Goal: Task Accomplishment & Management: Manage account settings

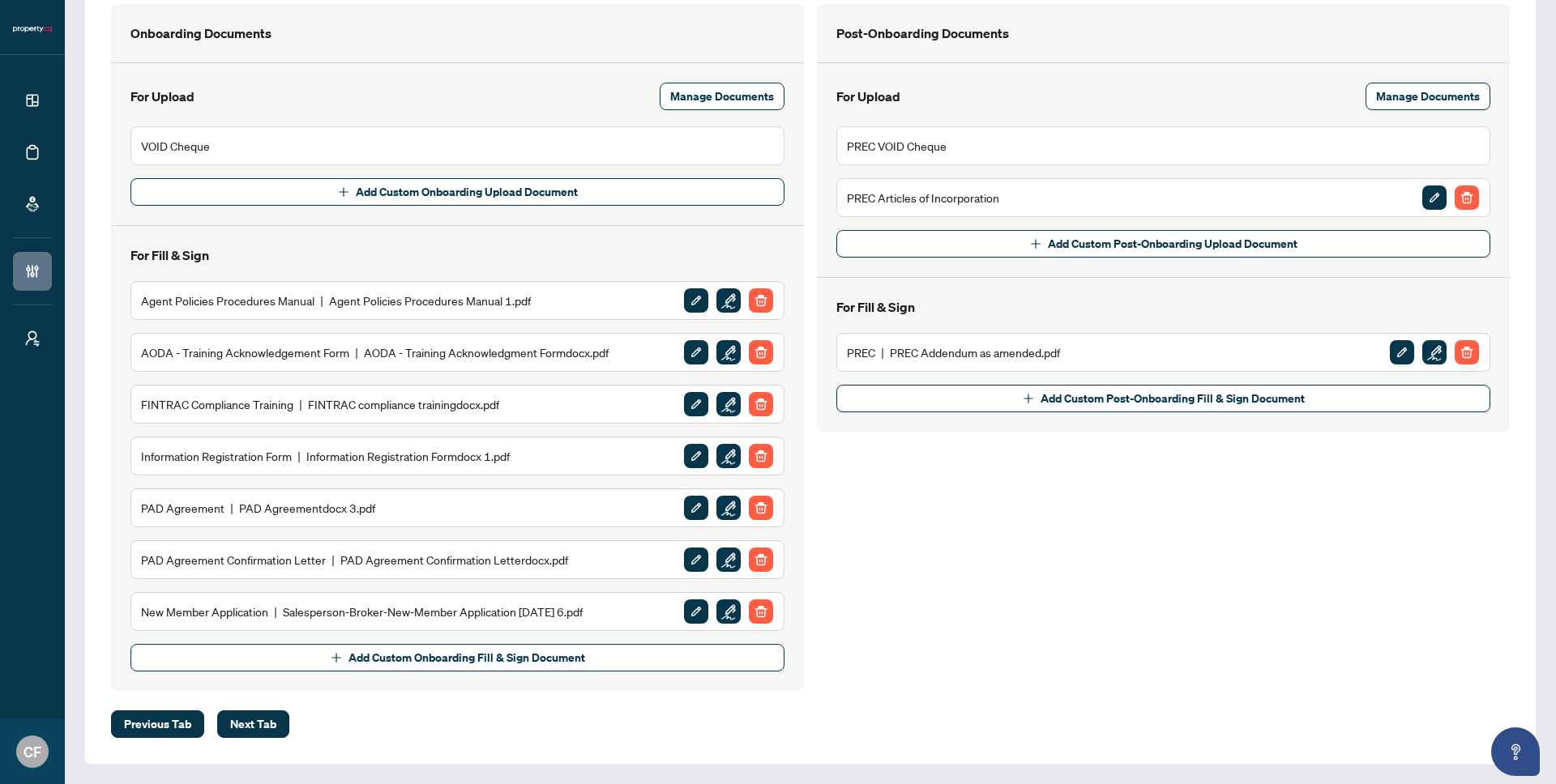
scroll to position [262, 0]
click at [722, 611] on img "button" at bounding box center [729, 613] width 24 height 24
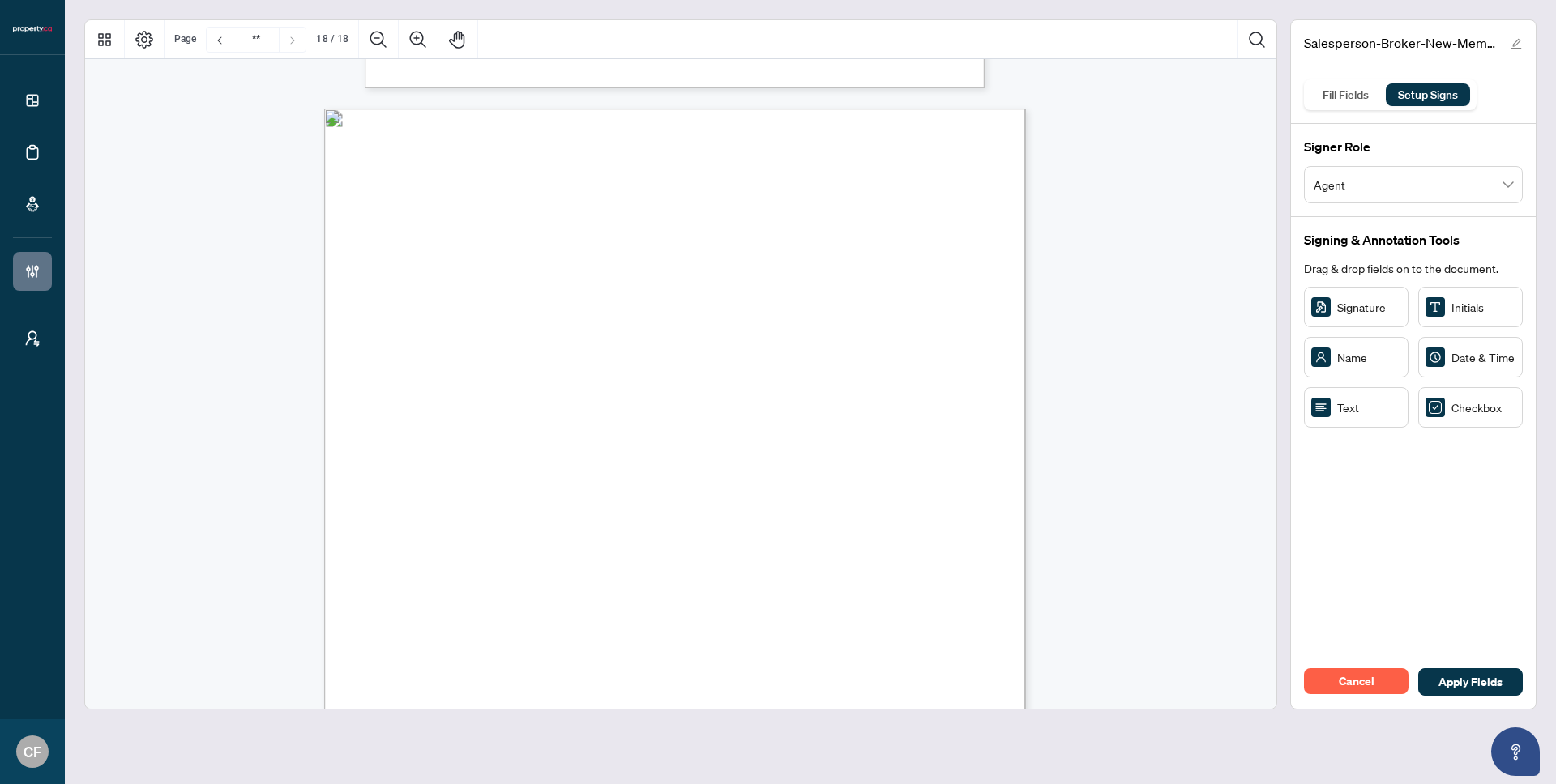
scroll to position [13874, 0]
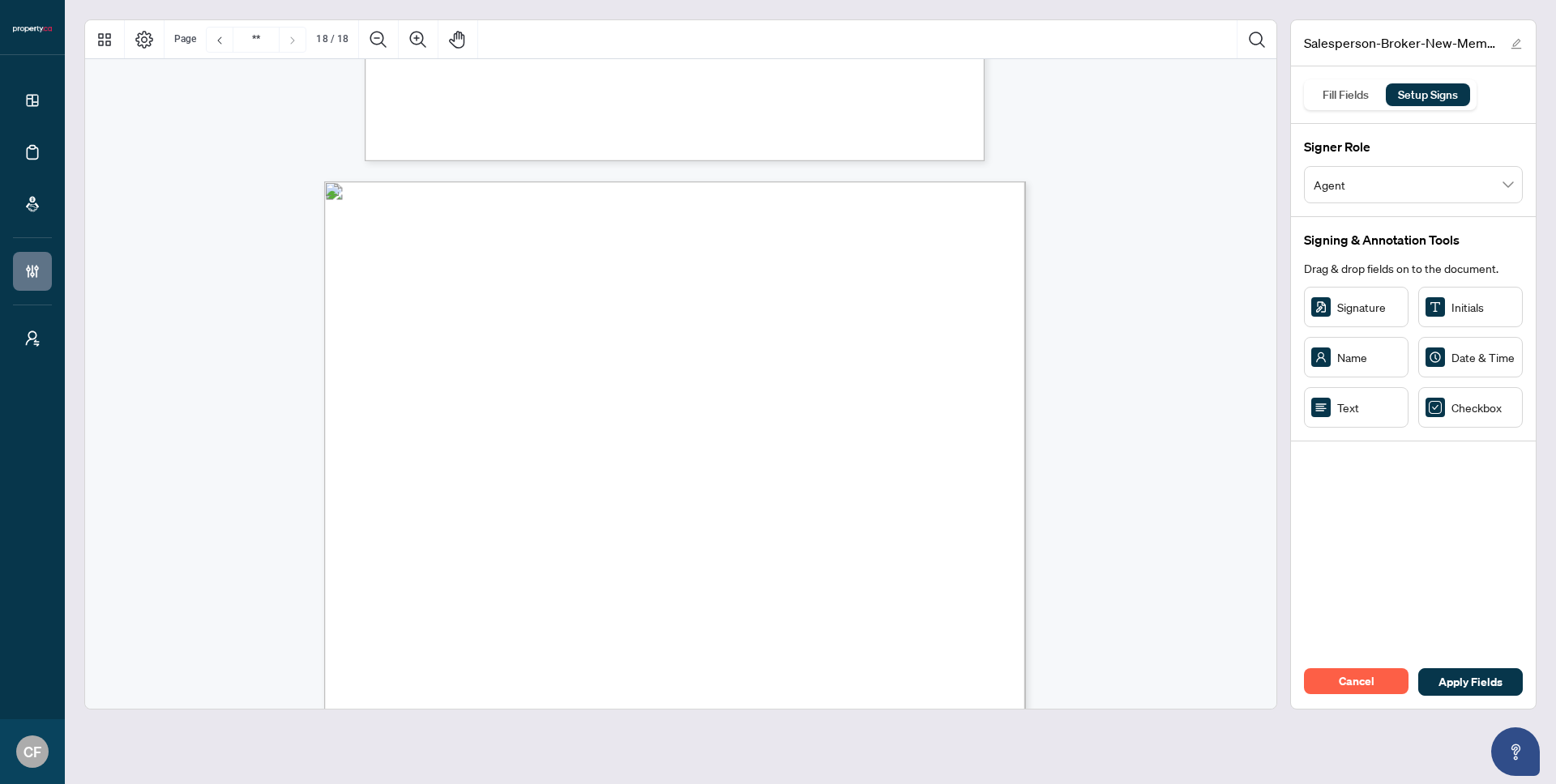
drag, startPoint x: 716, startPoint y: 351, endPoint x: 956, endPoint y: 373, distance: 241.0
click at [331, 194] on tbody "SECTION 1 -Member Information Member Name Last Name First Name □ Middle Name(s)…" at bounding box center [328, 189] width 4 height 10
click at [795, 356] on span "□" at bounding box center [789, 354] width 12 height 19
drag, startPoint x: 870, startPoint y: 371, endPoint x: 386, endPoint y: 328, distance: 485.9
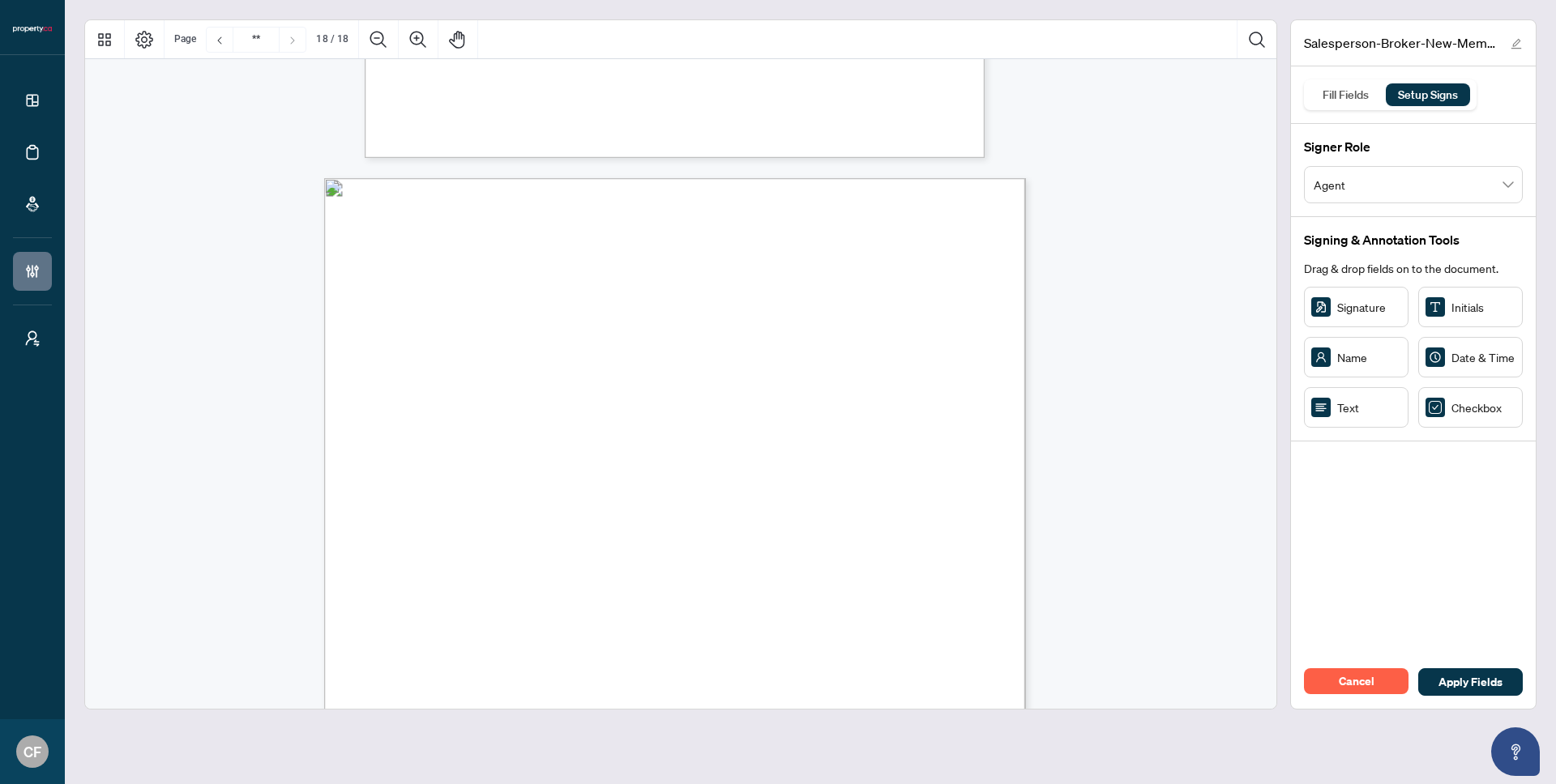
click at [386, 217] on section "• Toronto Regional Real Estate Board Member Insurance Program BENEFICIARY FORM …" at bounding box center [762, 197] width 877 height 39
click at [406, 364] on span "irth" at bounding box center [400, 367] width 10 height 10
click at [407, 338] on span "Member Name" at bounding box center [380, 337] width 55 height 10
drag, startPoint x: 784, startPoint y: 346, endPoint x: 819, endPoint y: 350, distance: 35.2
click at [795, 350] on span "□" at bounding box center [789, 354] width 12 height 19
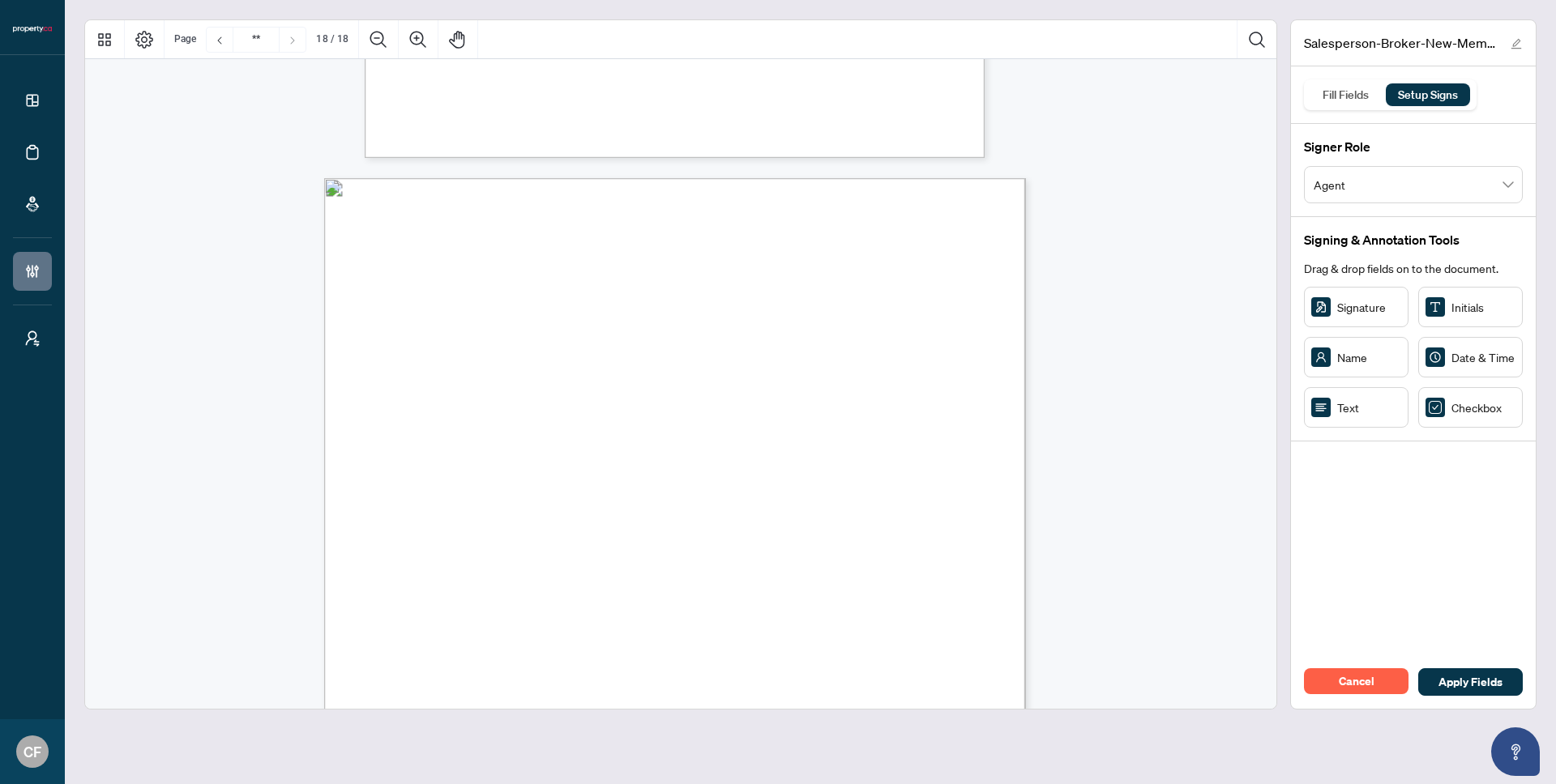
click at [821, 368] on span "Male" at bounding box center [801, 372] width 96 height 10
drag, startPoint x: 900, startPoint y: 350, endPoint x: 995, endPoint y: 353, distance: 95.0
click at [331, 182] on span "Middle Name(s) □" at bounding box center [331, 182] width 0 height 0
click at [933, 359] on span "□" at bounding box center [925, 365] width 17 height 19
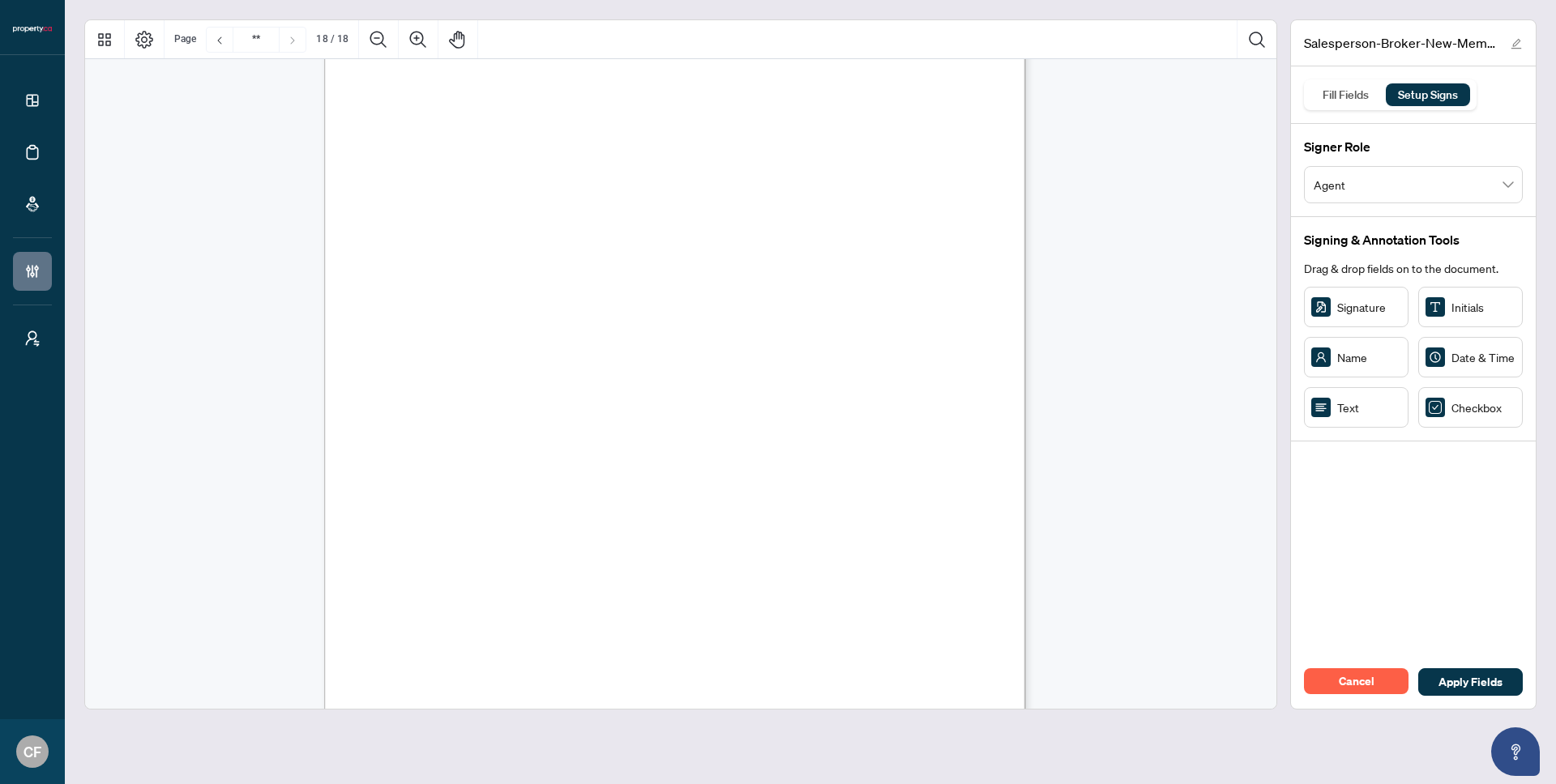
scroll to position [14214, 0]
click at [824, 420] on img "Page 18" at bounding box center [682, 295] width 687 height 908
drag, startPoint x: 938, startPoint y: 629, endPoint x: 557, endPoint y: 406, distance: 441.5
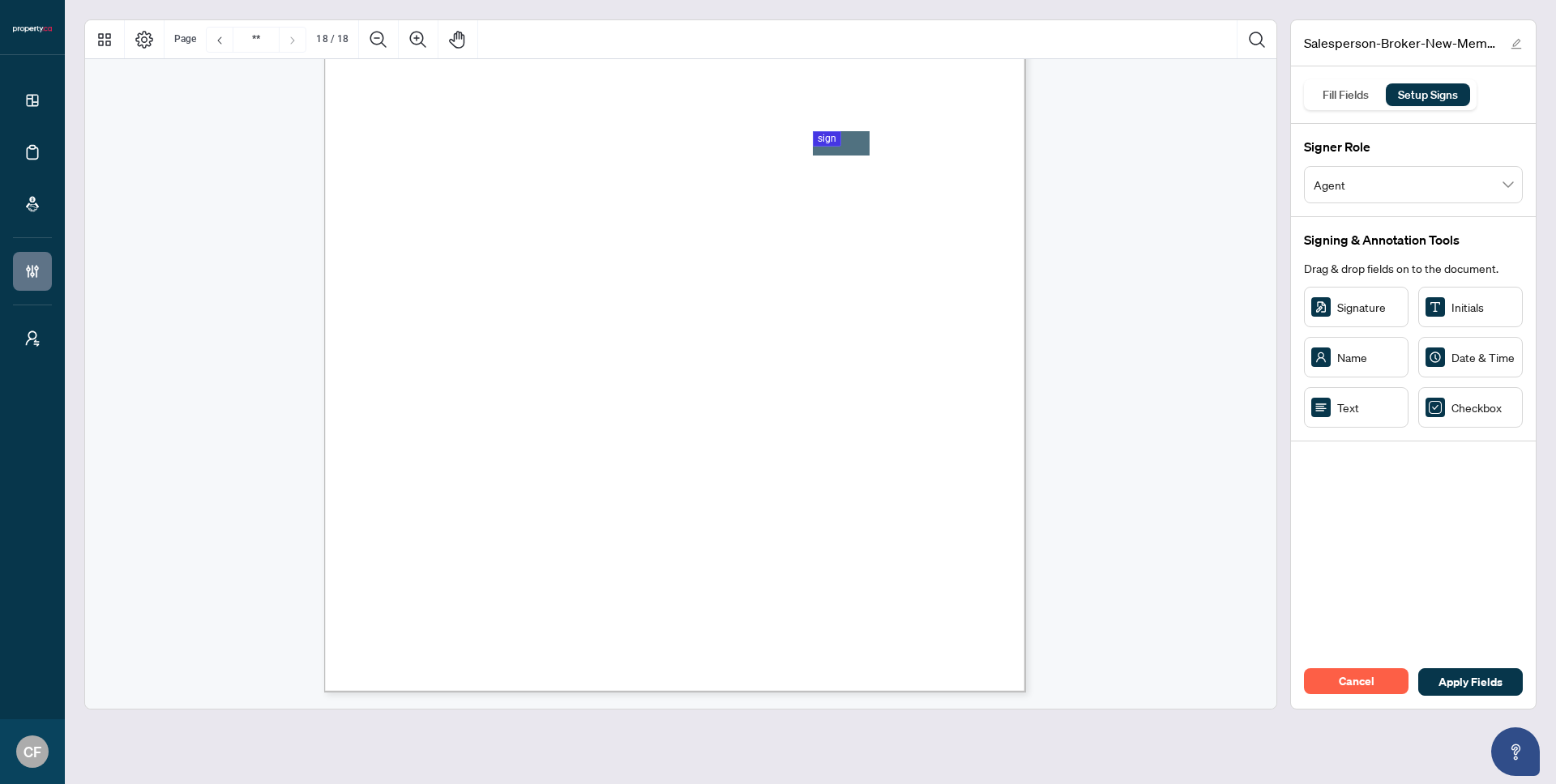
click at [615, 399] on img "Page 18" at bounding box center [682, 238] width 687 height 908
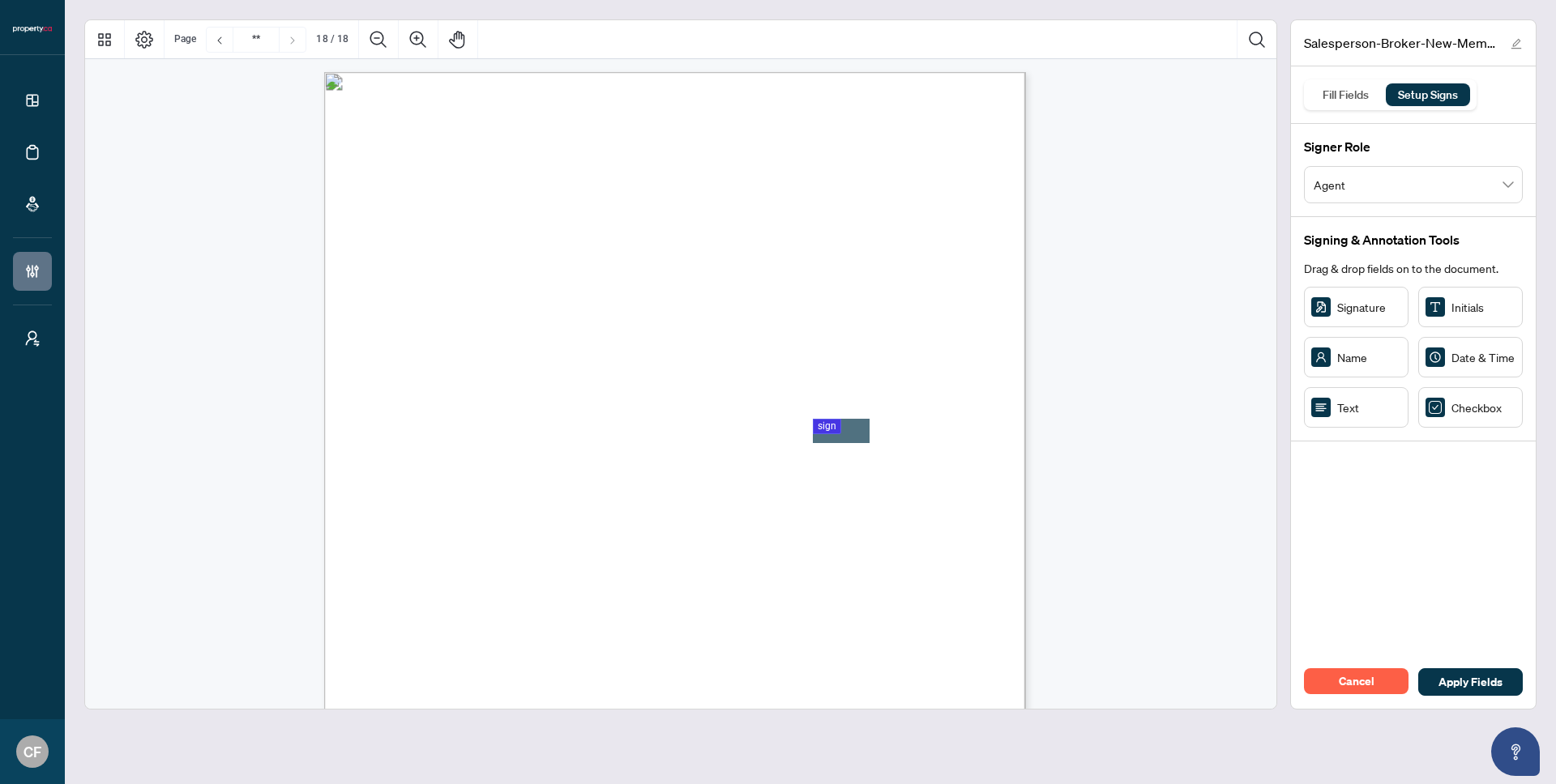
click at [495, 409] on span "SECTION 2 -Beneficiary Designation(s)" at bounding box center [422, 412] width 145 height 12
click at [495, 412] on span "SECTION 2 -Beneficiary Designation(s)" at bounding box center [422, 412] width 145 height 12
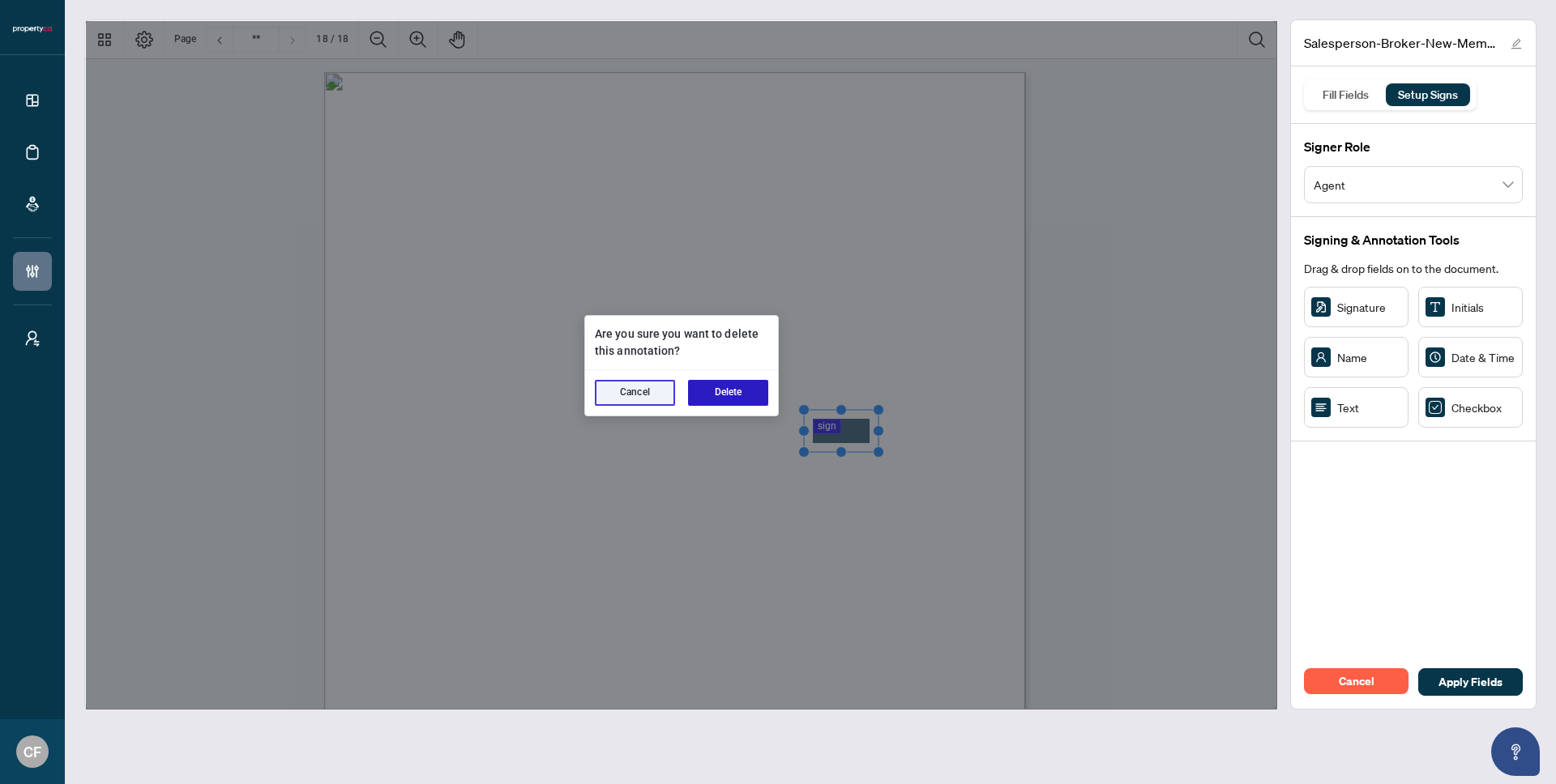
click at [722, 397] on button "Delete" at bounding box center [728, 393] width 80 height 26
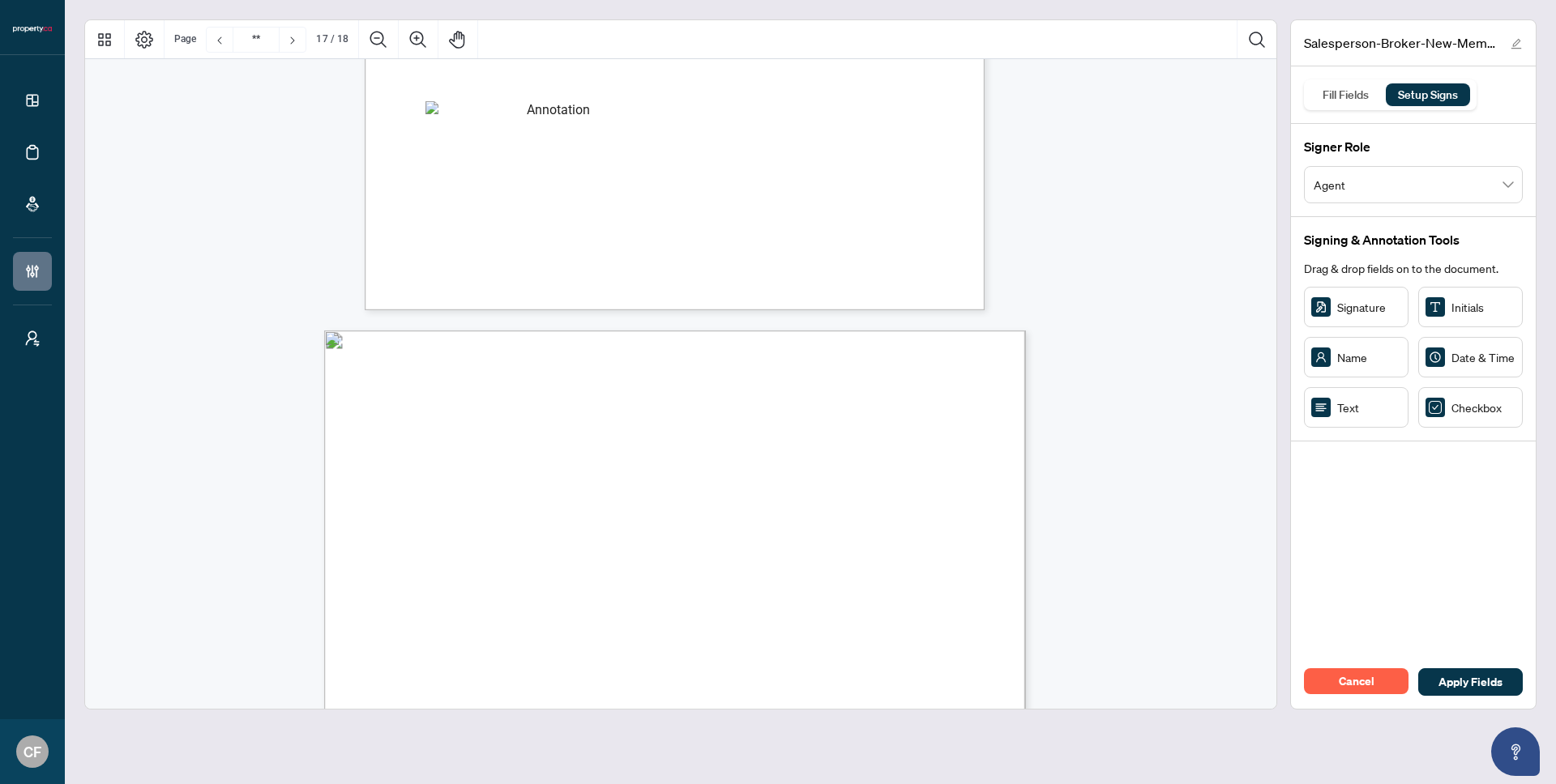
type input "**"
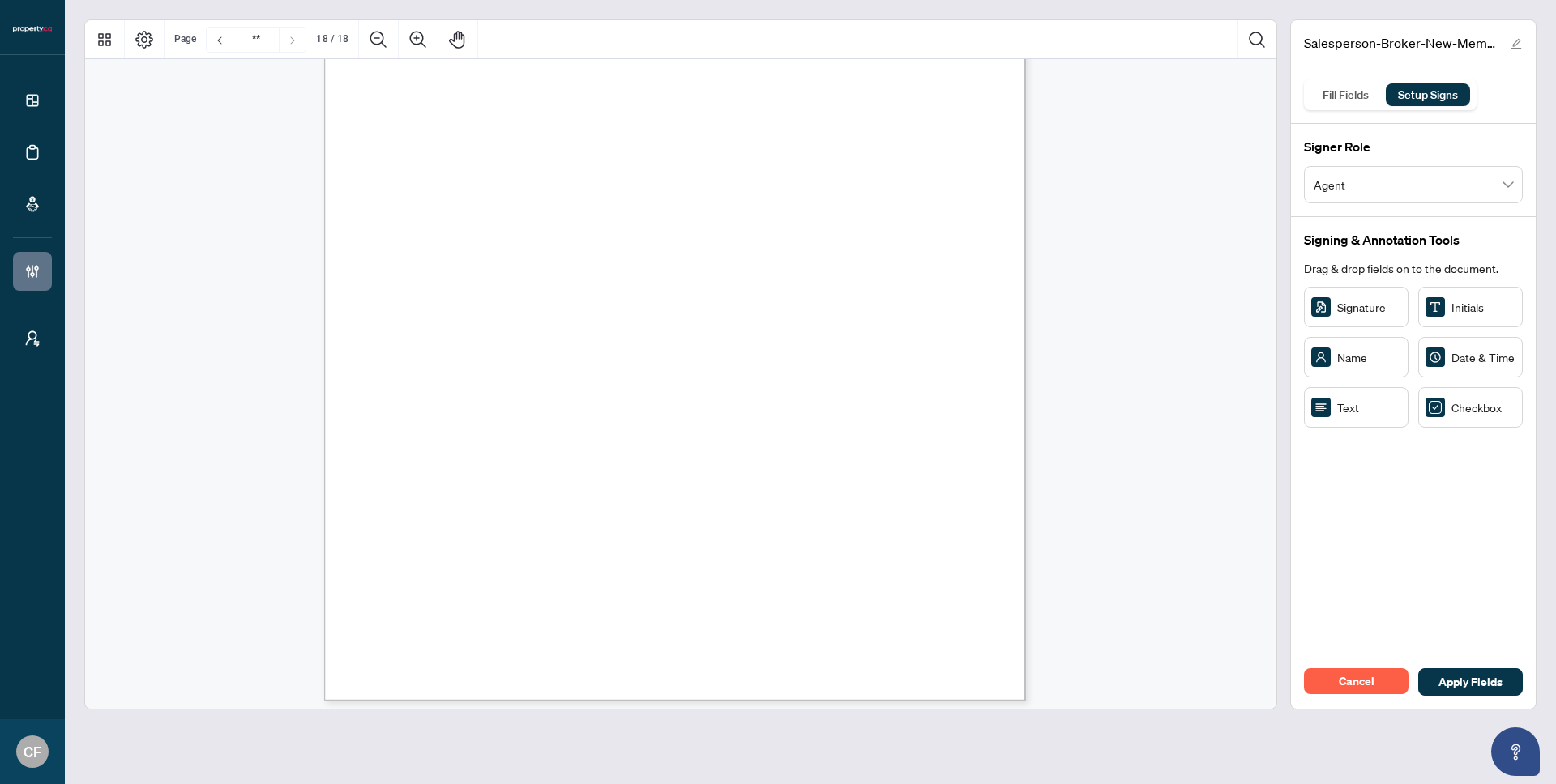
scroll to position [14272, 0]
click at [1377, 687] on button "Cancel" at bounding box center [1356, 682] width 104 height 26
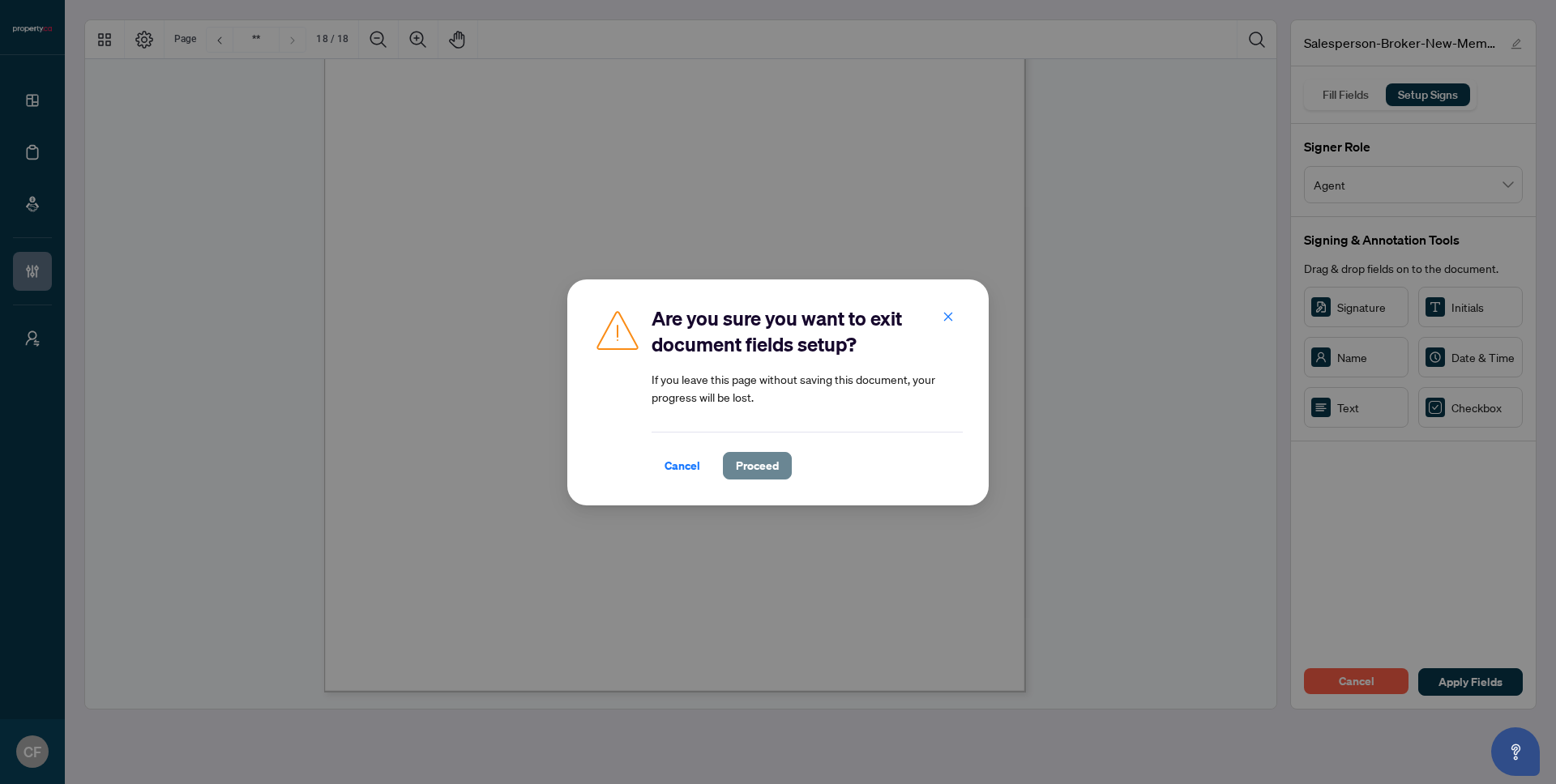
click at [753, 465] on span "Proceed" at bounding box center [756, 466] width 43 height 26
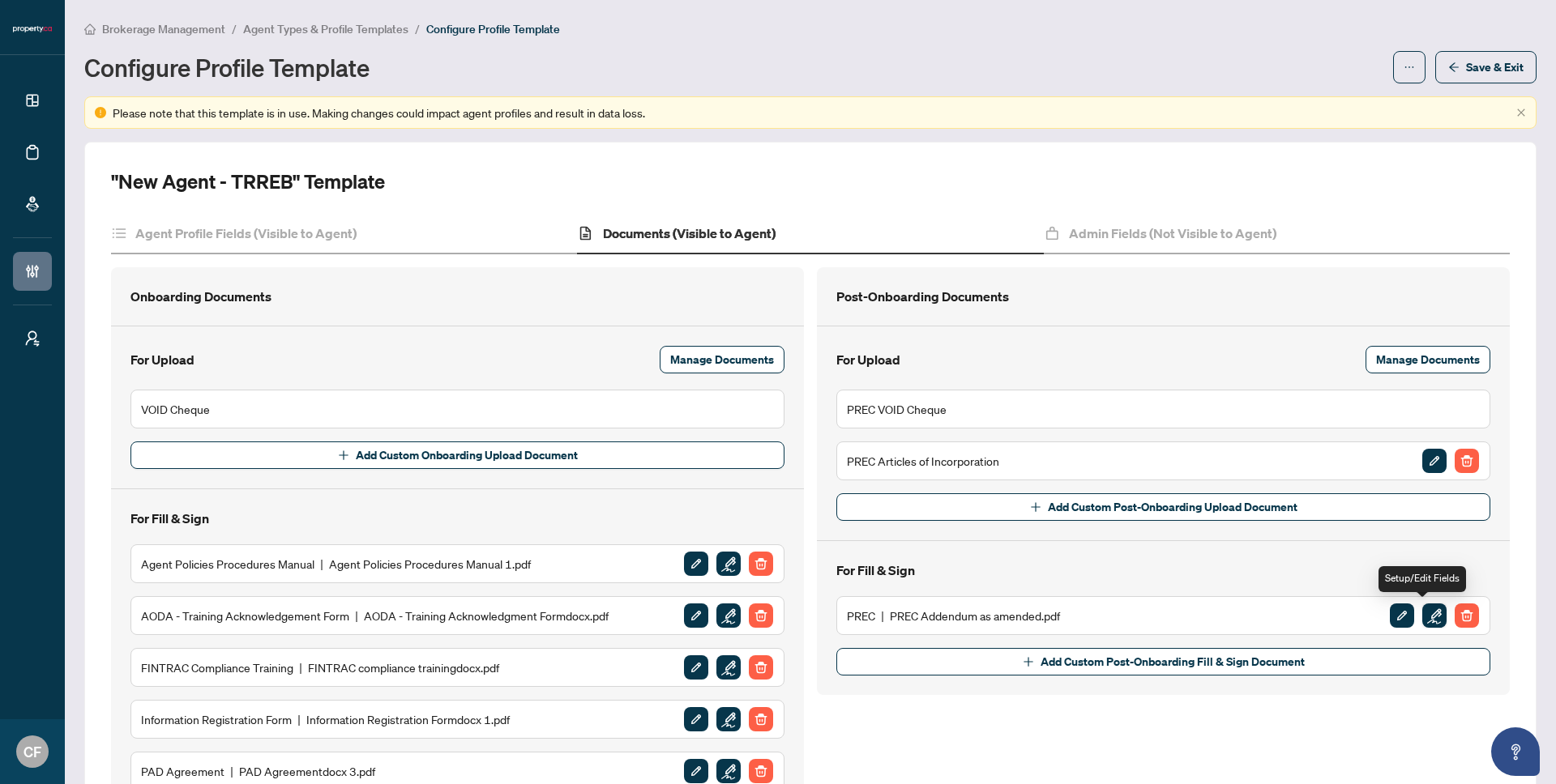
click at [1424, 610] on img "button" at bounding box center [1434, 616] width 24 height 24
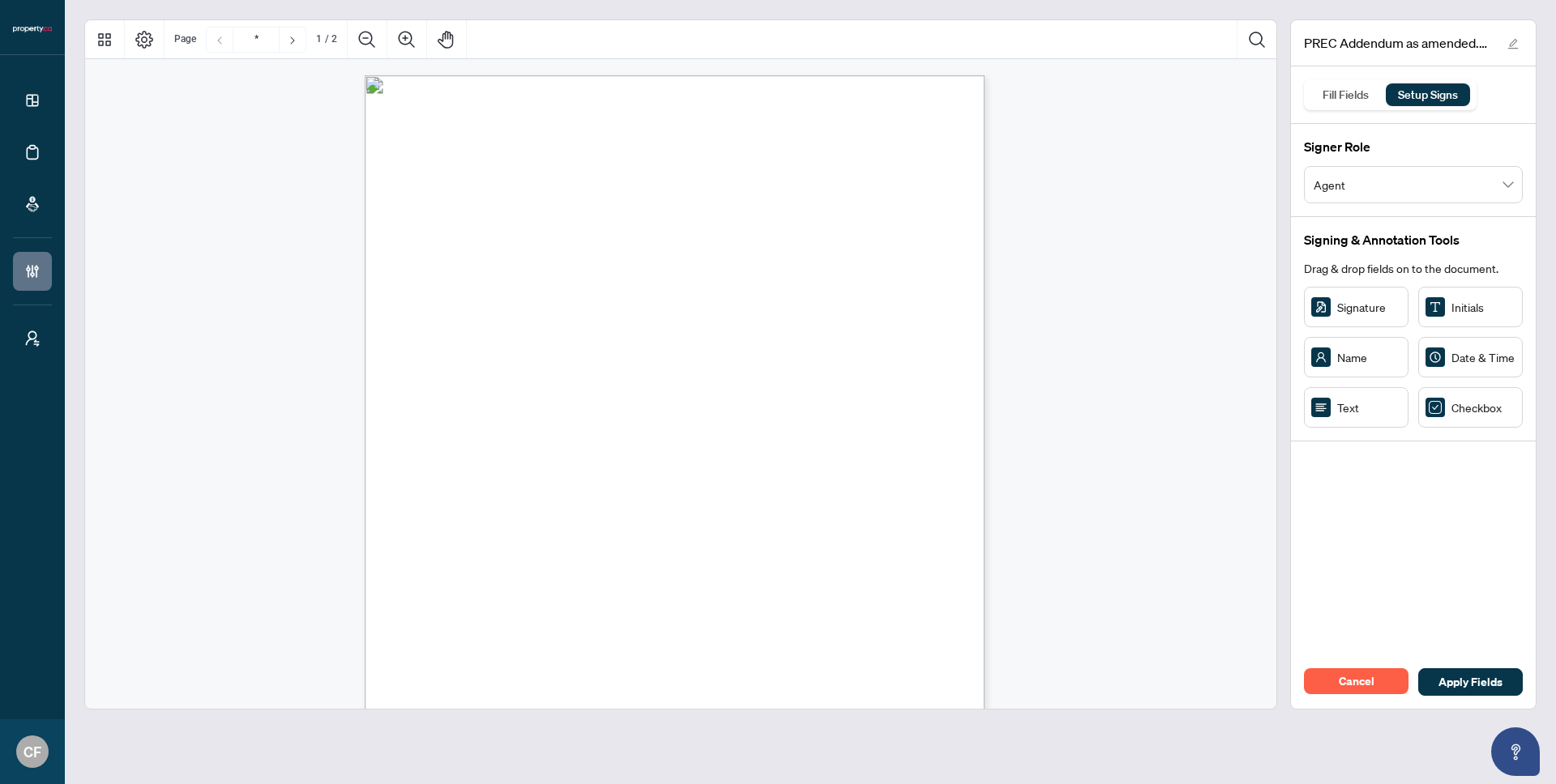
scroll to position [3, 0]
drag, startPoint x: 808, startPoint y: 213, endPoint x: 843, endPoint y: 213, distance: 35.0
click at [843, 213] on circle "Resize, Right" at bounding box center [847, 216] width 10 height 10
click at [833, 263] on span "In accordance with OREA standards for PRECs, this constitutes the full" at bounding box center [644, 270] width 377 height 14
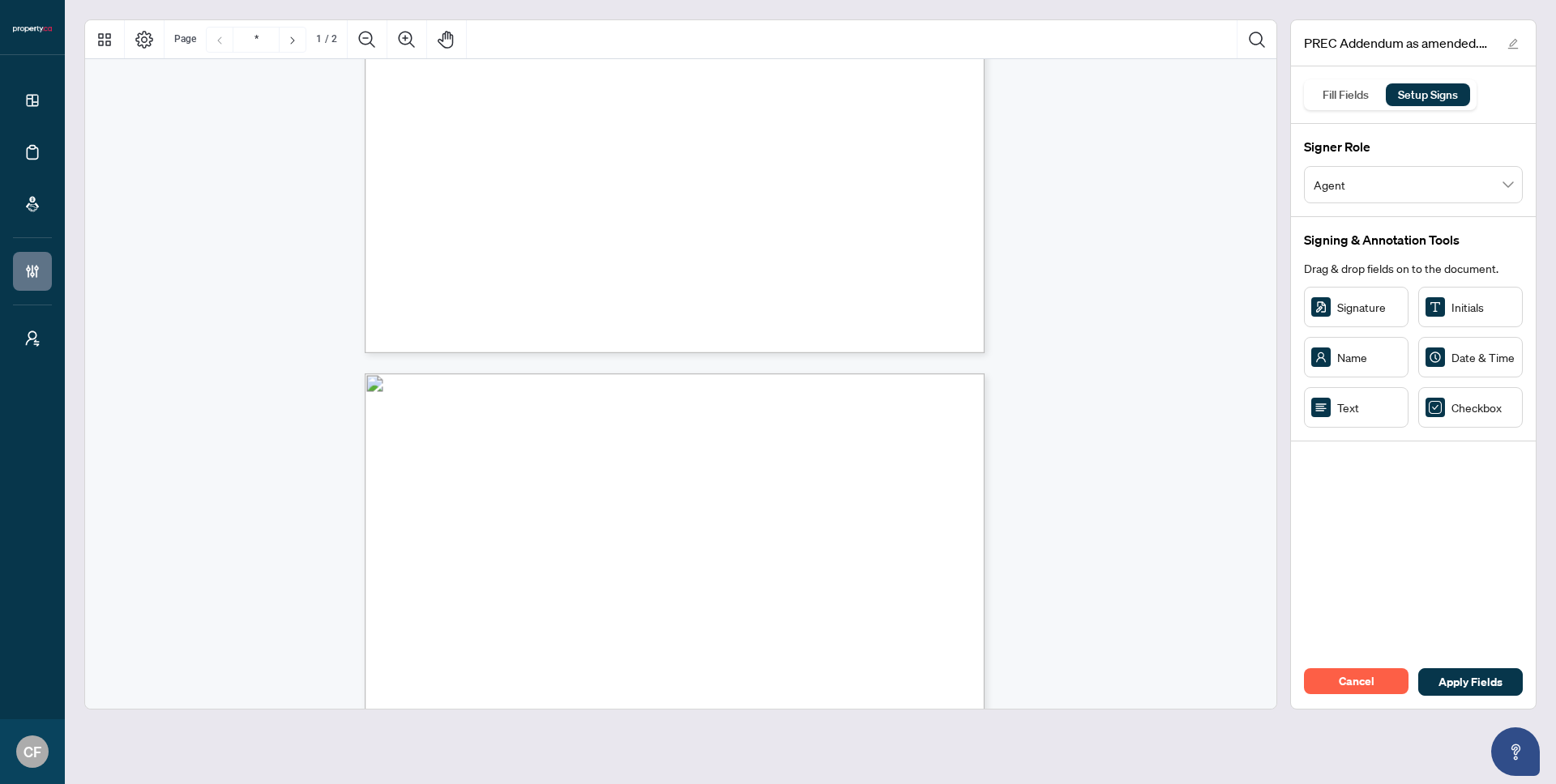
type input "*"
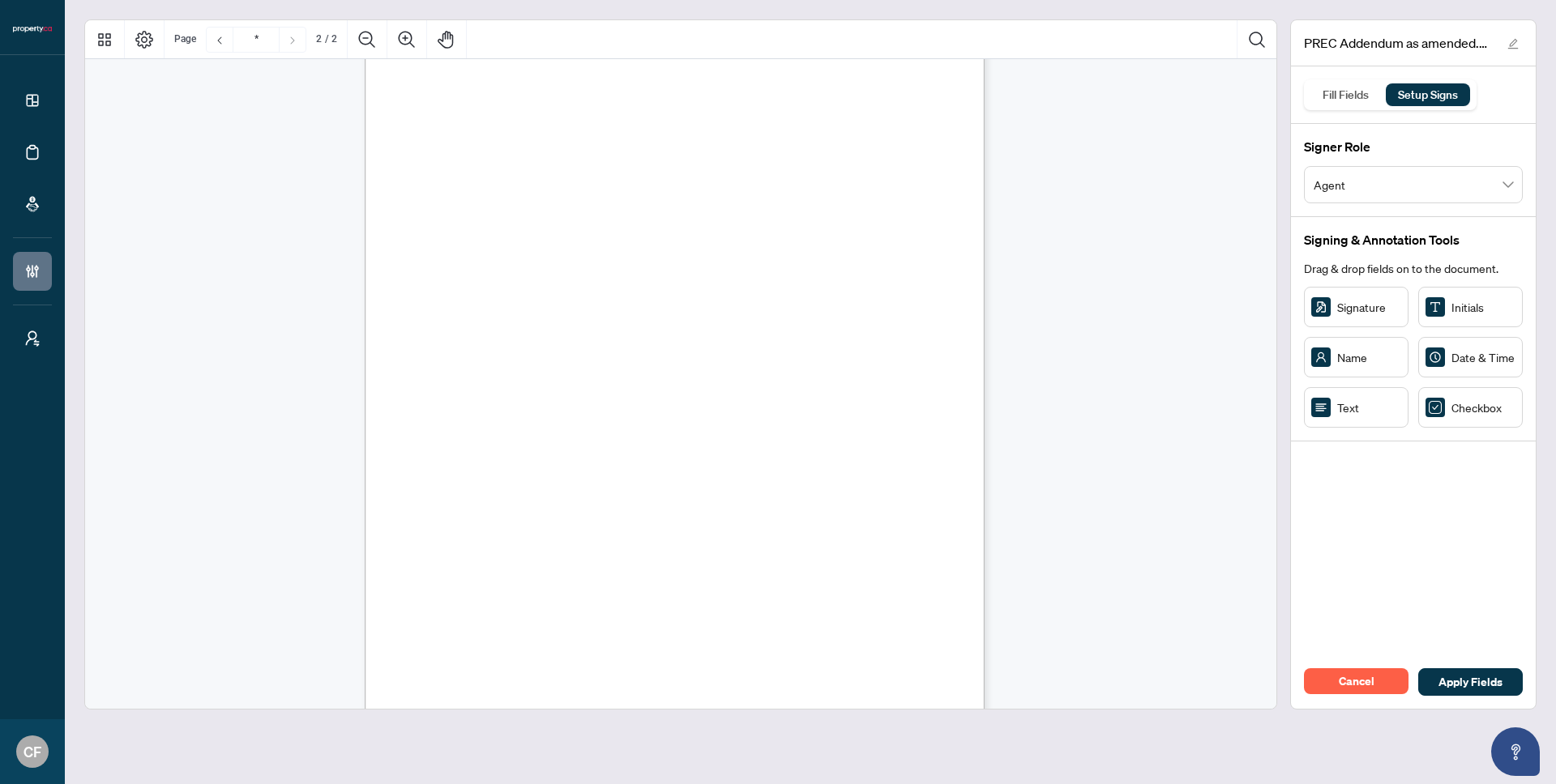
scroll to position [675, 0]
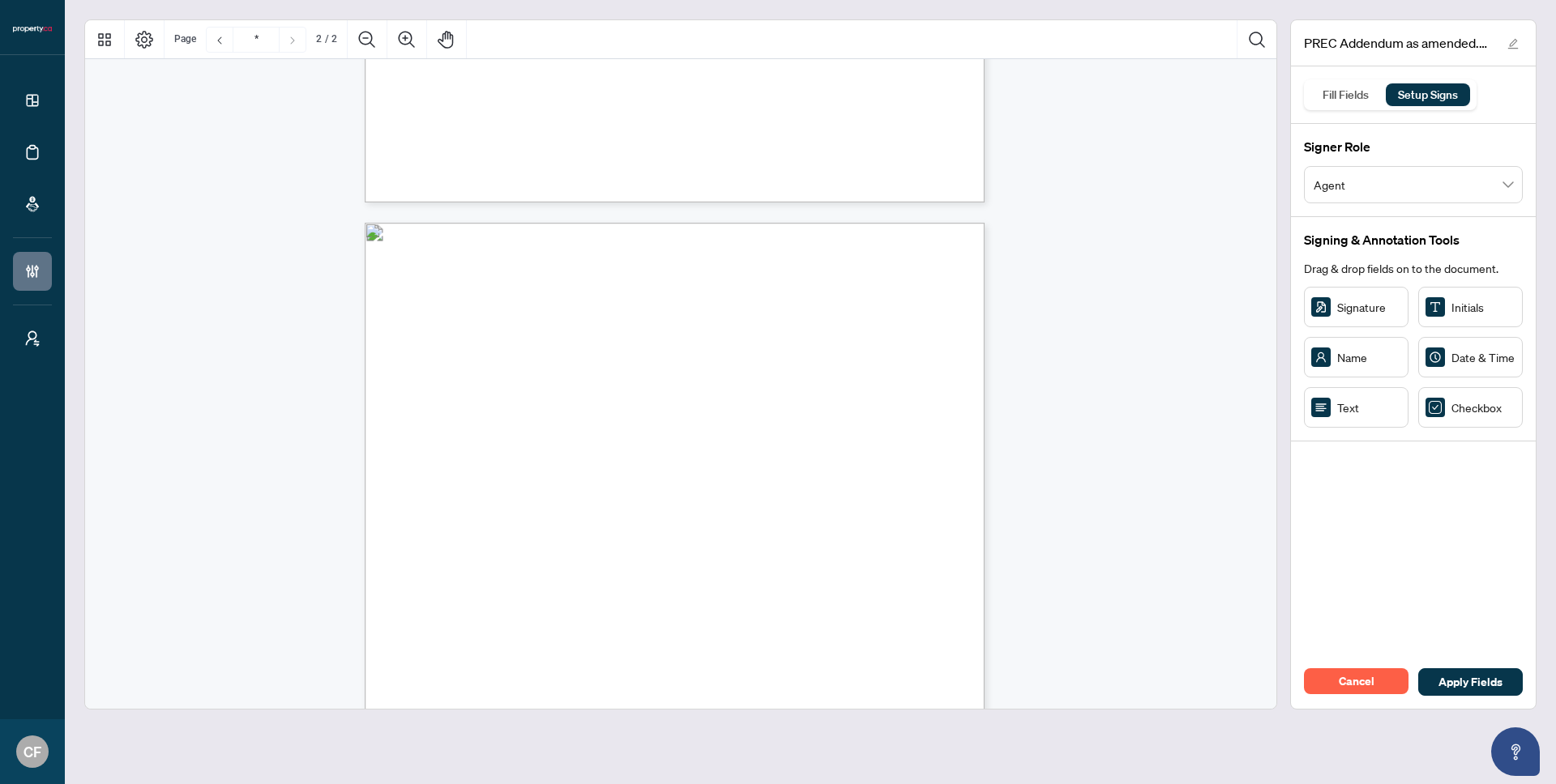
drag, startPoint x: 735, startPoint y: 267, endPoint x: 887, endPoint y: 264, distance: 152.0
click at [731, 264] on span "have signed this on" at bounding box center [682, 267] width 98 height 12
click at [739, 372] on span ")" at bounding box center [737, 379] width 3 height 14
click at [880, 415] on div "In witness whereof, the parties have signed this on ___________________________…" at bounding box center [752, 724] width 775 height 1003
drag, startPoint x: 531, startPoint y: 306, endPoint x: 487, endPoint y: 321, distance: 46.5
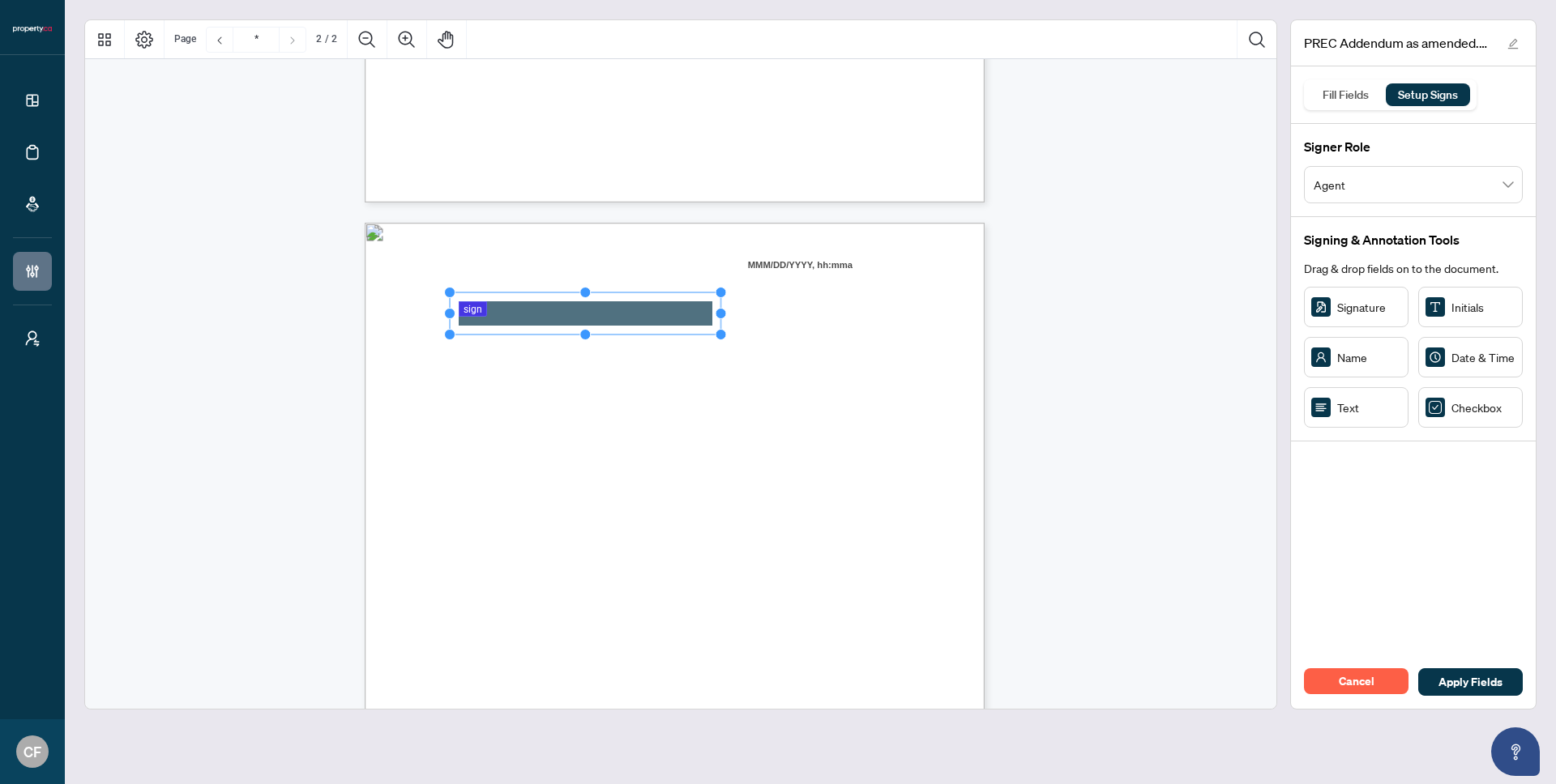
drag, startPoint x: 528, startPoint y: 313, endPoint x: 731, endPoint y: 299, distance: 203.5
click at [731, 299] on div "In witness whereof, the parties have signed this on ___________________________…" at bounding box center [675, 624] width 620 height 802
click at [782, 316] on div "In witness whereof, the parties have signed this on ___________________________…" at bounding box center [752, 724] width 775 height 1003
drag, startPoint x: 653, startPoint y: 353, endPoint x: 824, endPoint y: 344, distance: 171.2
click at [824, 344] on div "In witness whereof, the parties have signed this on ___________________________…" at bounding box center [675, 624] width 620 height 802
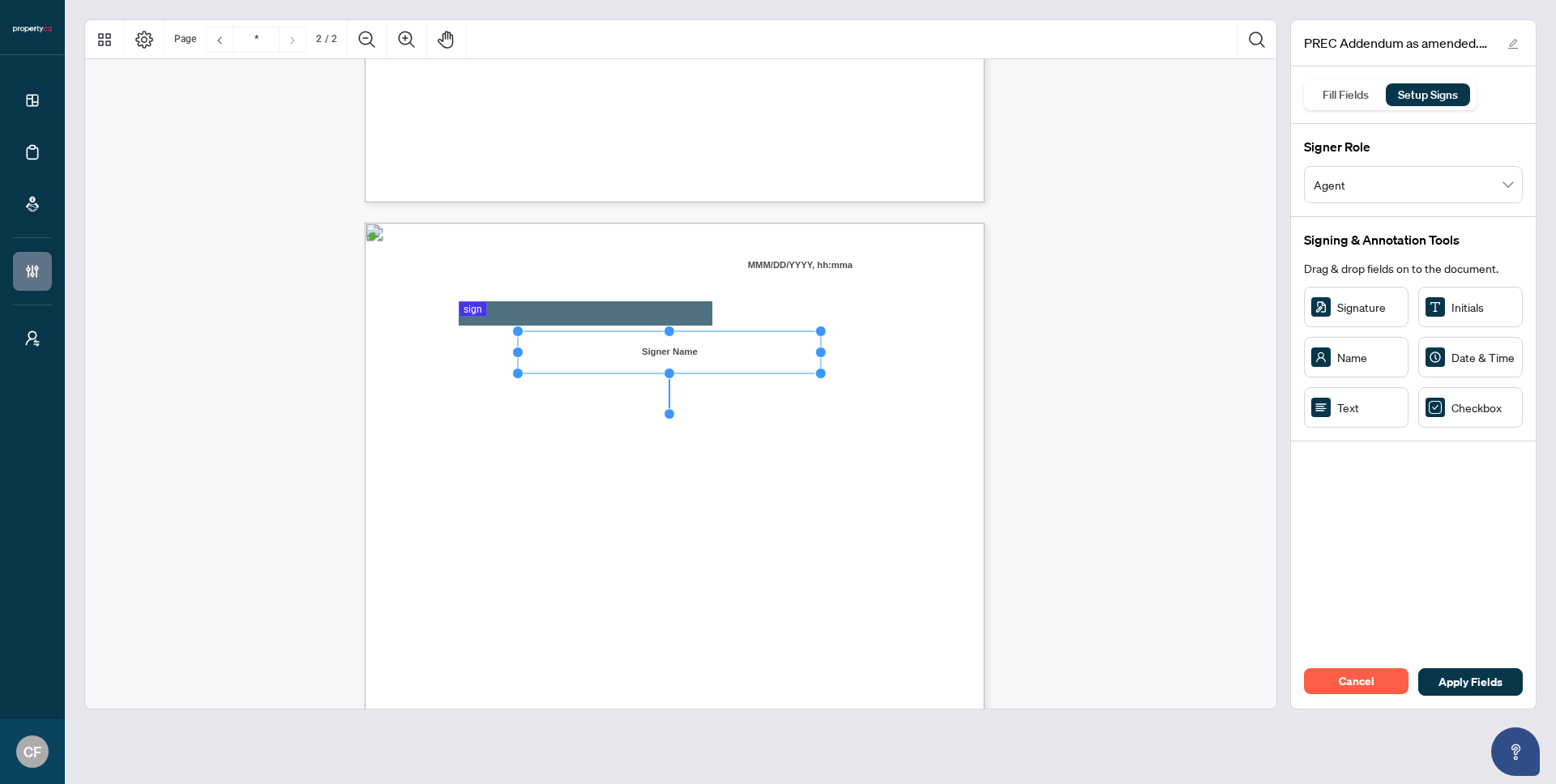
click at [865, 358] on div "In witness whereof, the parties have signed this on ___________________________…" at bounding box center [752, 724] width 775 height 1003
drag, startPoint x: 734, startPoint y: 385, endPoint x: 482, endPoint y: 387, distance: 252.0
click at [482, 387] on div "In witness whereof, the parties have signed this on ___________________________…" at bounding box center [752, 724] width 775 height 1003
drag, startPoint x: 456, startPoint y: 382, endPoint x: 766, endPoint y: 380, distance: 310.0
click at [766, 223] on p "In witness whereof, the parties have signed this on ___________________________…" at bounding box center [752, 223] width 775 height 0
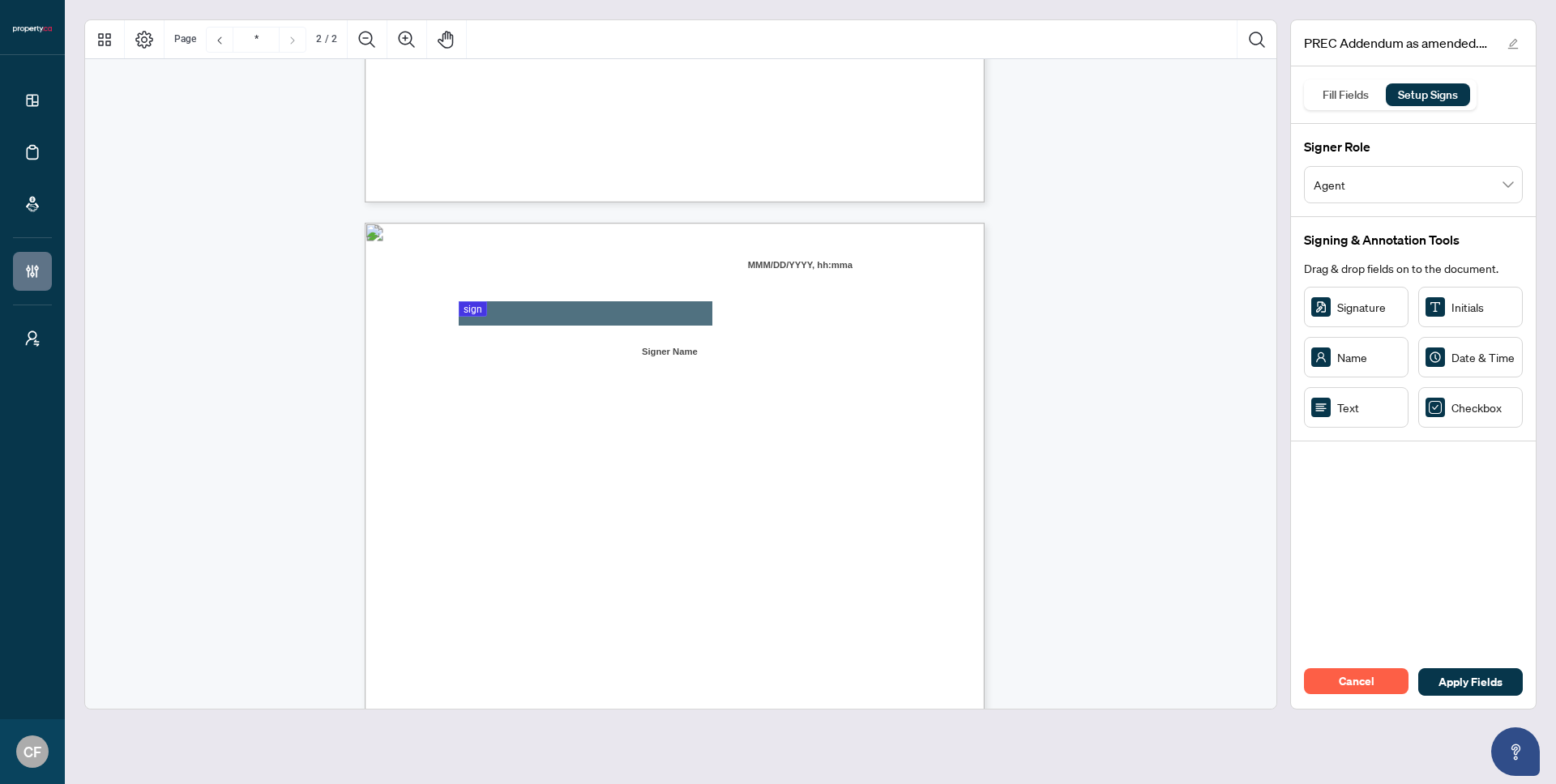
click at [754, 392] on div "In witness whereof, the parties have signed this on ___________________________…" at bounding box center [752, 724] width 775 height 1003
click at [831, 410] on div "In witness whereof, the parties have signed this on ___________________________…" at bounding box center [752, 724] width 775 height 1003
drag, startPoint x: 1365, startPoint y: 412, endPoint x: 508, endPoint y: 382, distance: 857.5
drag, startPoint x: 557, startPoint y: 380, endPoint x: 743, endPoint y: 380, distance: 186.0
click at [743, 380] on div "In witness whereof, the parties have signed this on ___________________________…" at bounding box center [675, 624] width 620 height 802
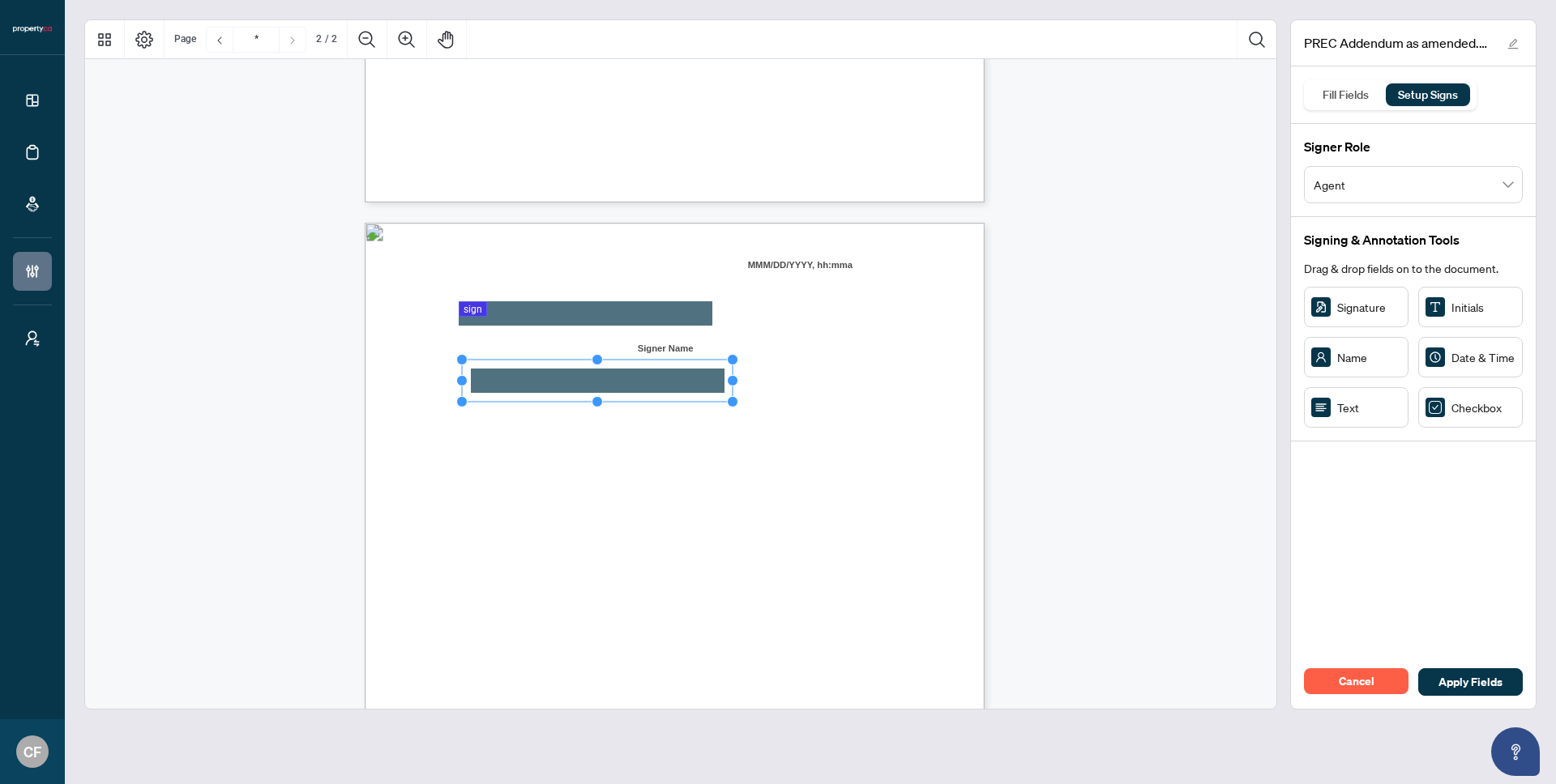
click at [685, 384] on rect "Page 2" at bounding box center [597, 380] width 272 height 43
click at [834, 387] on div "In witness whereof, the parties have signed this on ___________________________…" at bounding box center [752, 724] width 775 height 1003
click at [796, 385] on div "In witness whereof, the parties have signed this on ___________________________…" at bounding box center [752, 724] width 775 height 1003
drag, startPoint x: 529, startPoint y: 451, endPoint x: 520, endPoint y: 448, distance: 9.5
drag, startPoint x: 573, startPoint y: 426, endPoint x: 574, endPoint y: 440, distance: 14.0
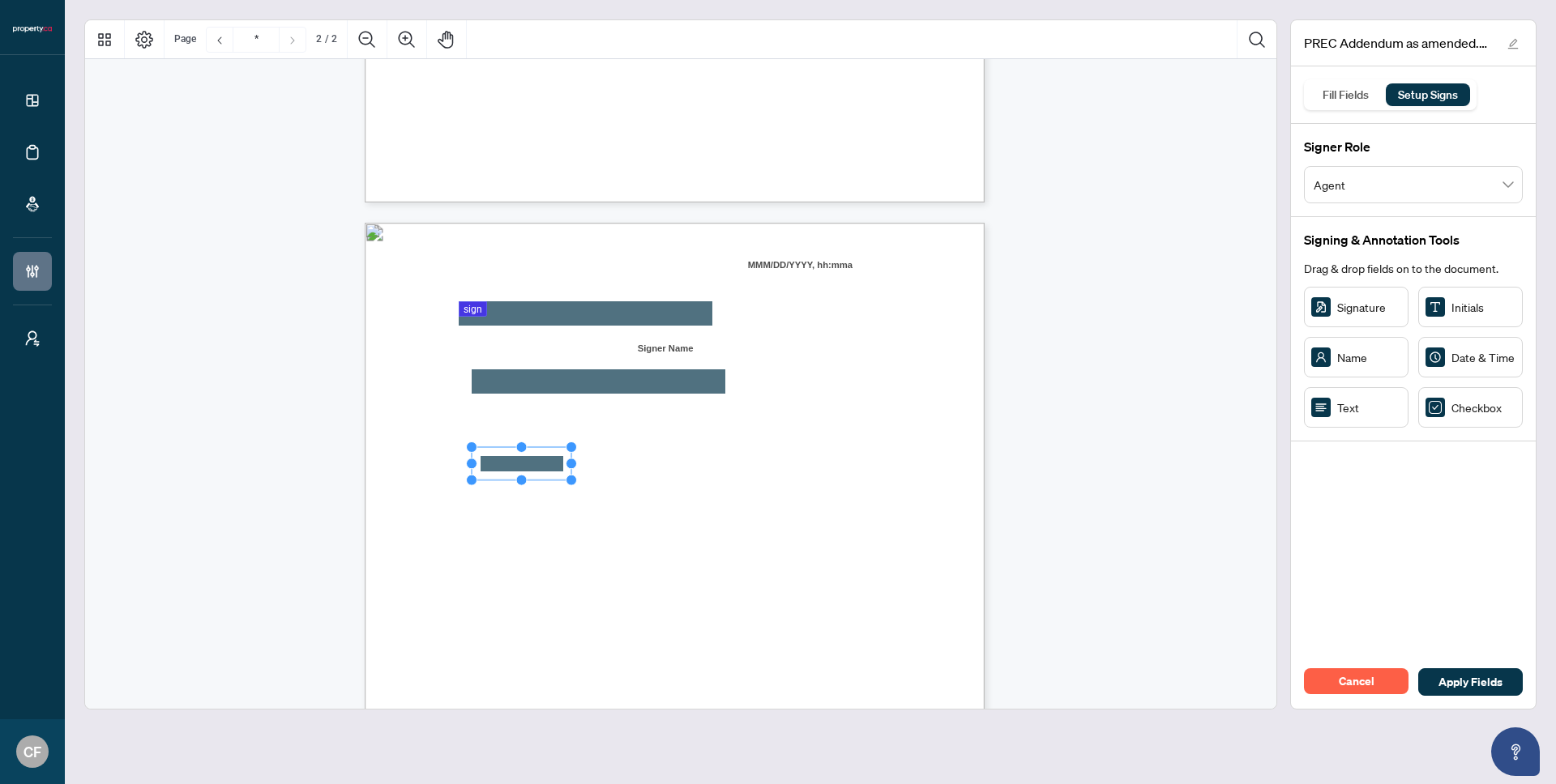
click at [574, 440] on div "In witness whereof, the parties have signed this on ___________________________…" at bounding box center [675, 624] width 620 height 802
drag, startPoint x: 545, startPoint y: 464, endPoint x: 544, endPoint y: 451, distance: 13.0
click at [544, 451] on rect "Page 2" at bounding box center [521, 451] width 100 height 33
drag, startPoint x: 575, startPoint y: 452, endPoint x: 734, endPoint y: 455, distance: 159.0
click at [734, 455] on div "In witness whereof, the parties have signed this on ___________________________…" at bounding box center [675, 624] width 620 height 802
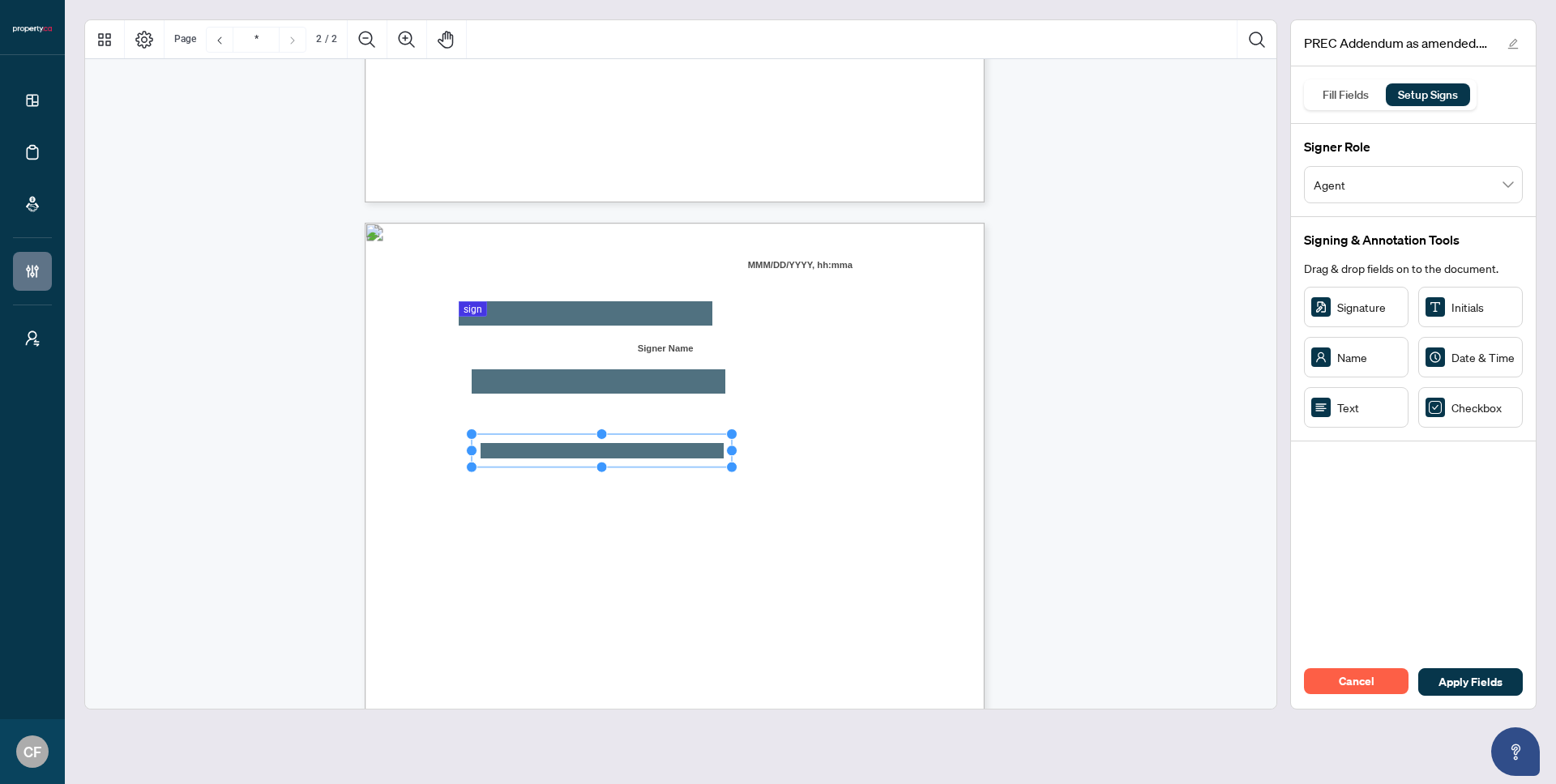
click at [665, 449] on rect "Page 2" at bounding box center [602, 451] width 260 height 33
click at [849, 472] on div "In witness whereof, the parties have signed this on ___________________________…" at bounding box center [752, 724] width 775 height 1003
click at [739, 382] on span ")" at bounding box center [737, 379] width 3 height 14
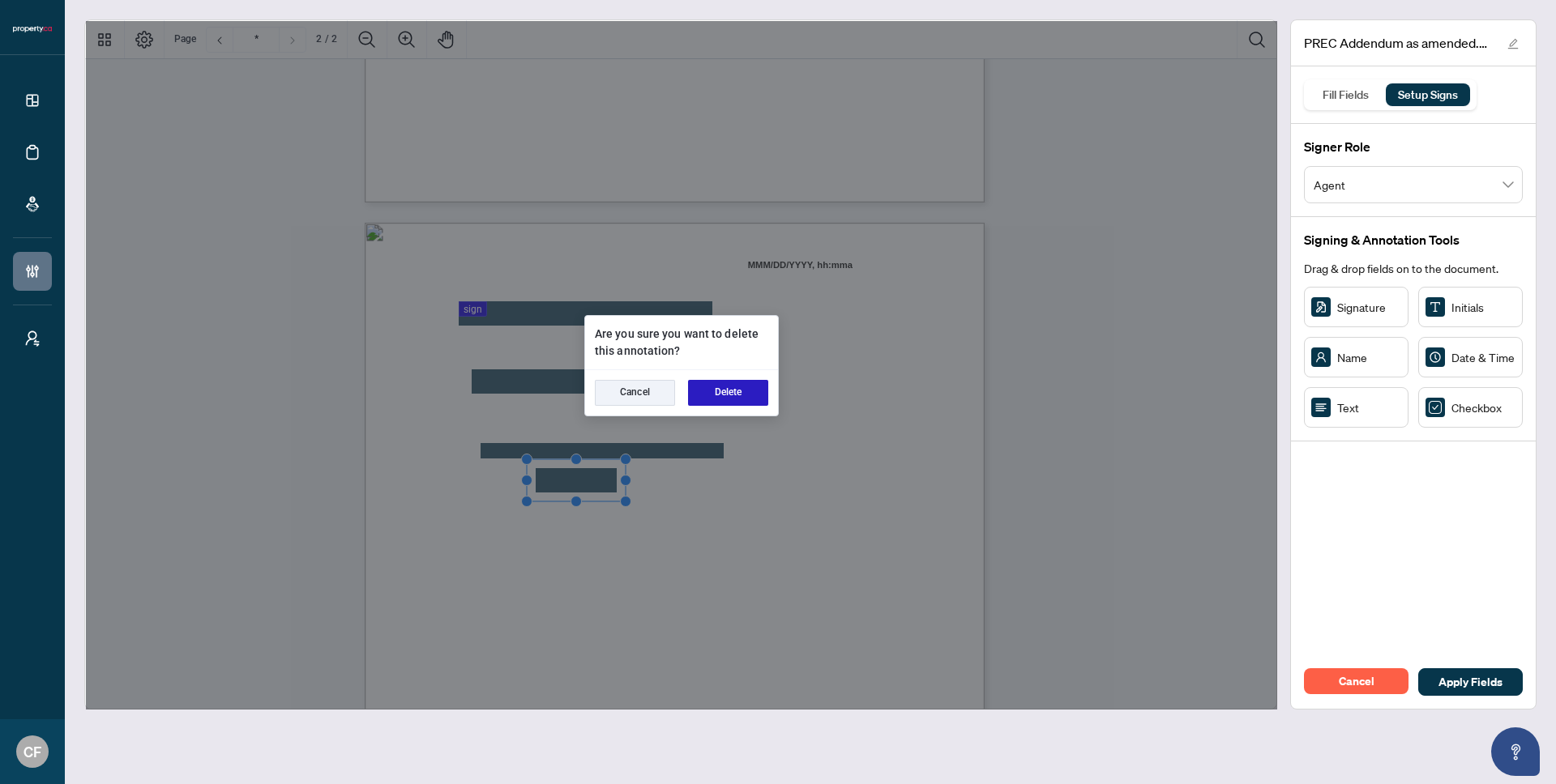
click at [748, 390] on button "Delete" at bounding box center [728, 393] width 80 height 26
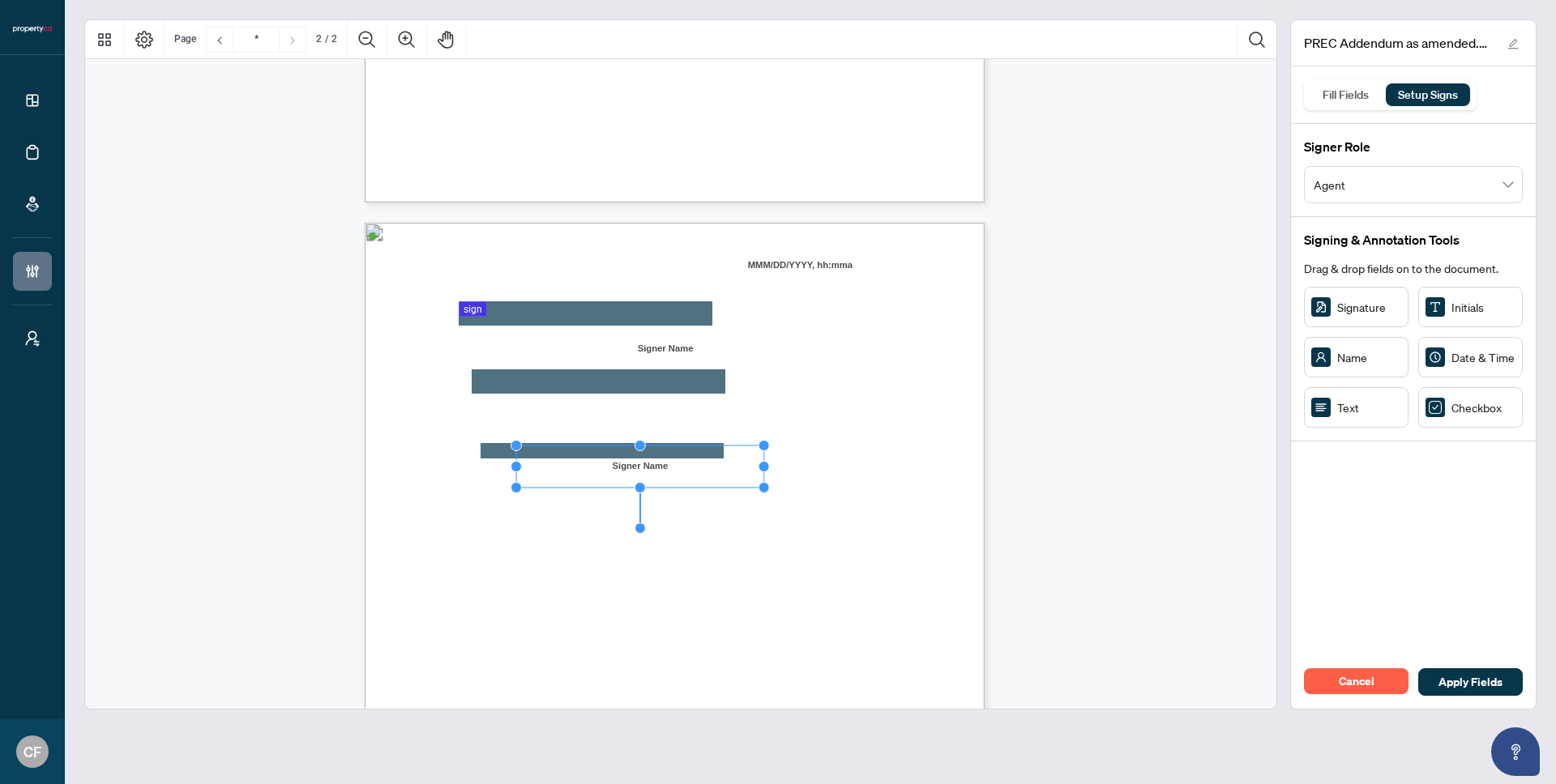
drag, startPoint x: 616, startPoint y: 467, endPoint x: 766, endPoint y: 468, distance: 150.0
click at [766, 468] on circle "Resize, Right" at bounding box center [763, 466] width 10 height 10
click at [889, 470] on div "In witness whereof, the parties have signed this on ___________________________…" at bounding box center [752, 724] width 775 height 1003
click at [1345, 96] on div "Fill Fields" at bounding box center [1346, 95] width 64 height 23
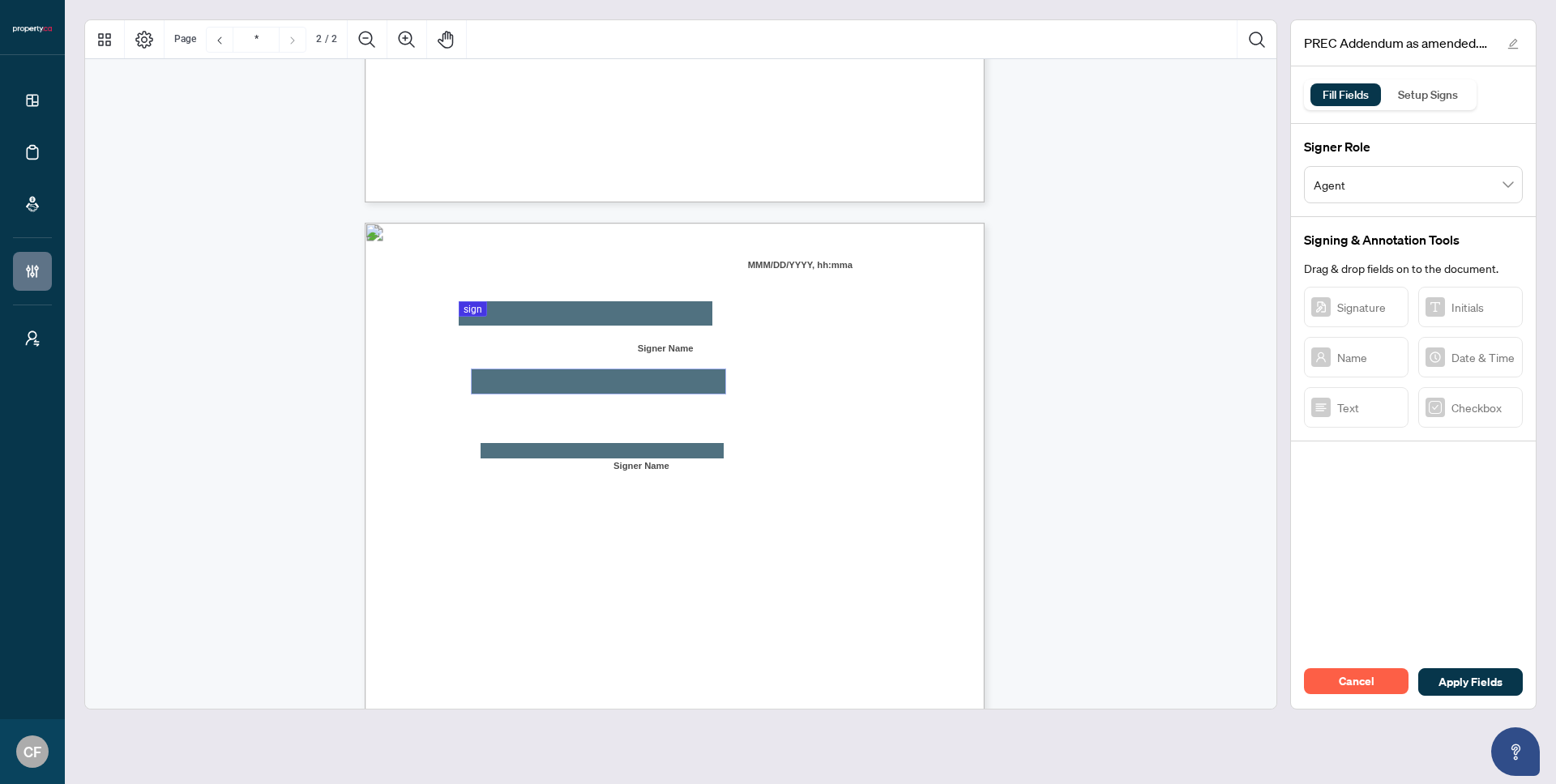
click at [656, 383] on textarea "01K2JAFS7DFSFZ3RNN5313Z0TP" at bounding box center [598, 382] width 254 height 24
type textarea "**********"
click at [826, 471] on div "In witness whereof, the parties have signed this on ___________________________…" at bounding box center [752, 724] width 775 height 1003
click at [1432, 97] on div "Setup Signs" at bounding box center [1428, 95] width 78 height 23
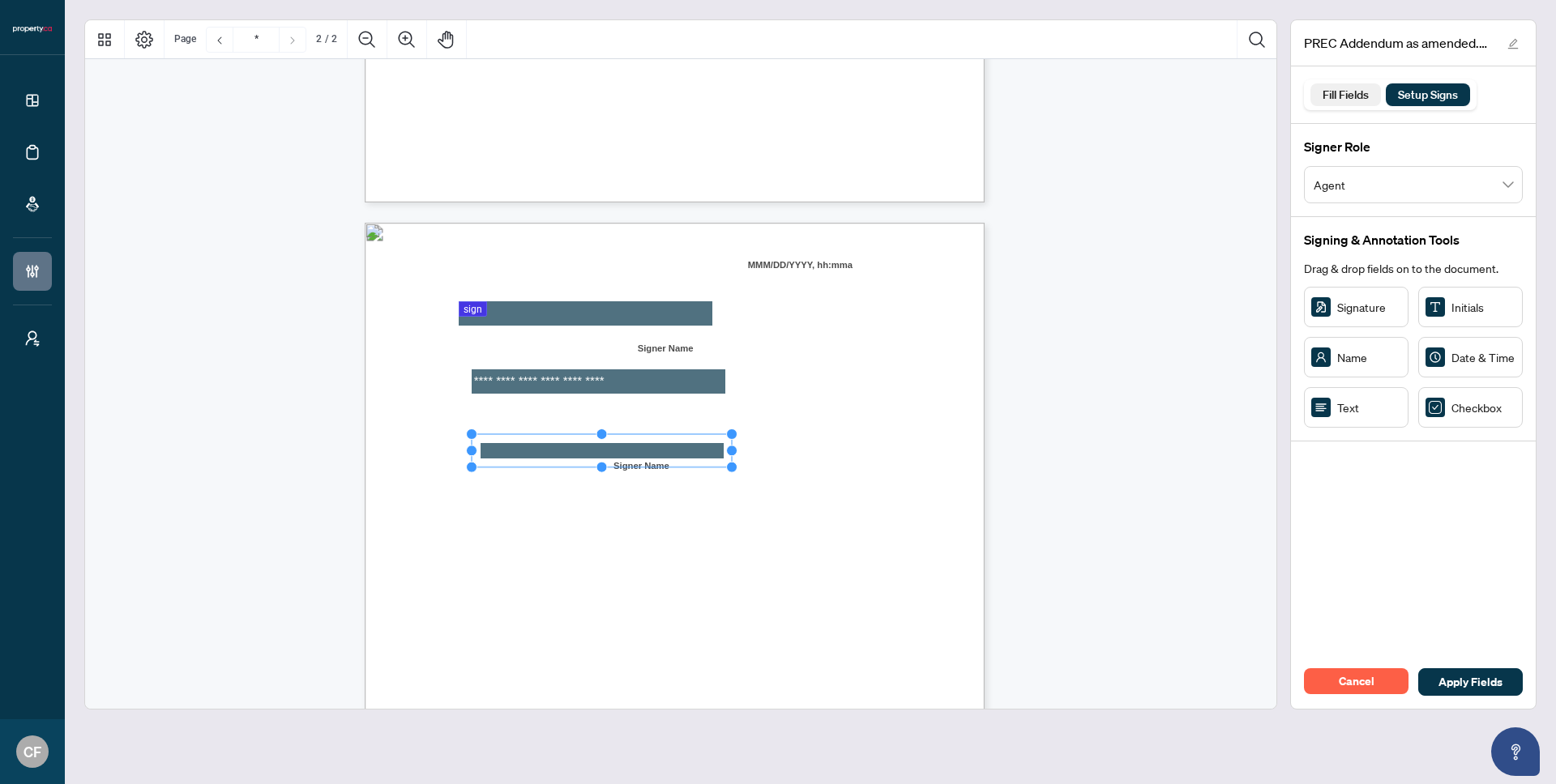
click at [1348, 95] on div "Fill Fields" at bounding box center [1346, 95] width 64 height 23
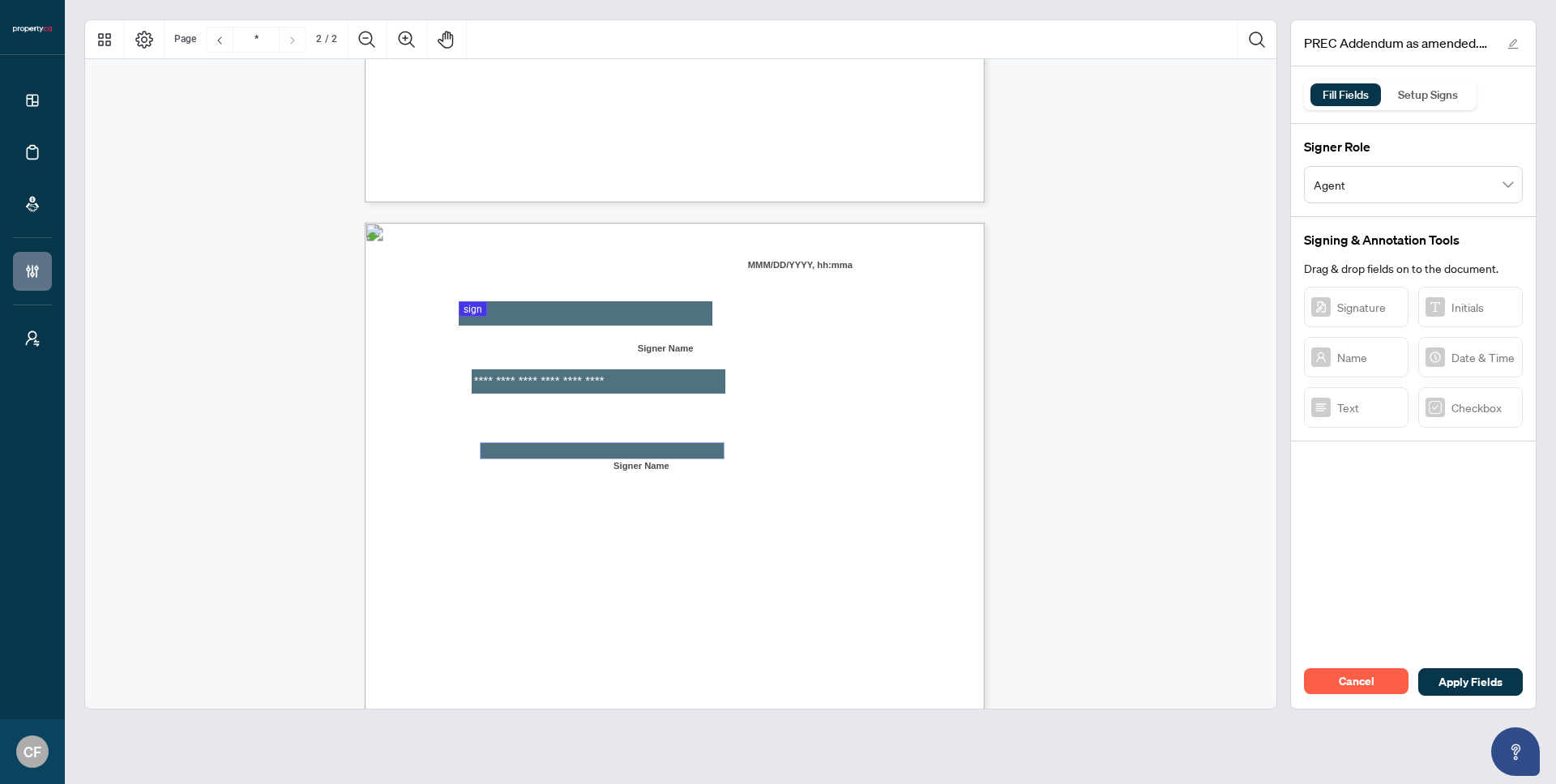
click at [514, 450] on textarea "01K2JAHP79CKEEXH83QNJERA68" at bounding box center [602, 451] width 243 height 16
type textarea "*****"
click at [476, 445] on span "Per:" at bounding box center [465, 451] width 19 height 12
click at [703, 559] on span "Print Name: Blair Anderson, Broker of Record" at bounding box center [579, 564] width 247 height 12
click at [1434, 102] on div "Setup Signs" at bounding box center [1428, 95] width 78 height 23
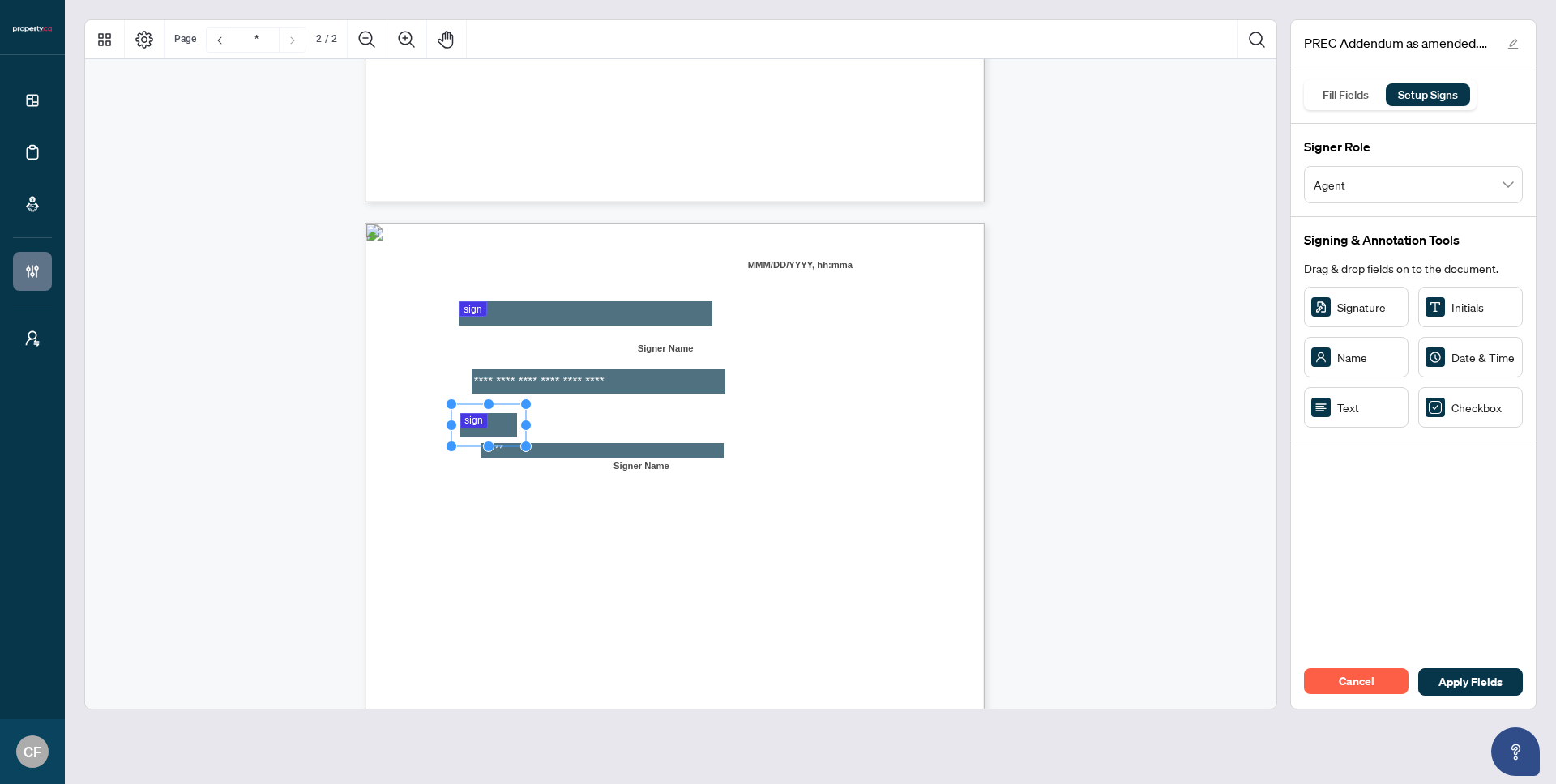
drag, startPoint x: 539, startPoint y: 424, endPoint x: 491, endPoint y: 425, distance: 48.0
drag, startPoint x: 525, startPoint y: 425, endPoint x: 731, endPoint y: 422, distance: 206.0
click at [731, 422] on div "**********" at bounding box center [675, 624] width 620 height 802
click at [775, 430] on div "In witness whereof, the parties have signed this on ___________________________…" at bounding box center [752, 724] width 775 height 1003
click at [1474, 687] on span "Apply Fields" at bounding box center [1470, 682] width 64 height 26
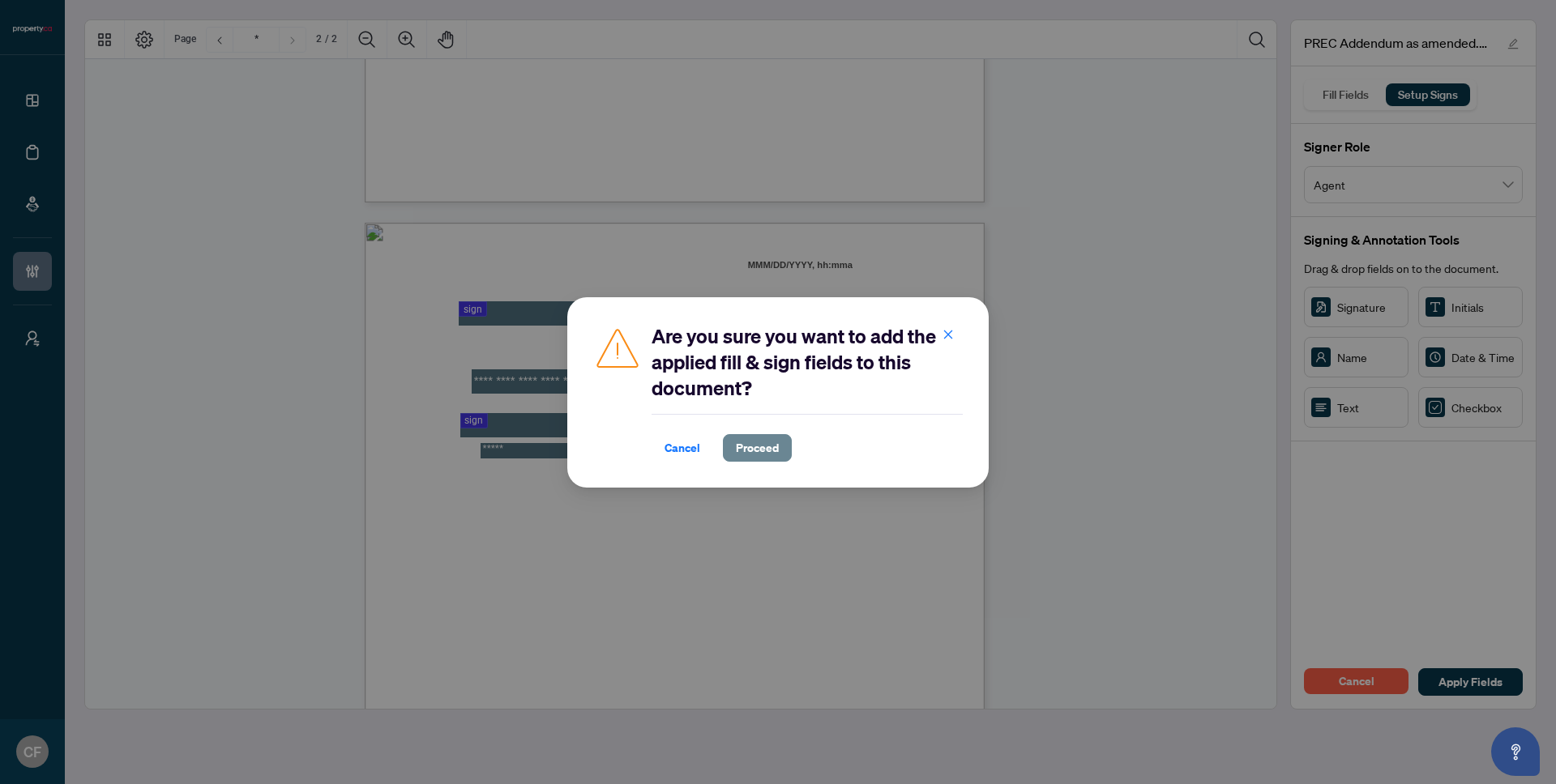
click at [751, 447] on span "Proceed" at bounding box center [756, 448] width 43 height 26
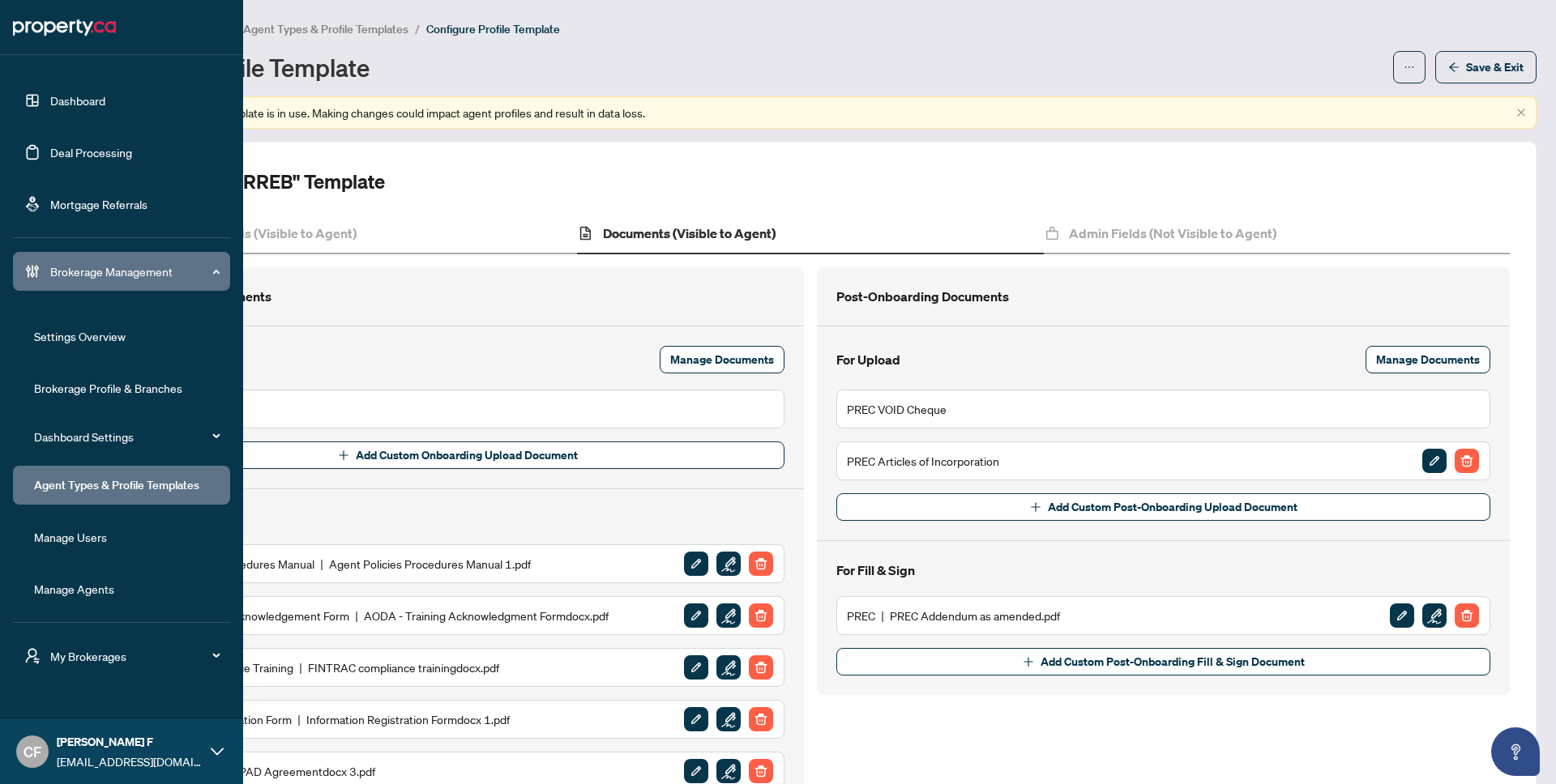
click at [96, 596] on link "Manage Agents" at bounding box center [74, 589] width 80 height 15
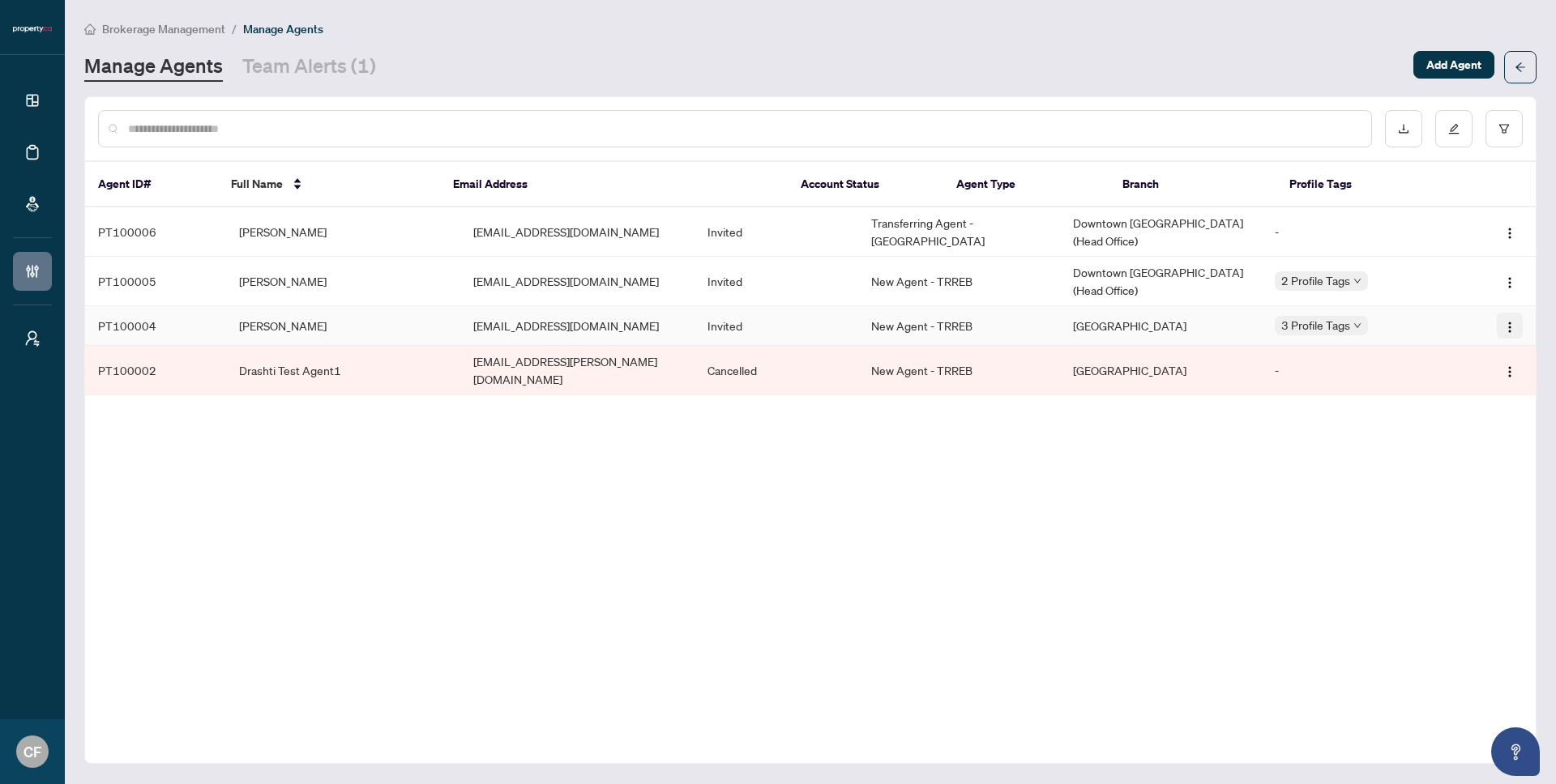
click at [1510, 322] on img "button" at bounding box center [1509, 327] width 13 height 13
click at [1494, 405] on span "Cancel Invitation" at bounding box center [1466, 409] width 89 height 18
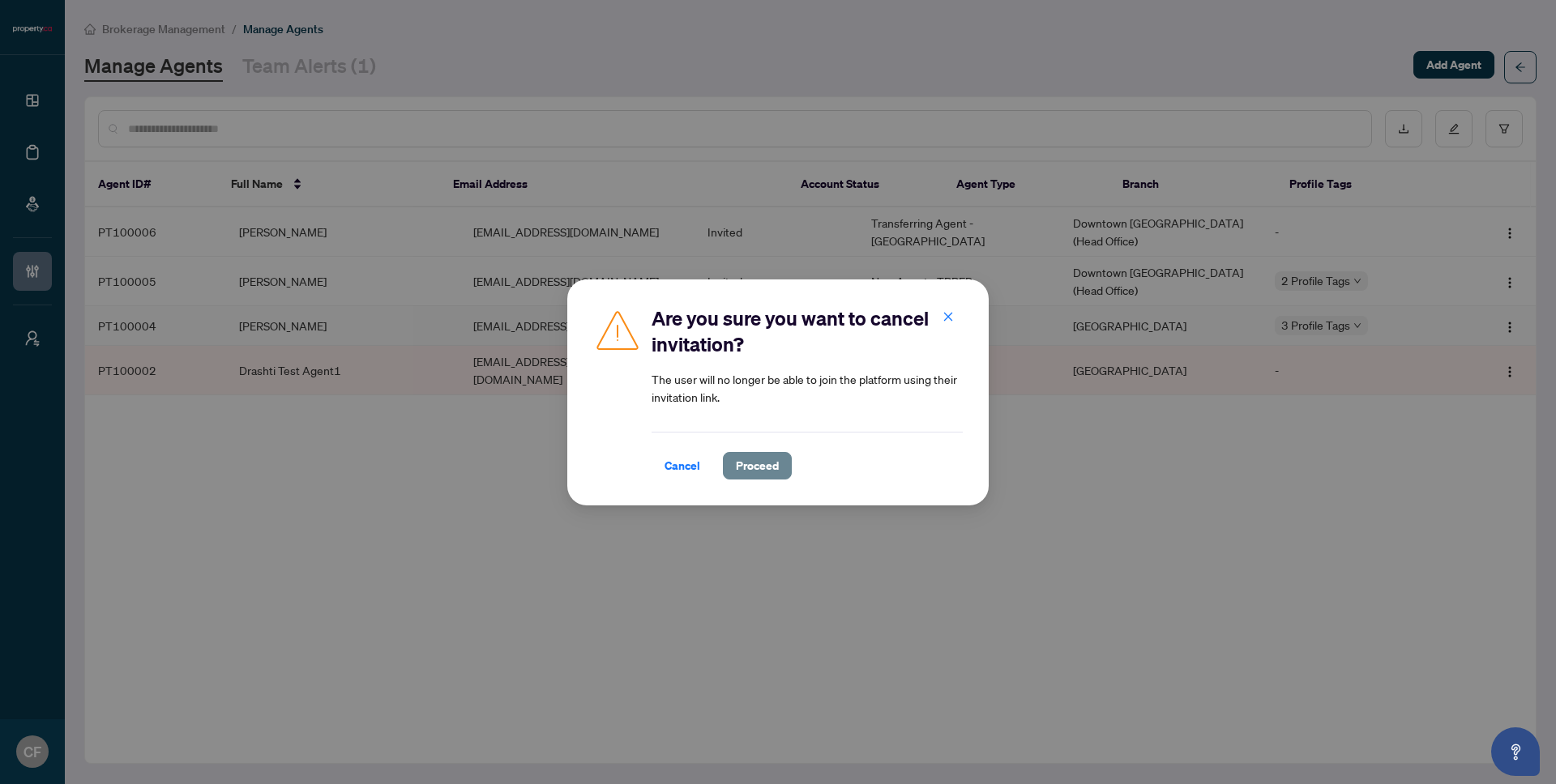
click at [776, 457] on span "Proceed" at bounding box center [756, 466] width 43 height 26
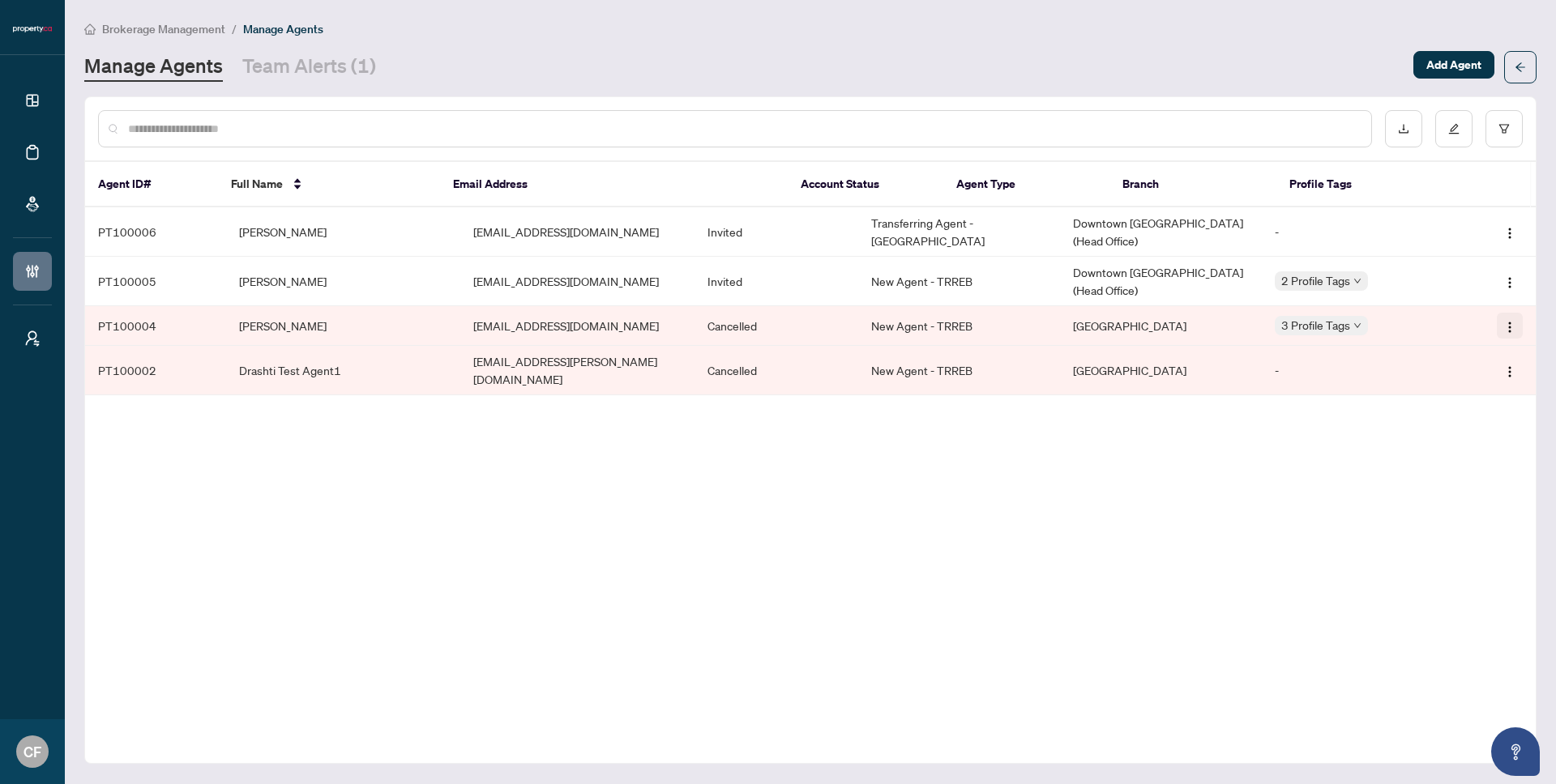
click at [1511, 326] on img "button" at bounding box center [1509, 327] width 13 height 13
click at [1183, 516] on div "Agent ID# Full Name Email Address Account Status Agent Type Branch Profile Tags…" at bounding box center [810, 430] width 1452 height 668
click at [1462, 67] on span "Add Agent" at bounding box center [1453, 65] width 55 height 26
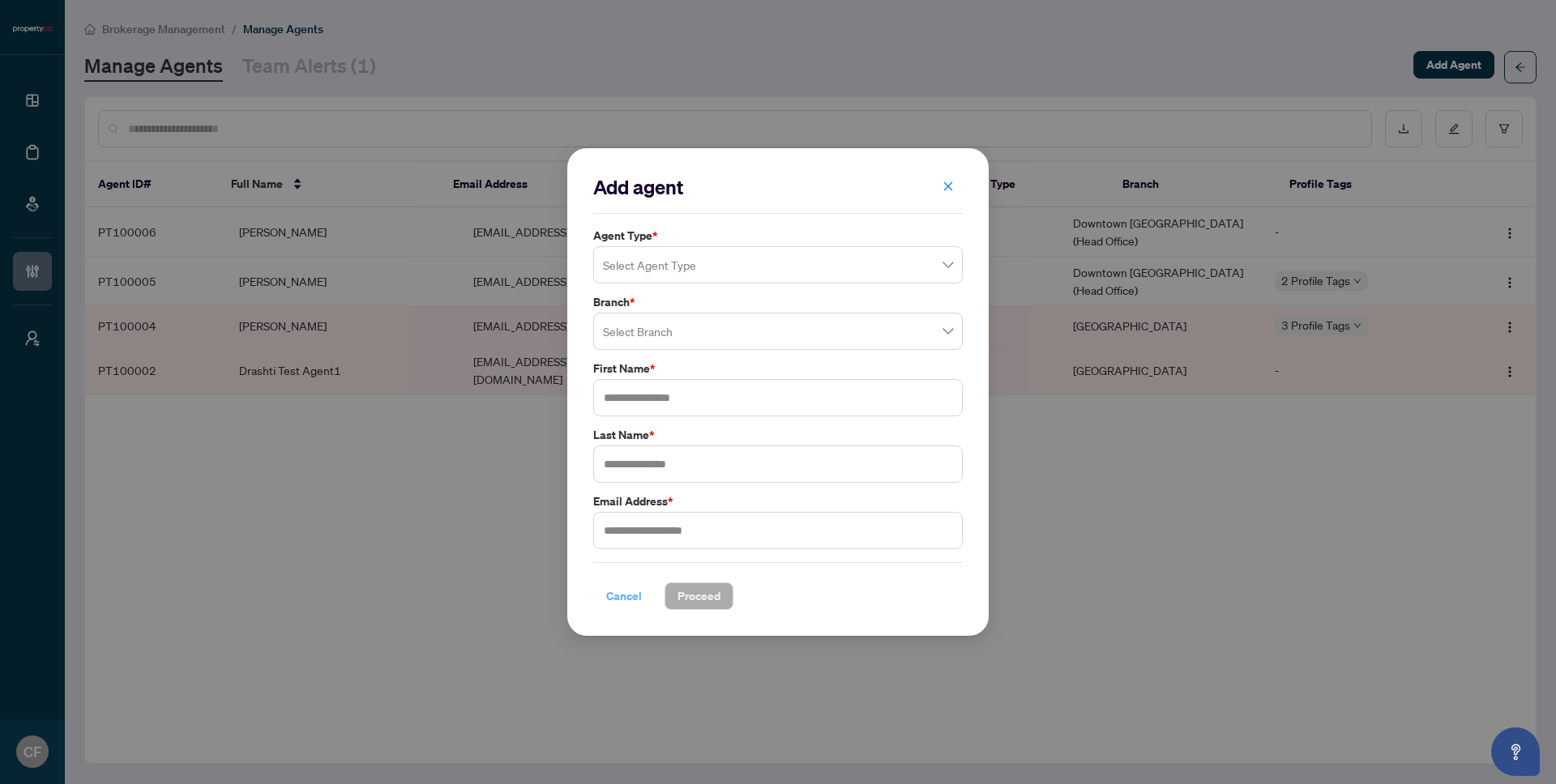
click at [631, 592] on span "Cancel" at bounding box center [623, 596] width 36 height 26
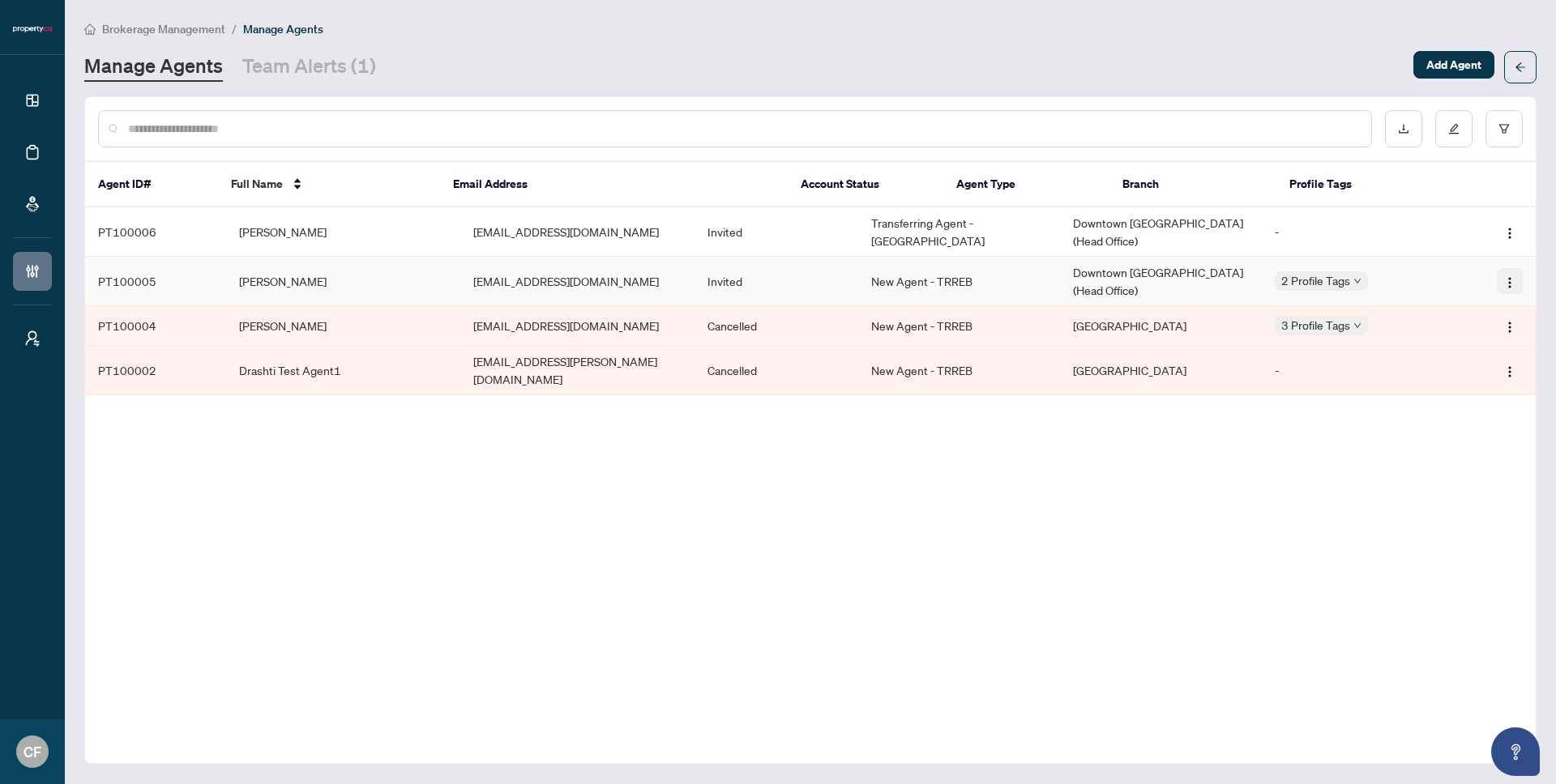
click at [1513, 280] on img "button" at bounding box center [1509, 282] width 13 height 13
click at [1474, 368] on span "Cancel Invitation" at bounding box center [1466, 365] width 89 height 18
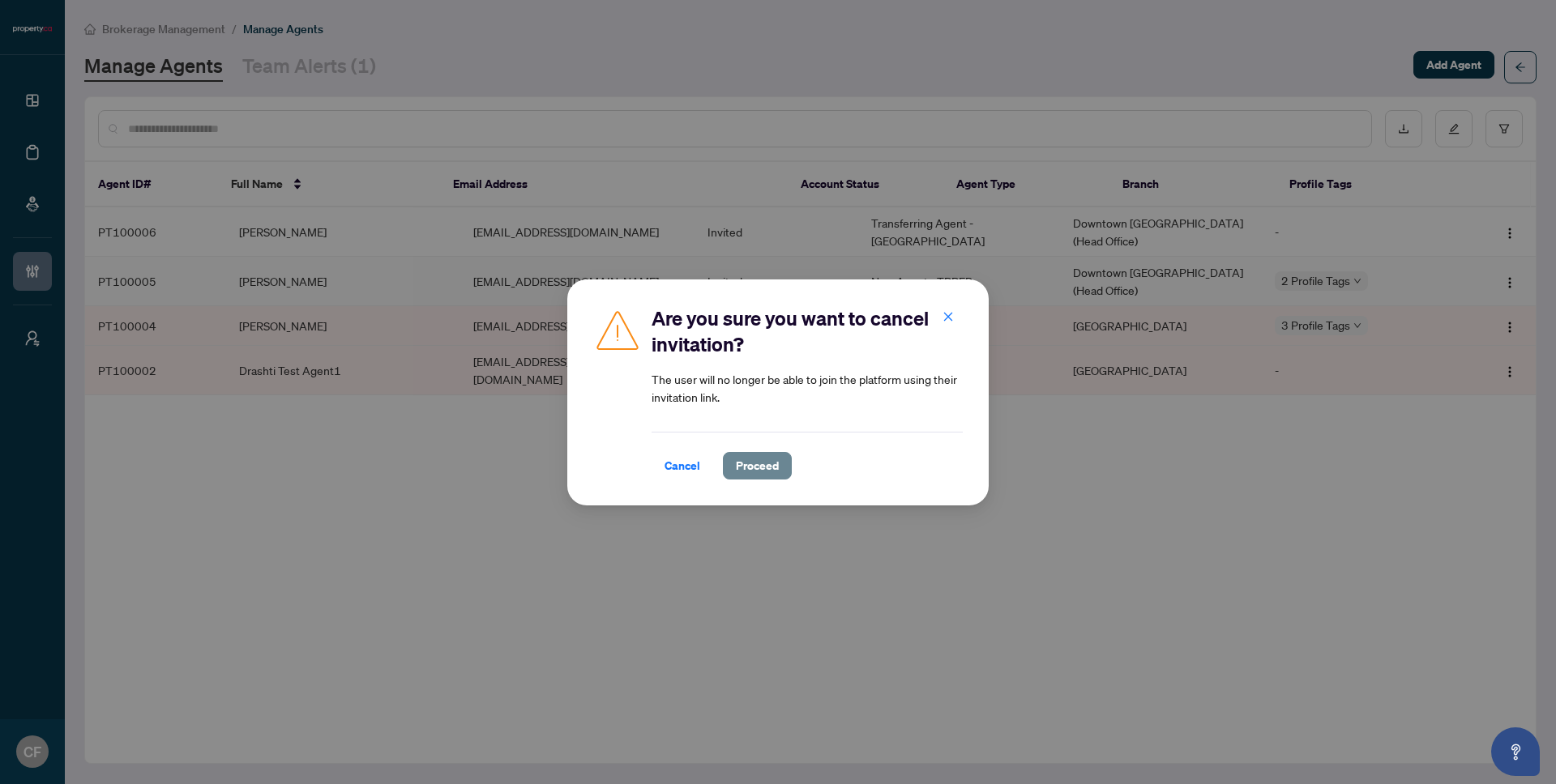
click at [765, 478] on span "Proceed" at bounding box center [756, 466] width 43 height 26
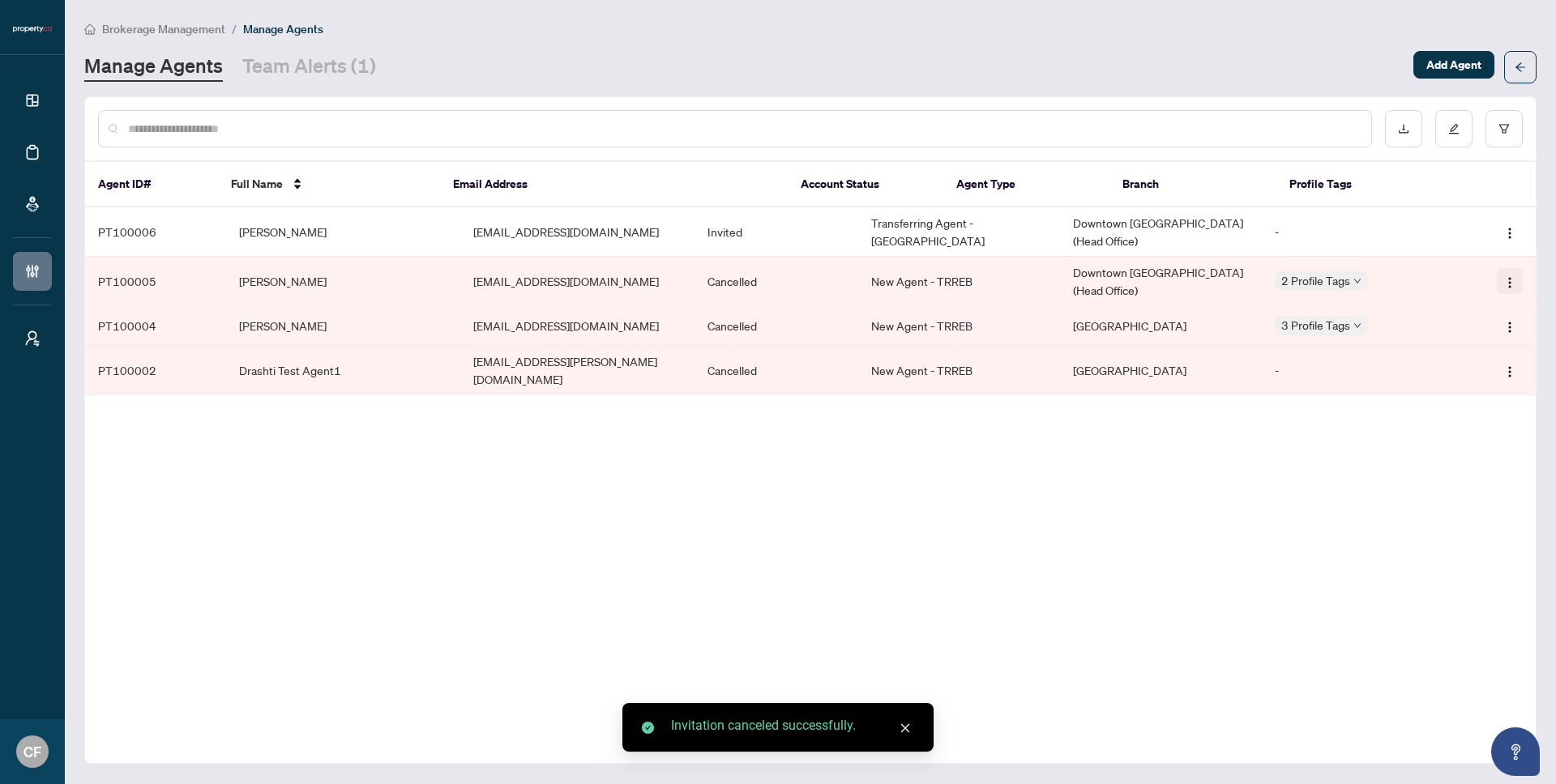
click at [1513, 287] on img "button" at bounding box center [1509, 282] width 13 height 13
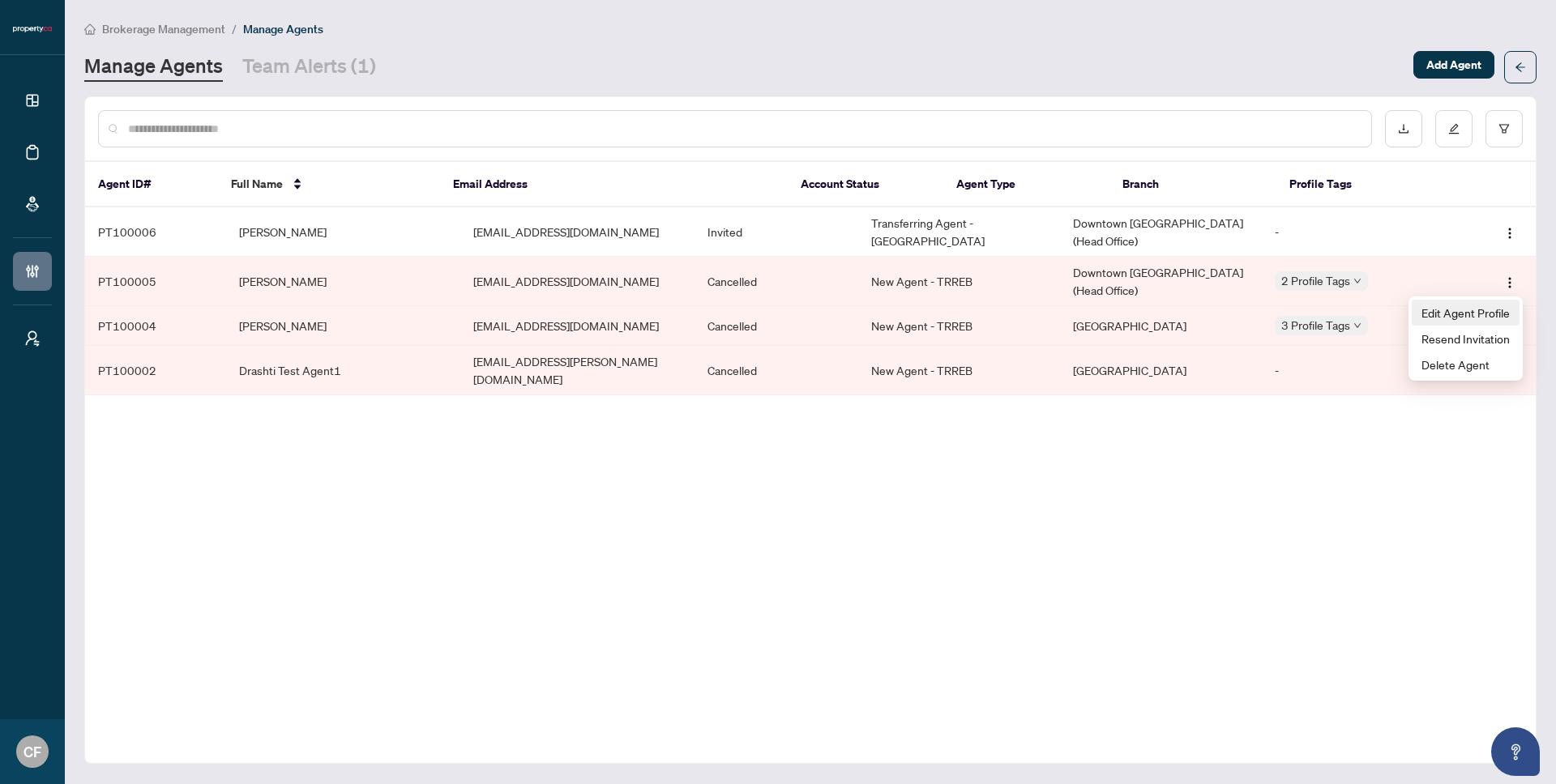
click at [1498, 313] on span "Edit Agent Profile" at bounding box center [1466, 313] width 89 height 18
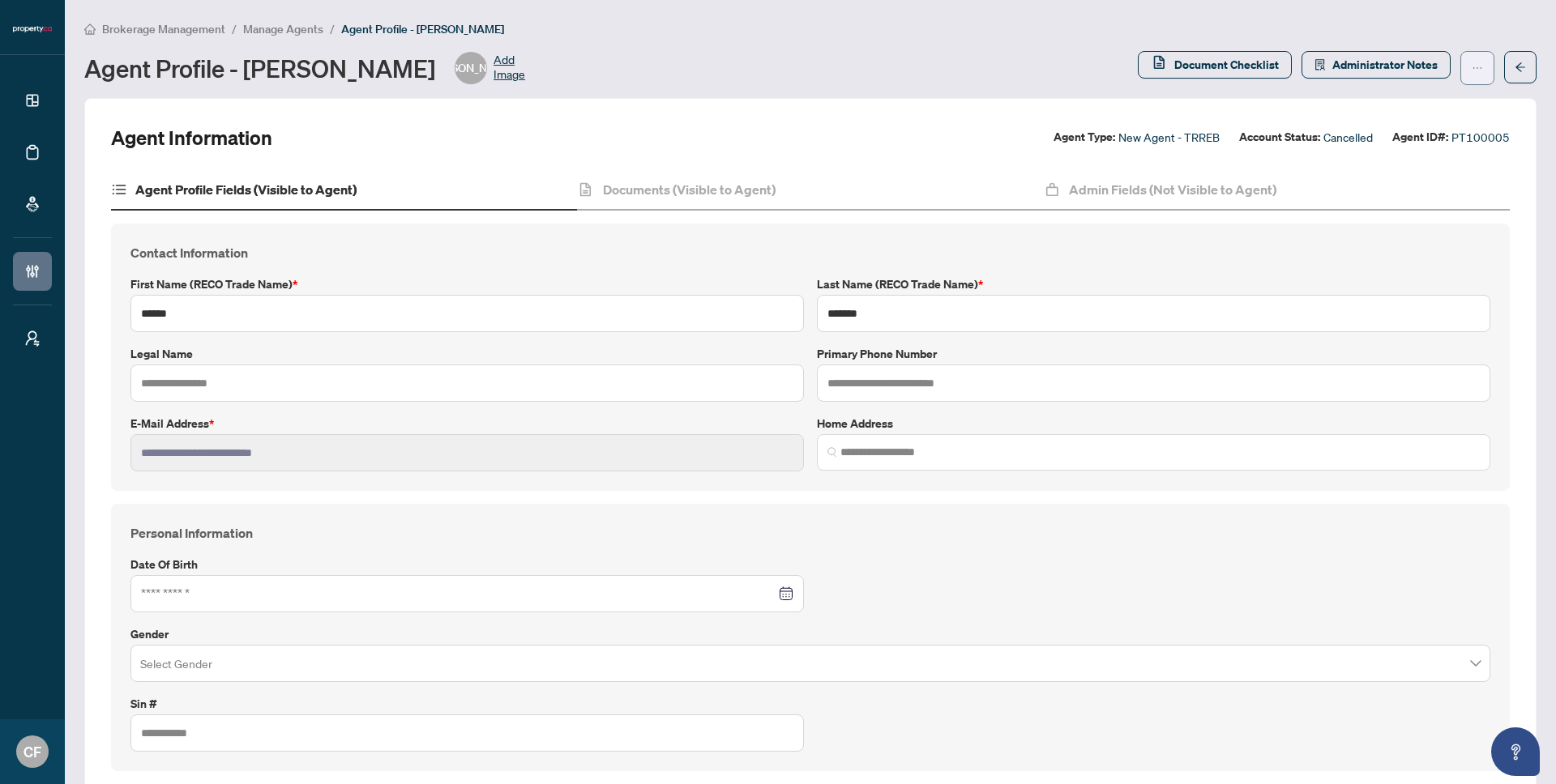
click at [1474, 69] on button "button" at bounding box center [1477, 68] width 34 height 34
click at [1452, 106] on span "Change Agent Type" at bounding box center [1414, 103] width 111 height 18
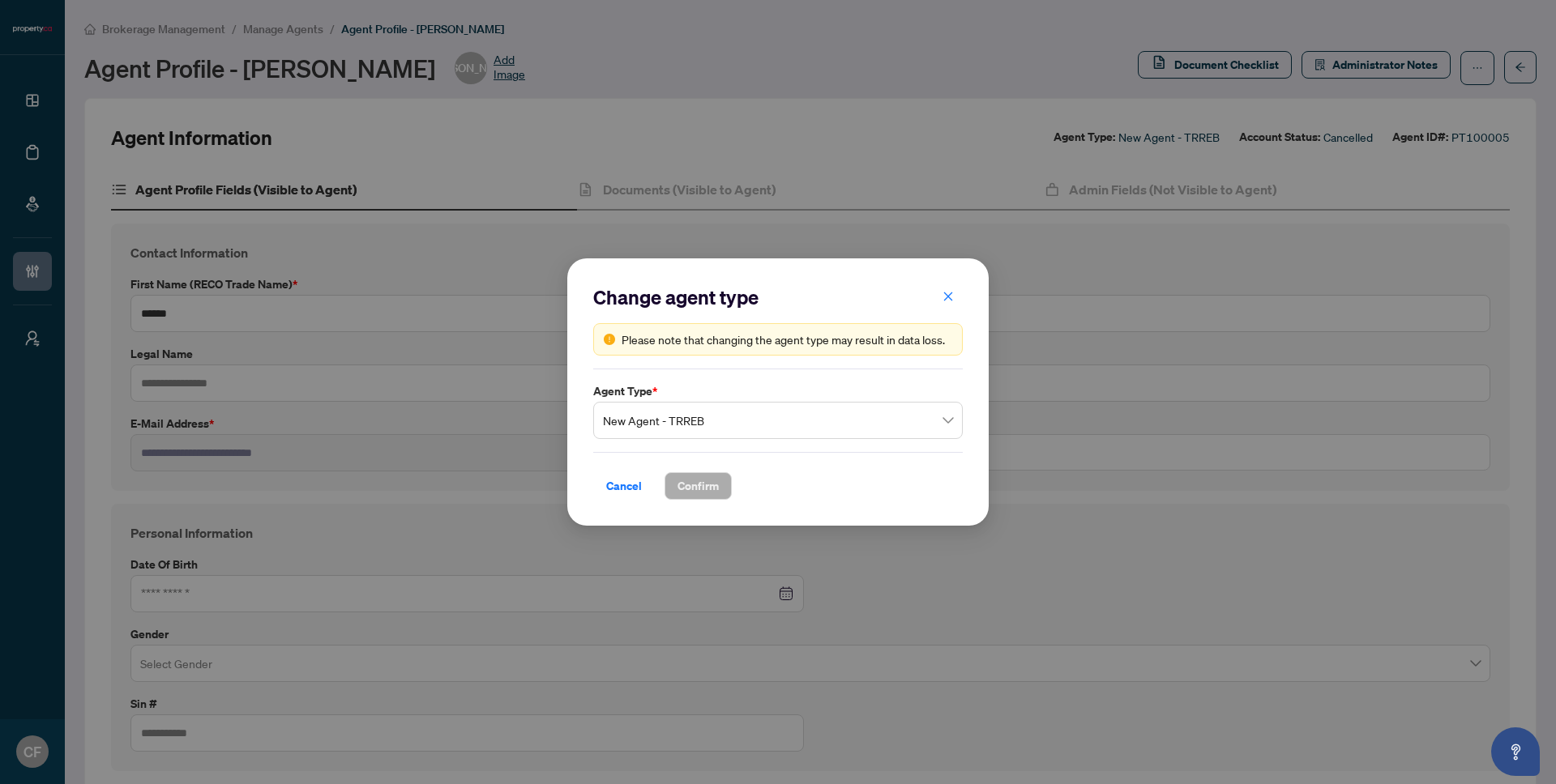
click at [672, 407] on span "New Agent - TRREB" at bounding box center [777, 420] width 350 height 30
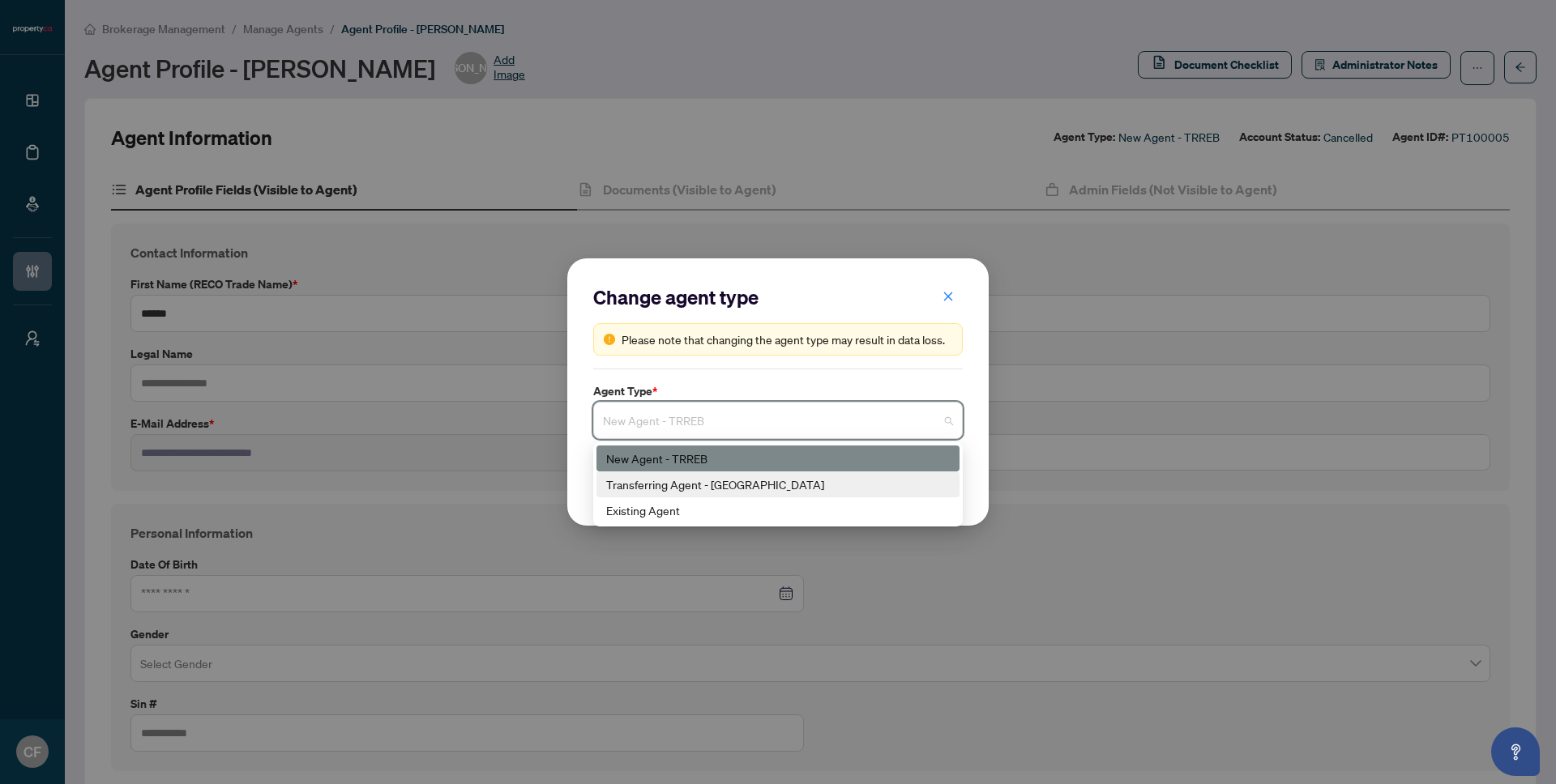
click at [666, 484] on div "Transferring Agent - TRREB" at bounding box center [778, 484] width 344 height 18
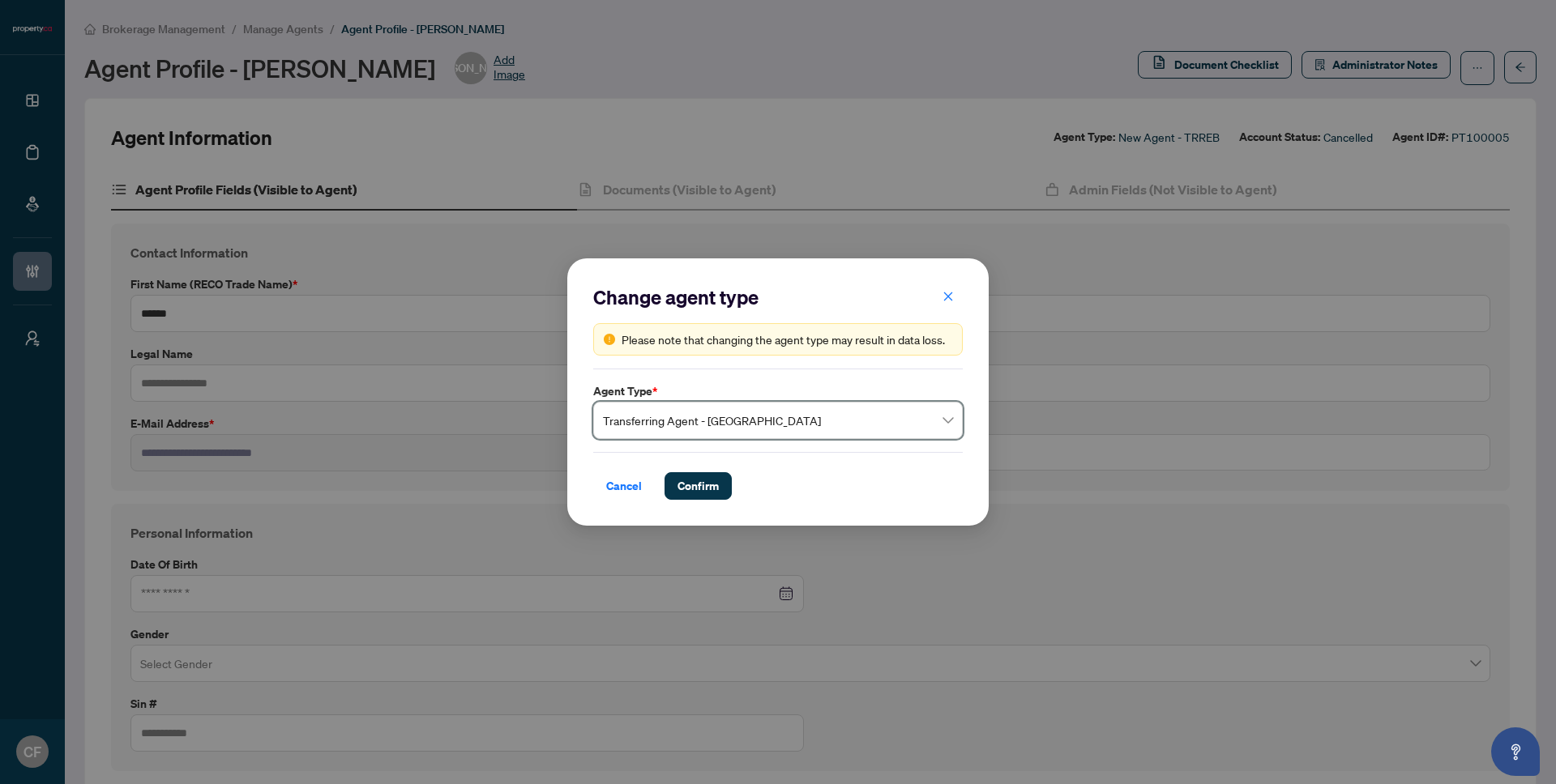
click at [874, 418] on span "Transferring Agent - TRREB" at bounding box center [777, 420] width 350 height 30
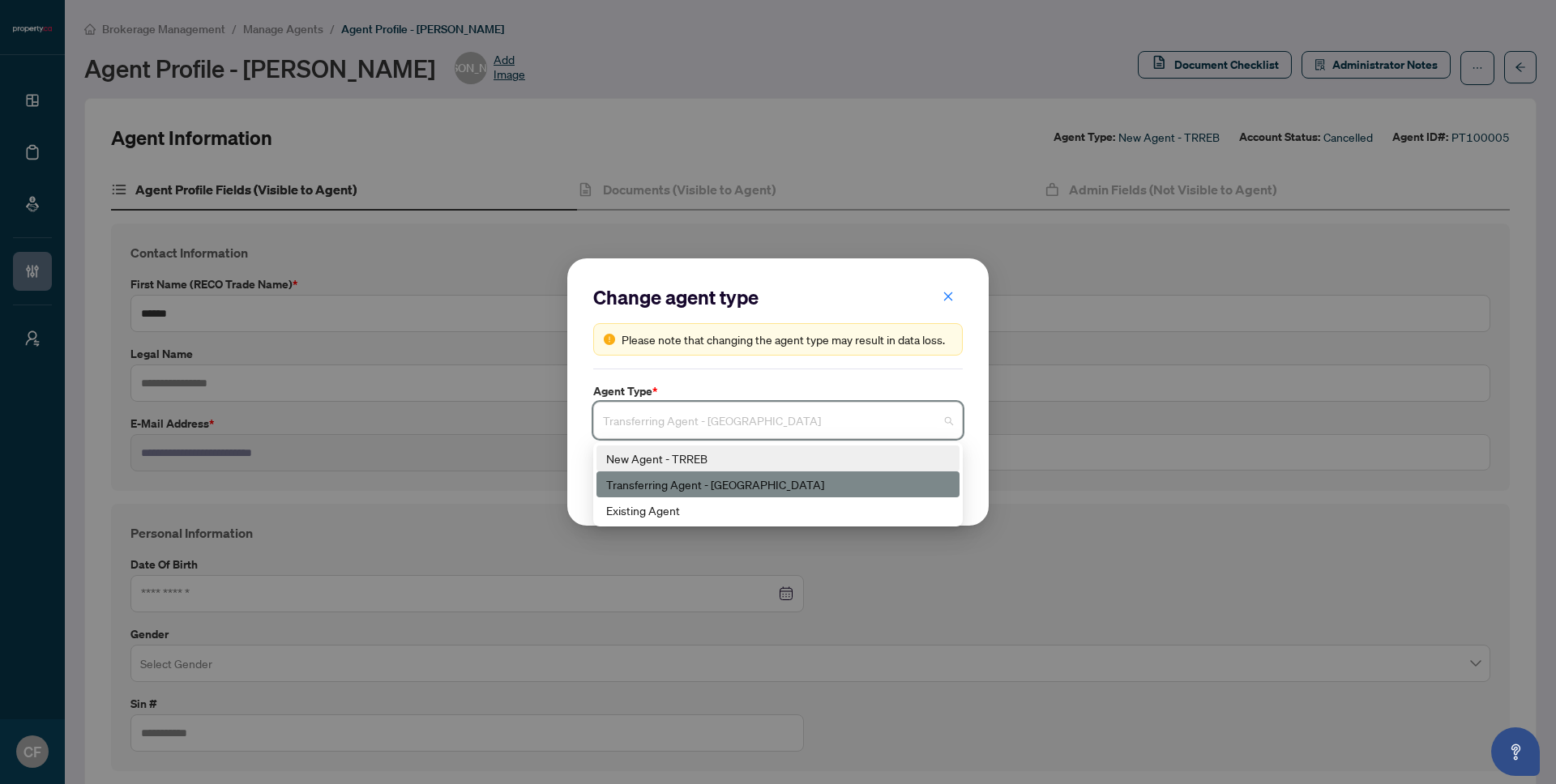
click at [816, 464] on div "New Agent - TRREB" at bounding box center [778, 458] width 344 height 18
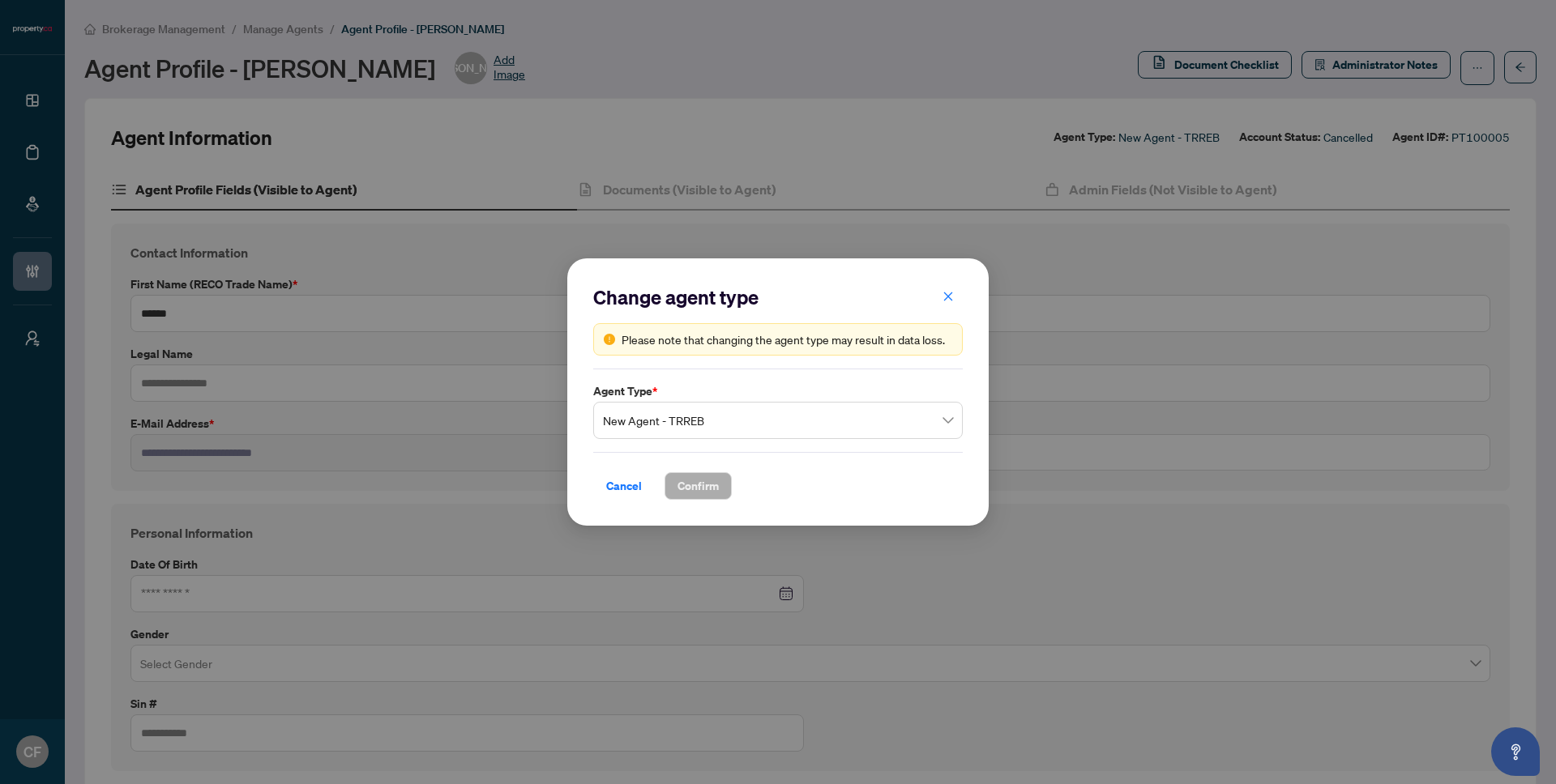
click at [697, 415] on span "New Agent - TRREB" at bounding box center [777, 420] width 350 height 30
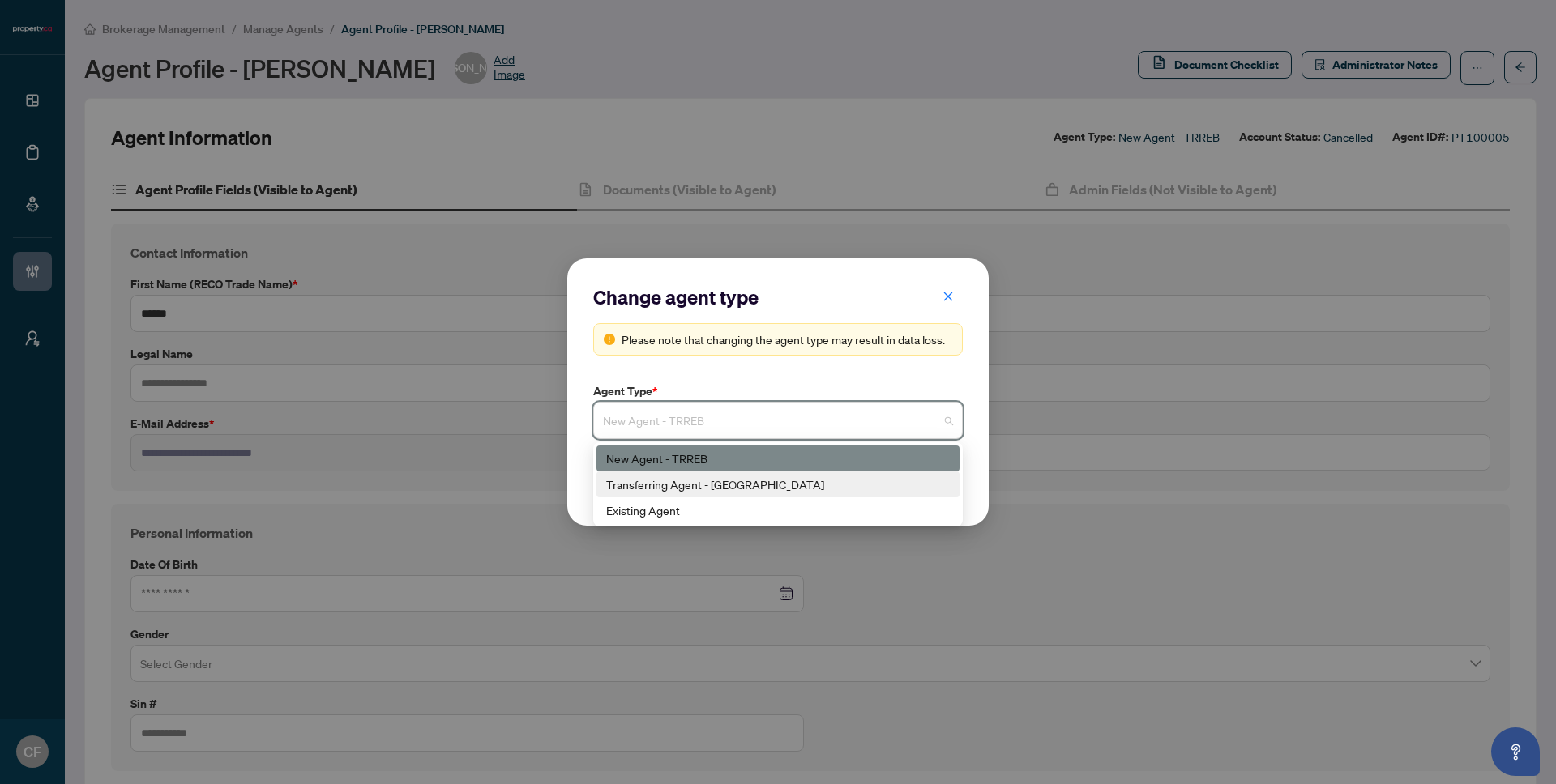
click at [686, 477] on div "Transferring Agent - TRREB" at bounding box center [778, 484] width 344 height 18
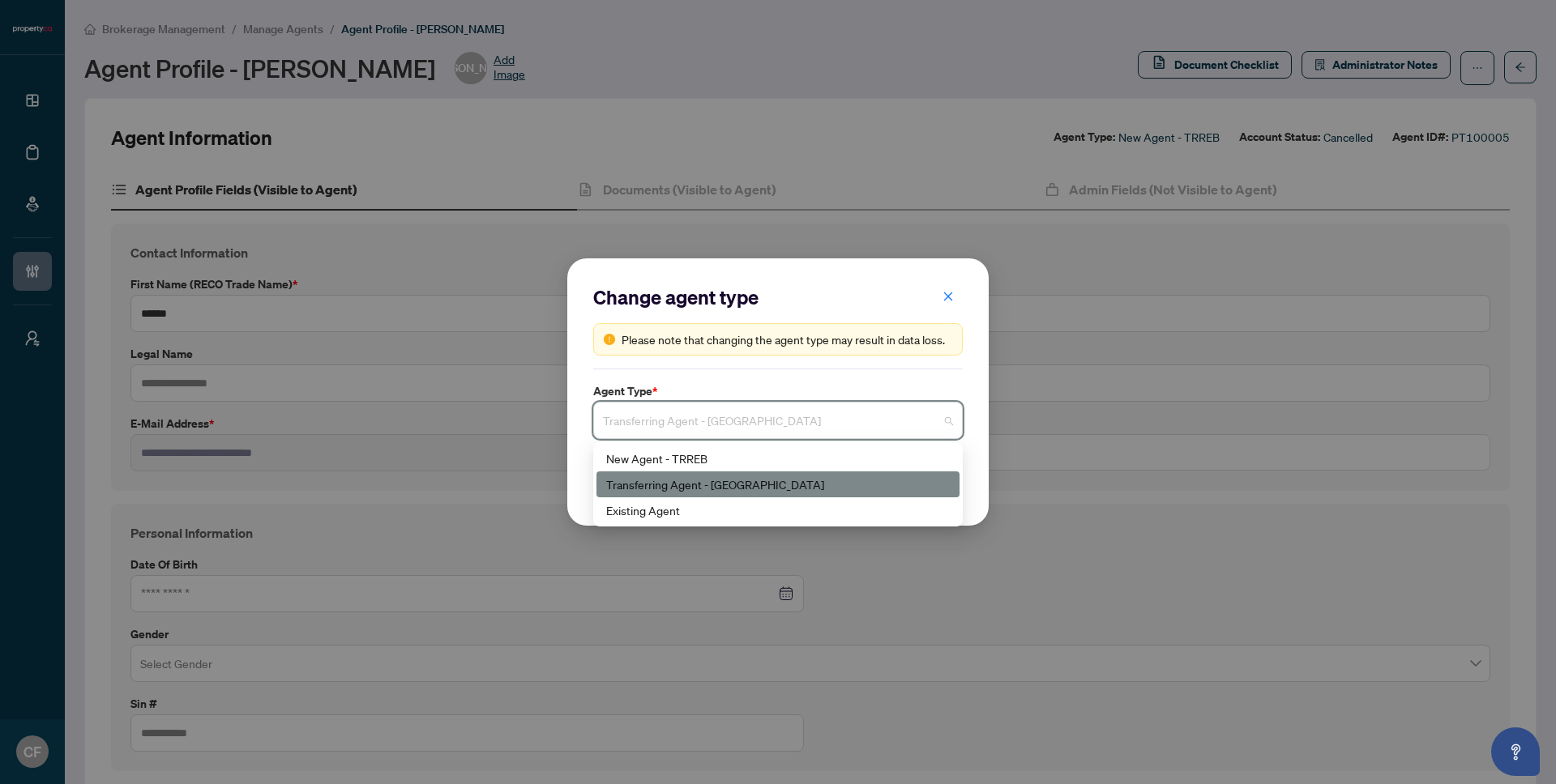
click at [707, 434] on span "Transferring Agent - TRREB" at bounding box center [777, 420] width 350 height 30
click at [690, 455] on div "New Agent - TRREB" at bounding box center [778, 458] width 344 height 18
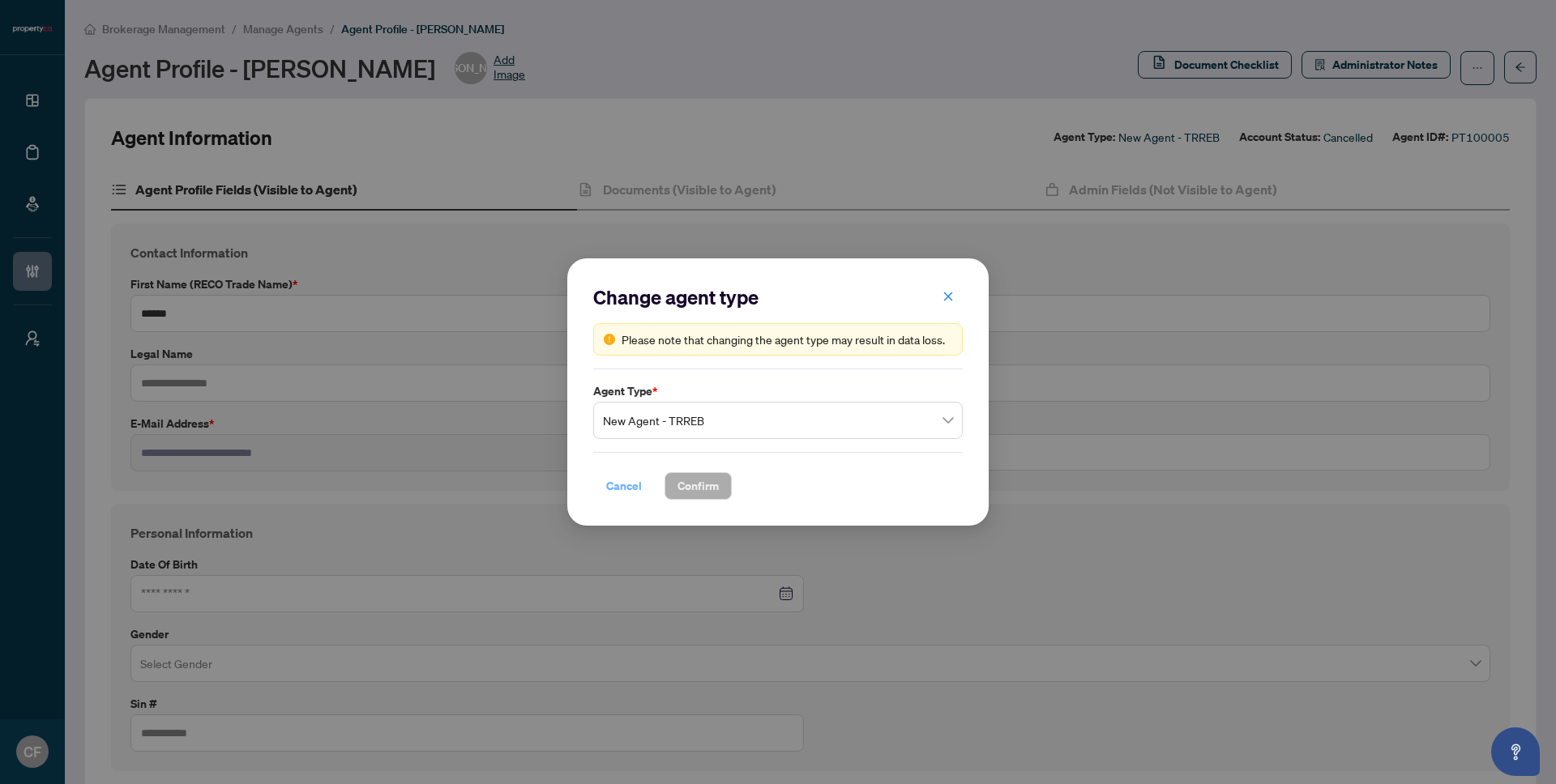
click at [607, 491] on span "Cancel" at bounding box center [623, 486] width 36 height 26
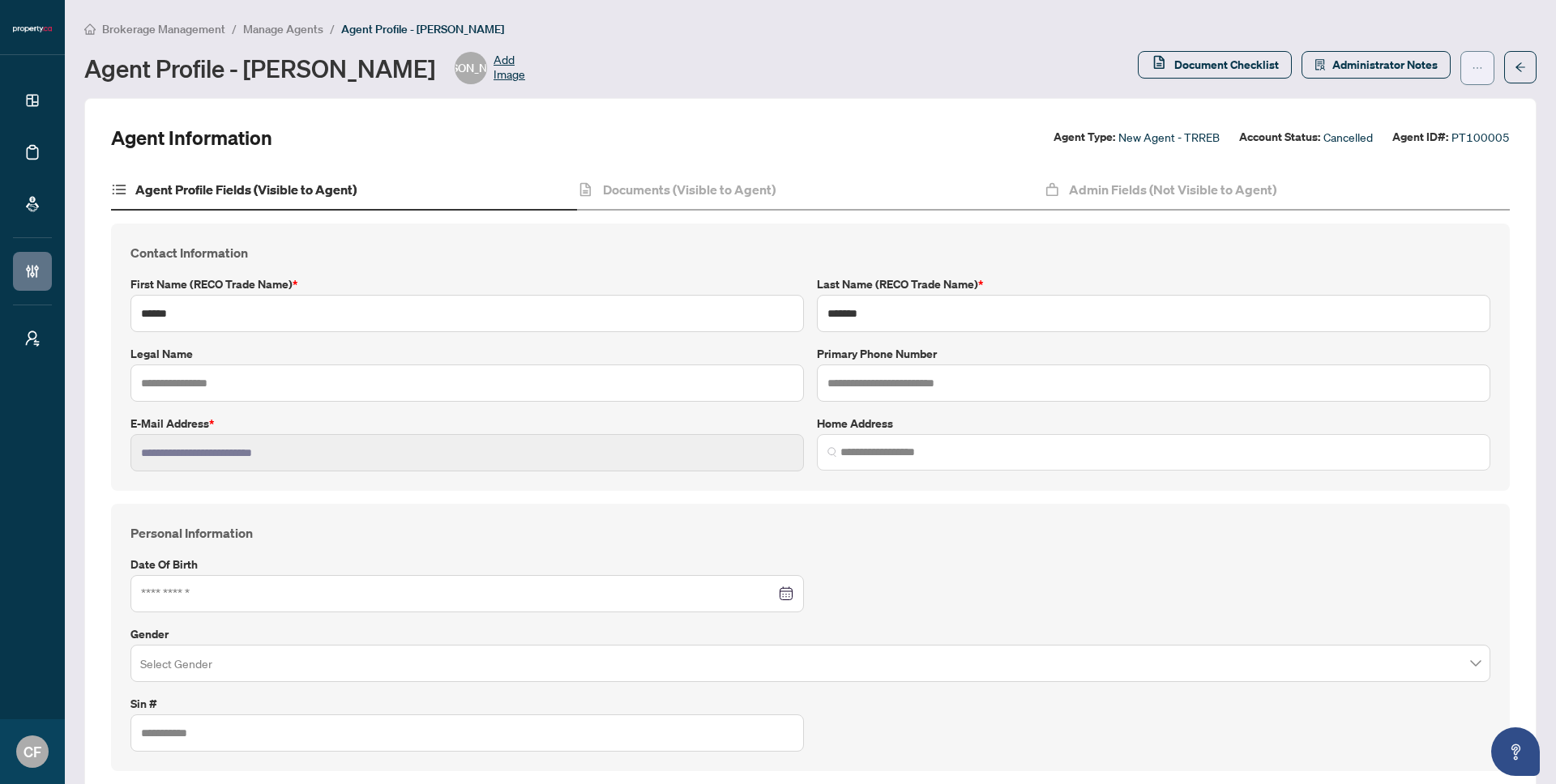
click at [1472, 71] on icon "ellipsis" at bounding box center [1477, 68] width 11 height 11
click at [1447, 128] on span "Resend Invitation" at bounding box center [1414, 129] width 111 height 18
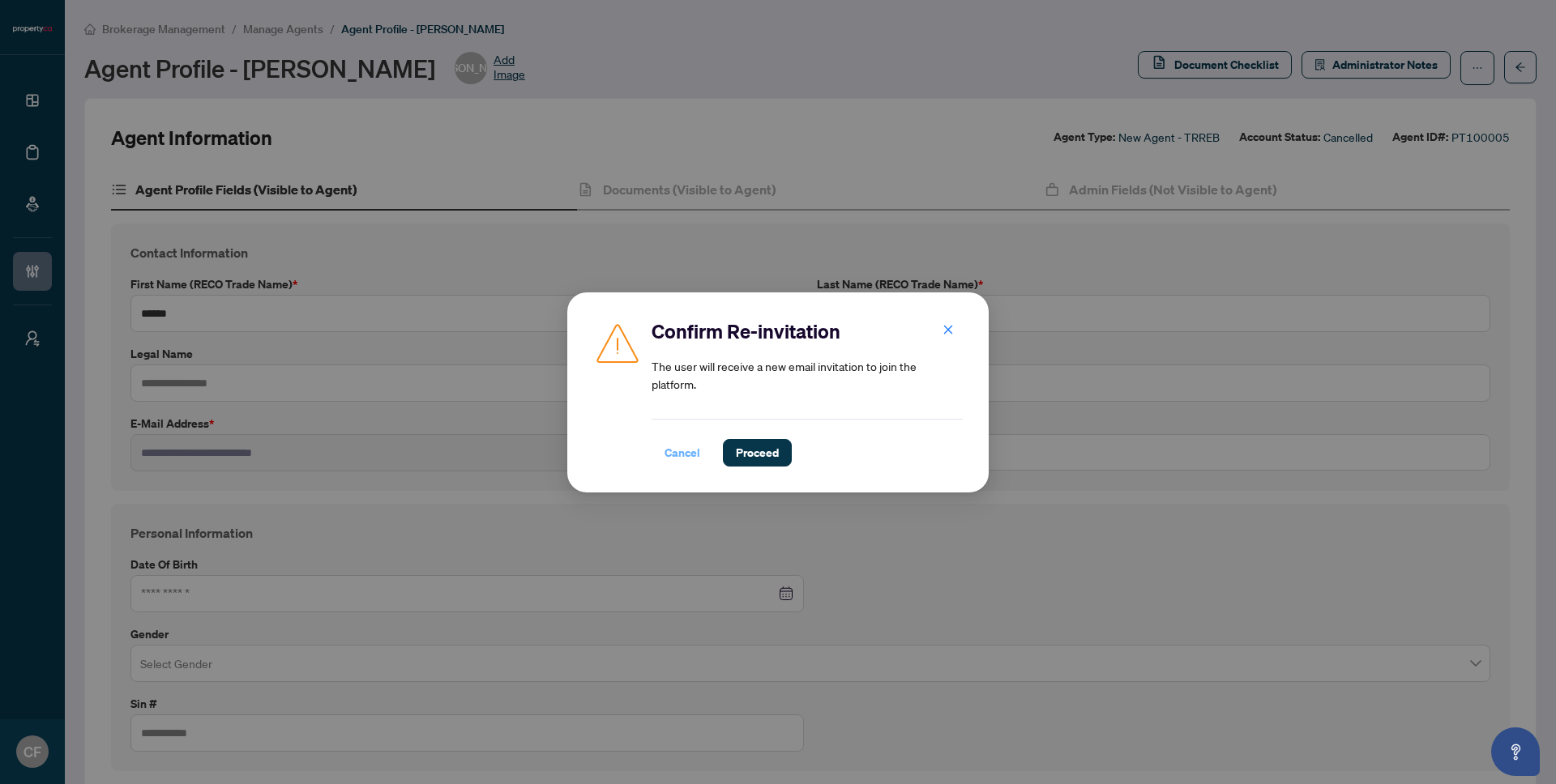
click at [687, 455] on span "Cancel" at bounding box center [682, 453] width 36 height 26
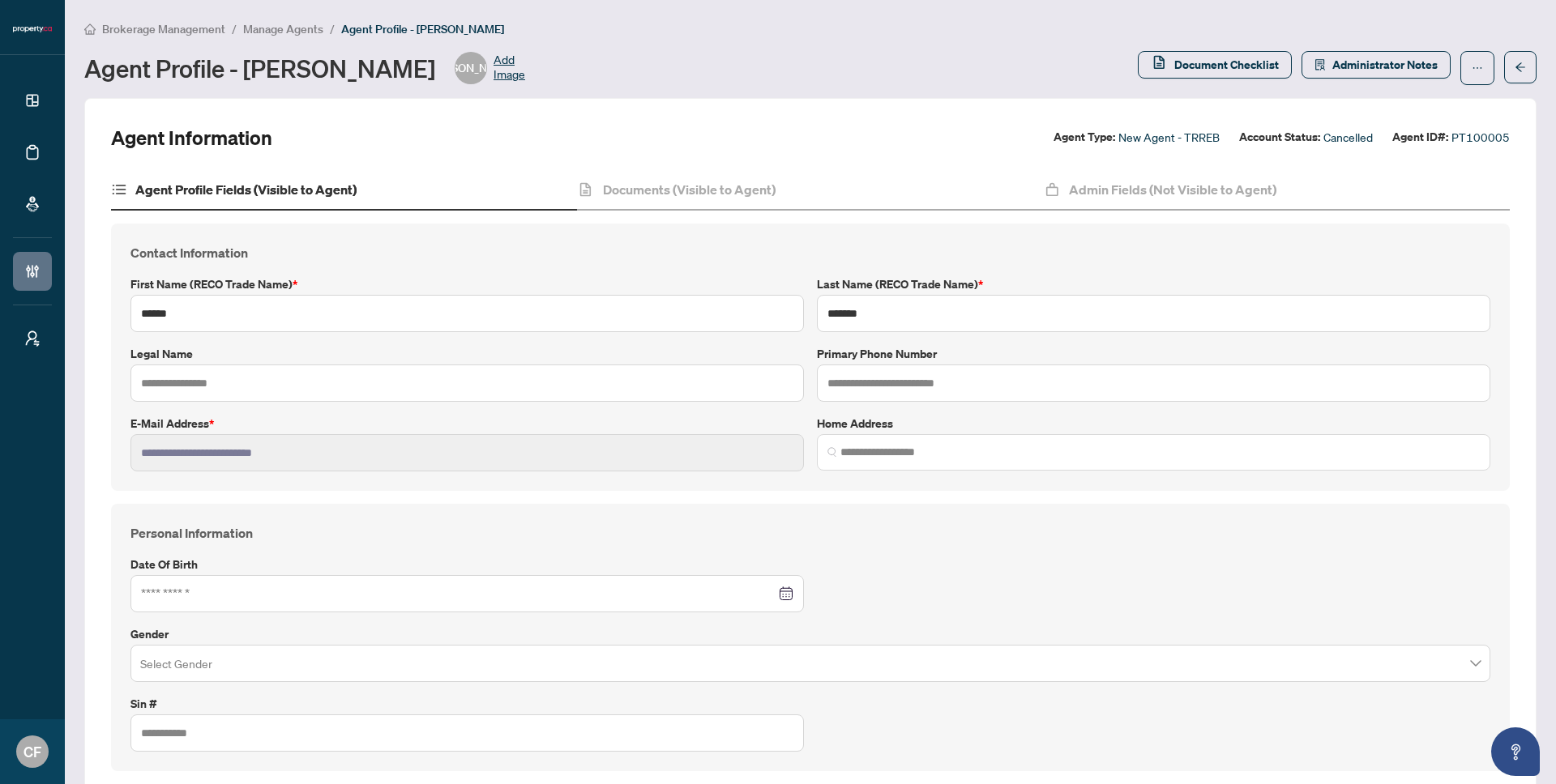
click at [678, 188] on h4 "Documents (Visible to Agent)" at bounding box center [689, 189] width 173 height 19
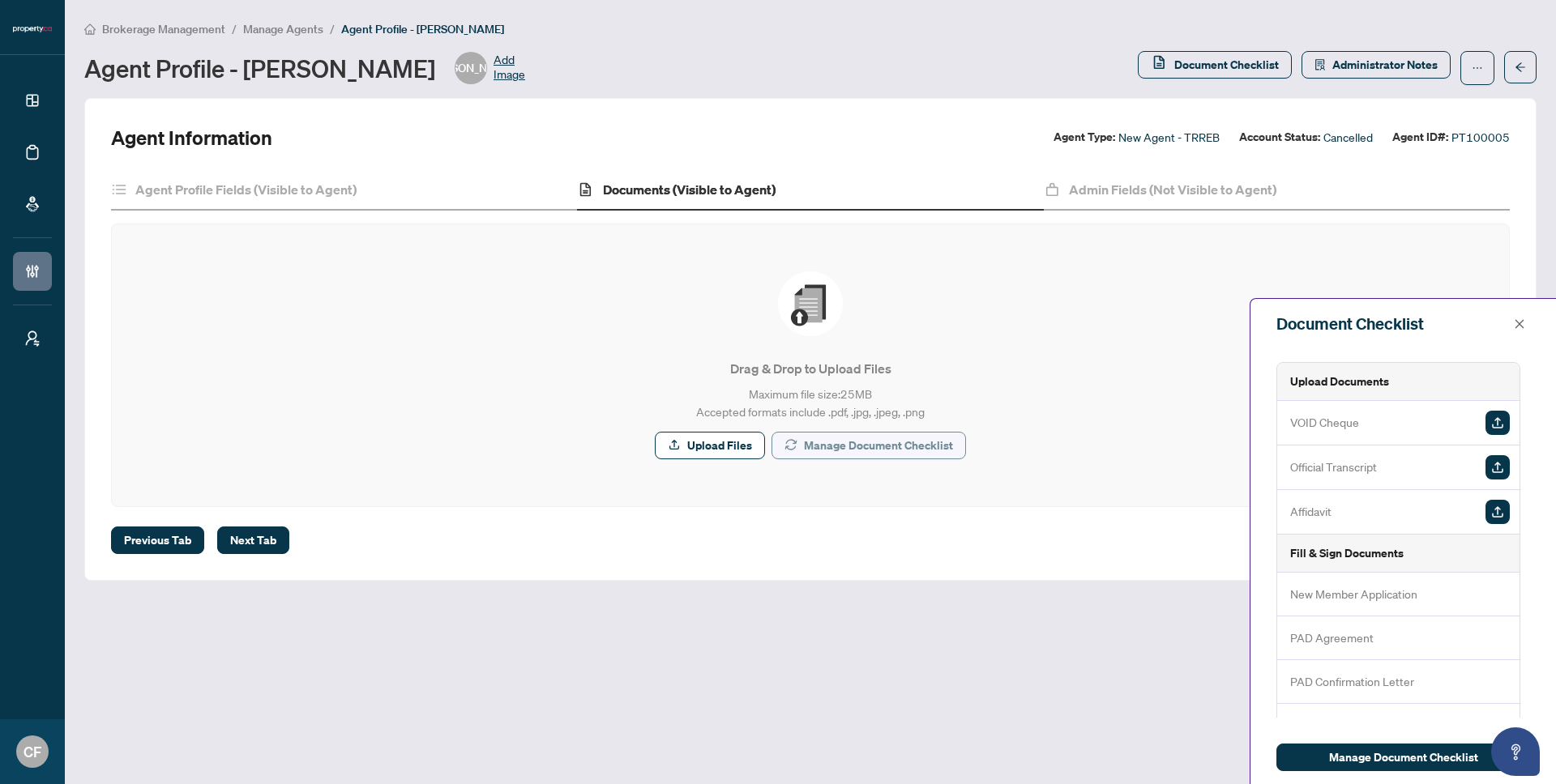
click at [890, 445] on span "Manage Document Checklist" at bounding box center [879, 445] width 149 height 26
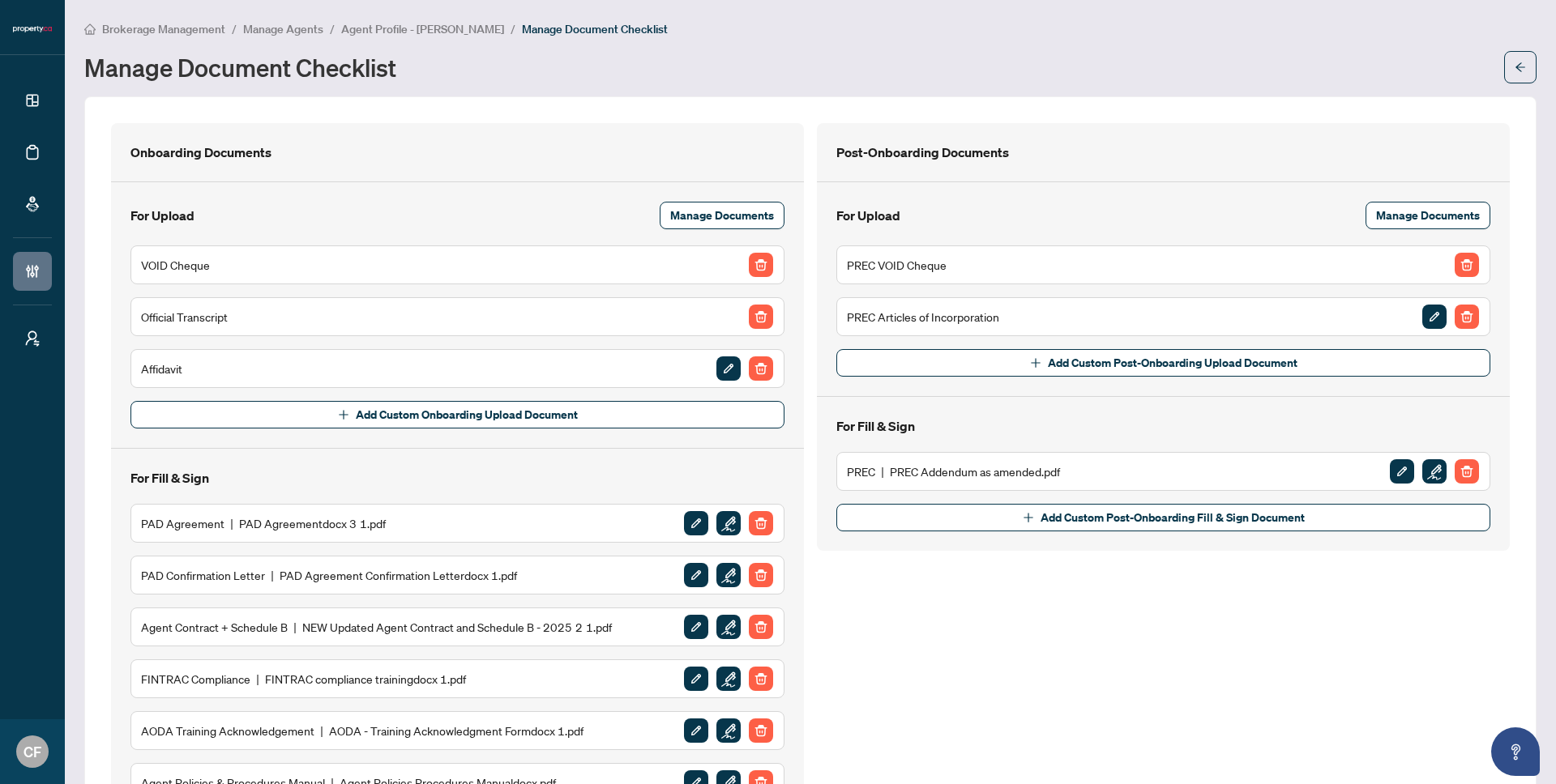
click at [474, 29] on span "Agent Profile - Joseph Andrada" at bounding box center [423, 29] width 163 height 15
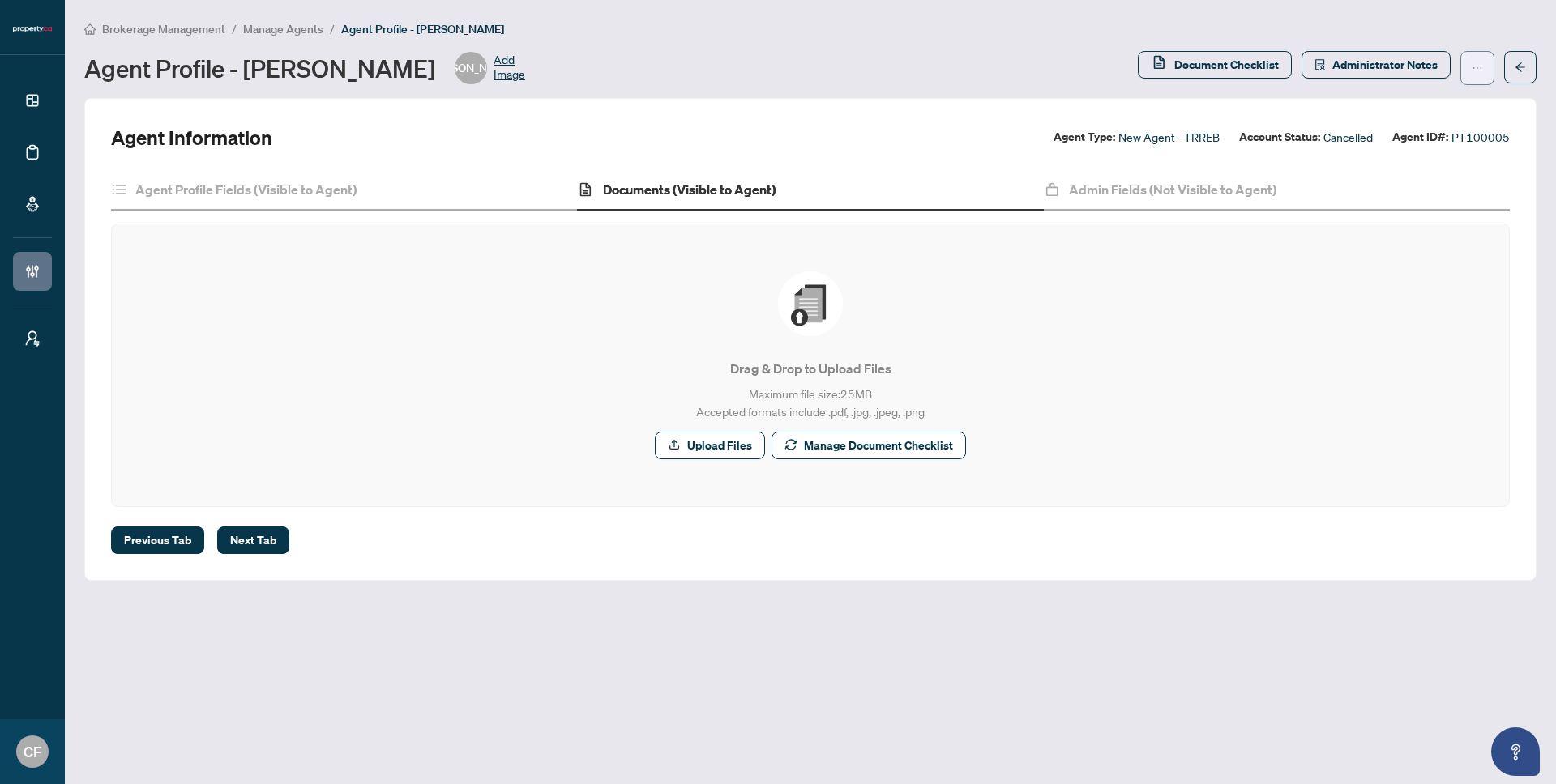
click at [1473, 77] on span "button" at bounding box center [1477, 68] width 11 height 26
click at [1450, 128] on span "Resend Invitation" at bounding box center [1426, 129] width 111 height 18
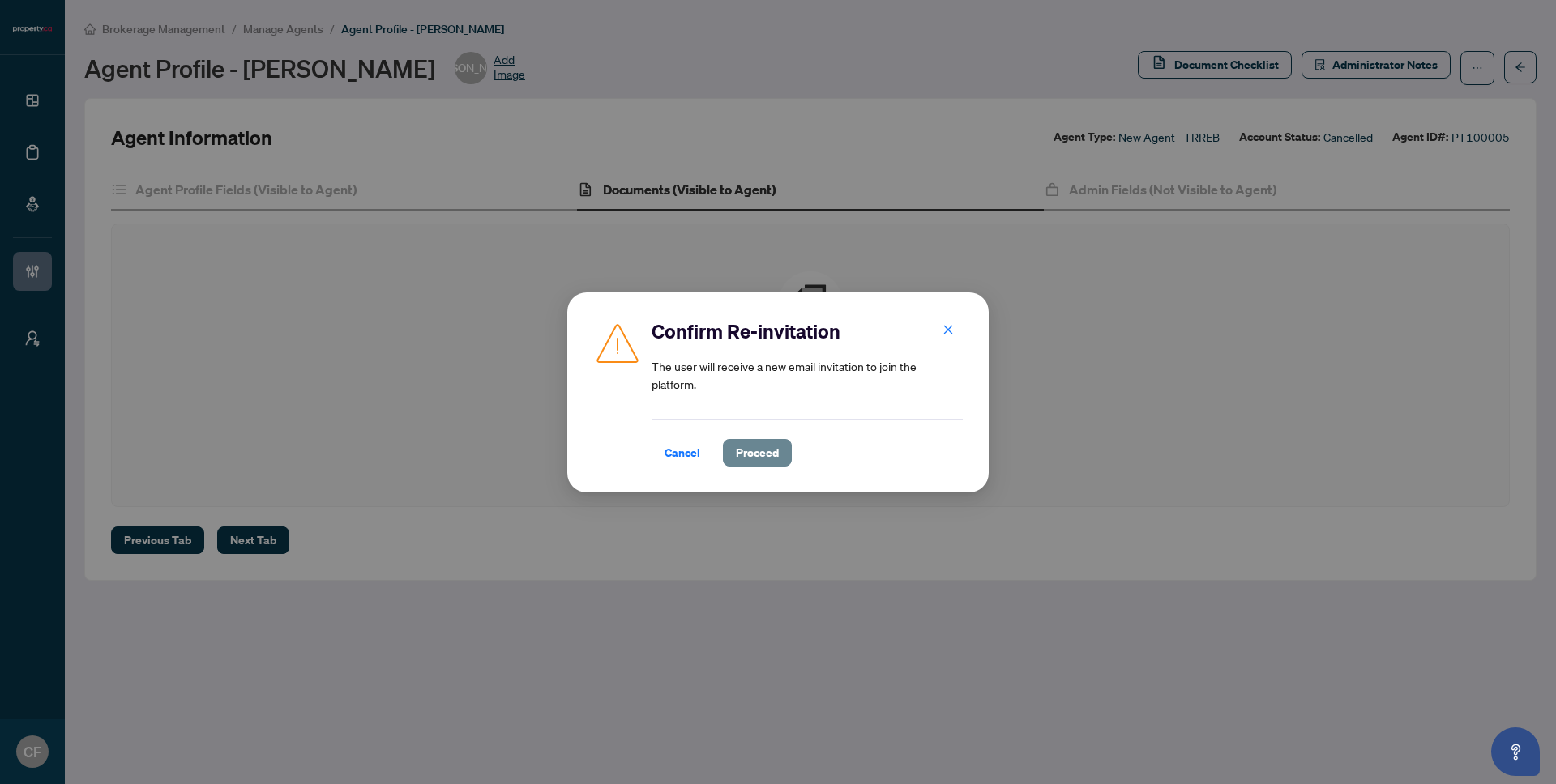
click at [749, 451] on span "Proceed" at bounding box center [756, 453] width 43 height 26
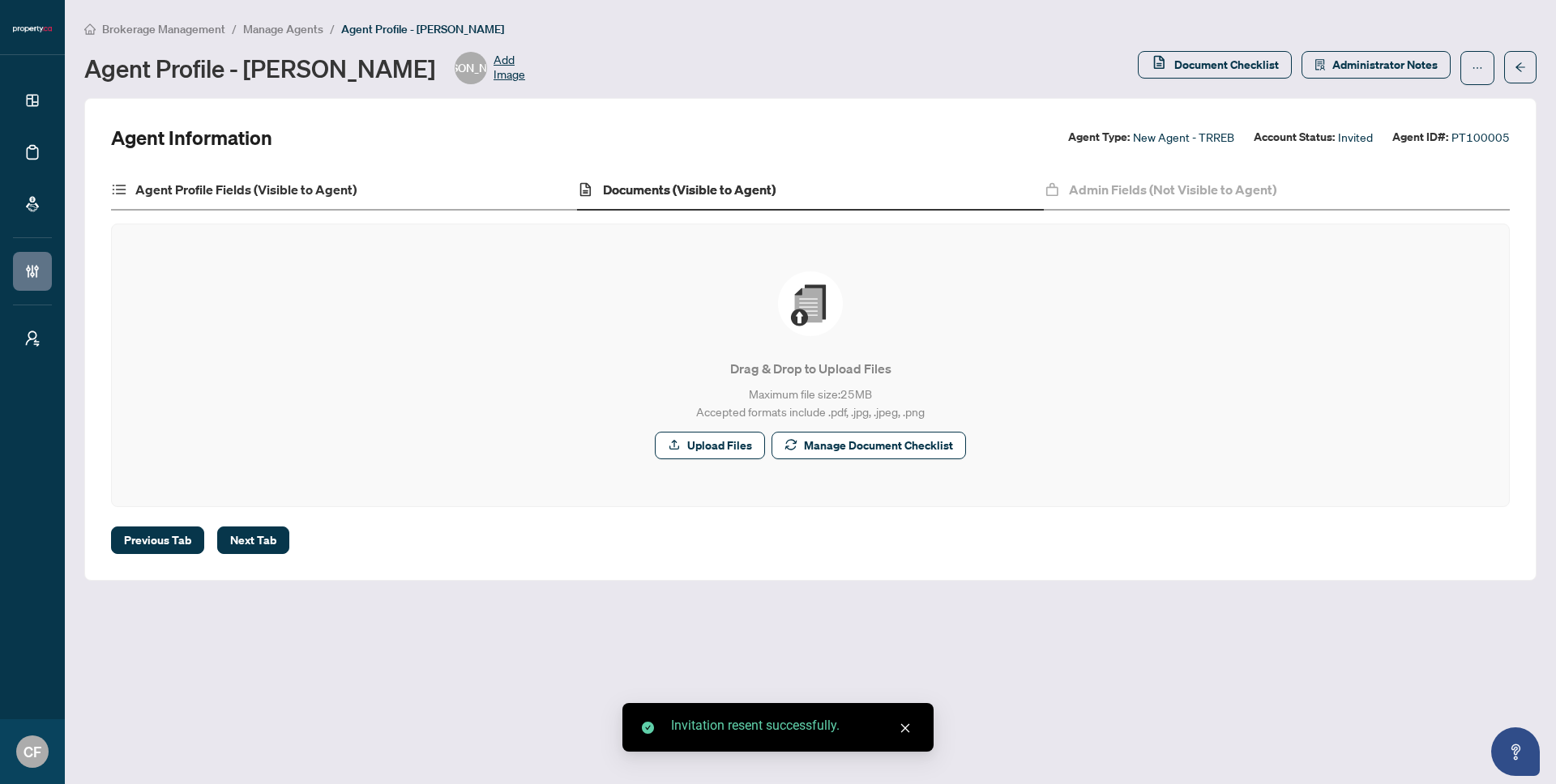
click at [232, 208] on div "Agent Profile Fields (Visible to Agent)" at bounding box center [344, 190] width 466 height 41
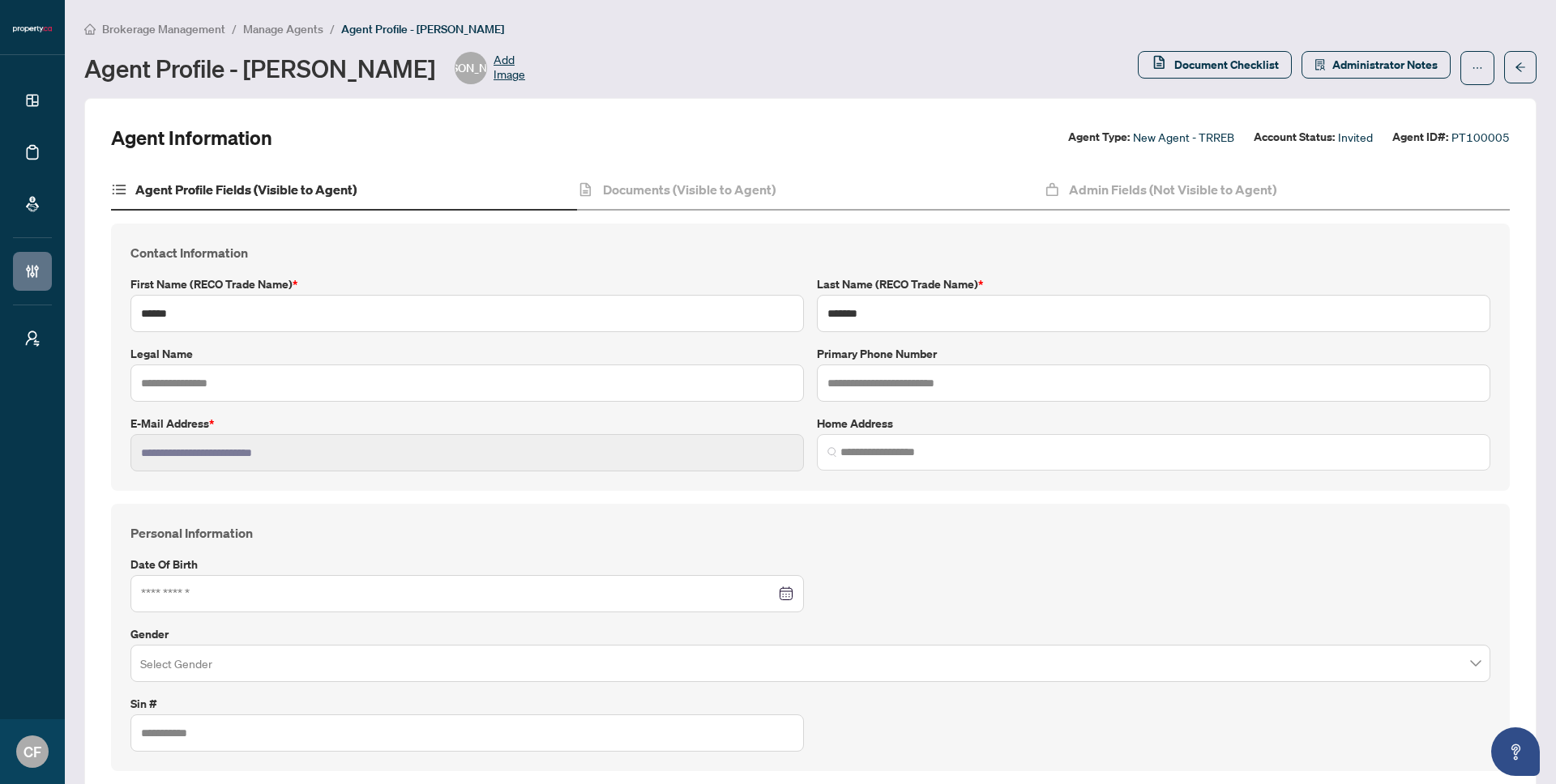
click at [313, 29] on span "Manage Agents" at bounding box center [283, 29] width 80 height 15
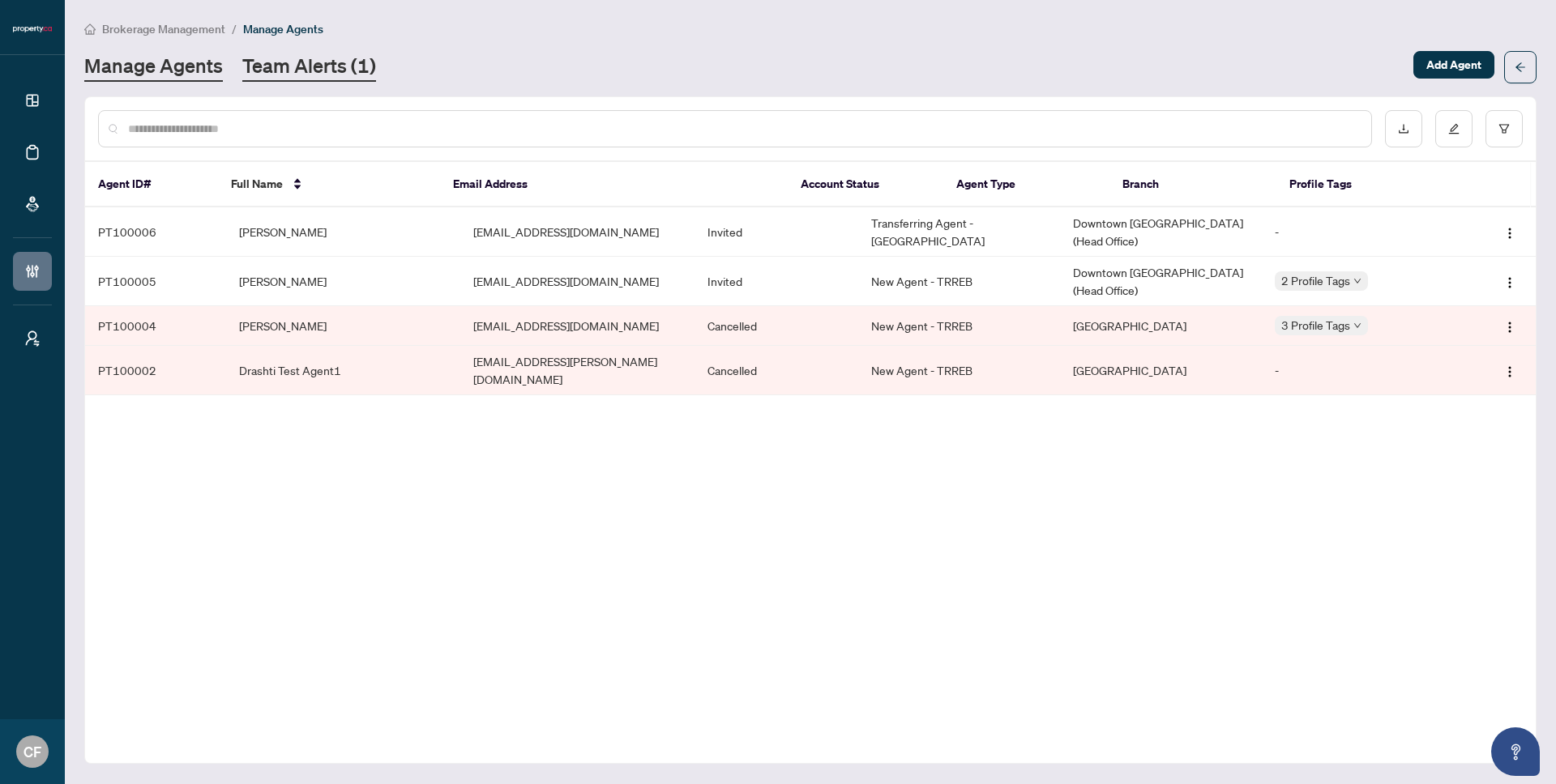
click at [369, 80] on link "Team Alerts (1)" at bounding box center [309, 68] width 134 height 30
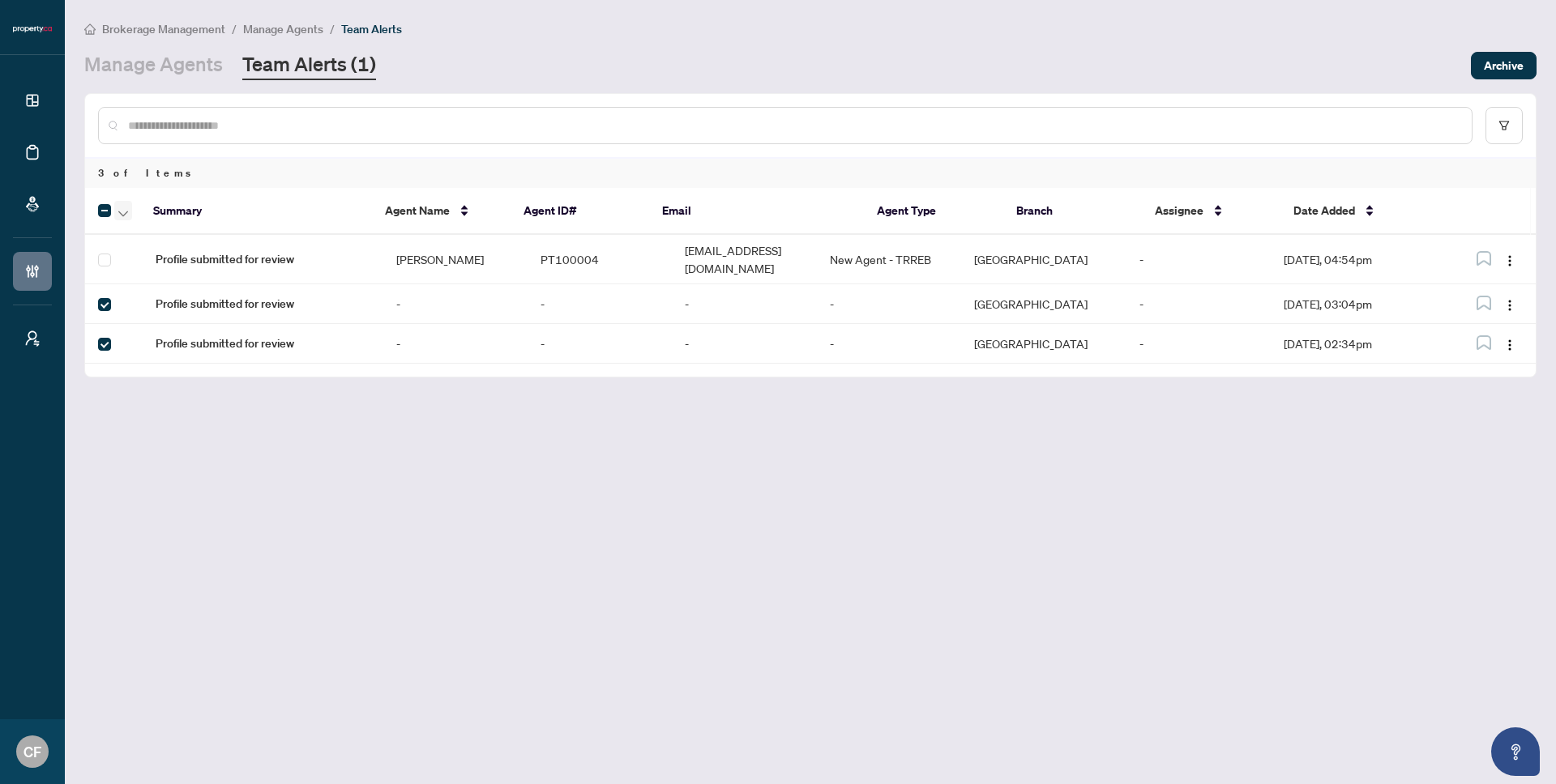
click at [119, 207] on span "button" at bounding box center [122, 210] width 10 height 18
click at [201, 344] on span "Complete Item" at bounding box center [178, 342] width 102 height 18
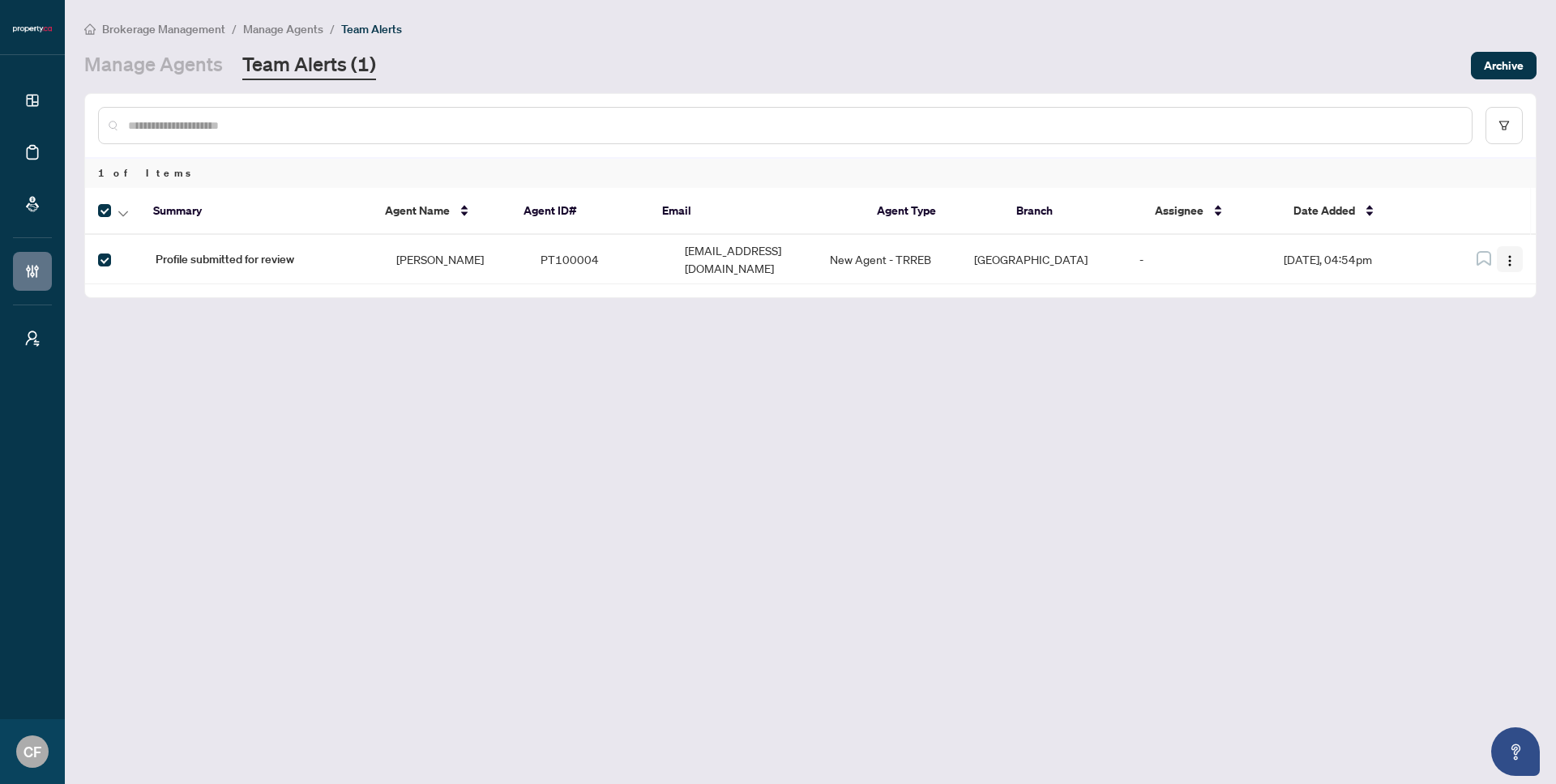
click at [1514, 259] on img "button" at bounding box center [1509, 260] width 13 height 13
click at [1500, 339] on span "Complete Item" at bounding box center [1472, 338] width 76 height 18
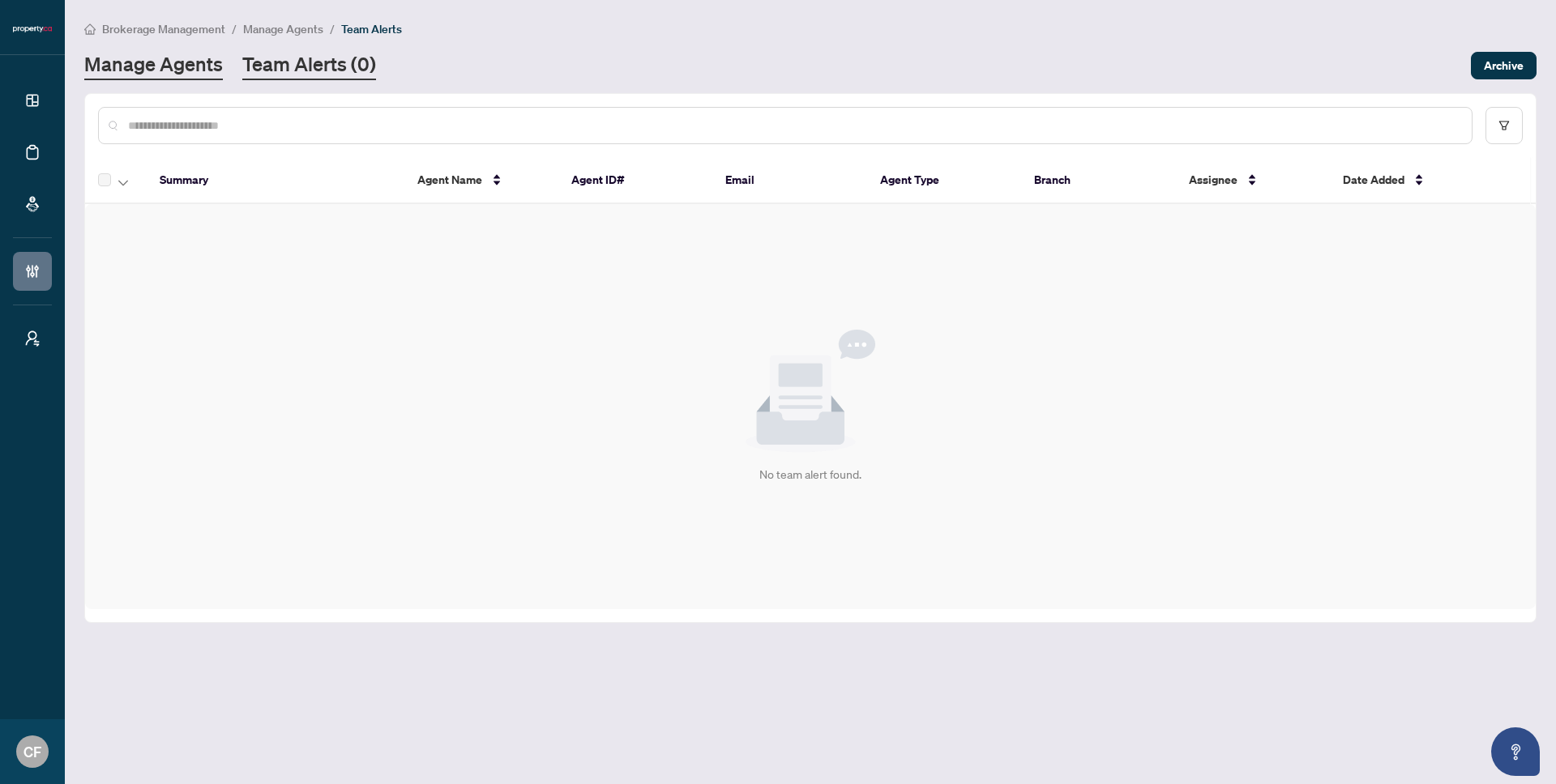
click at [142, 75] on link "Manage Agents" at bounding box center [154, 66] width 139 height 30
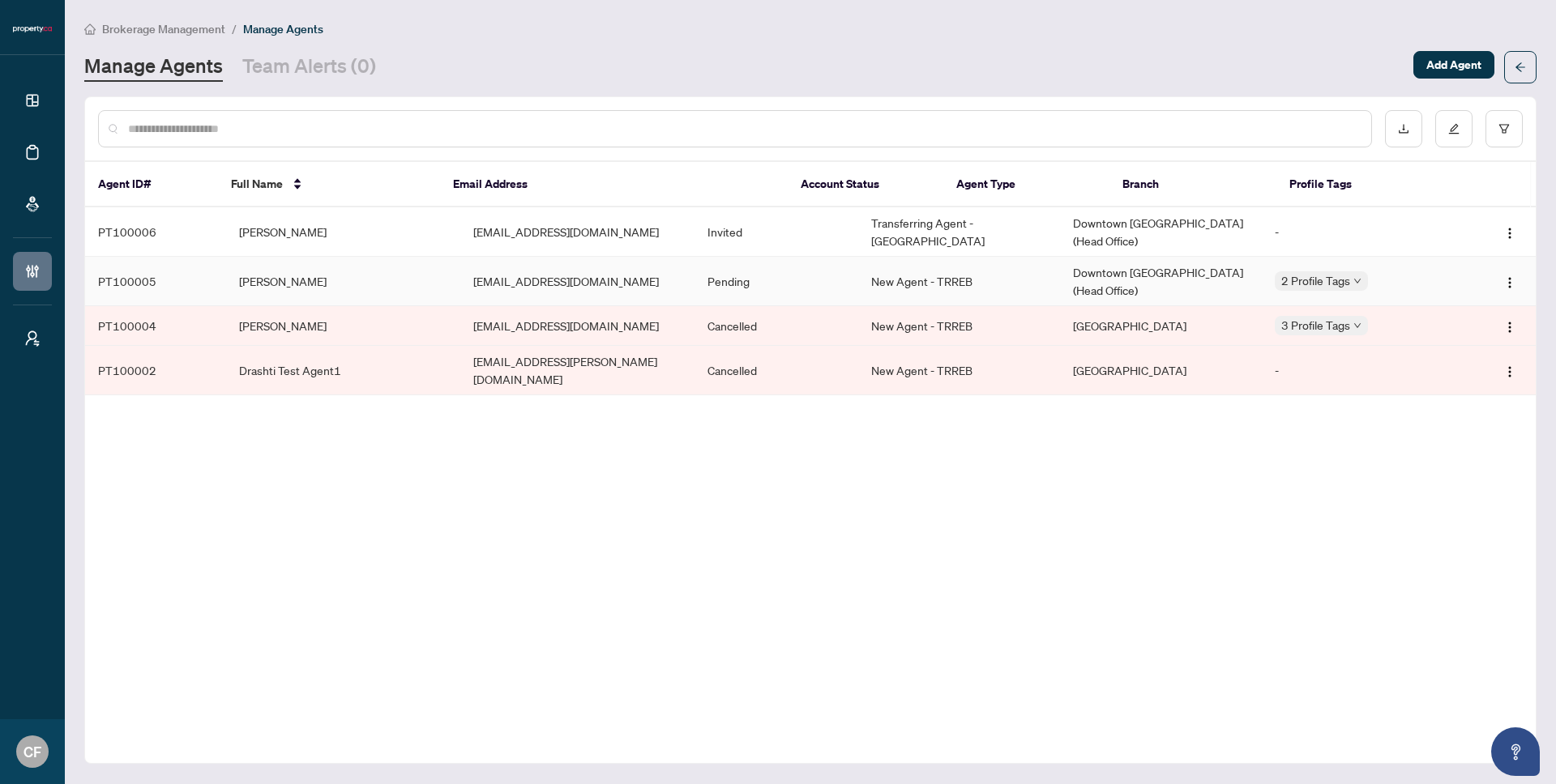
click at [826, 292] on td "Pending" at bounding box center [776, 281] width 164 height 49
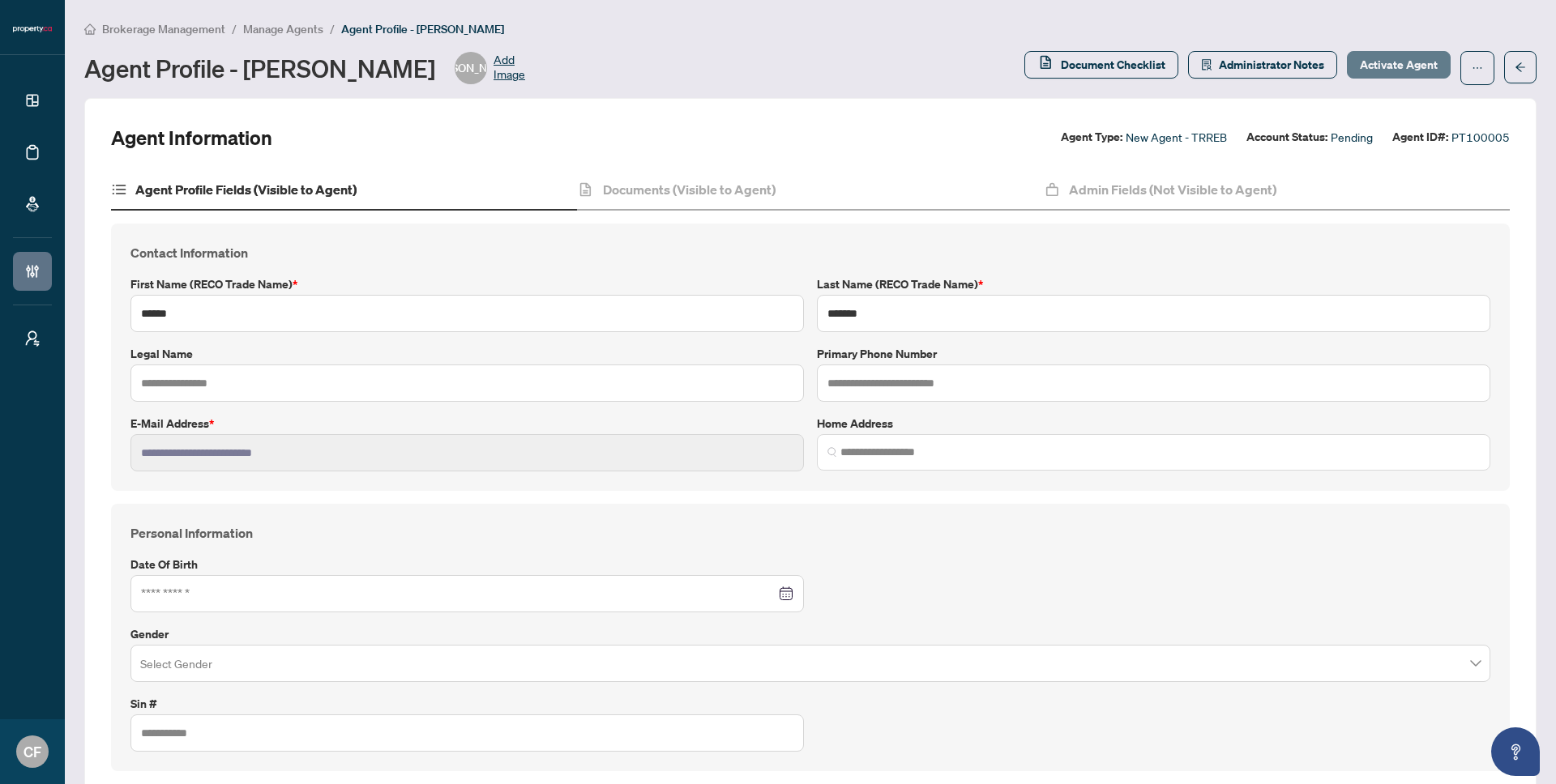
click at [1427, 61] on button "Activate Agent" at bounding box center [1398, 65] width 103 height 28
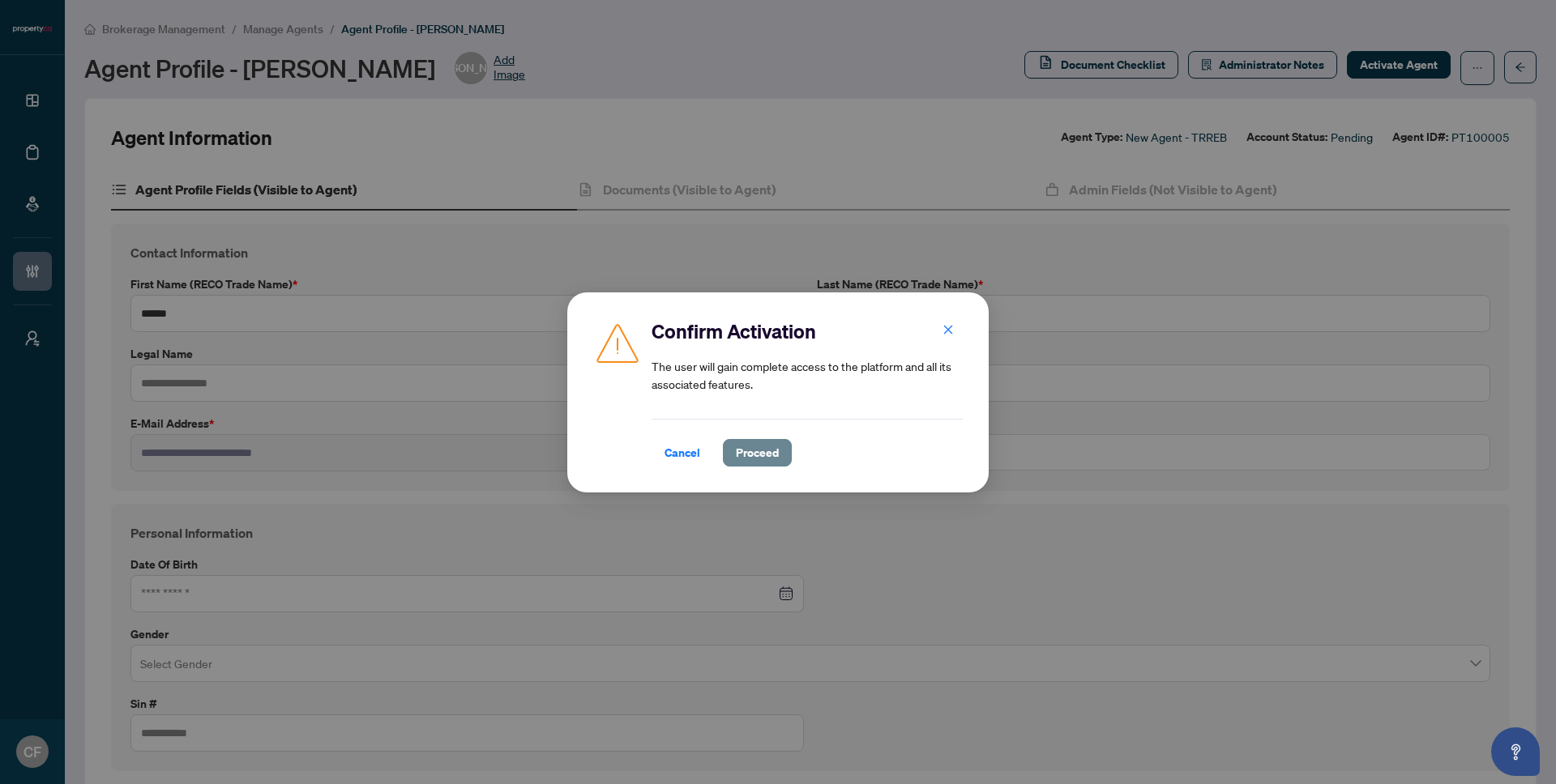
click at [753, 459] on span "Proceed" at bounding box center [756, 453] width 43 height 26
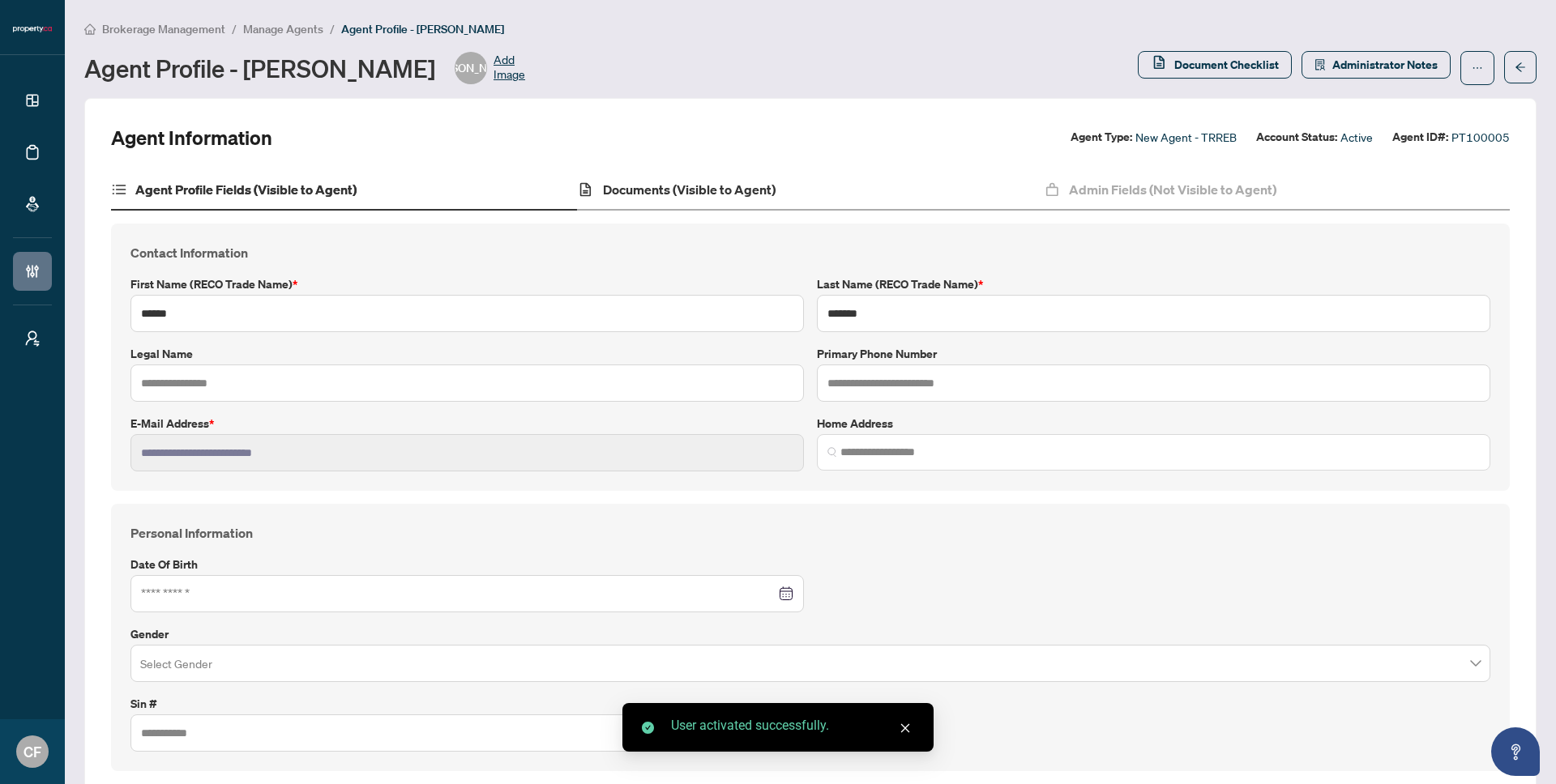
click at [704, 203] on div "Documents (Visible to Agent)" at bounding box center [809, 190] width 466 height 41
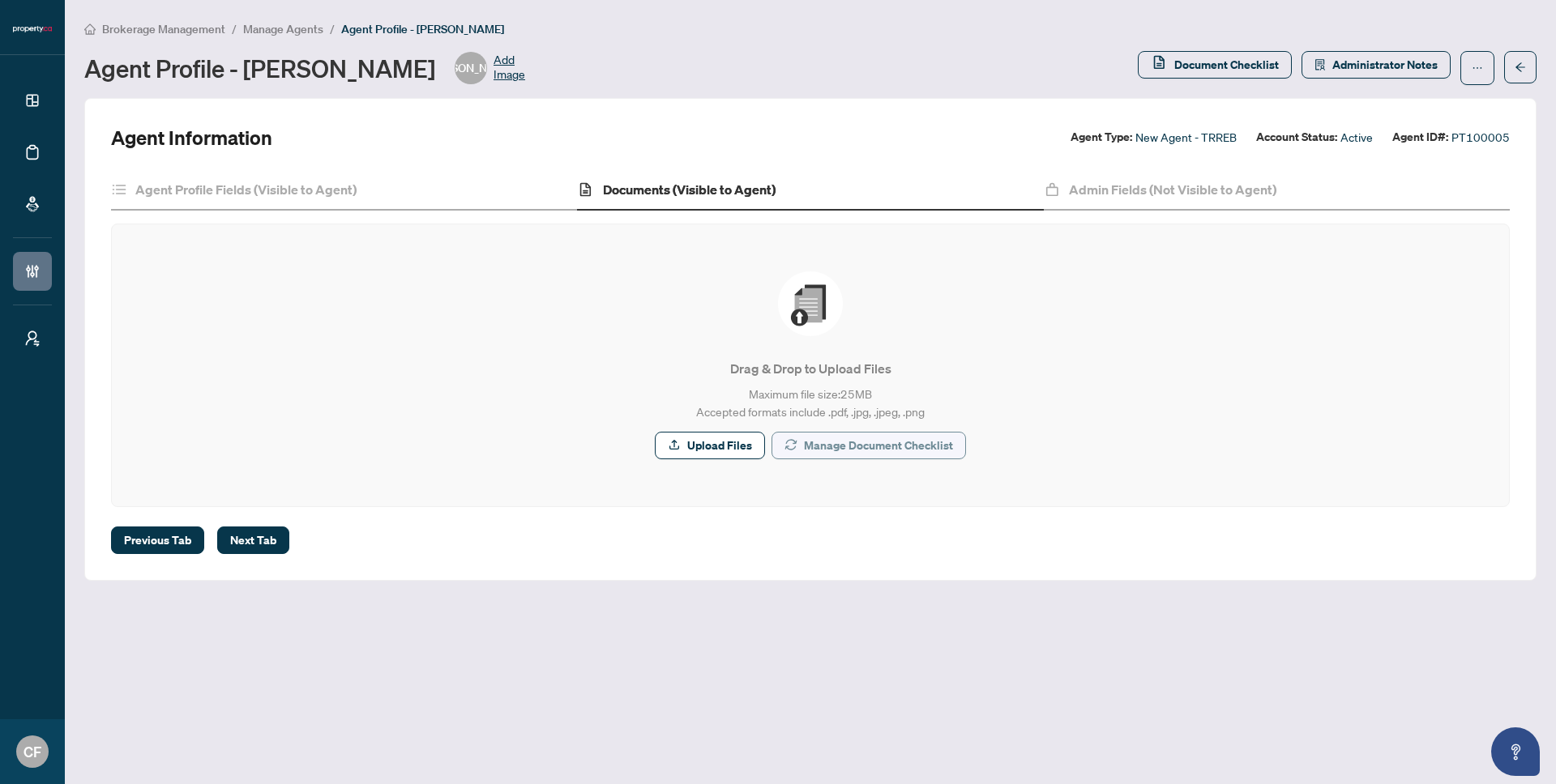
click at [940, 442] on span "Manage Document Checklist" at bounding box center [879, 445] width 149 height 26
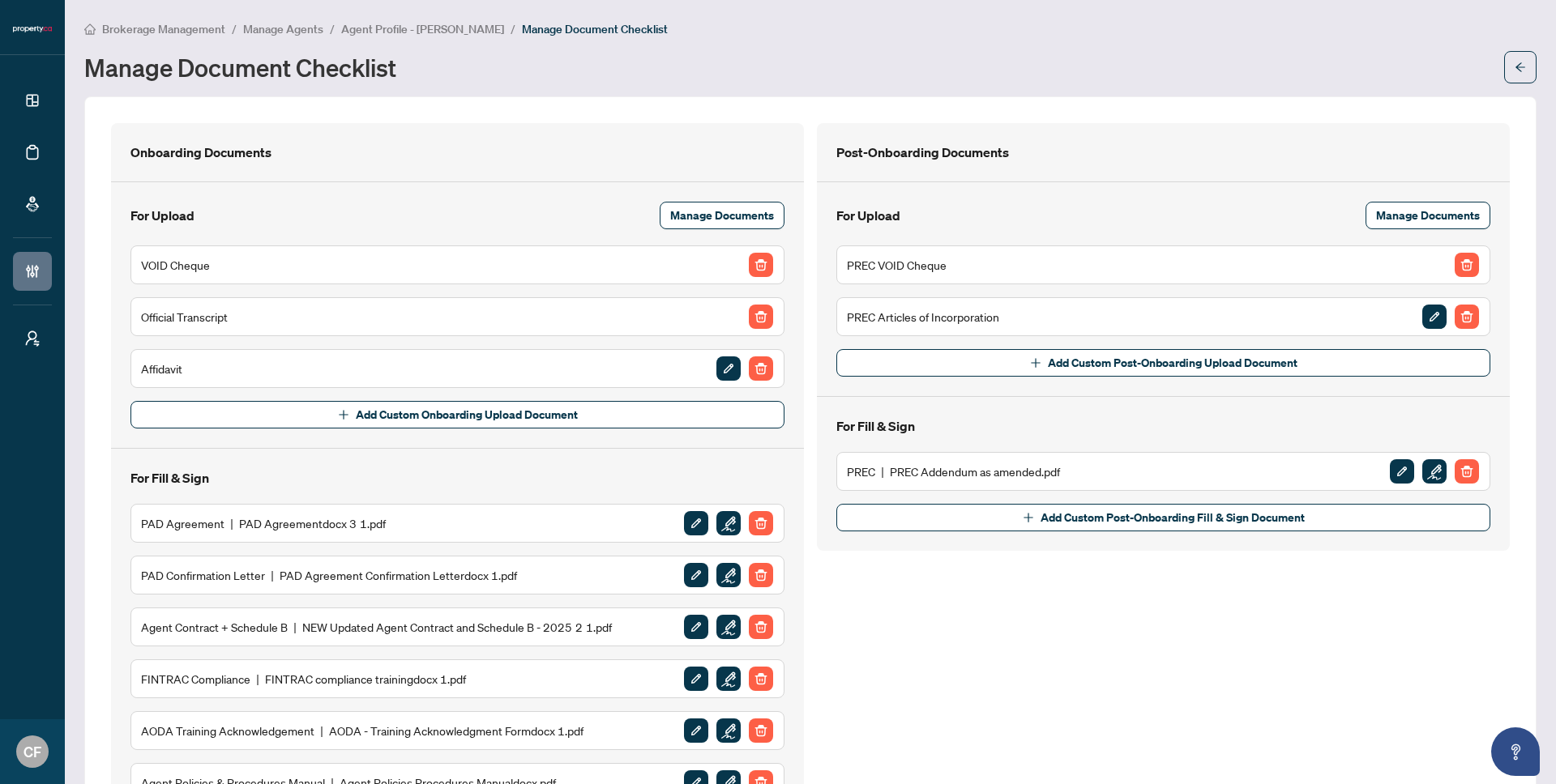
click at [394, 30] on span "Agent Profile - Joseph Andrada" at bounding box center [423, 29] width 163 height 15
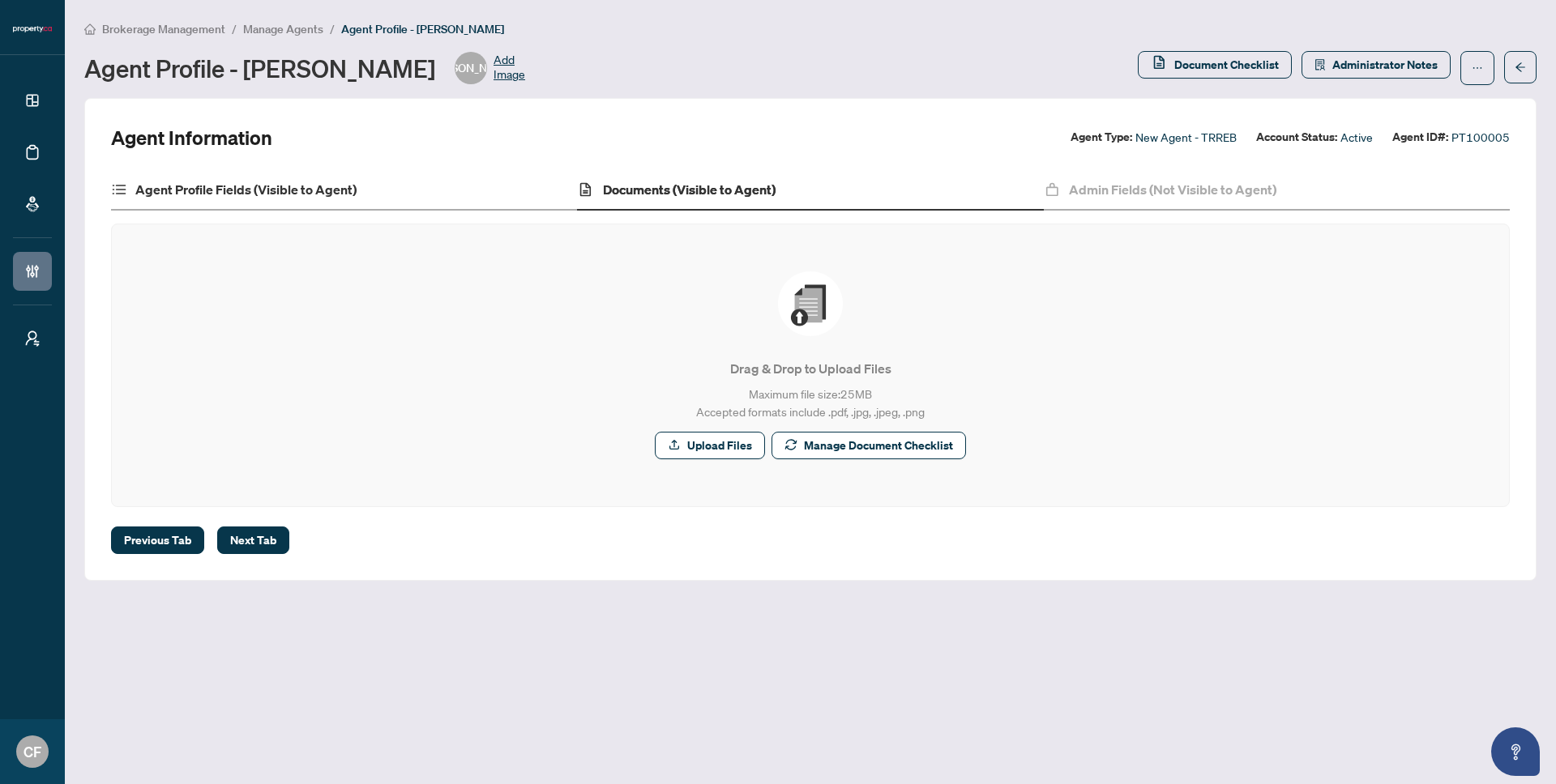
click at [470, 178] on div "Agent Profile Fields (Visible to Agent)" at bounding box center [344, 190] width 466 height 41
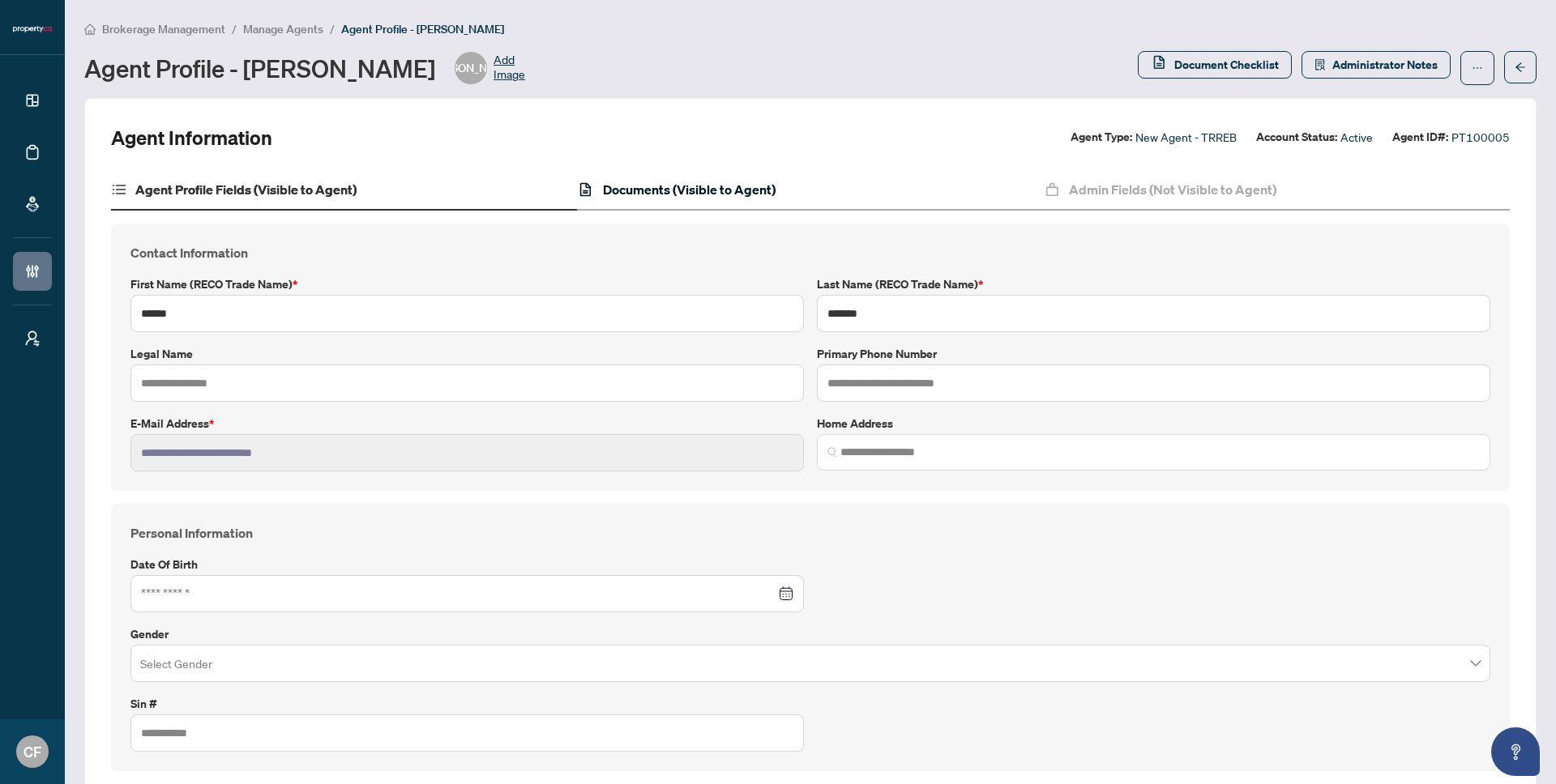
click at [664, 185] on h4 "Documents (Visible to Agent)" at bounding box center [689, 189] width 173 height 19
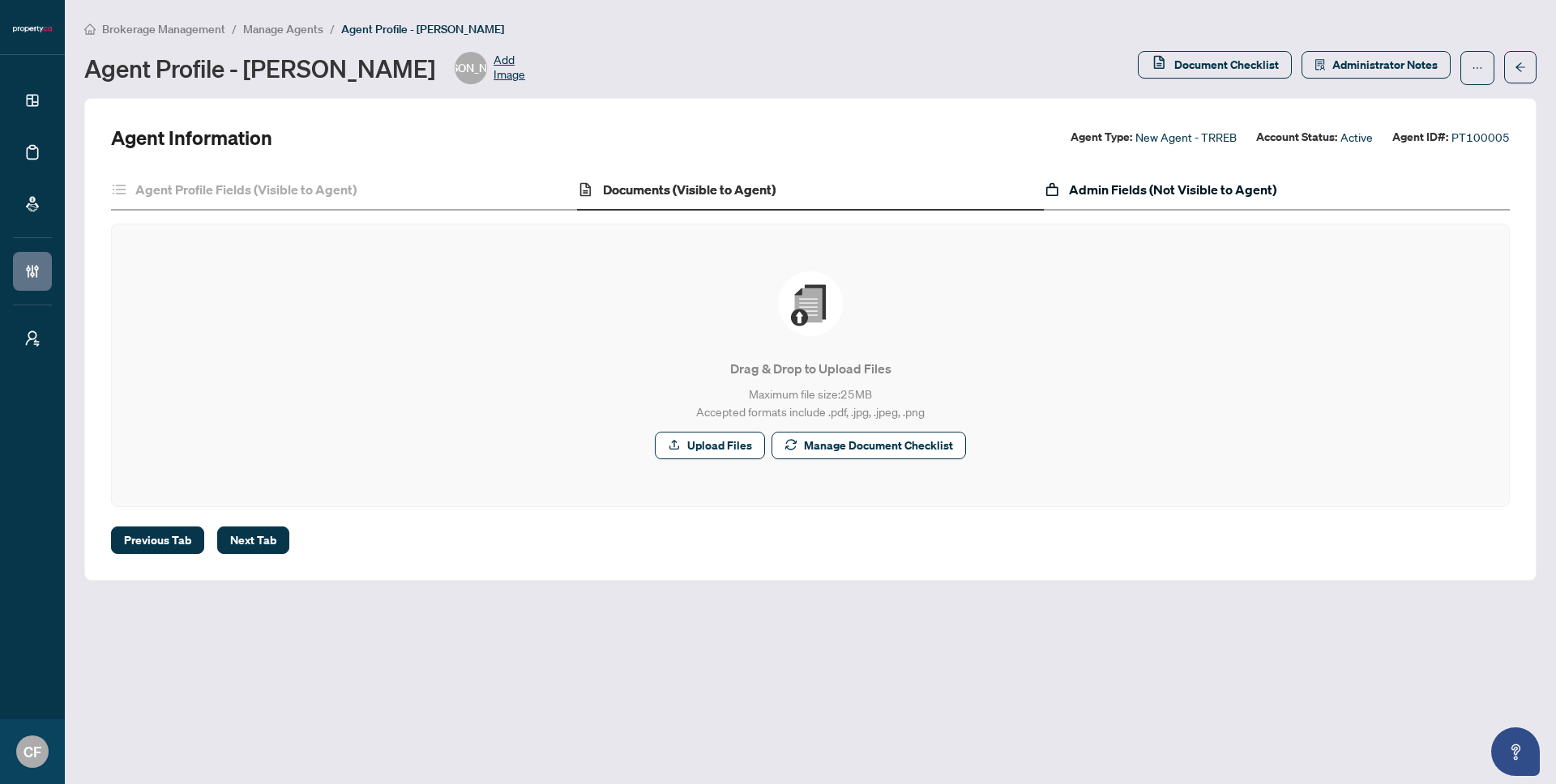
click at [1182, 189] on h4 "Admin Fields (Not Visible to Agent)" at bounding box center [1172, 189] width 208 height 19
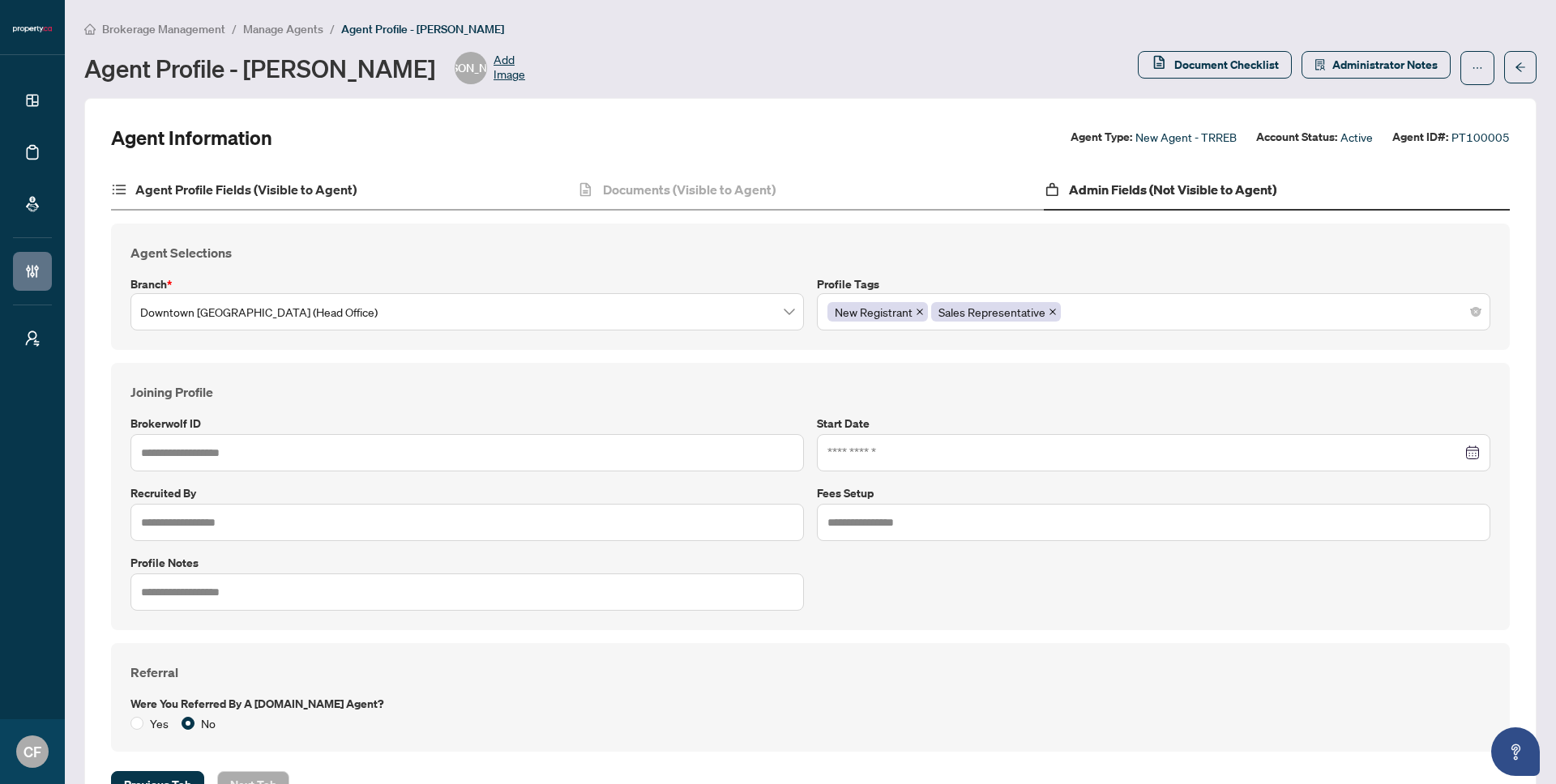
click at [379, 204] on div "Agent Profile Fields (Visible to Agent)" at bounding box center [344, 190] width 466 height 41
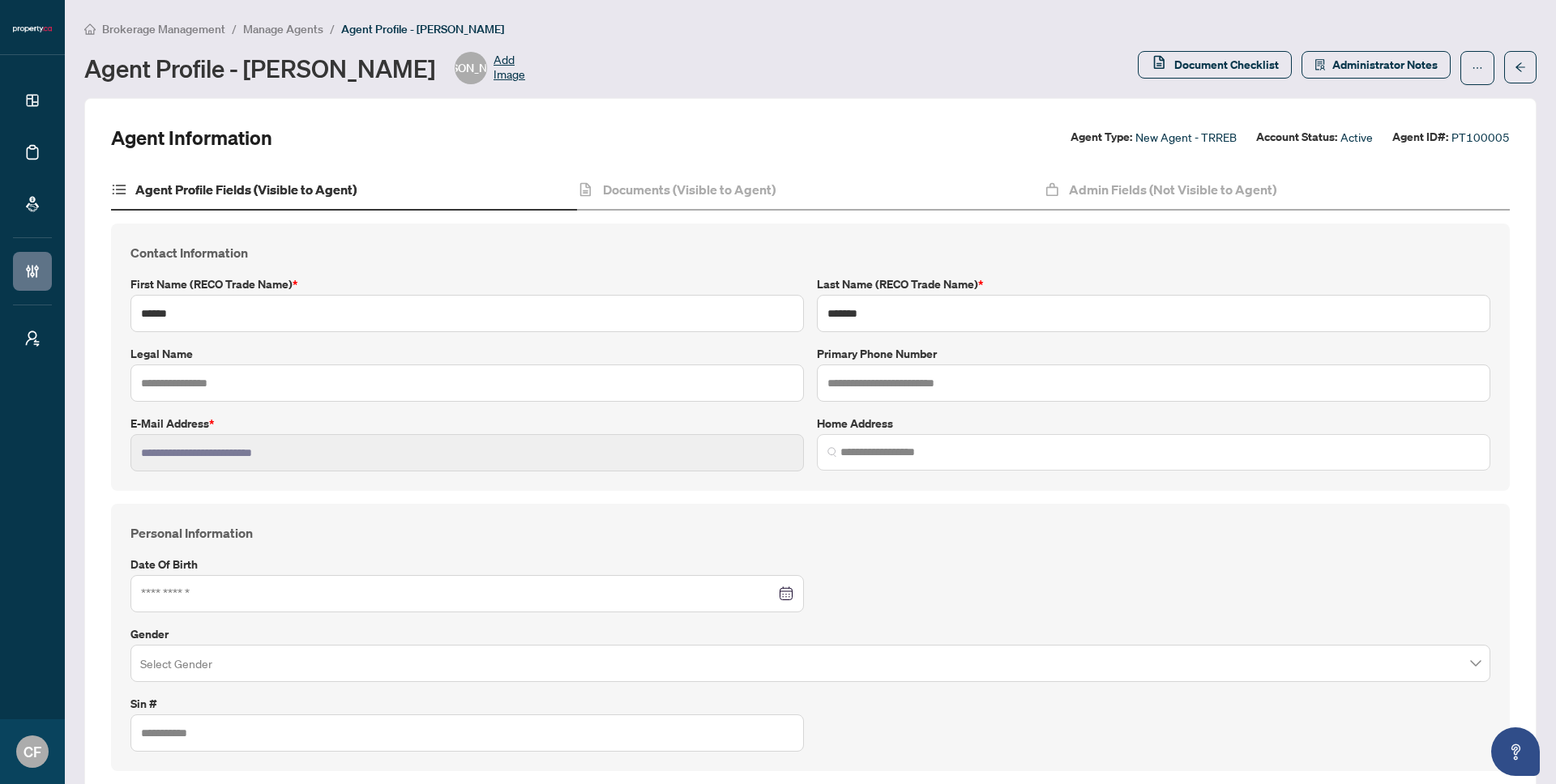
click at [273, 30] on span "Manage Agents" at bounding box center [283, 29] width 80 height 15
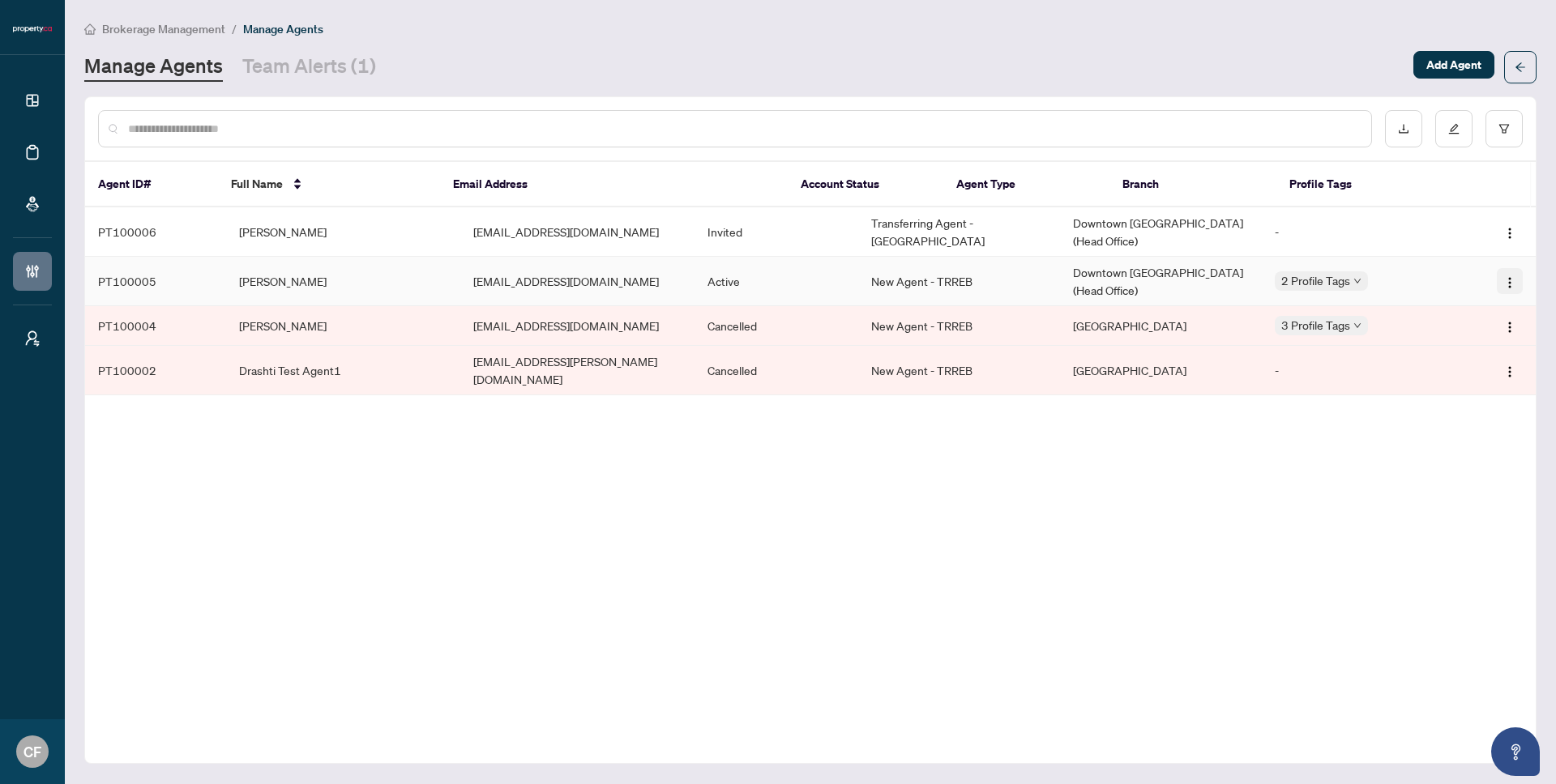
click at [1510, 288] on img "button" at bounding box center [1509, 282] width 13 height 13
click at [1495, 363] on span "Offboard Agent" at bounding box center [1466, 365] width 89 height 18
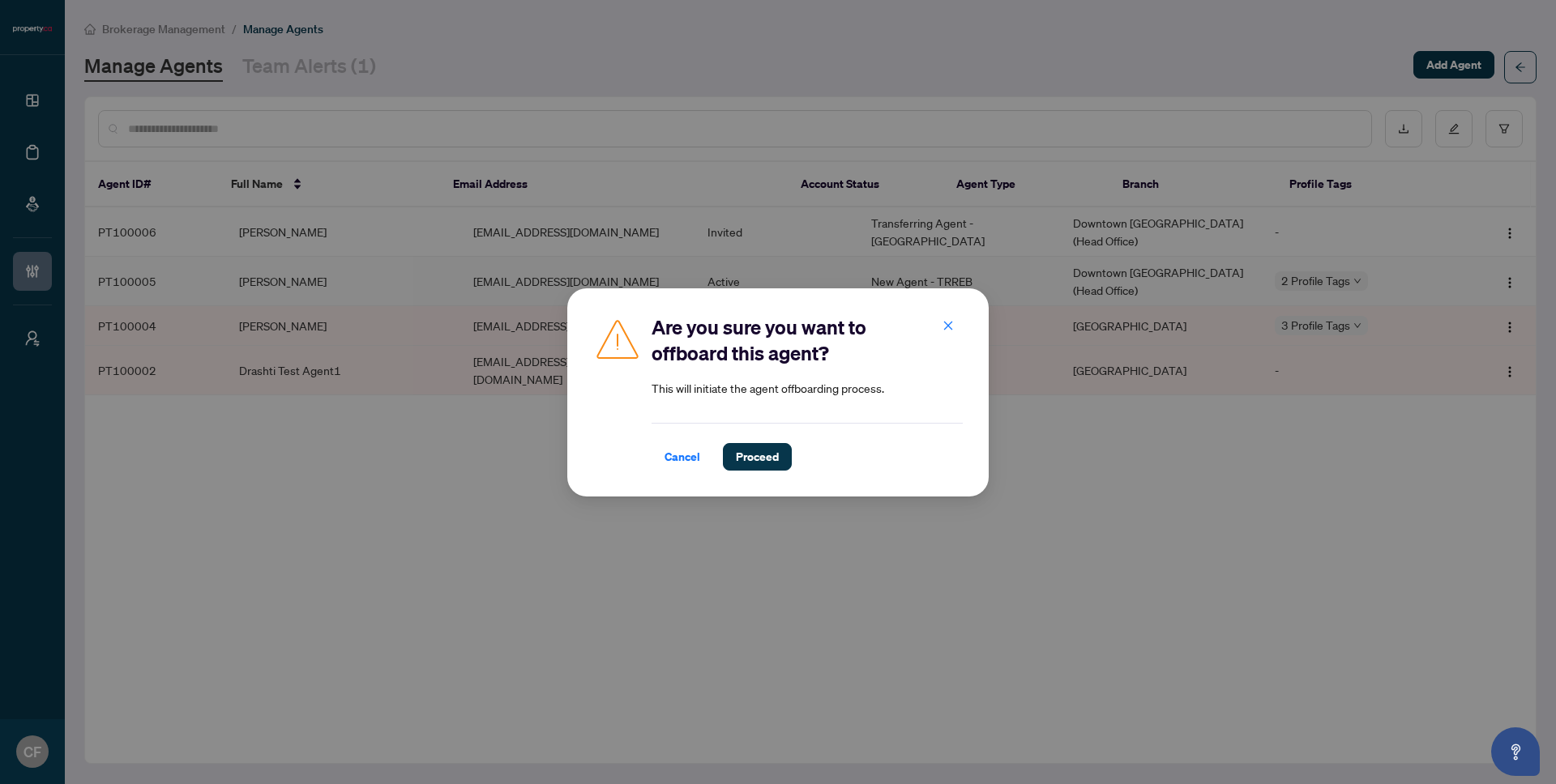
click at [785, 439] on div "Cancel Proceed" at bounding box center [807, 446] width 311 height 48
click at [784, 449] on button "Proceed" at bounding box center [756, 457] width 69 height 28
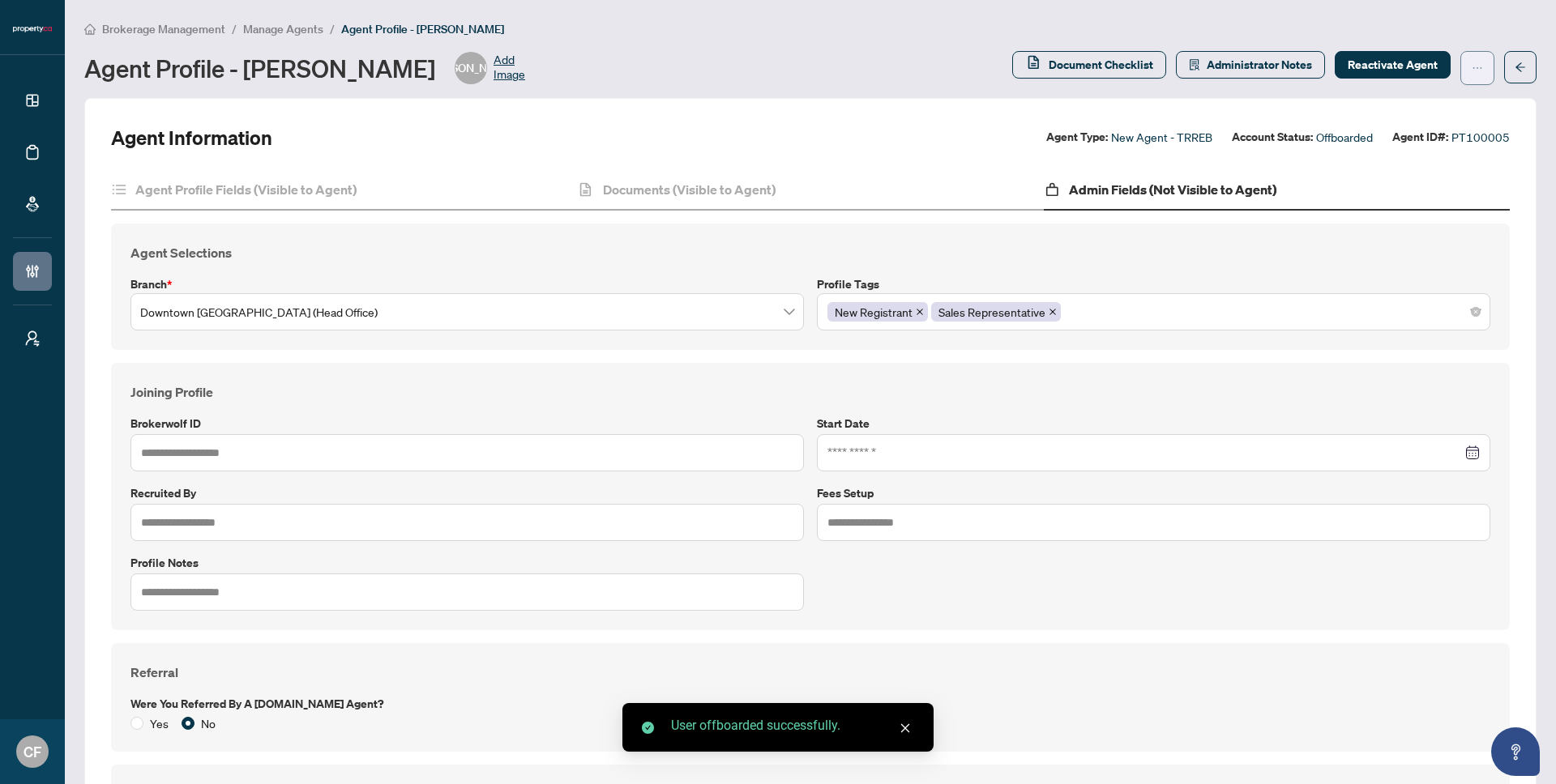
click at [1472, 73] on icon "ellipsis" at bounding box center [1477, 68] width 11 height 11
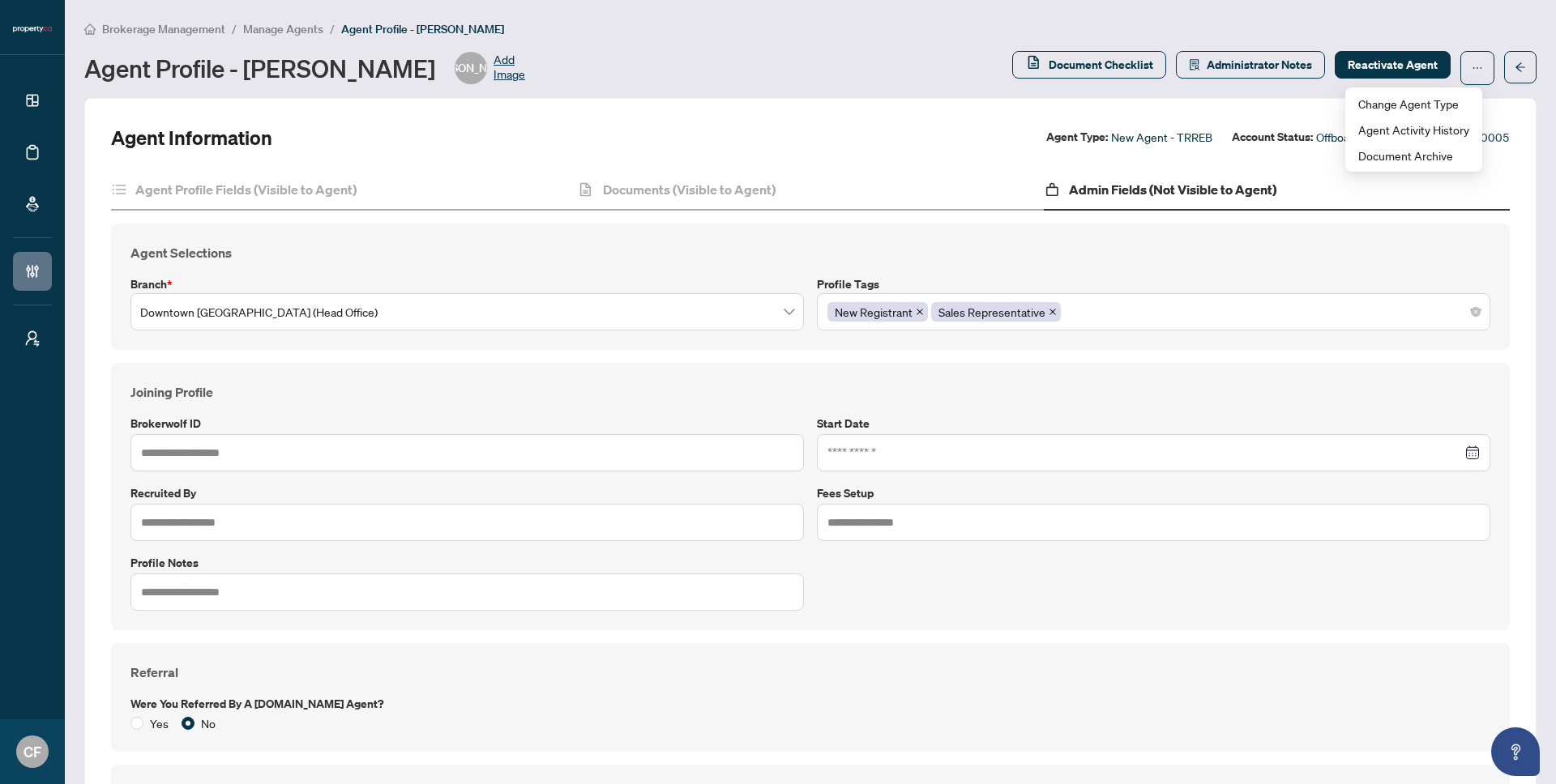
click at [803, 58] on div "Agent Profile - Joseph Andrada JA Add Image" at bounding box center [543, 68] width 918 height 32
click at [262, 27] on span "Manage Agents" at bounding box center [283, 29] width 80 height 15
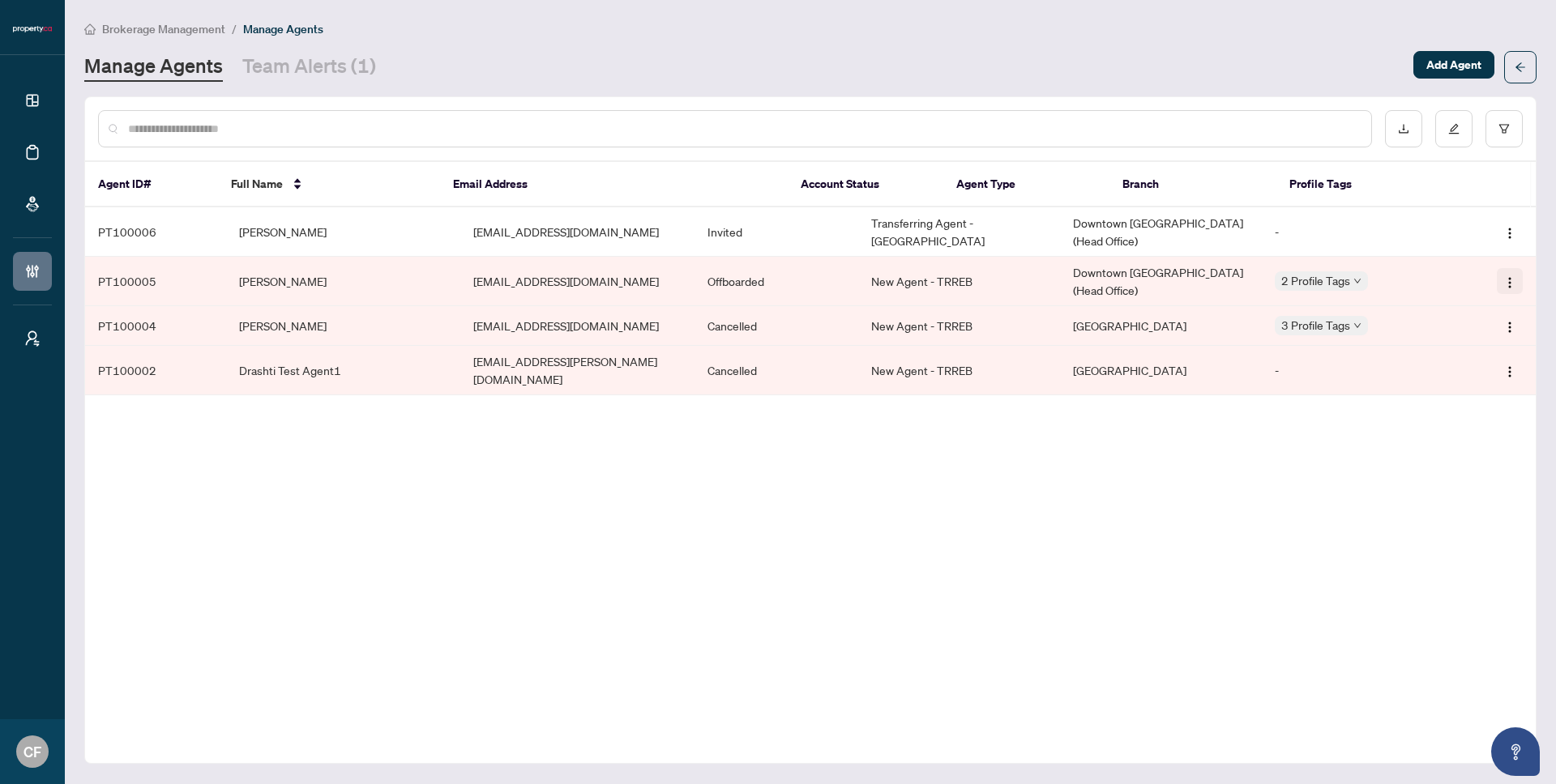
click at [1507, 283] on img "button" at bounding box center [1509, 282] width 13 height 13
click at [1489, 339] on span "Reactivate Agent" at bounding box center [1466, 339] width 89 height 18
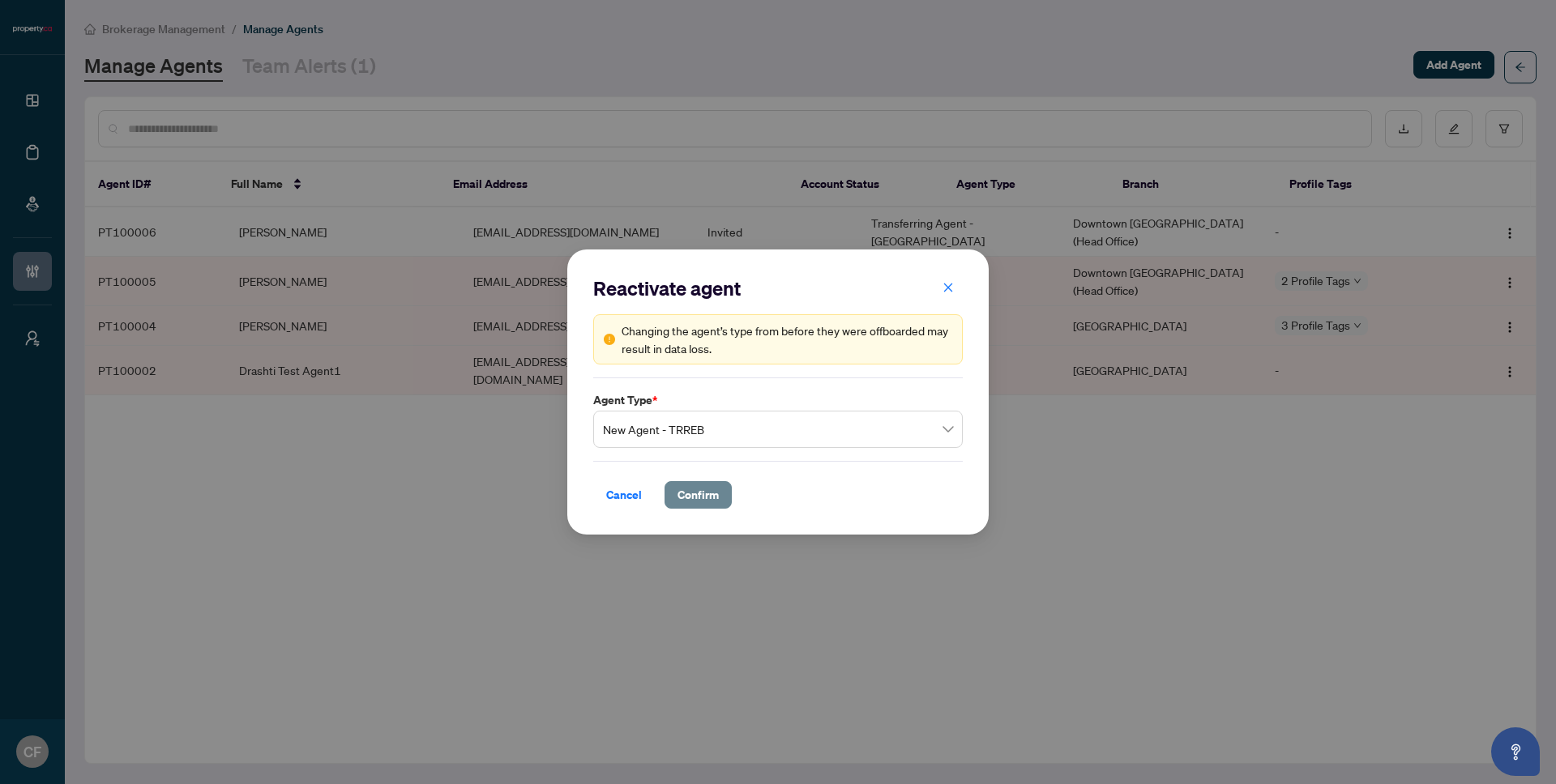
click at [706, 491] on span "Confirm" at bounding box center [698, 495] width 42 height 26
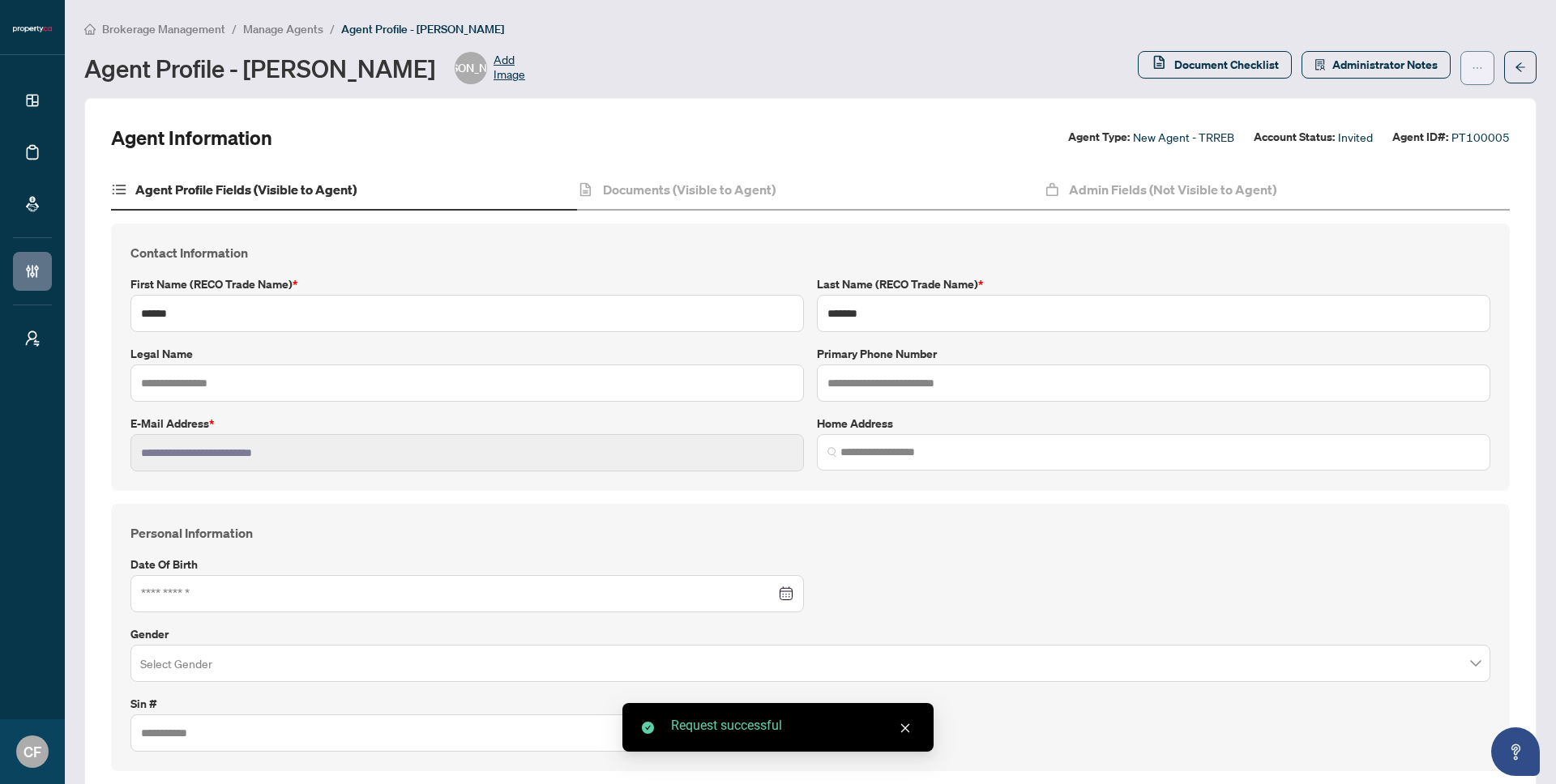
click at [1472, 60] on span "button" at bounding box center [1477, 68] width 11 height 26
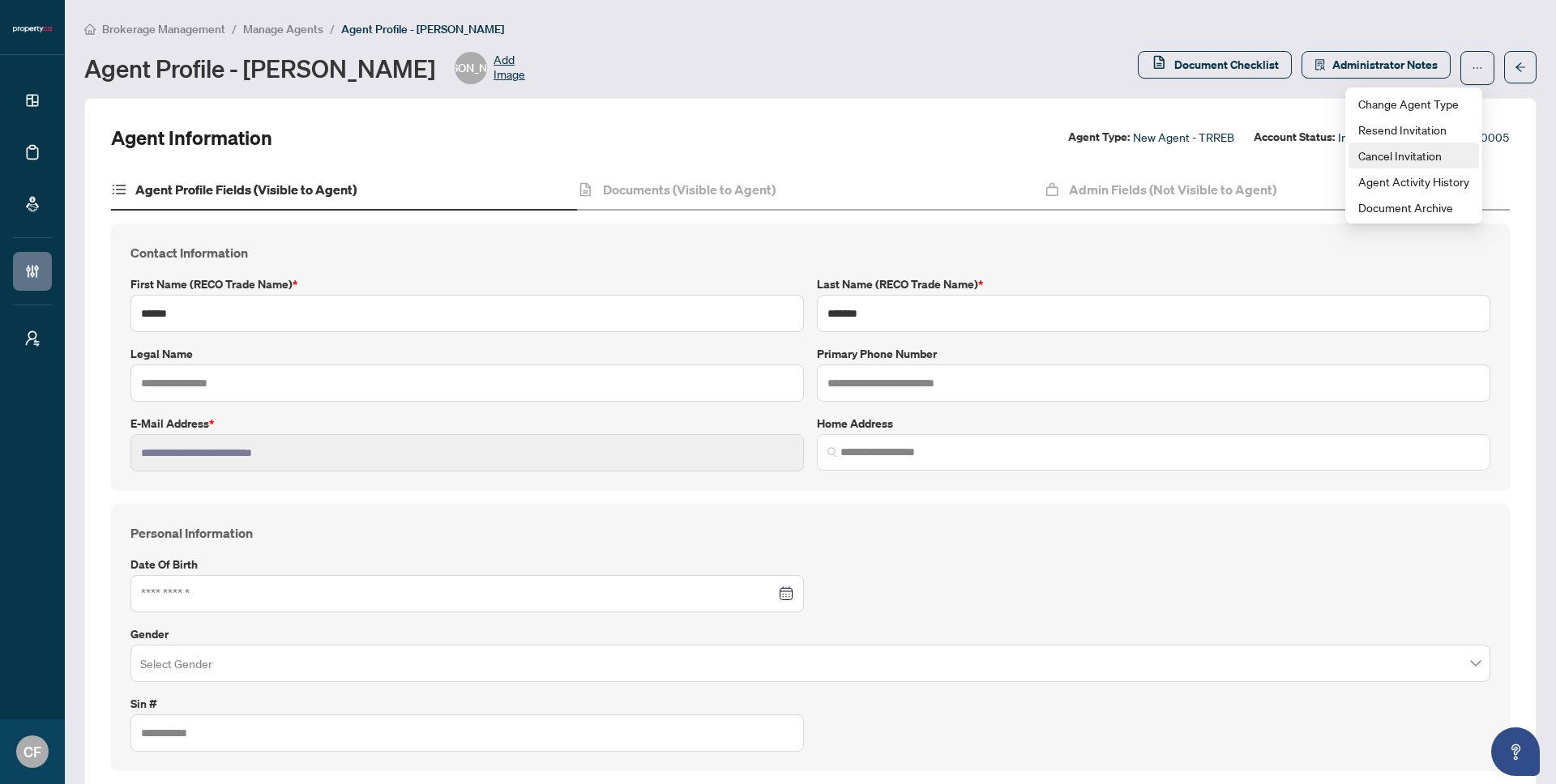
click at [1448, 156] on span "Cancel Invitation" at bounding box center [1414, 155] width 111 height 18
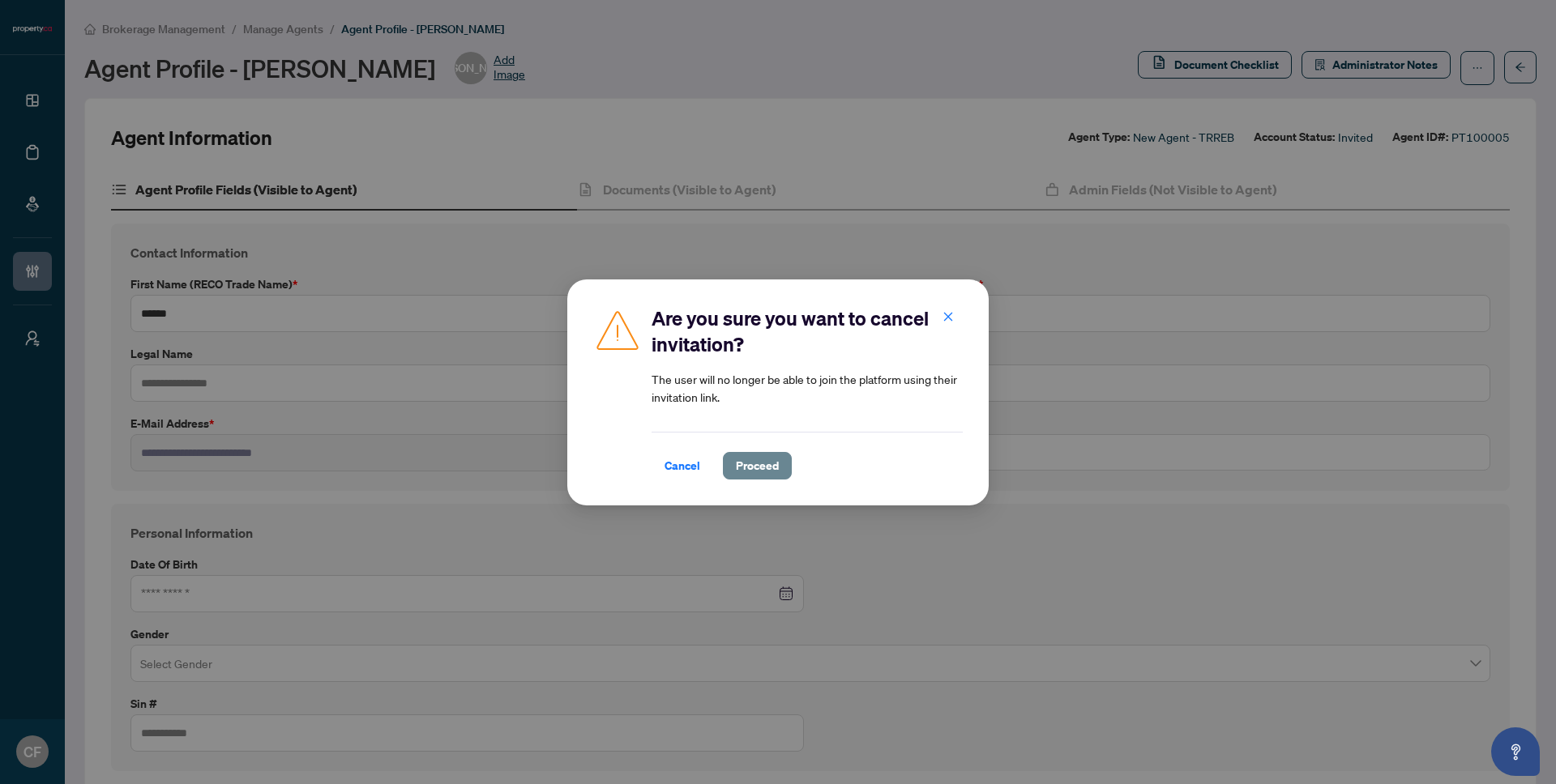
click at [755, 476] on span "Proceed" at bounding box center [756, 466] width 43 height 26
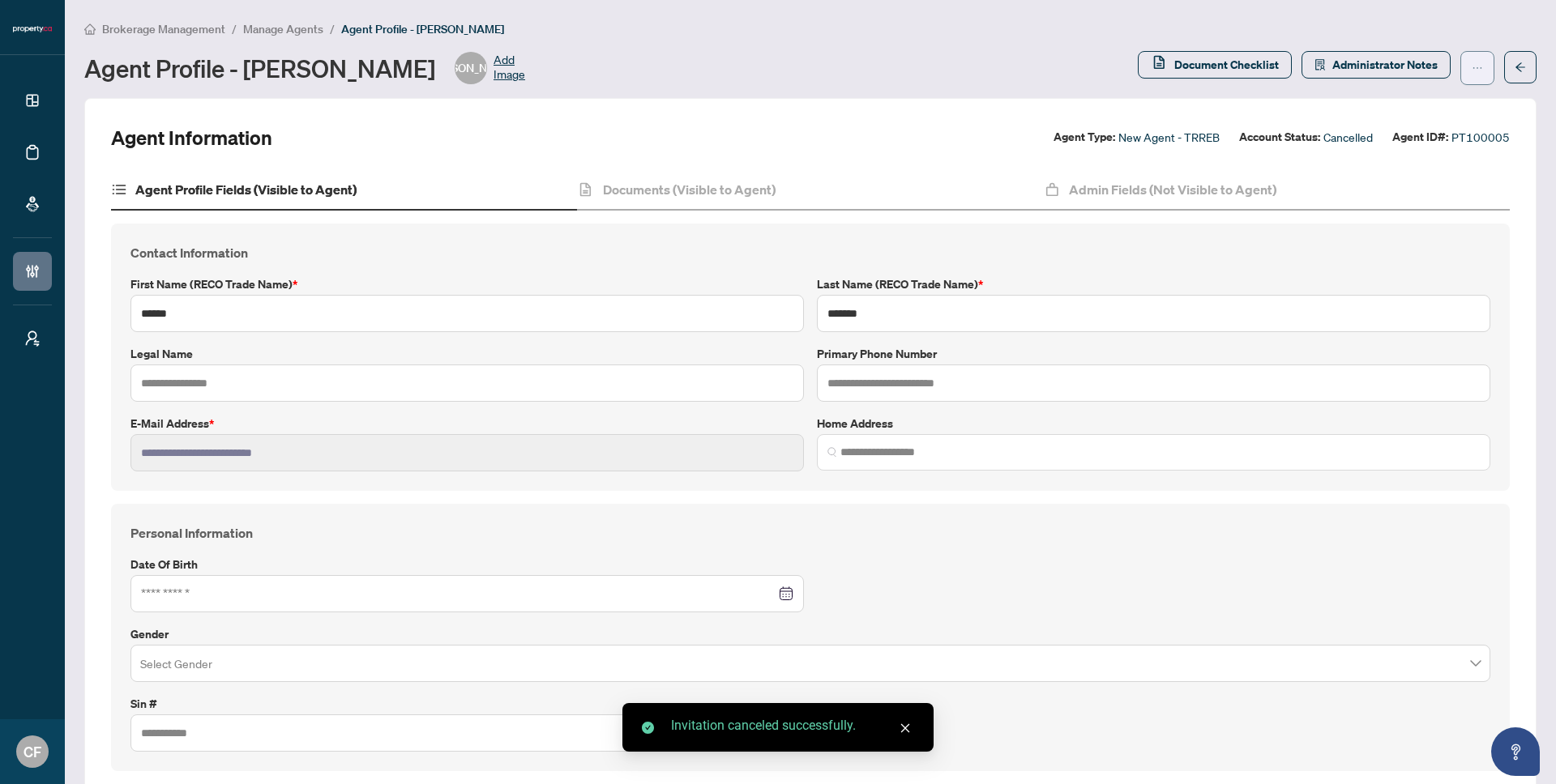
click at [1476, 64] on button "button" at bounding box center [1477, 68] width 34 height 34
click at [1432, 163] on span "Delete Agent" at bounding box center [1414, 155] width 111 height 18
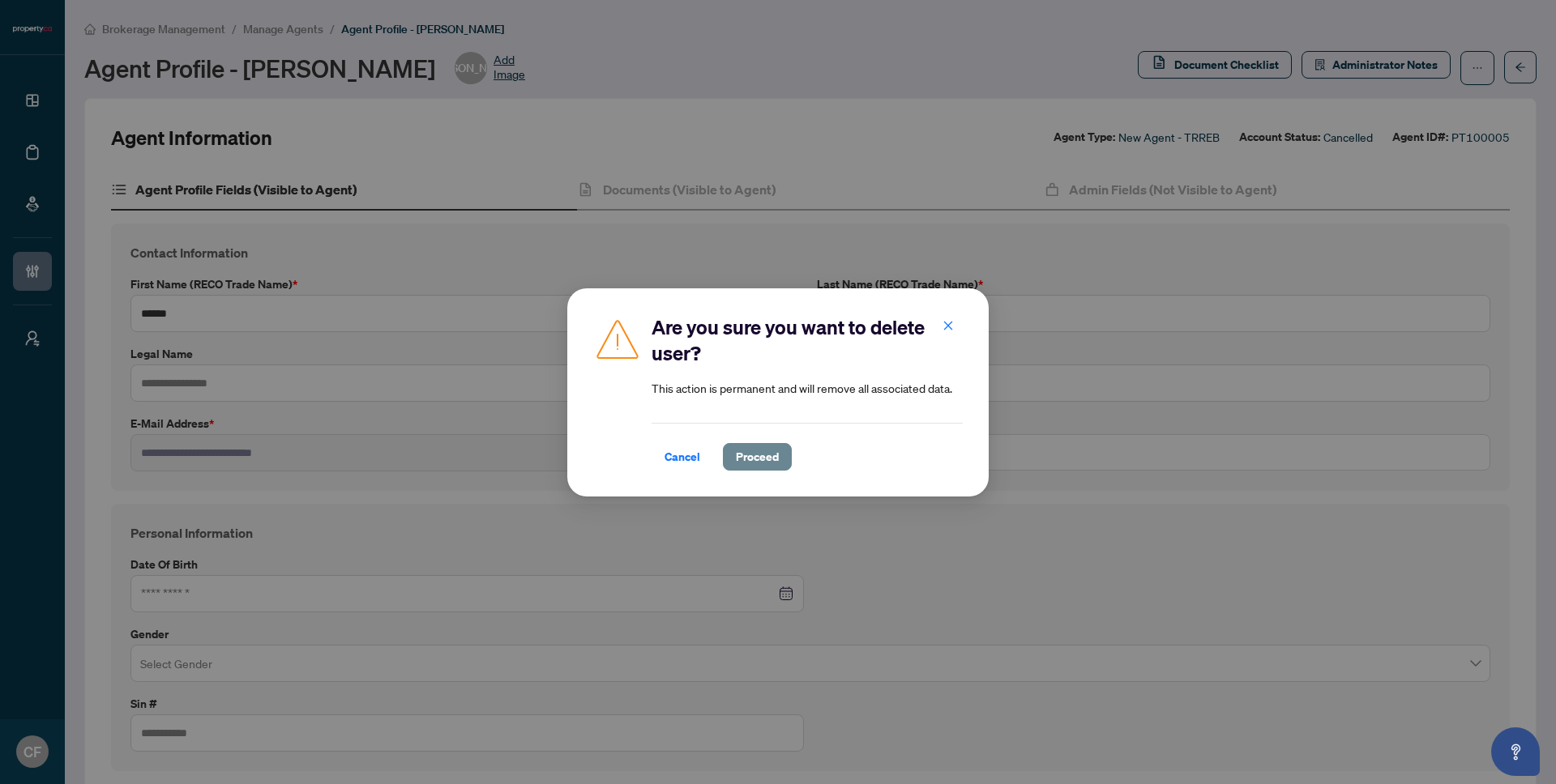
click at [738, 455] on span "Proceed" at bounding box center [756, 457] width 43 height 26
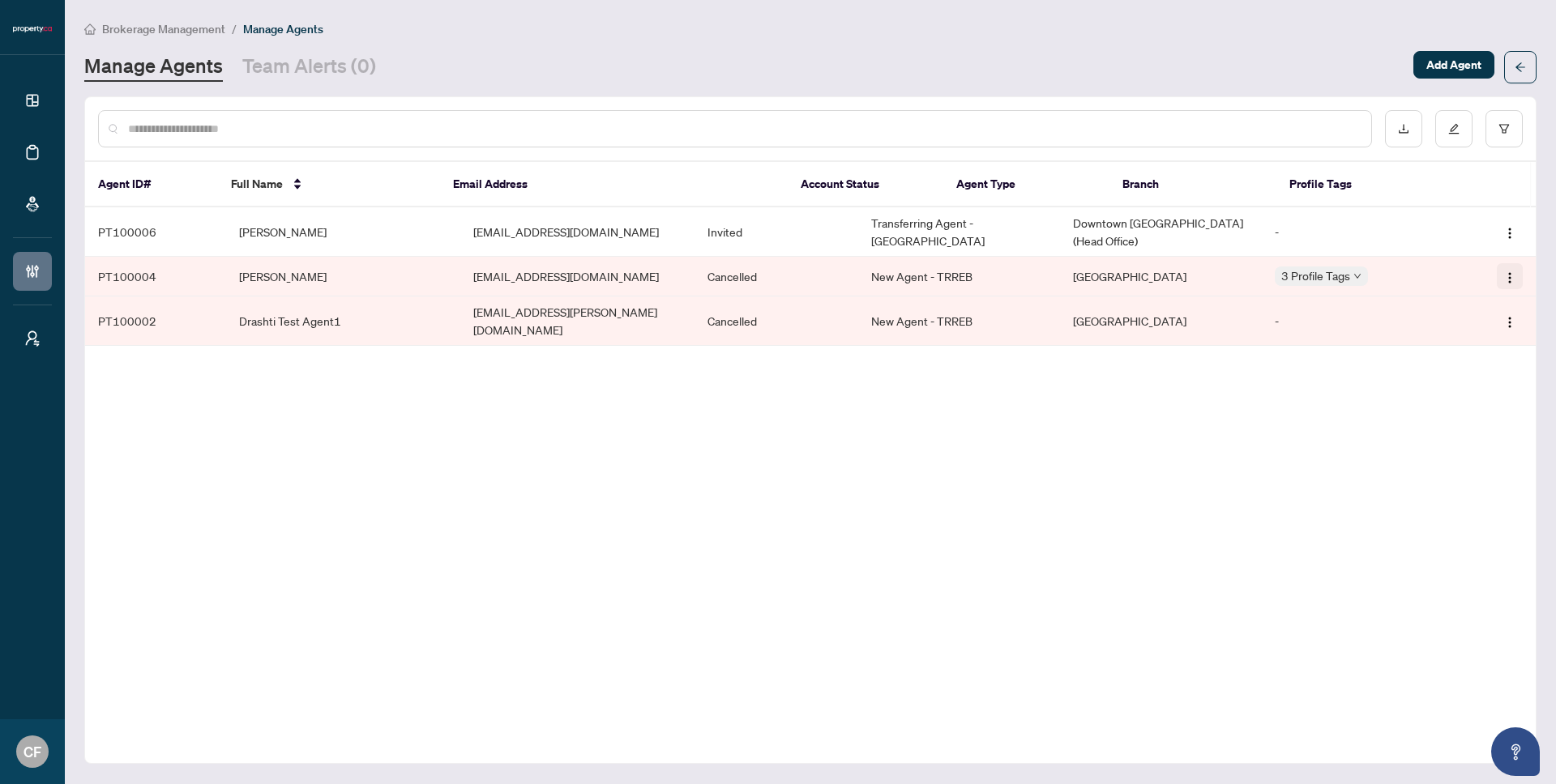
click at [1510, 276] on img "button" at bounding box center [1509, 278] width 13 height 13
click at [1497, 361] on span "Delete Agent" at bounding box center [1466, 359] width 89 height 18
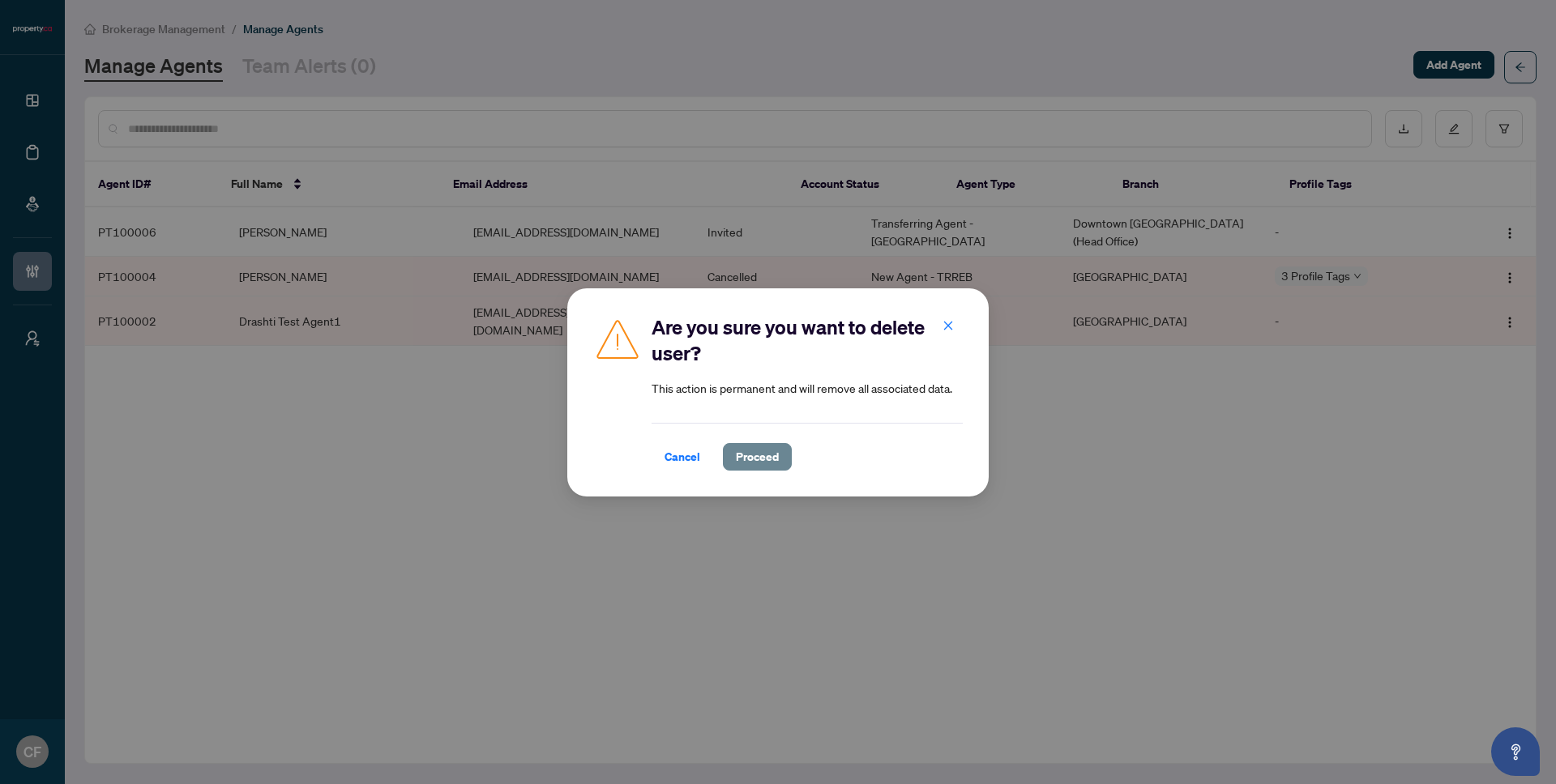
click at [782, 462] on button "Proceed" at bounding box center [756, 457] width 69 height 28
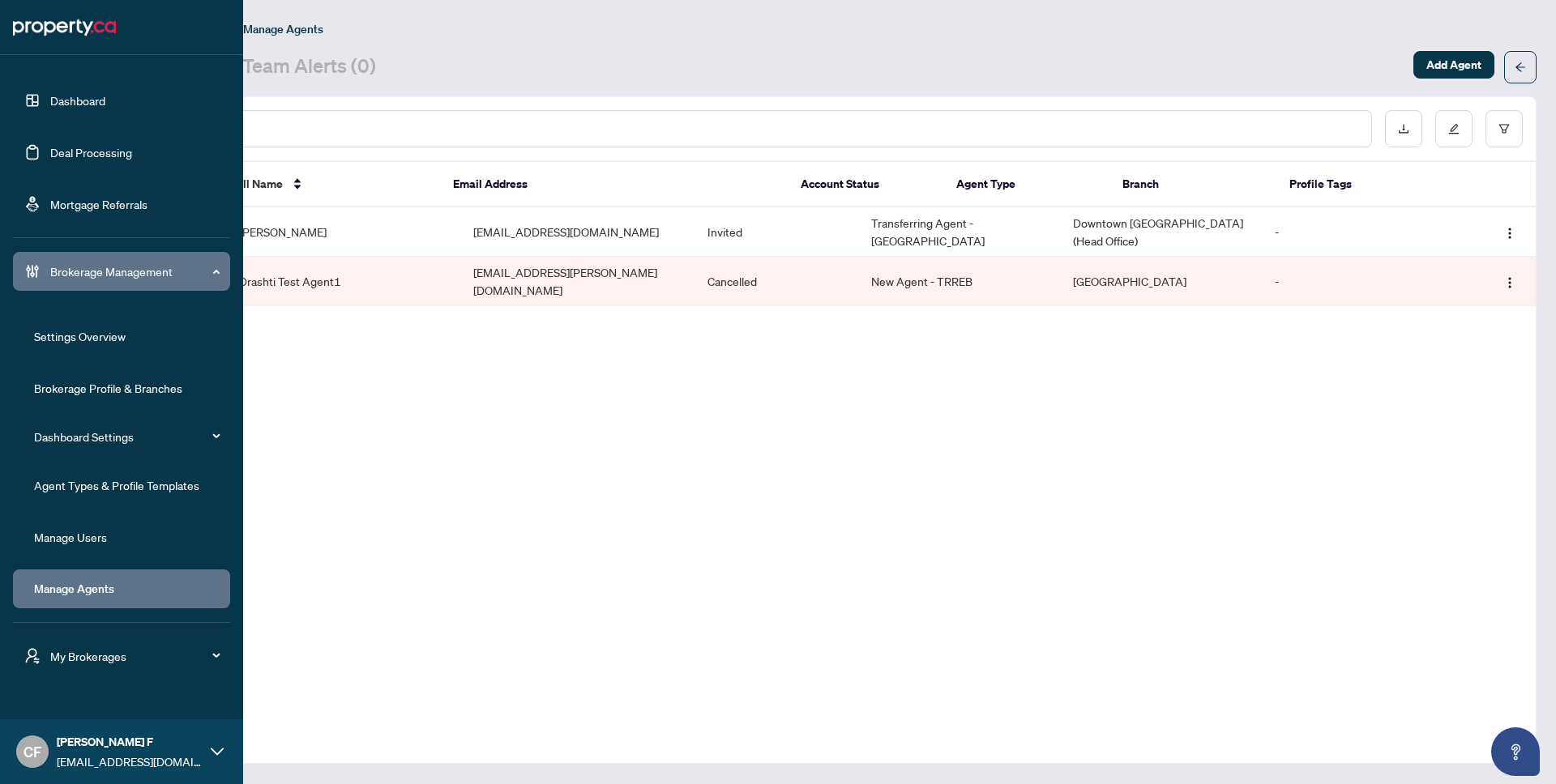
click at [76, 108] on link "Dashboard" at bounding box center [77, 100] width 55 height 15
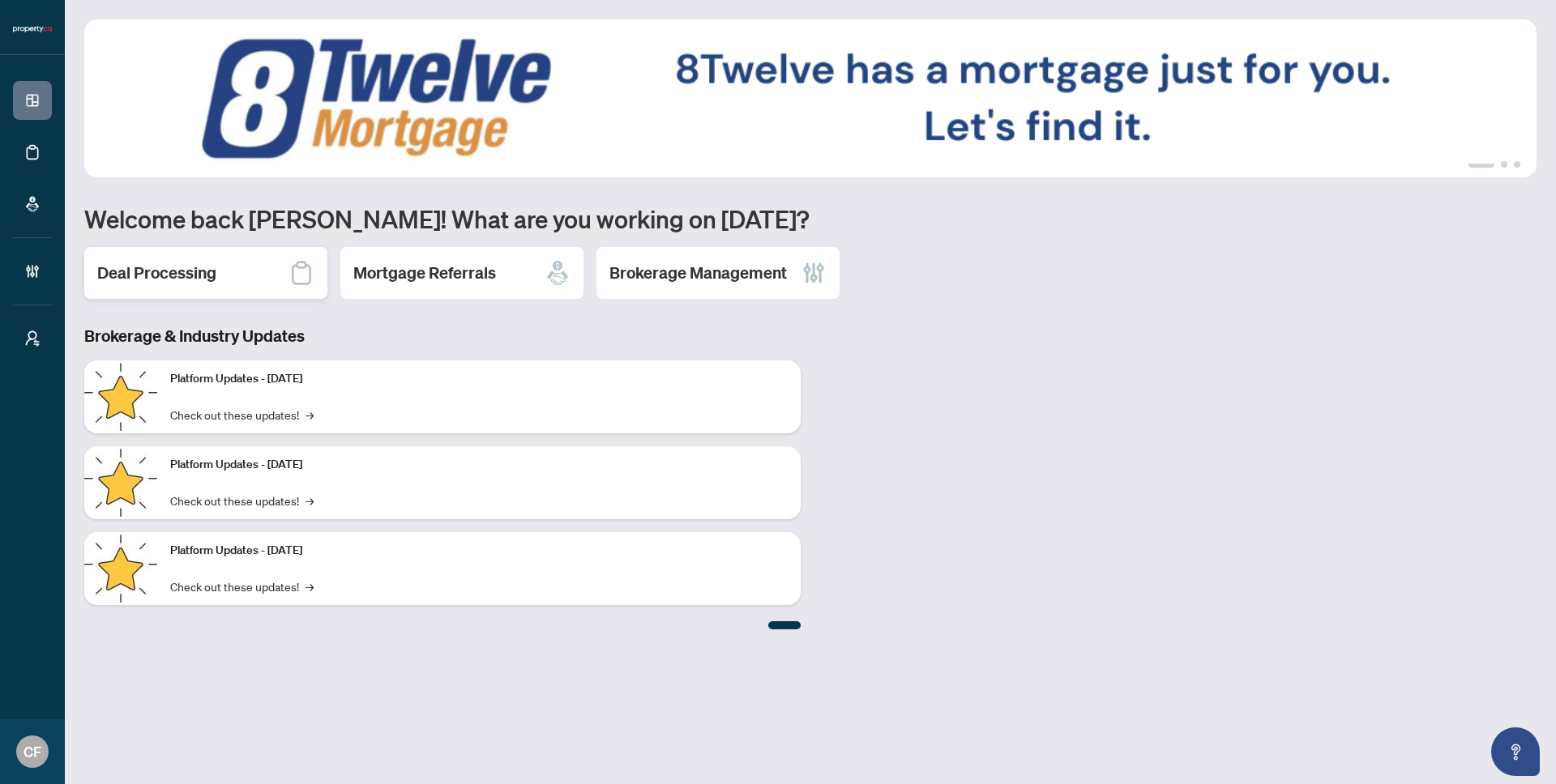
click at [194, 273] on h2 "Deal Processing" at bounding box center [156, 273] width 119 height 23
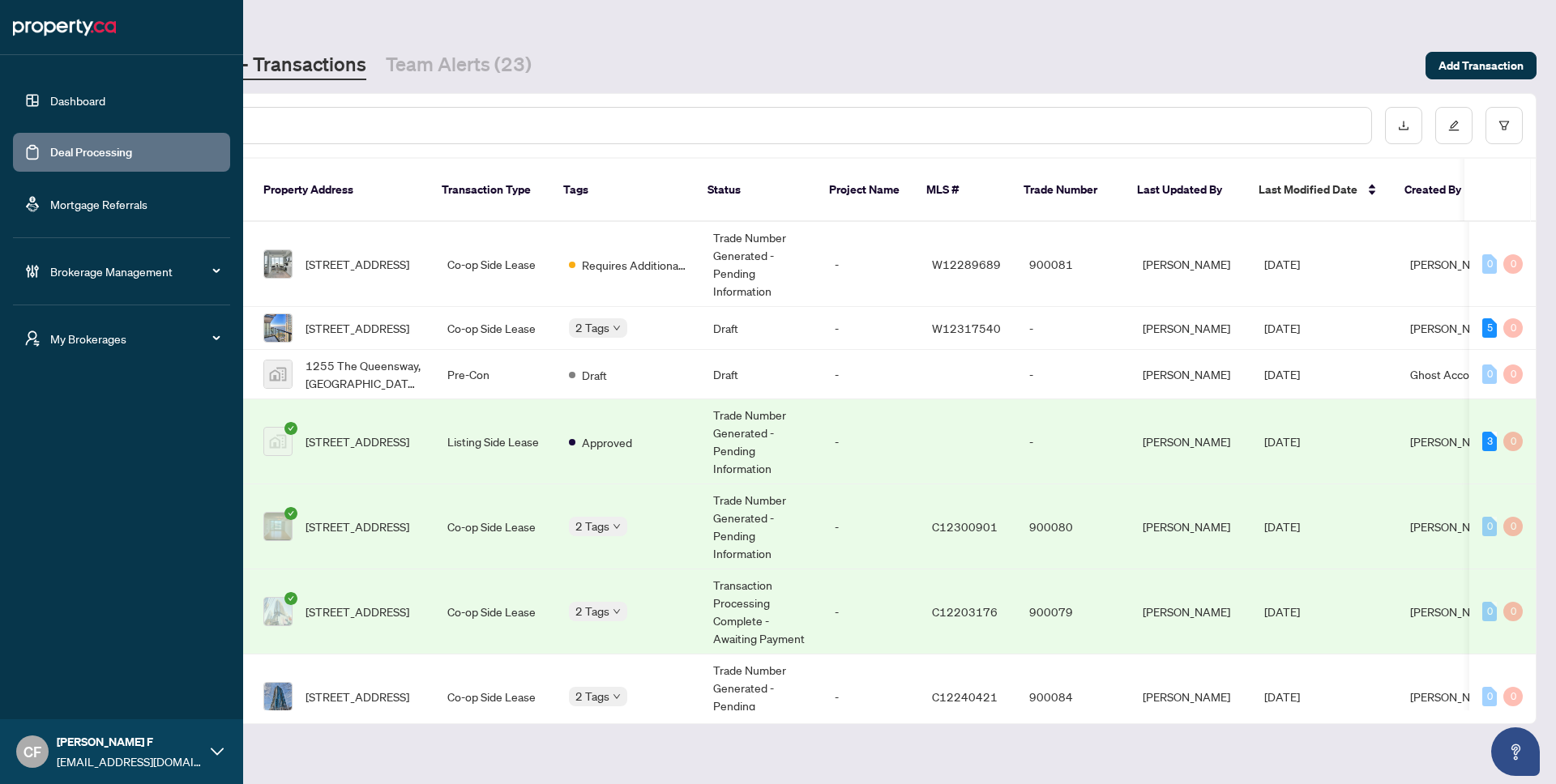
click at [108, 339] on span "My Brokerages" at bounding box center [135, 339] width 168 height 18
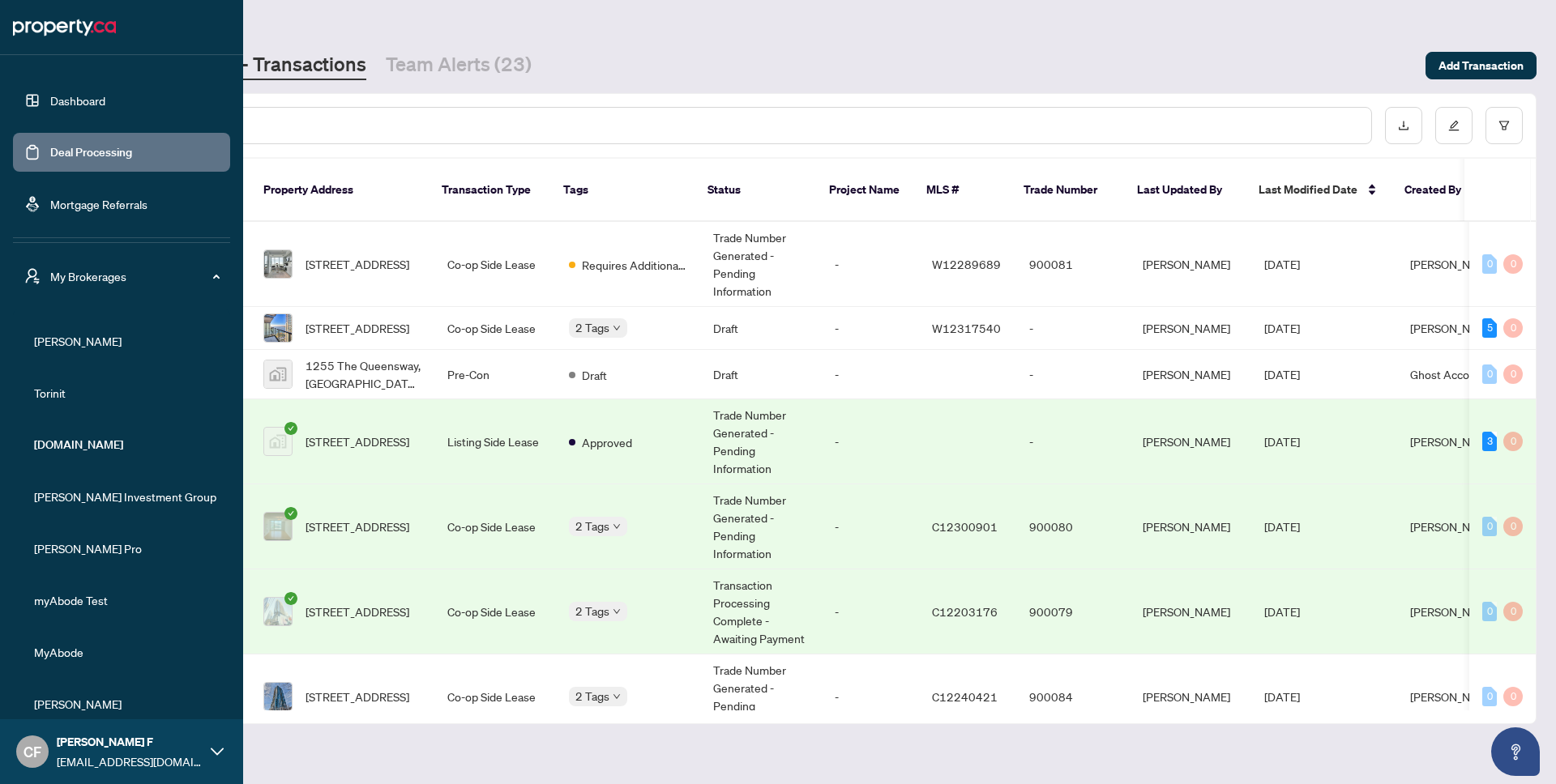
click at [122, 209] on link "Mortgage Referrals" at bounding box center [99, 204] width 97 height 15
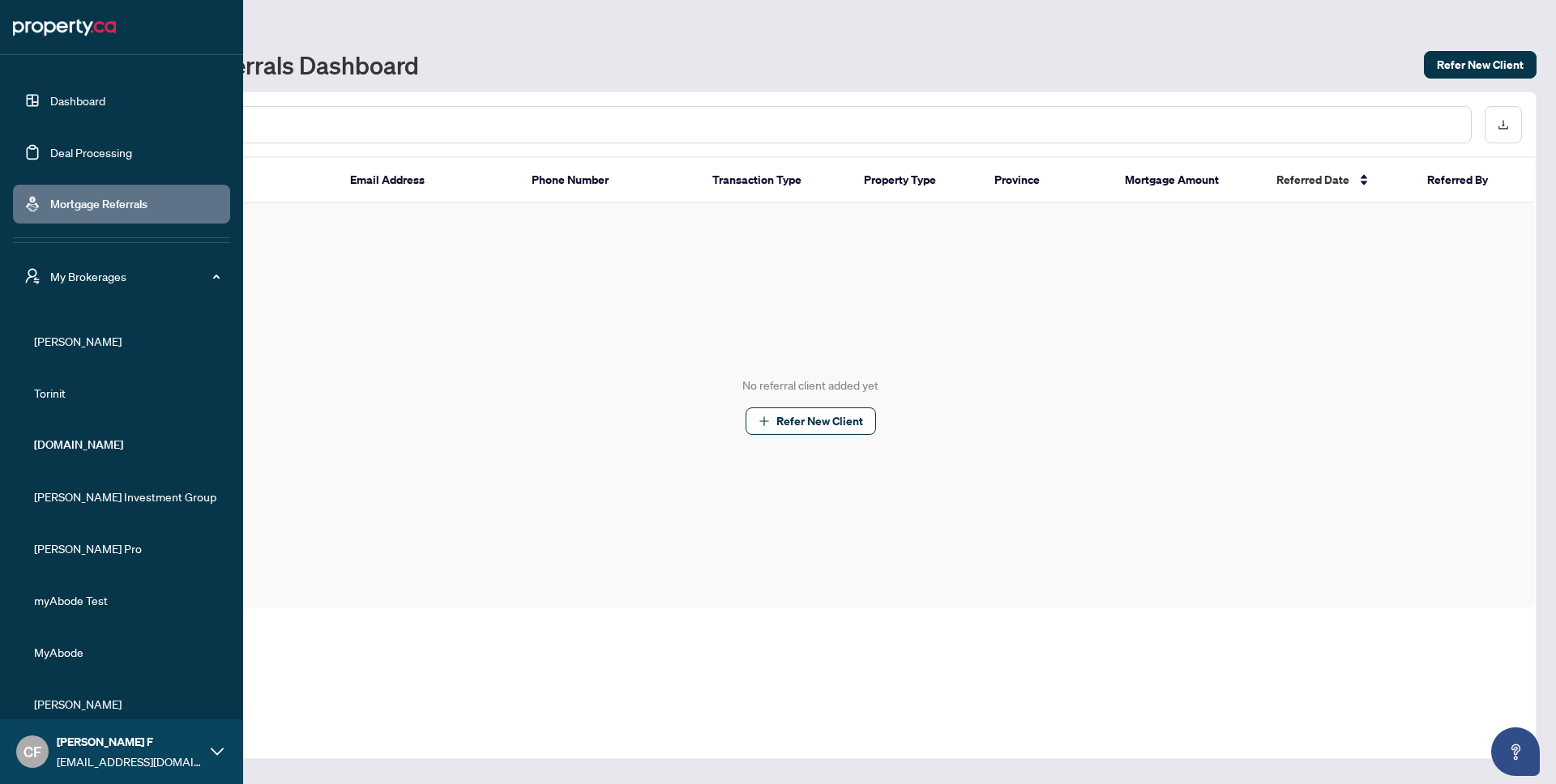
click at [188, 278] on span "My Brokerages" at bounding box center [135, 276] width 168 height 18
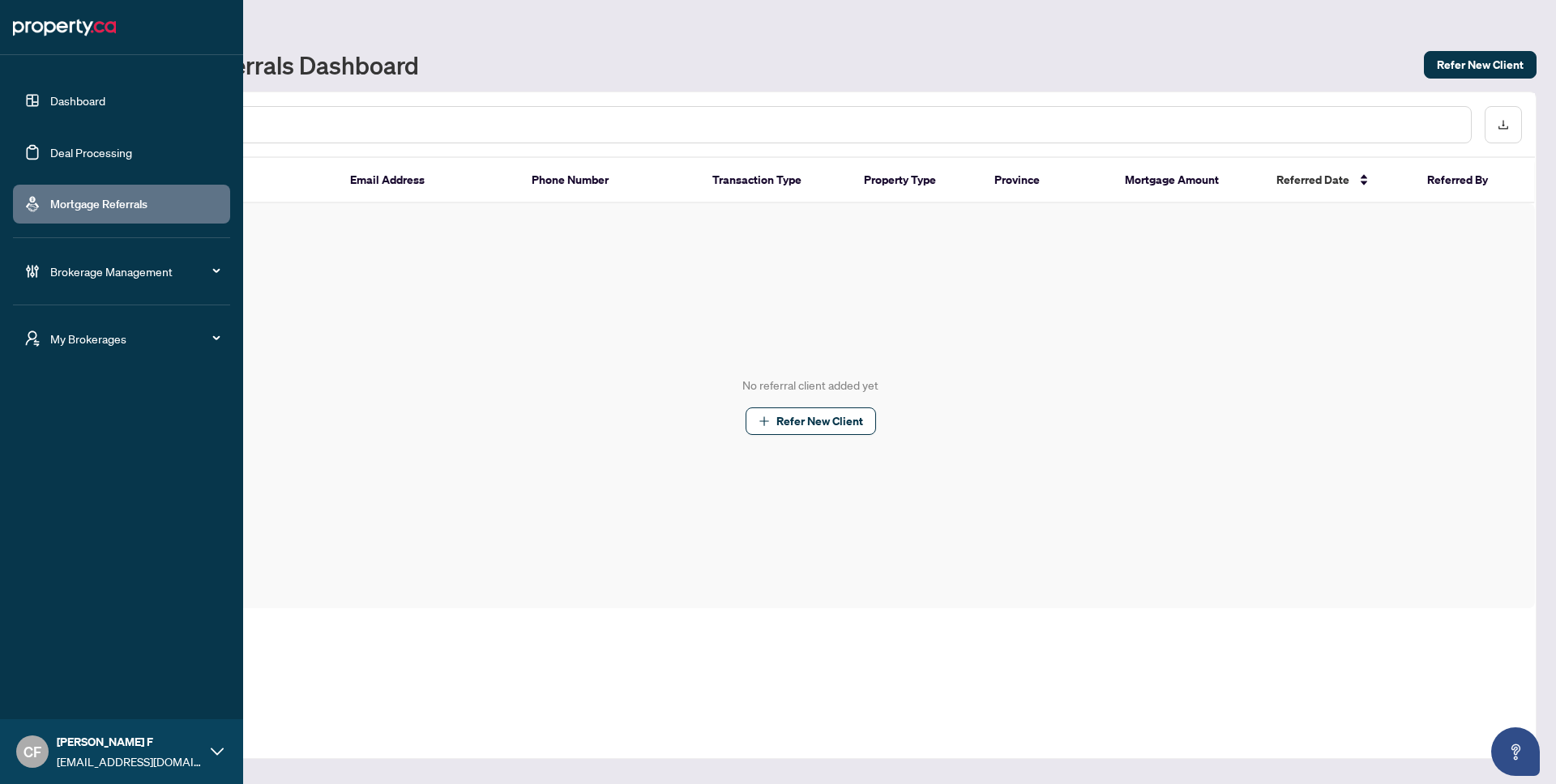
click at [163, 273] on span "Brokerage Management" at bounding box center [135, 271] width 168 height 18
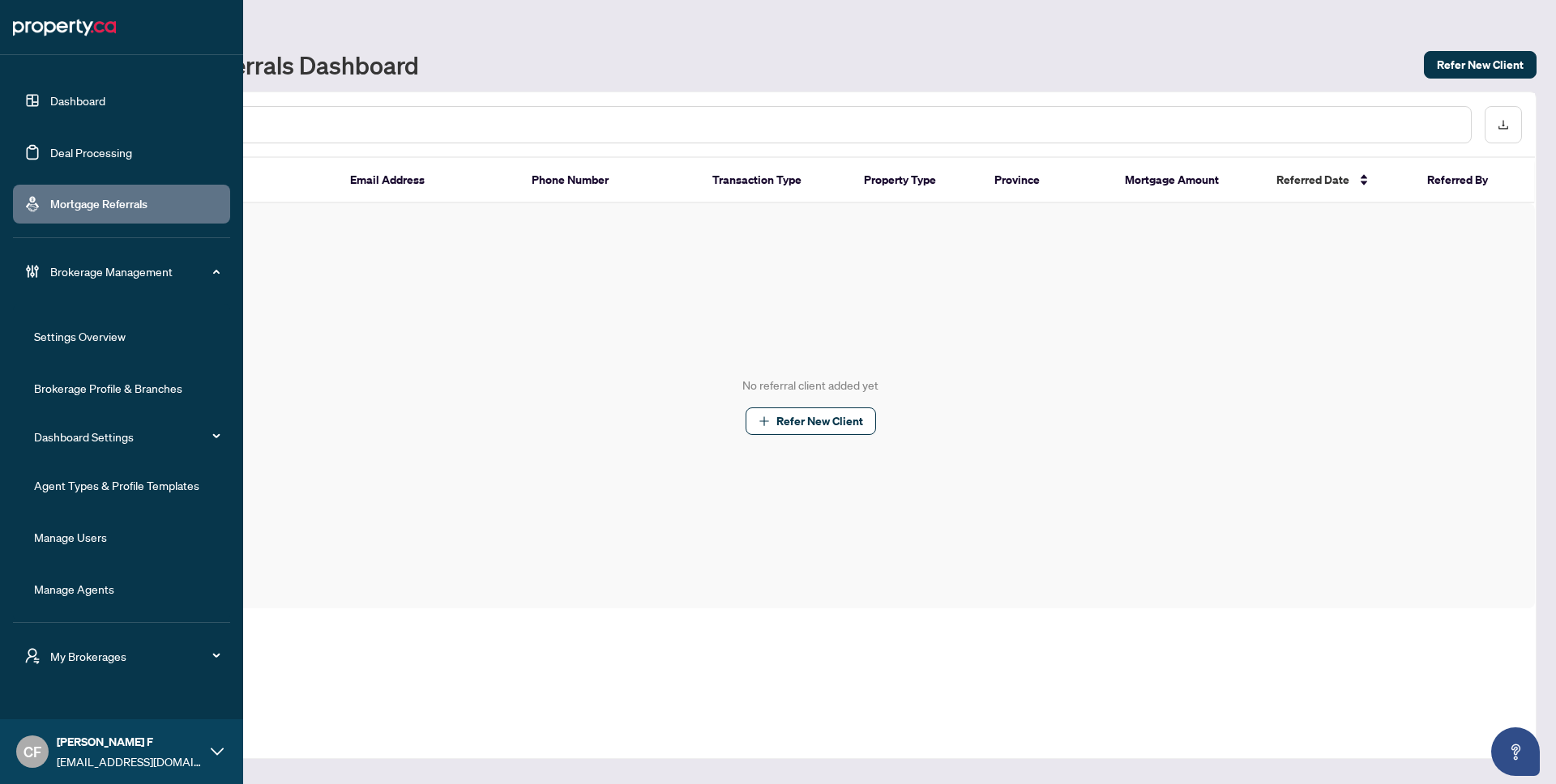
click at [152, 492] on link "Agent Types & Profile Templates" at bounding box center [116, 485] width 165 height 15
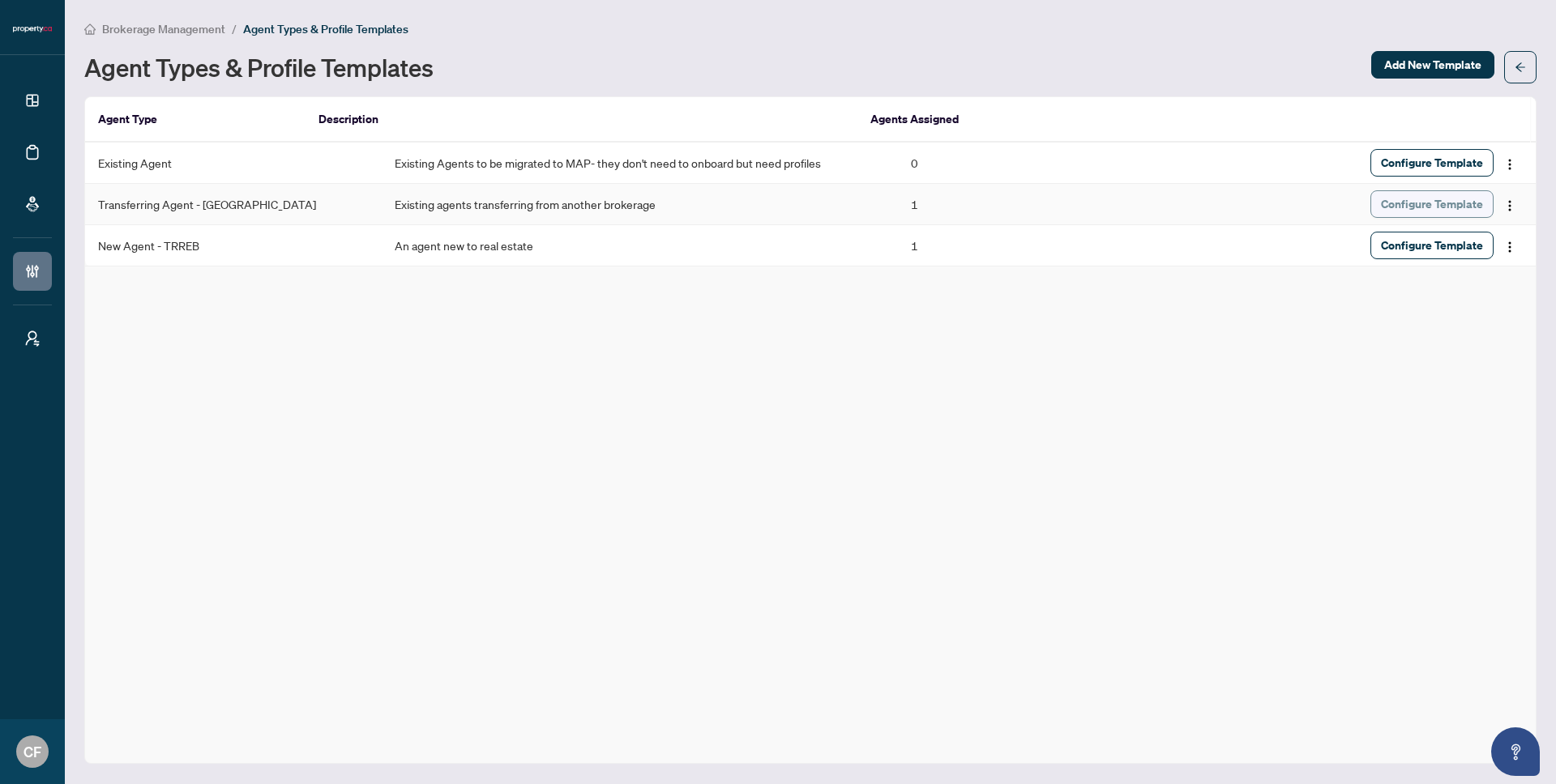
click at [1452, 214] on span "Configure Template" at bounding box center [1432, 204] width 102 height 26
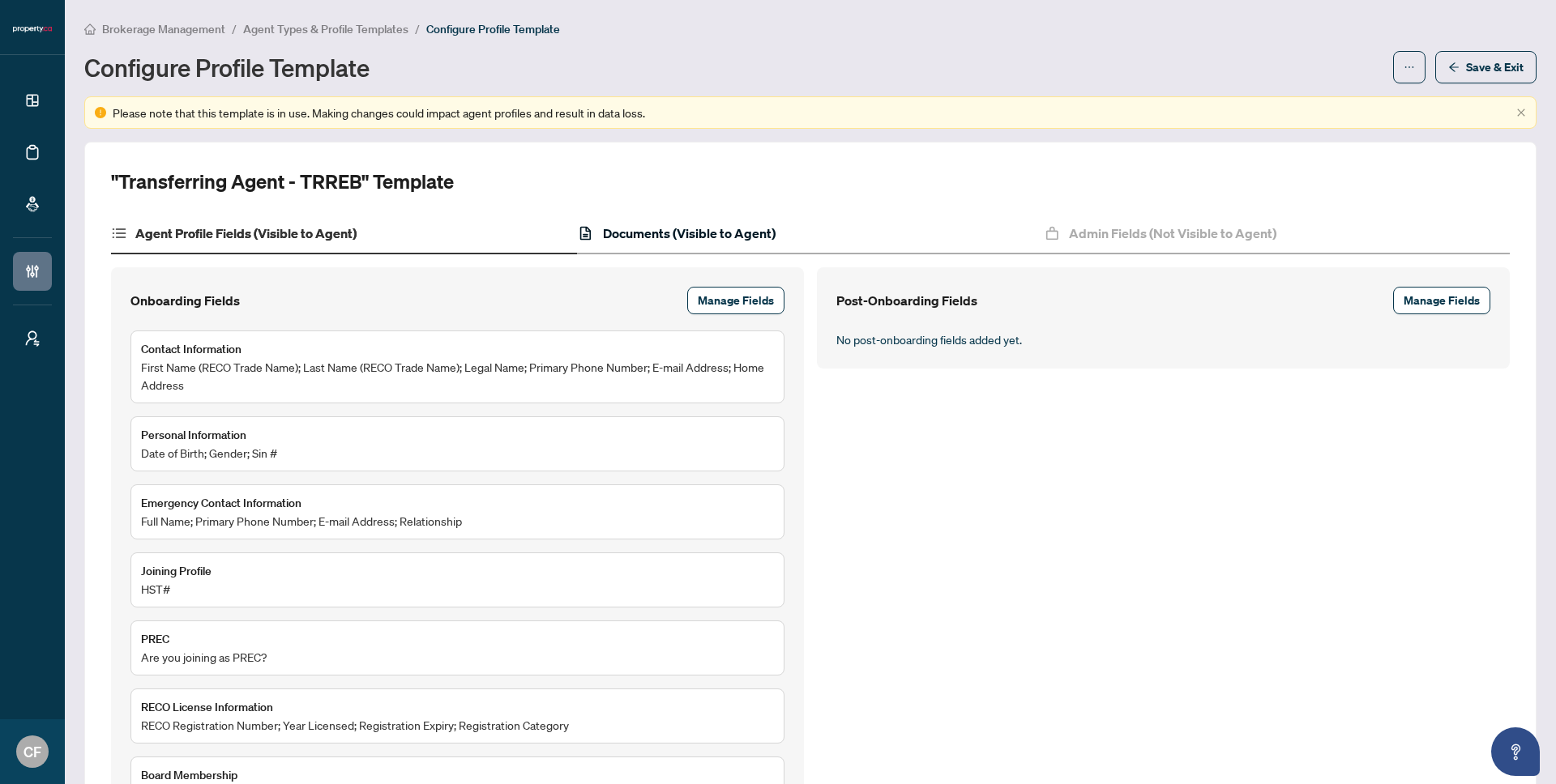
click at [700, 241] on h4 "Documents (Visible to Agent)" at bounding box center [689, 234] width 173 height 19
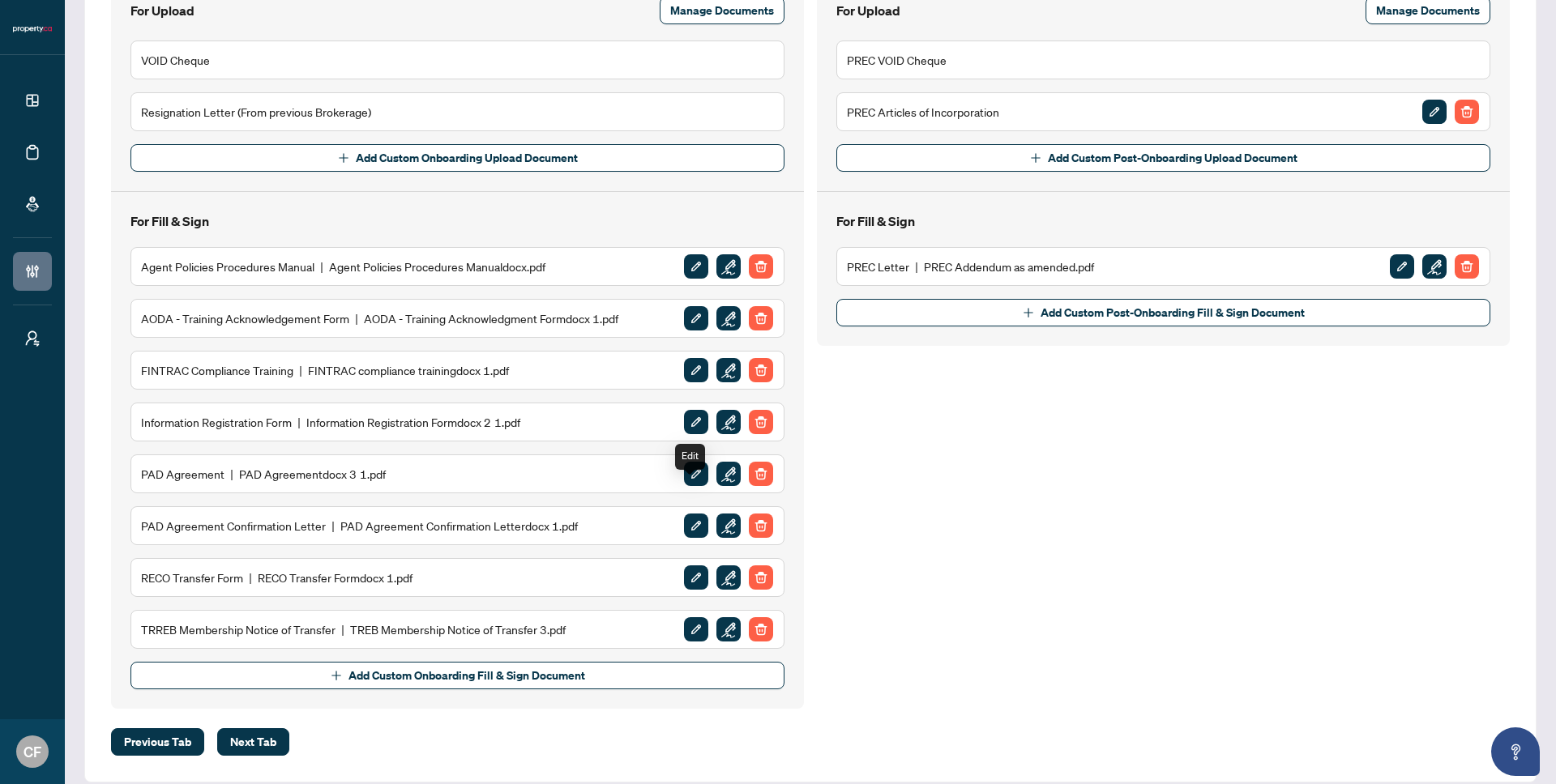
scroll to position [366, 0]
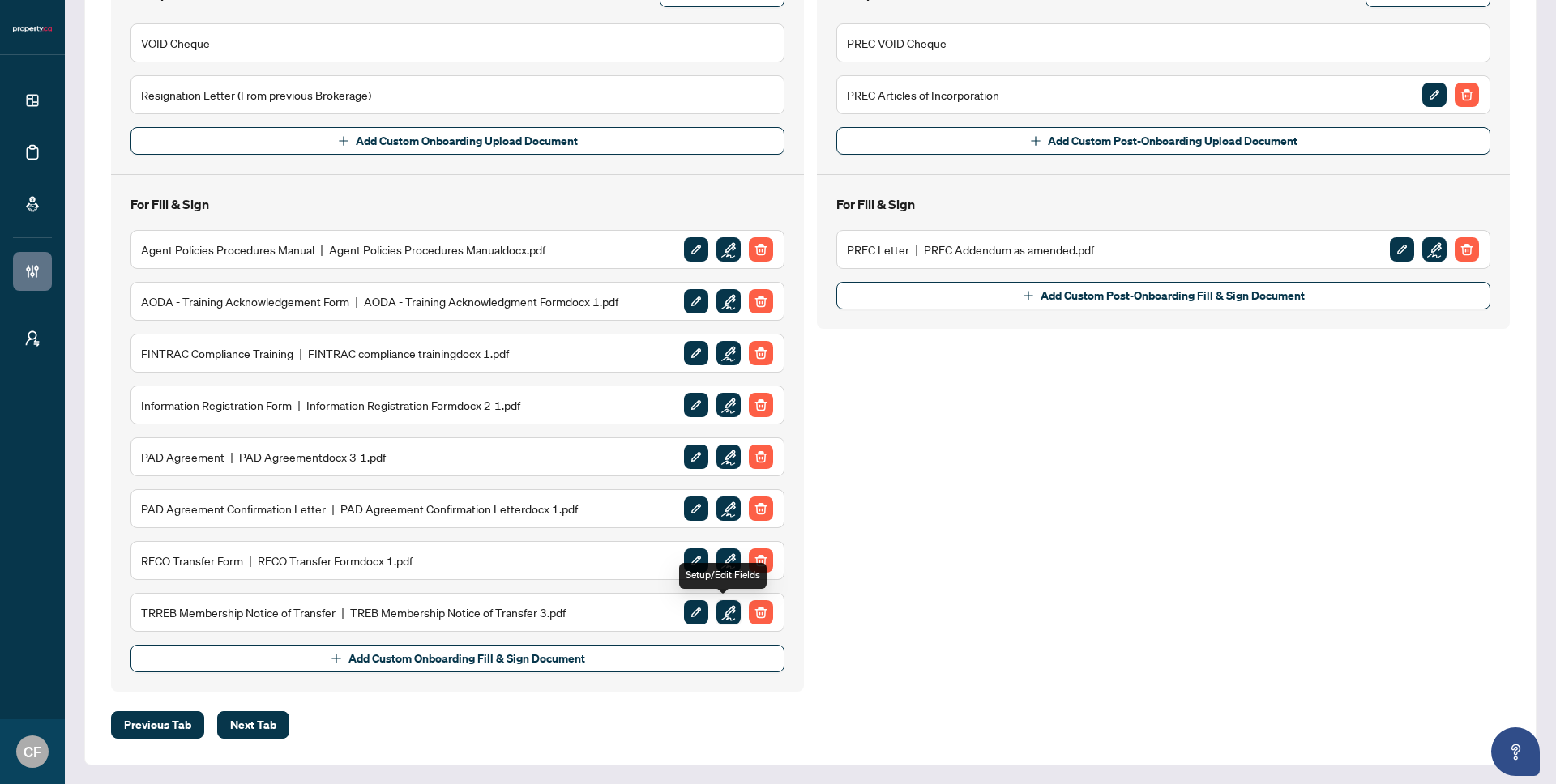
click at [717, 616] on img "button" at bounding box center [729, 613] width 24 height 24
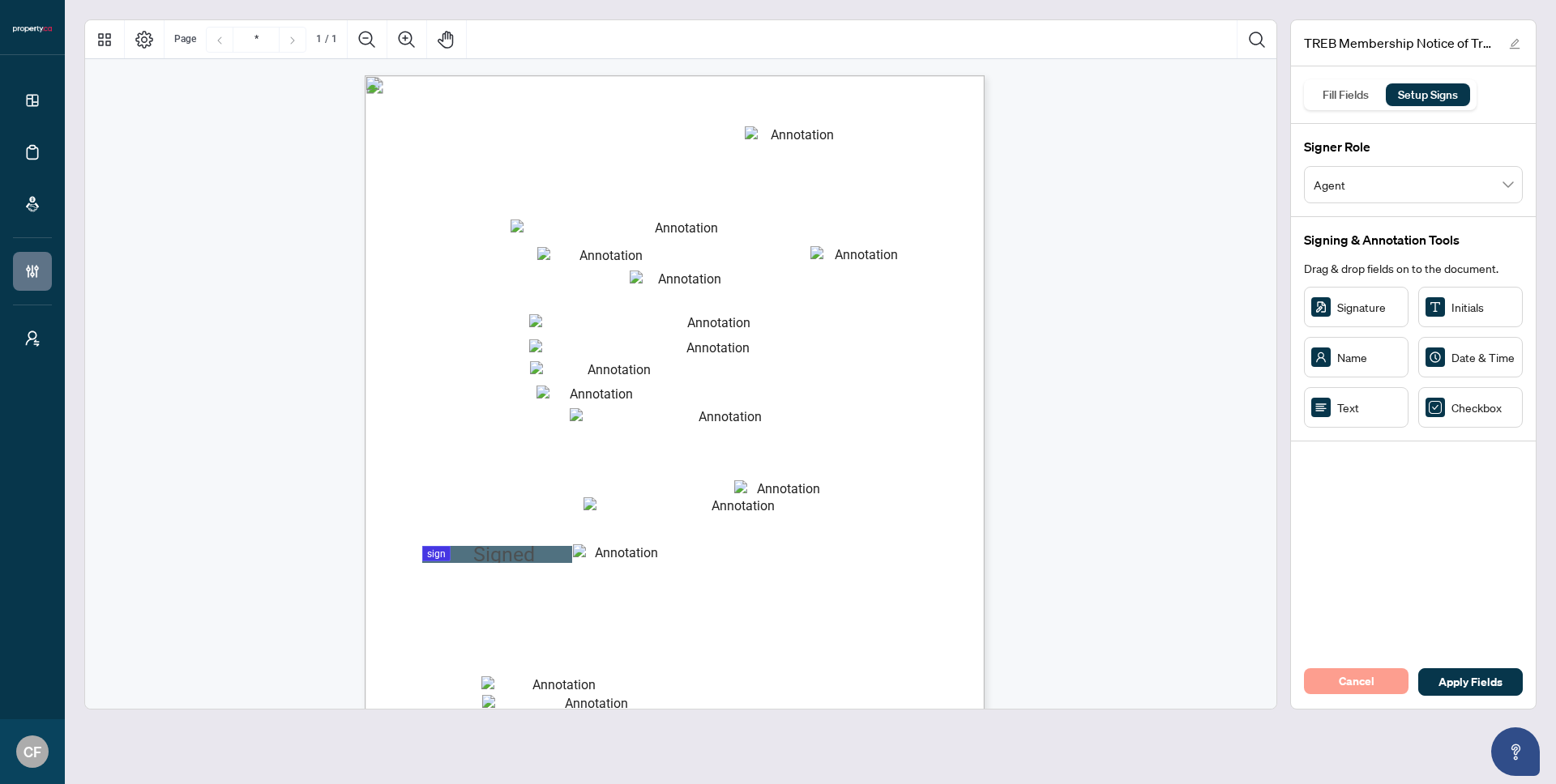
click at [1381, 686] on button "Cancel" at bounding box center [1356, 682] width 104 height 26
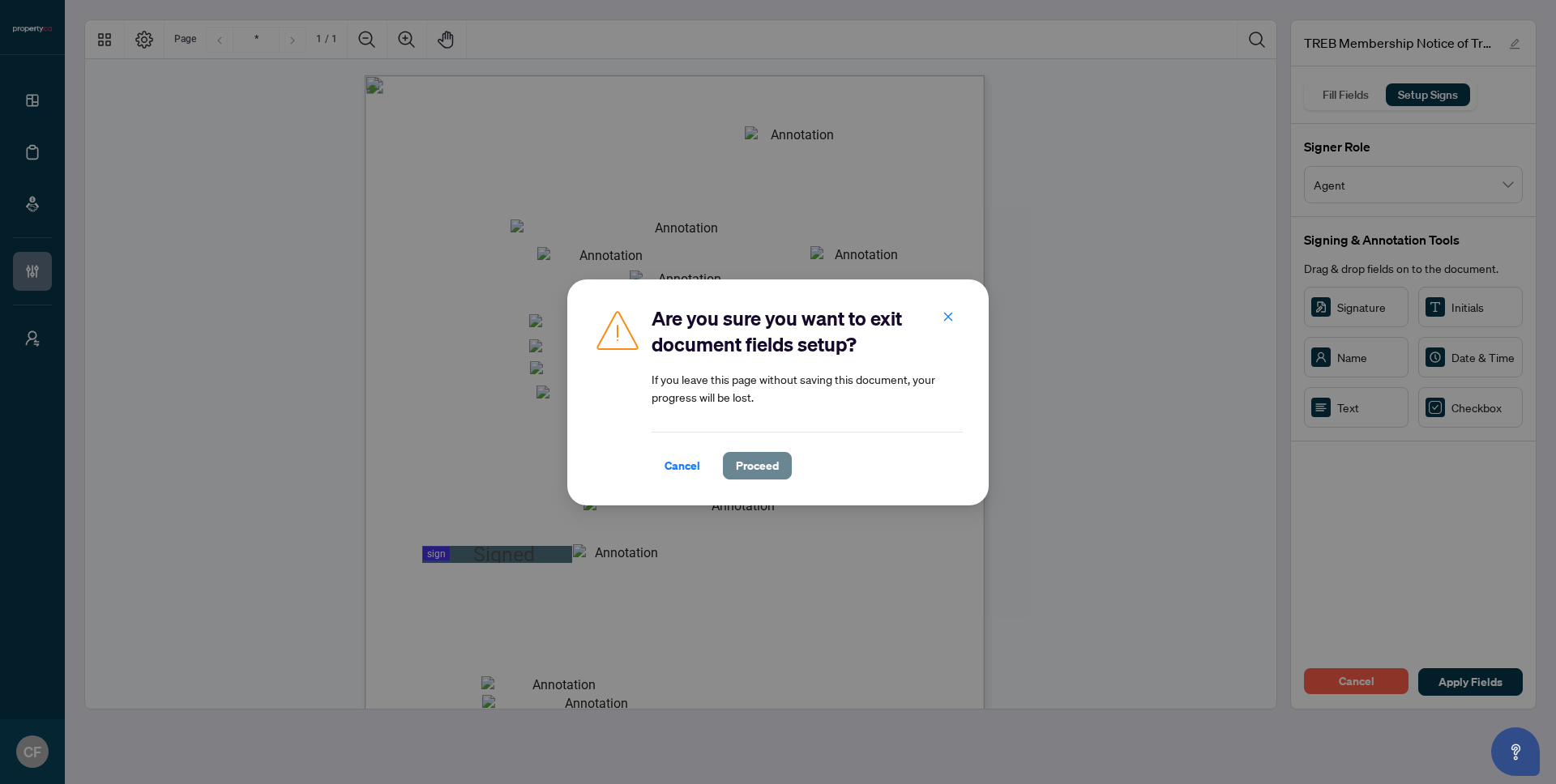
click at [748, 478] on button "Proceed" at bounding box center [756, 466] width 69 height 28
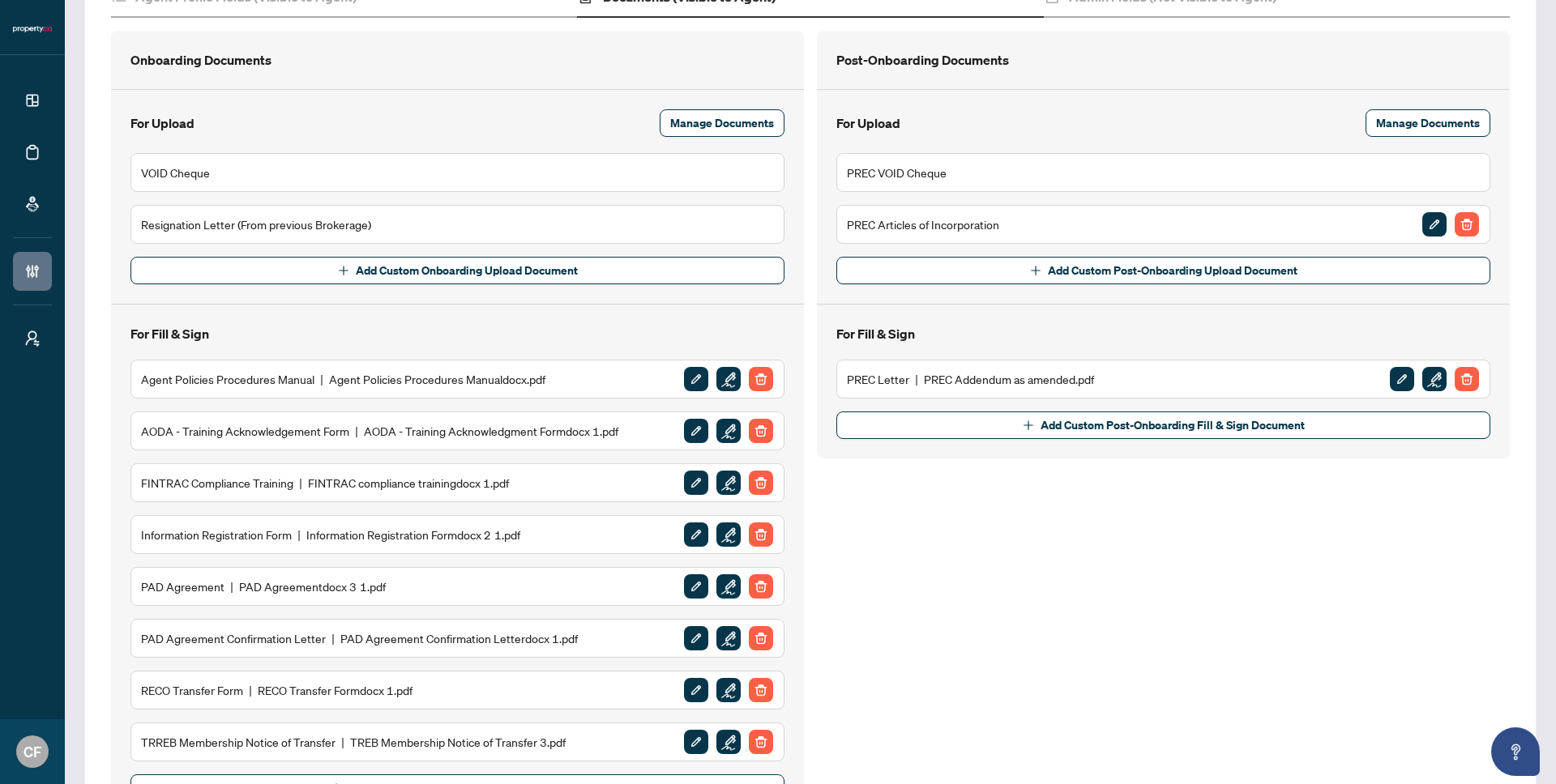
scroll to position [366, 0]
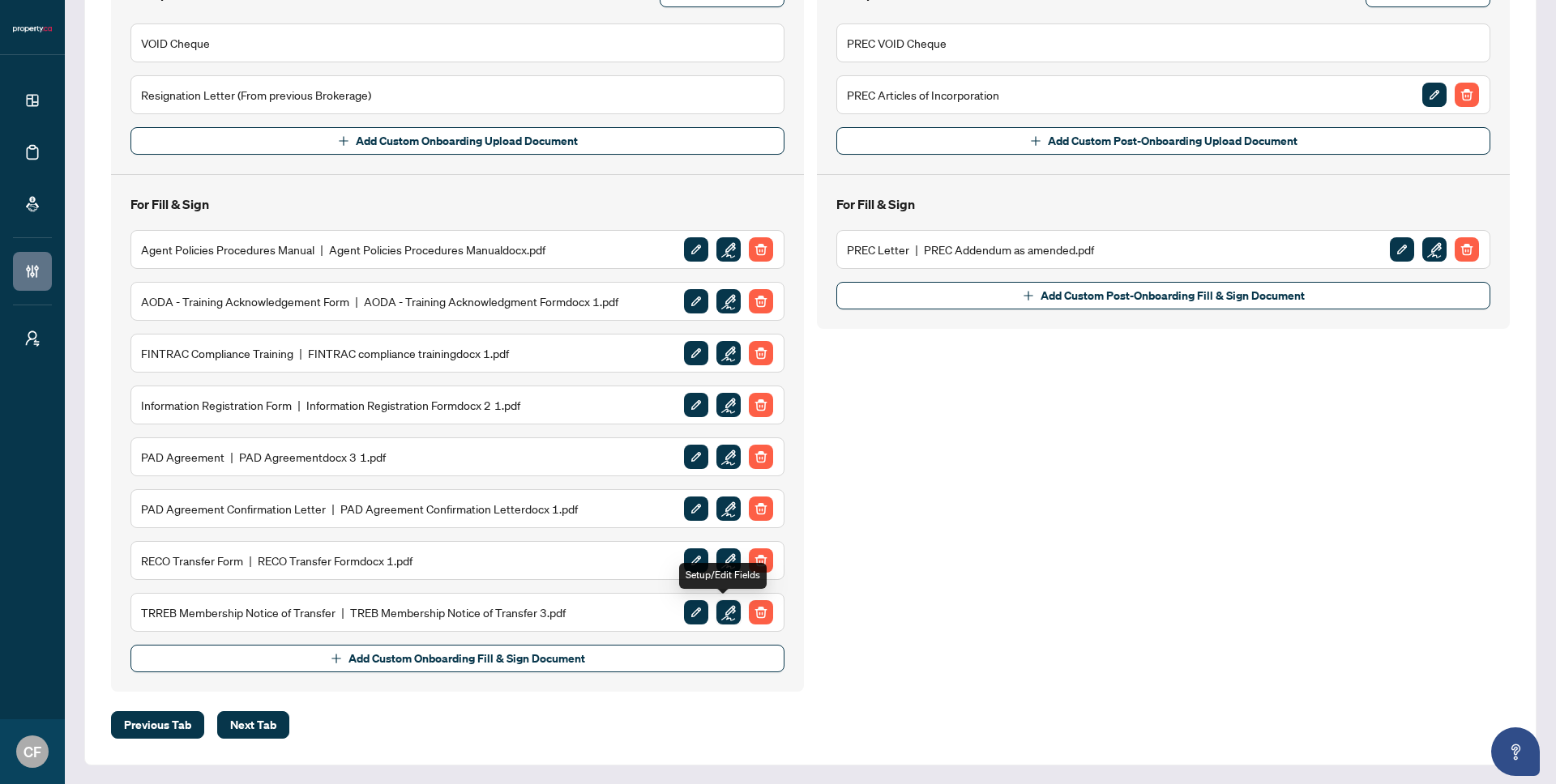
click at [727, 615] on img "button" at bounding box center [729, 613] width 24 height 24
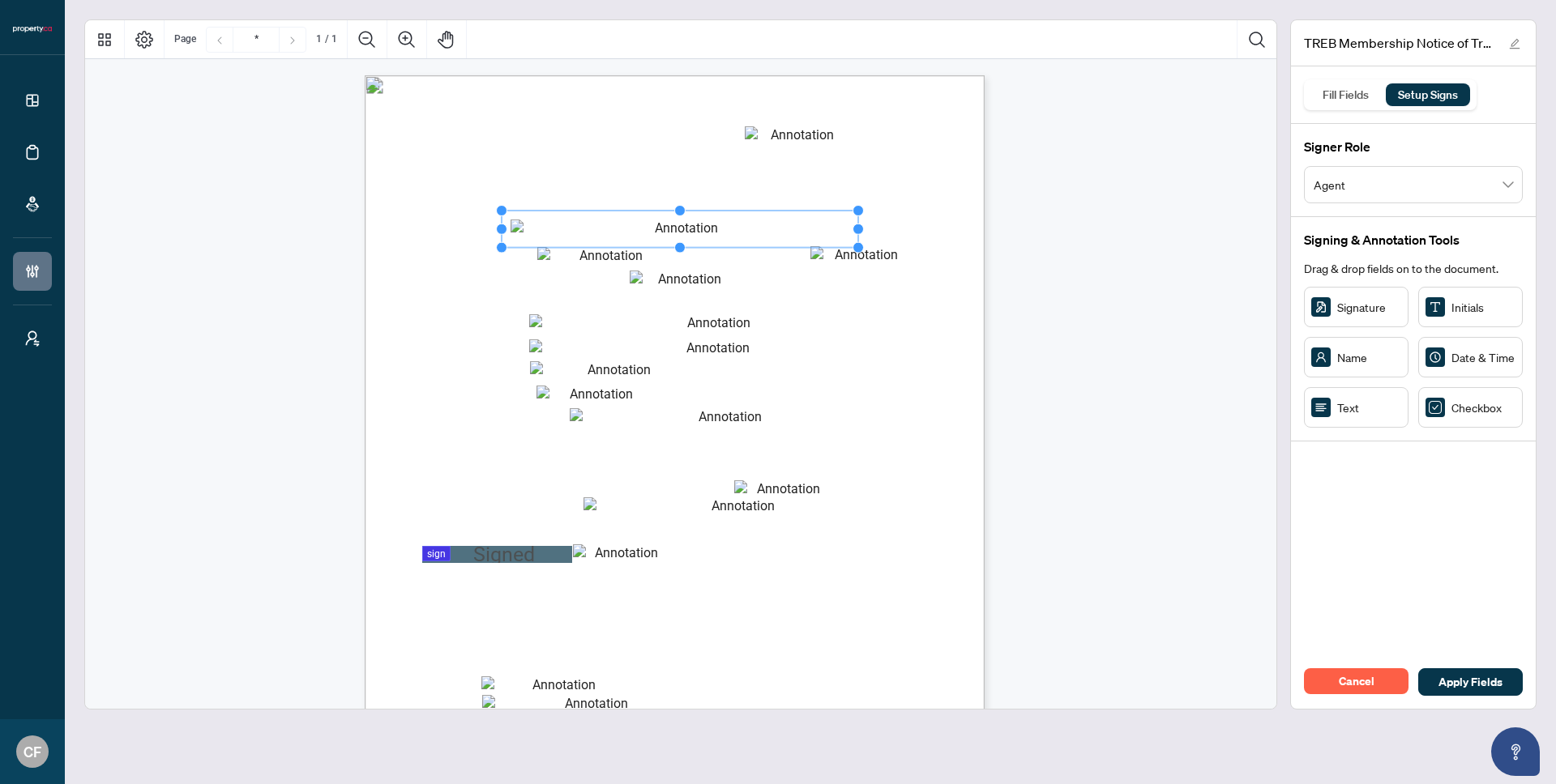
click at [730, 225] on rect "Page 1" at bounding box center [681, 229] width 358 height 37
click at [415, 223] on span "1." at bounding box center [412, 230] width 5 height 15
click at [485, 224] on span "Member Name" at bounding box center [457, 229] width 56 height 11
click at [735, 228] on rect "Page 1" at bounding box center [681, 229] width 358 height 37
click at [735, 228] on rect "Page 1" at bounding box center [681, 230] width 358 height 37
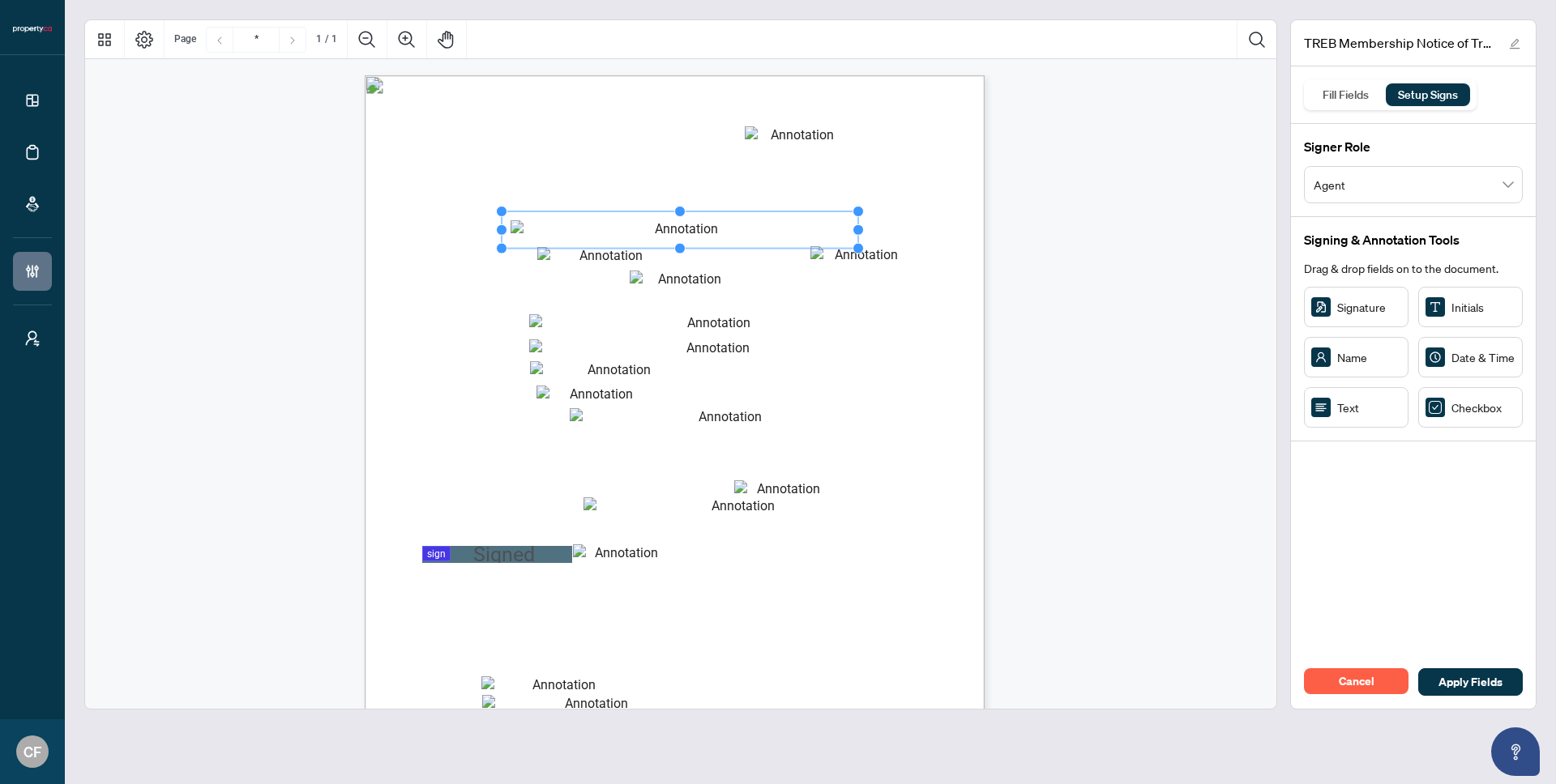
click at [735, 228] on rect "Page 1" at bounding box center [681, 230] width 358 height 37
click at [1356, 81] on div "Fill Fields Setup Signs" at bounding box center [1390, 94] width 173 height 30
click at [1354, 89] on div "Fill Fields" at bounding box center [1346, 95] width 64 height 23
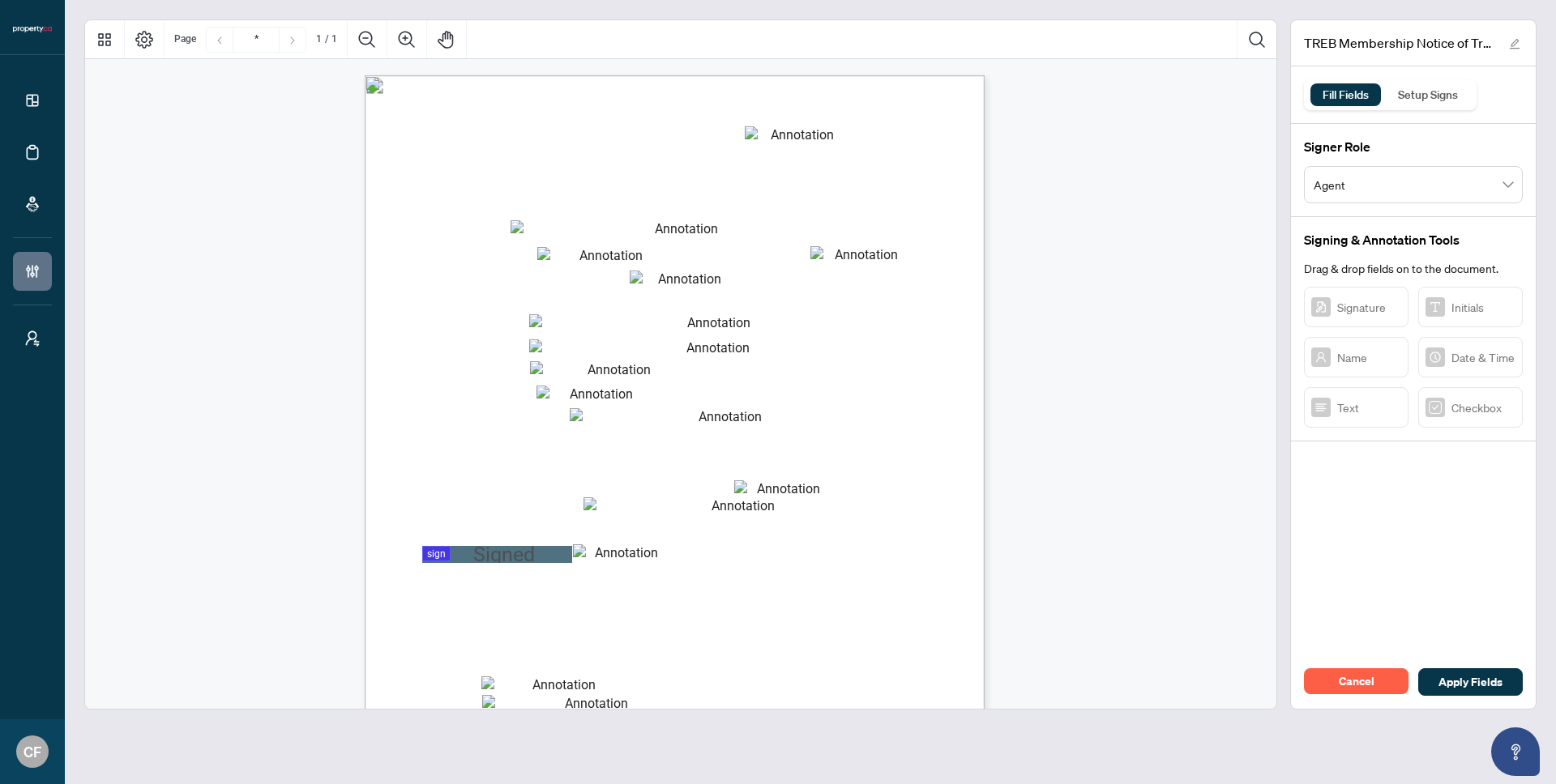
click at [543, 228] on textarea "Member Name" at bounding box center [680, 230] width 340 height 19
type textarea "*"
click at [1420, 91] on div "Setup Signs" at bounding box center [1428, 95] width 78 height 23
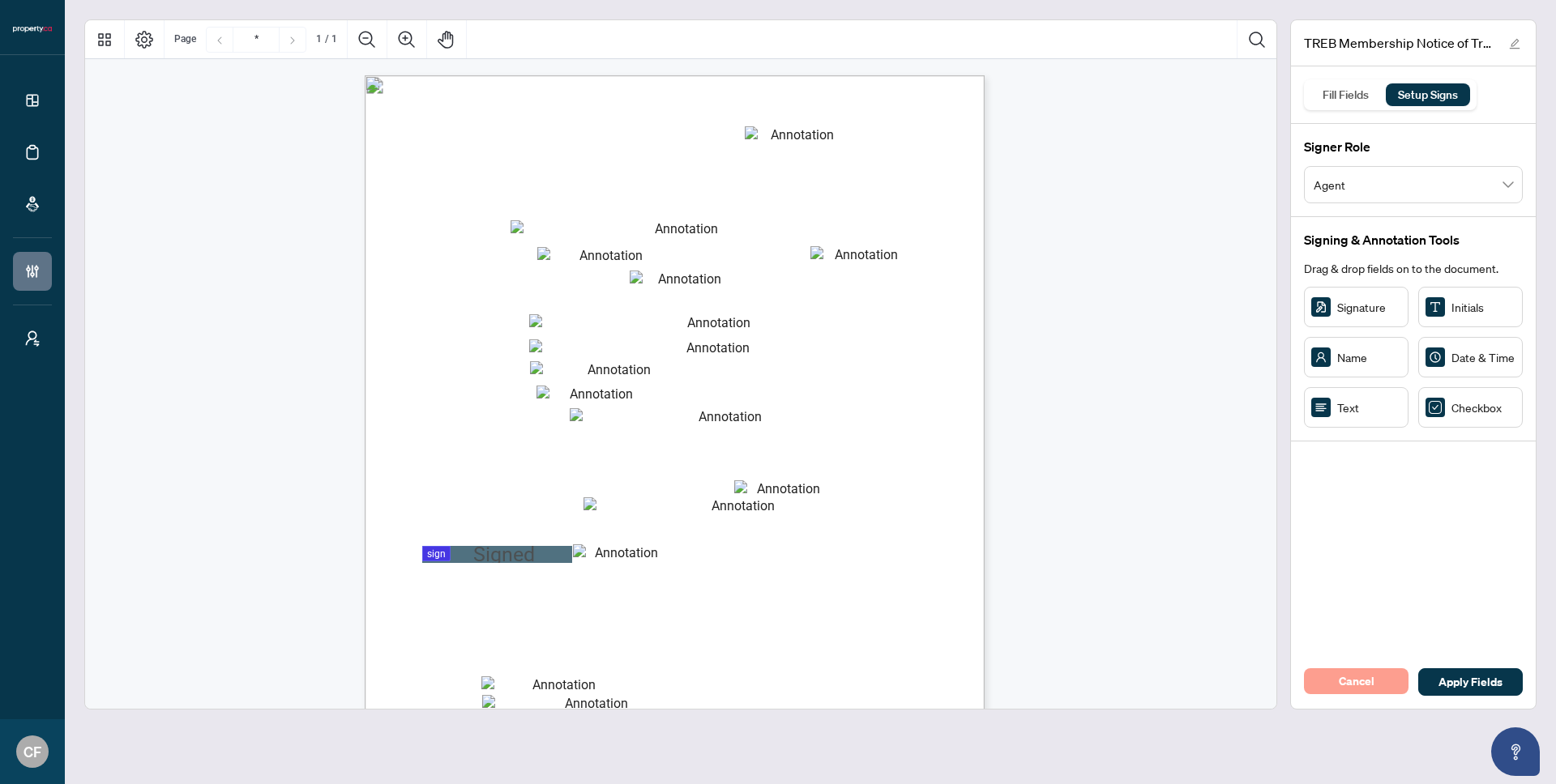
click at [1360, 688] on span "Cancel" at bounding box center [1356, 682] width 36 height 26
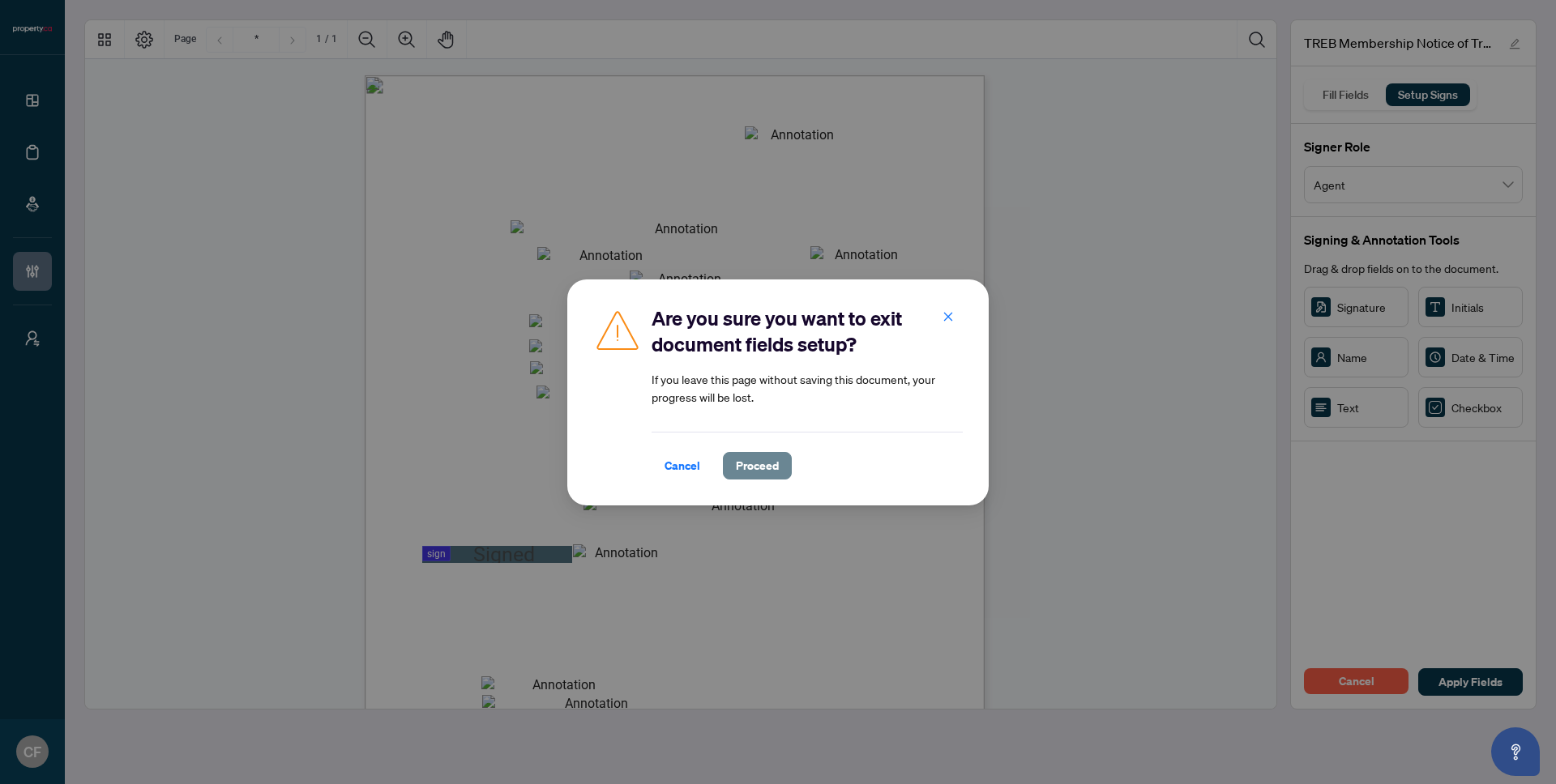
click at [767, 464] on span "Proceed" at bounding box center [756, 466] width 43 height 26
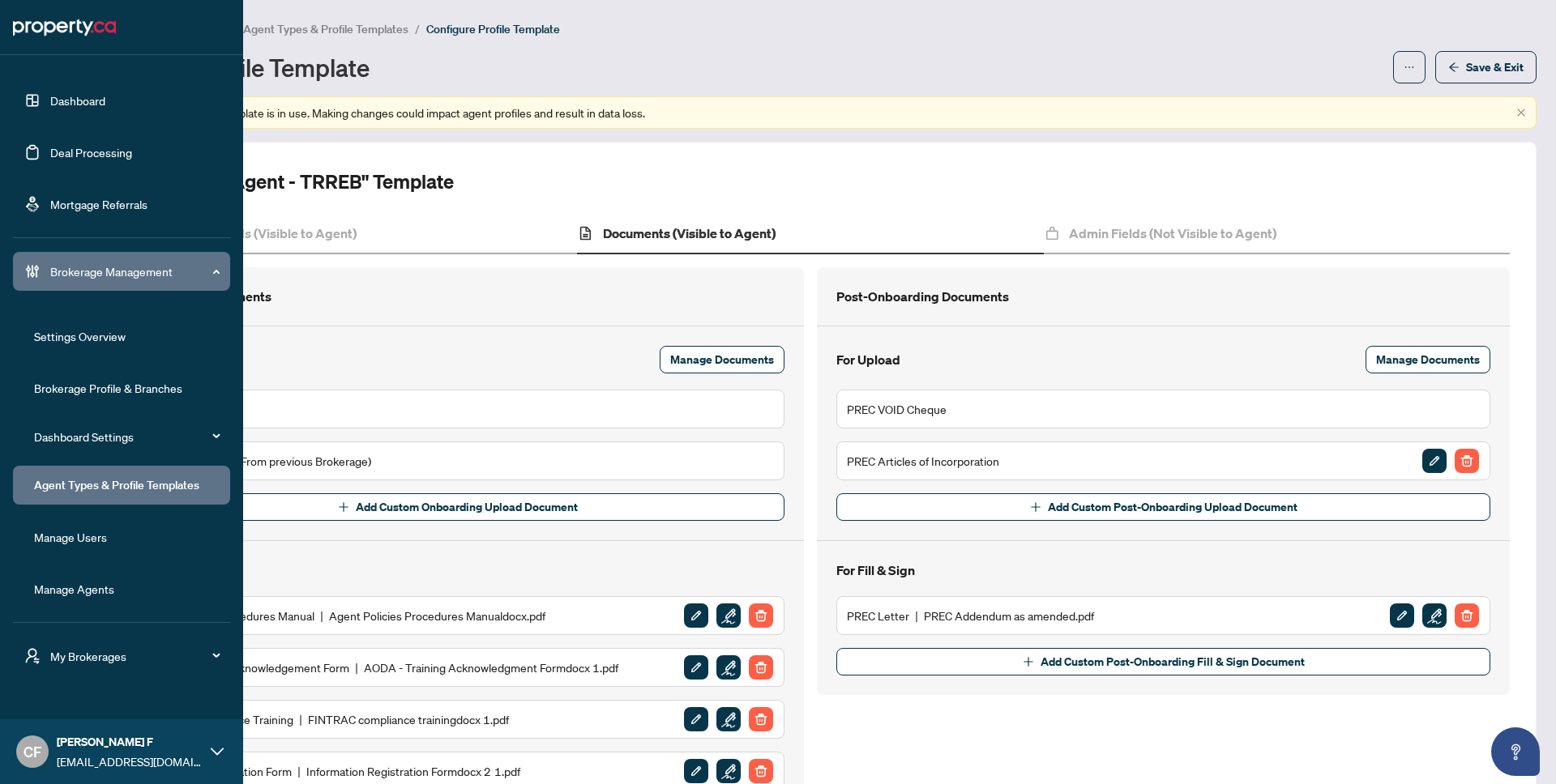
click at [115, 596] on link "Manage Agents" at bounding box center [74, 589] width 80 height 15
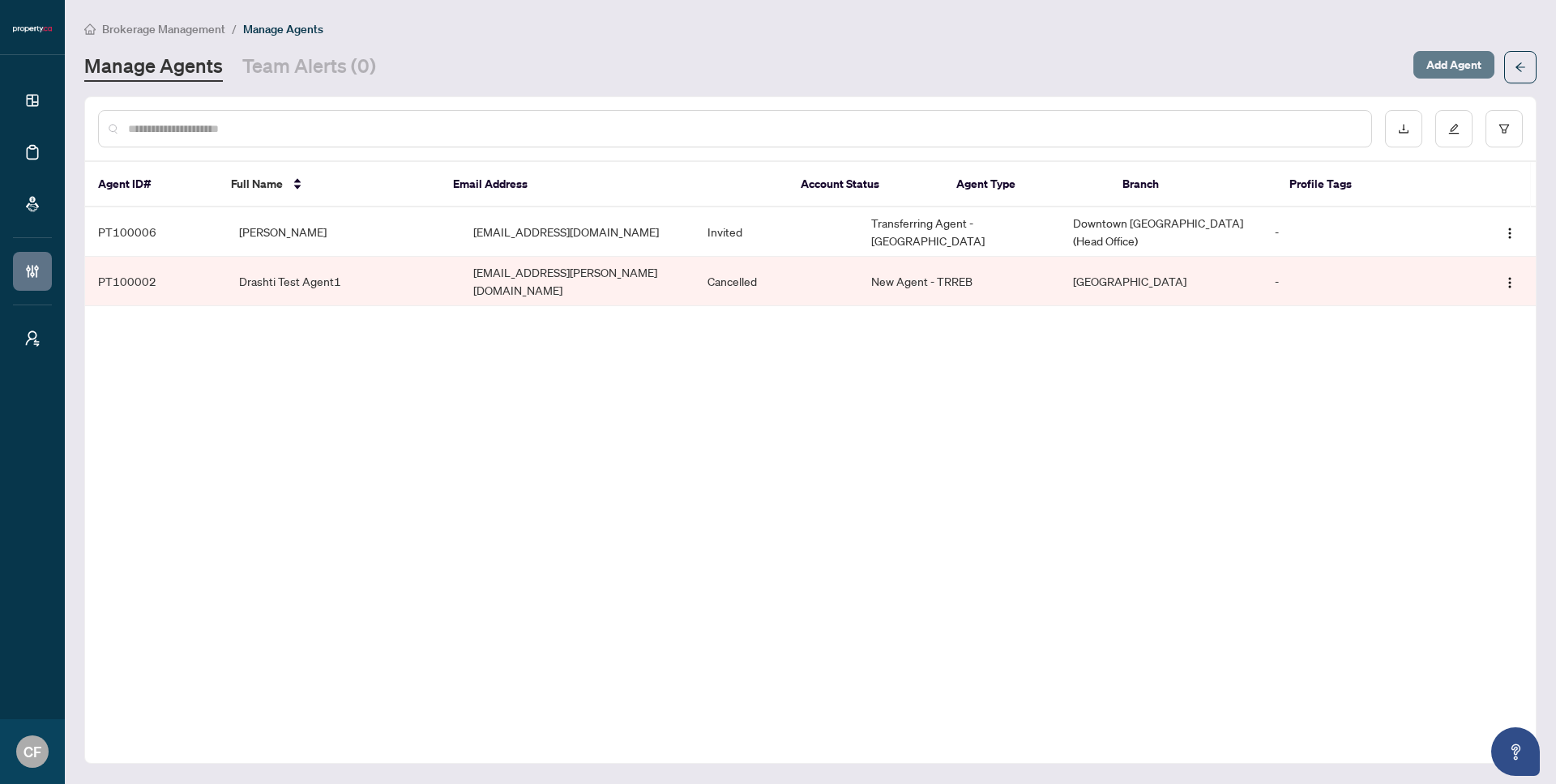
click at [1454, 67] on span "Add Agent" at bounding box center [1453, 65] width 55 height 26
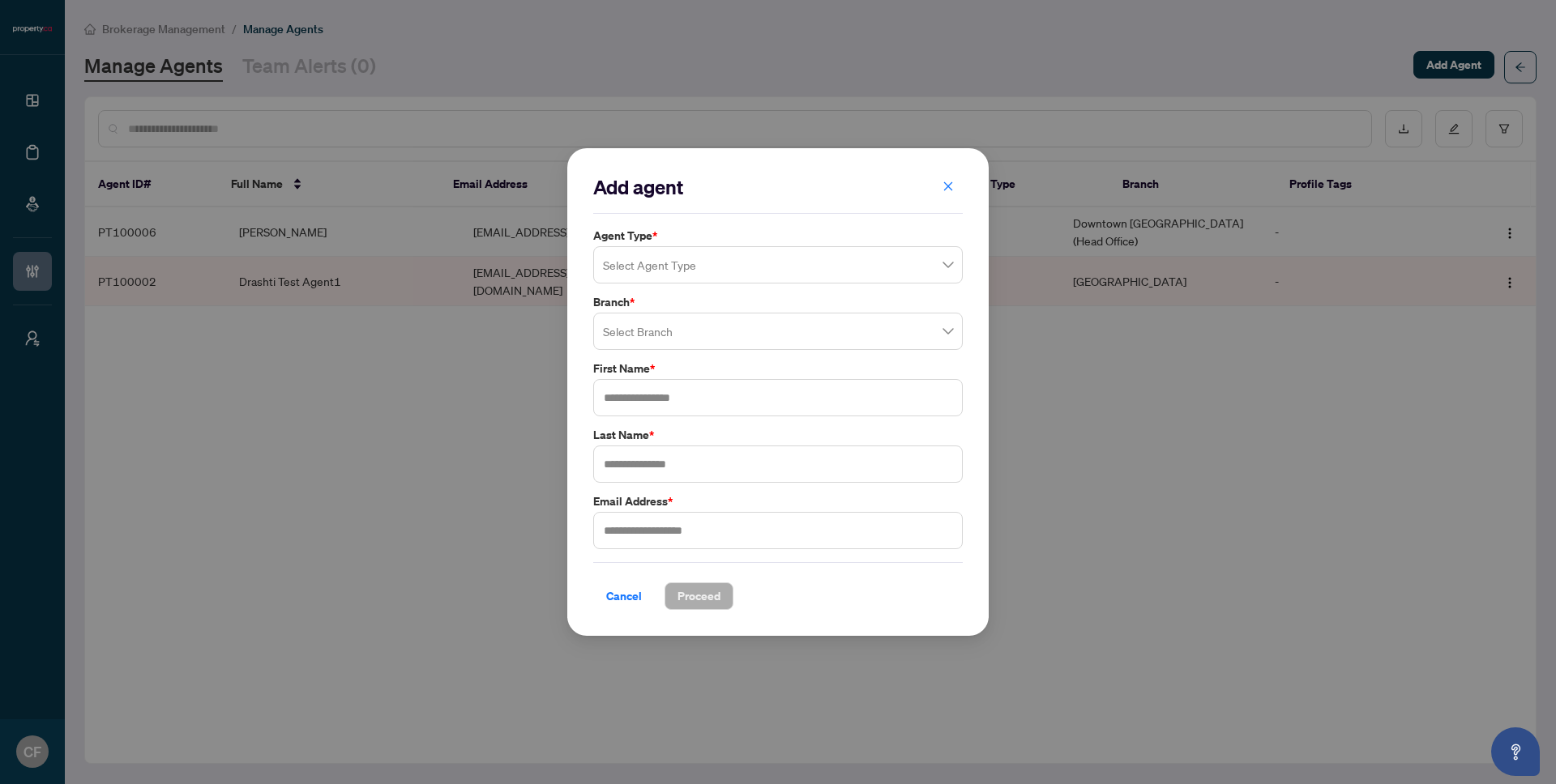
click at [656, 268] on input "search" at bounding box center [770, 267] width 335 height 36
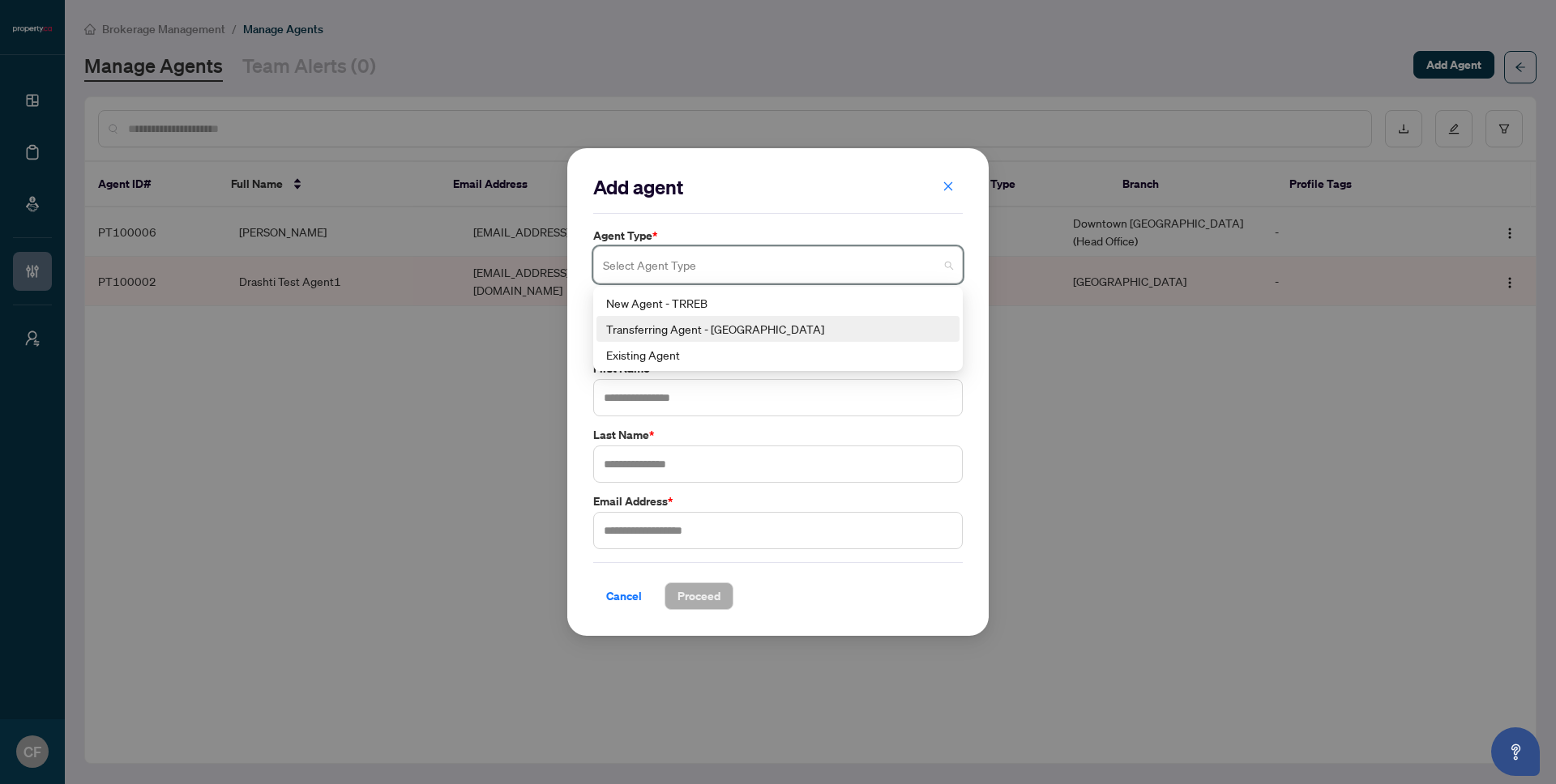
click at [667, 328] on div "Transferring Agent - TRREB" at bounding box center [778, 329] width 344 height 18
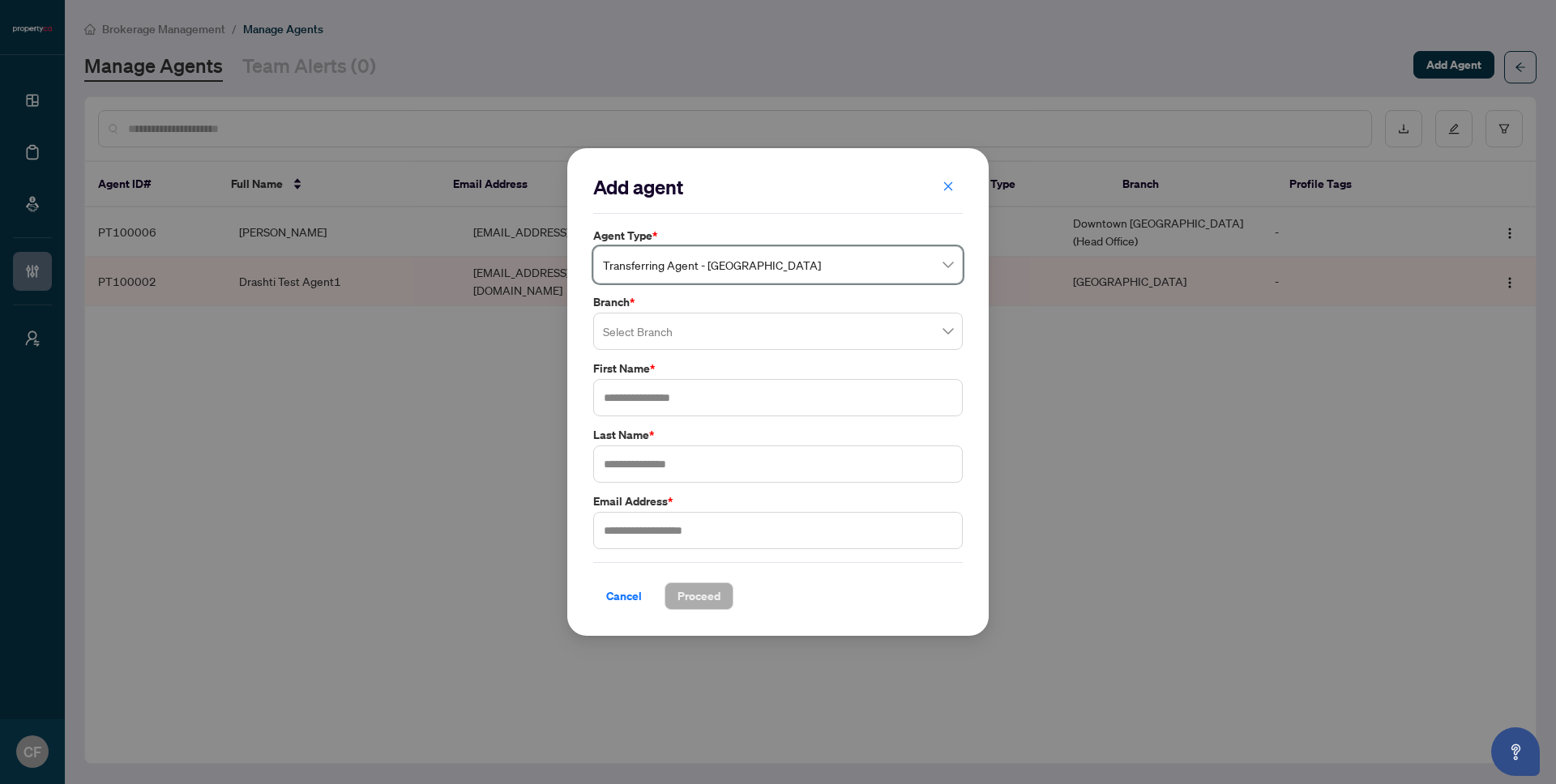
click at [667, 342] on input "search" at bounding box center [770, 333] width 335 height 36
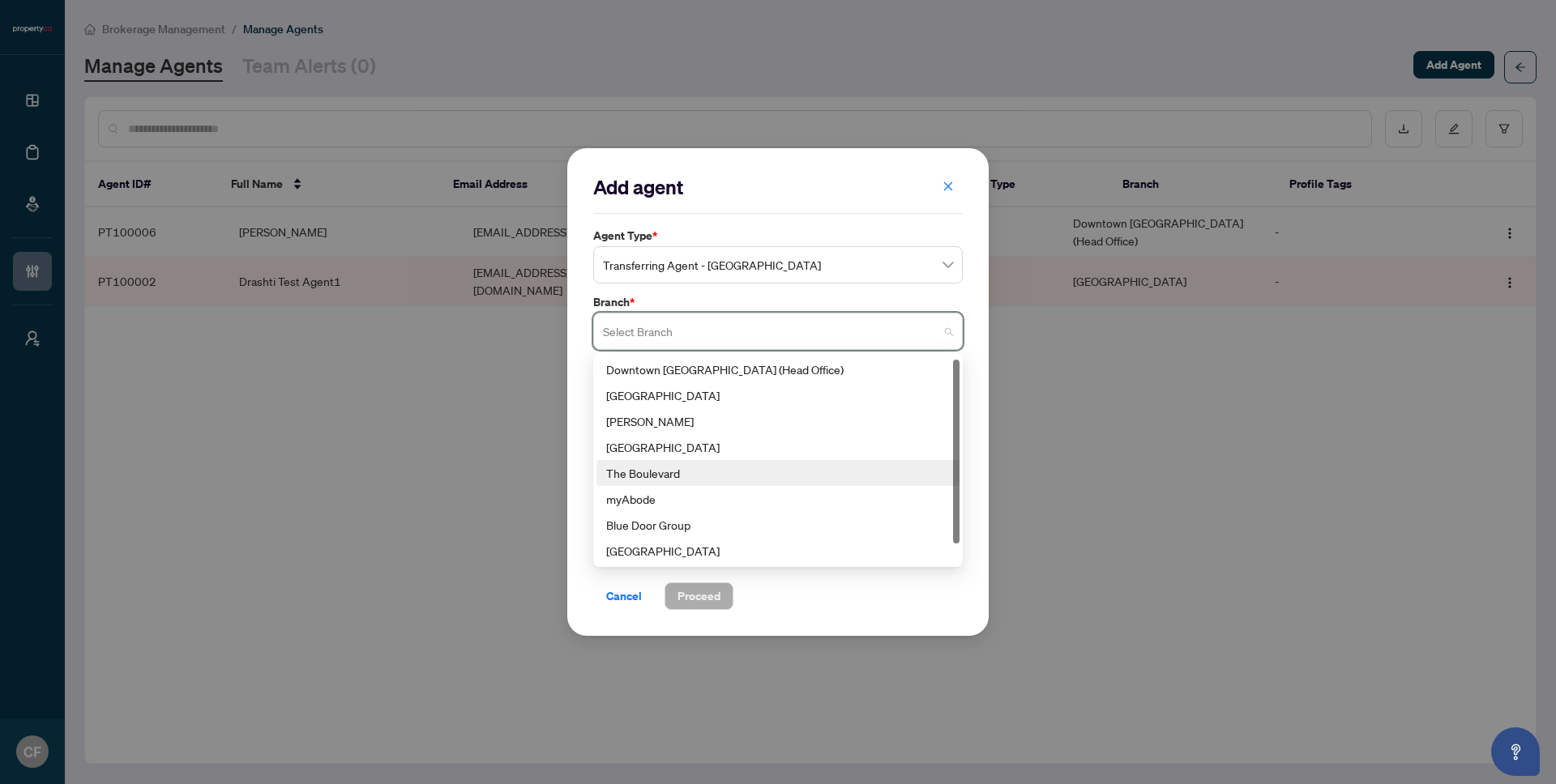
scroll to position [3, 0]
click at [666, 494] on div "myAbode" at bounding box center [778, 496] width 344 height 18
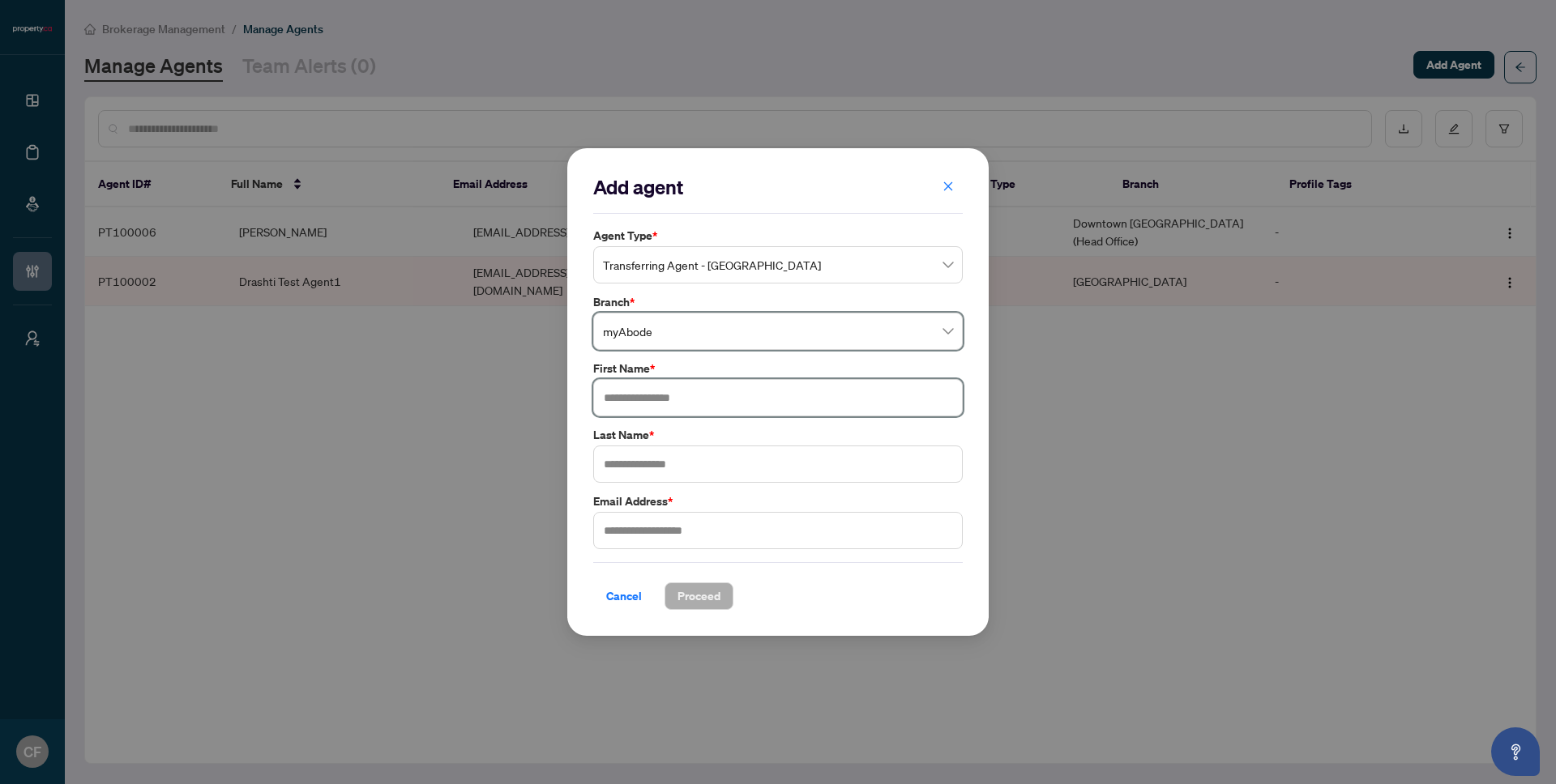
click at [661, 396] on input "text" at bounding box center [778, 398] width 370 height 37
type input "****"
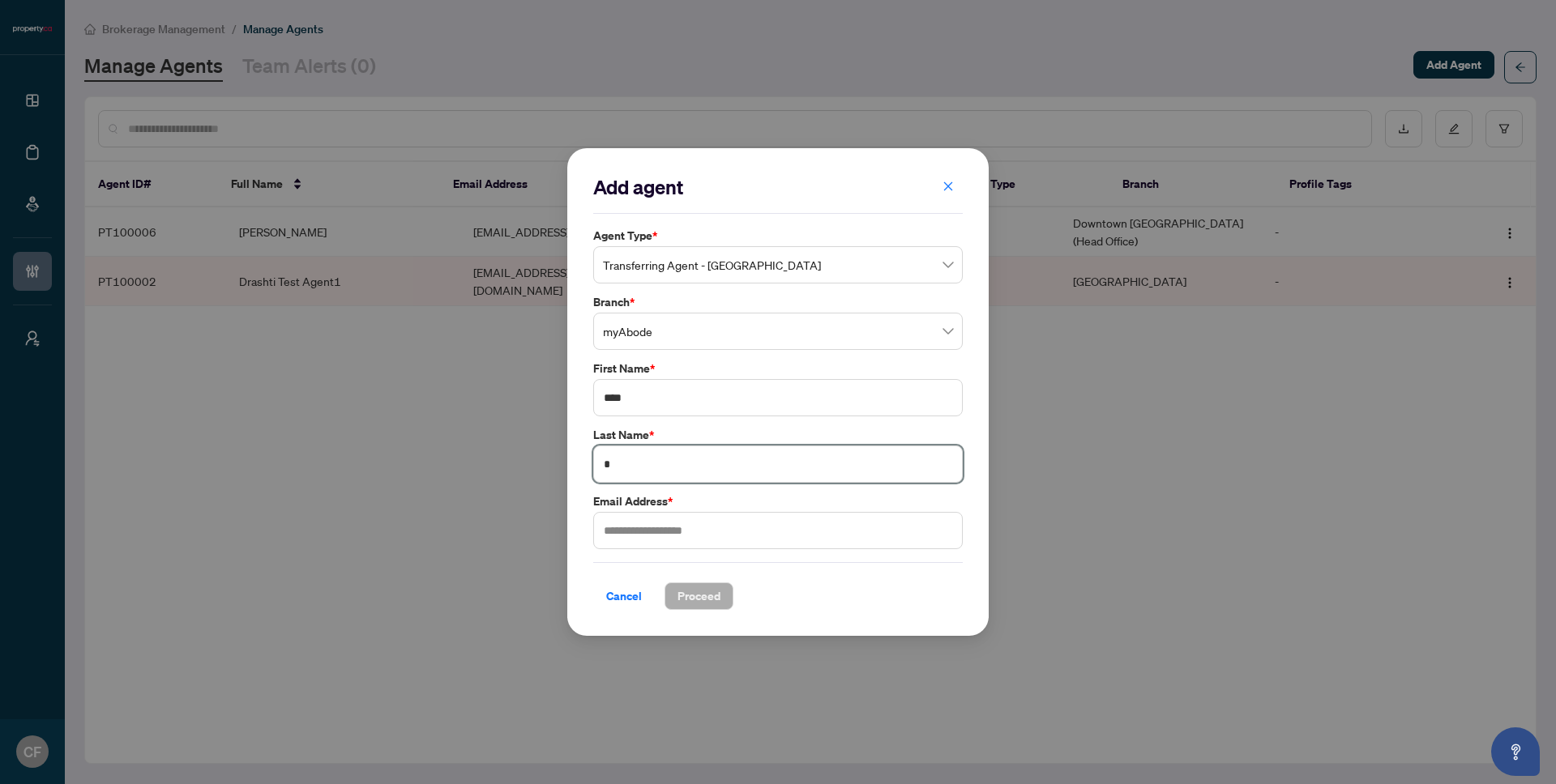
type input "*"
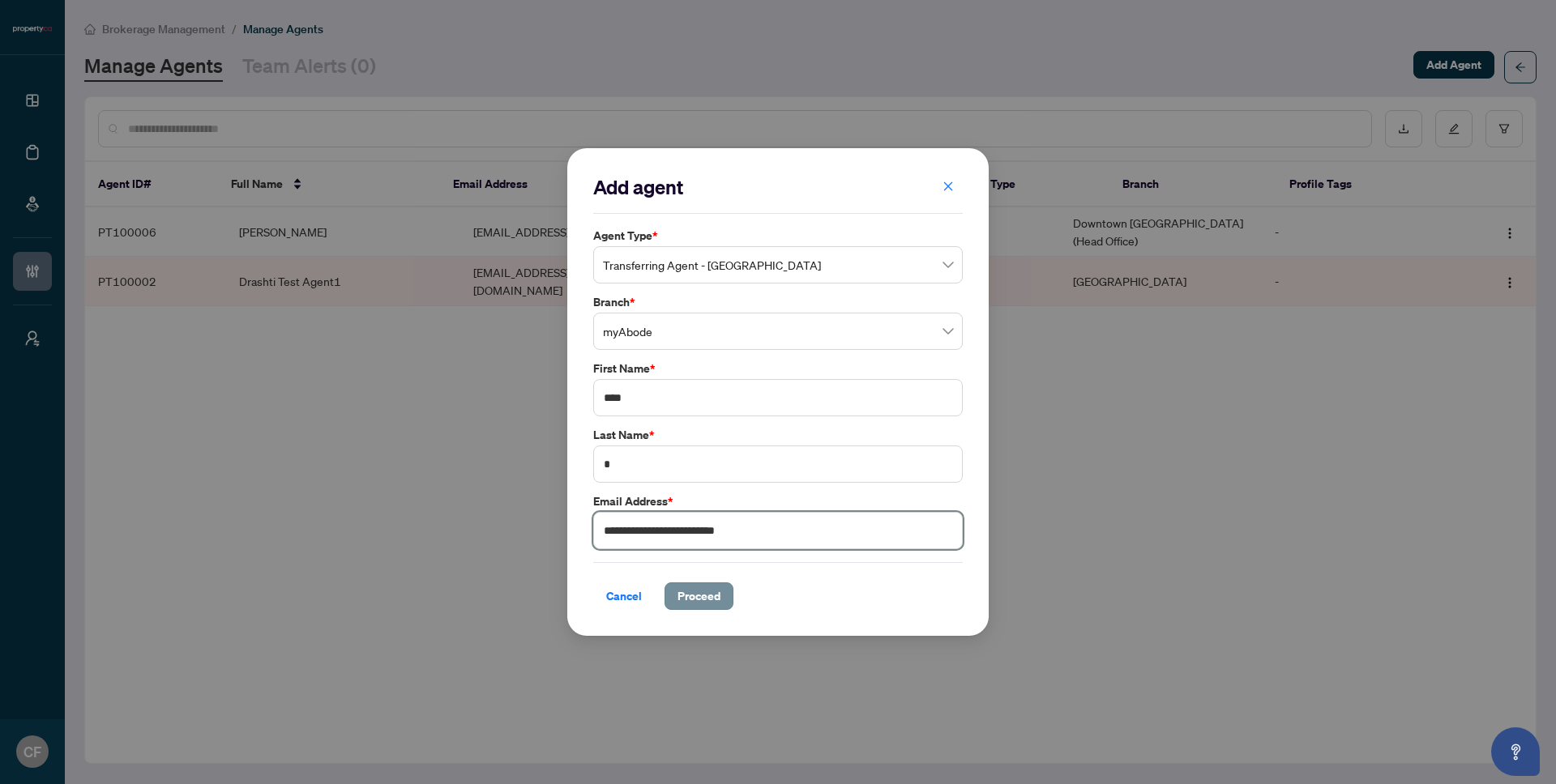
type input "**********"
click at [702, 601] on span "Proceed" at bounding box center [698, 596] width 43 height 26
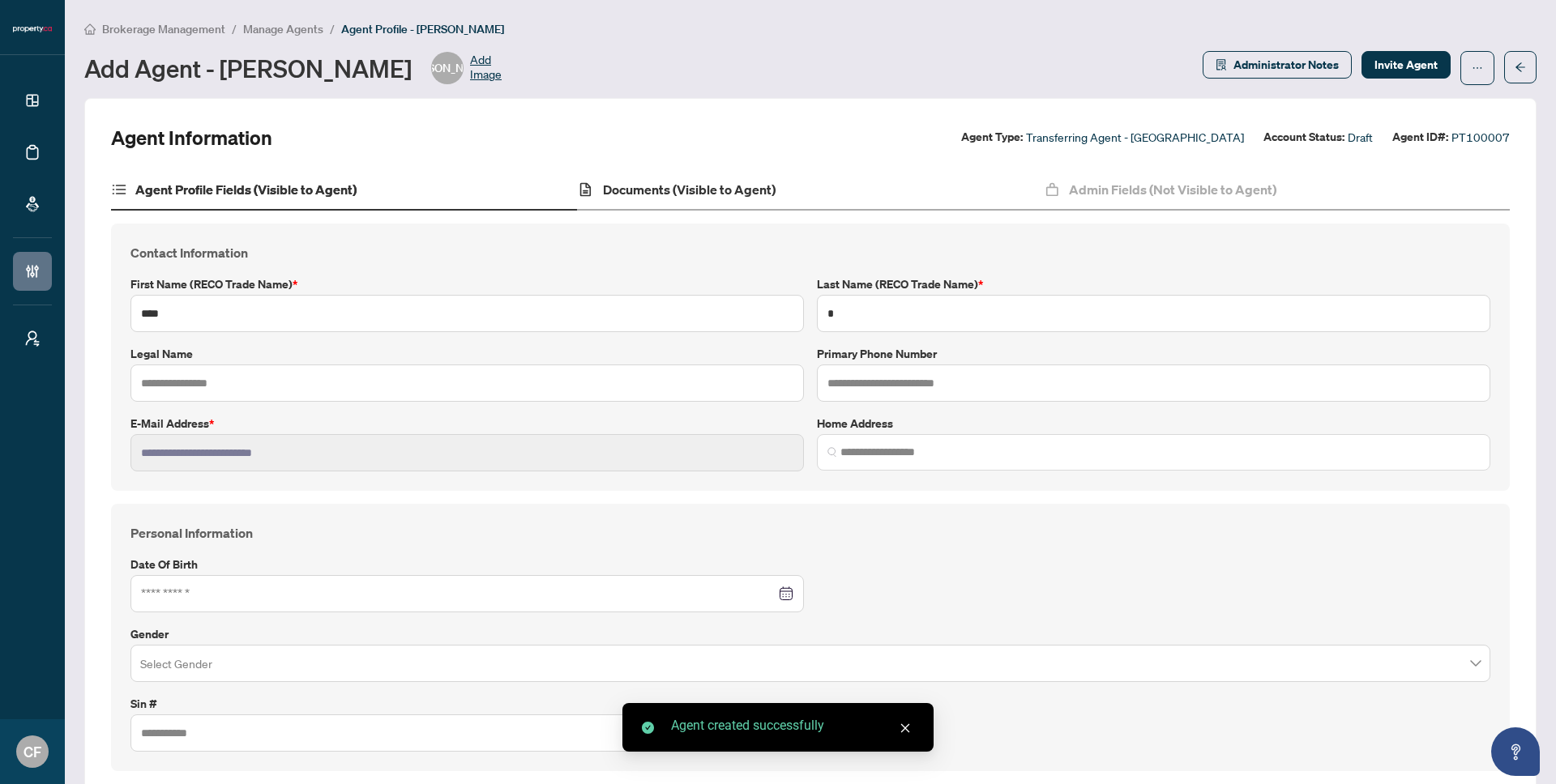
click at [928, 201] on div "Documents (Visible to Agent)" at bounding box center [809, 190] width 466 height 41
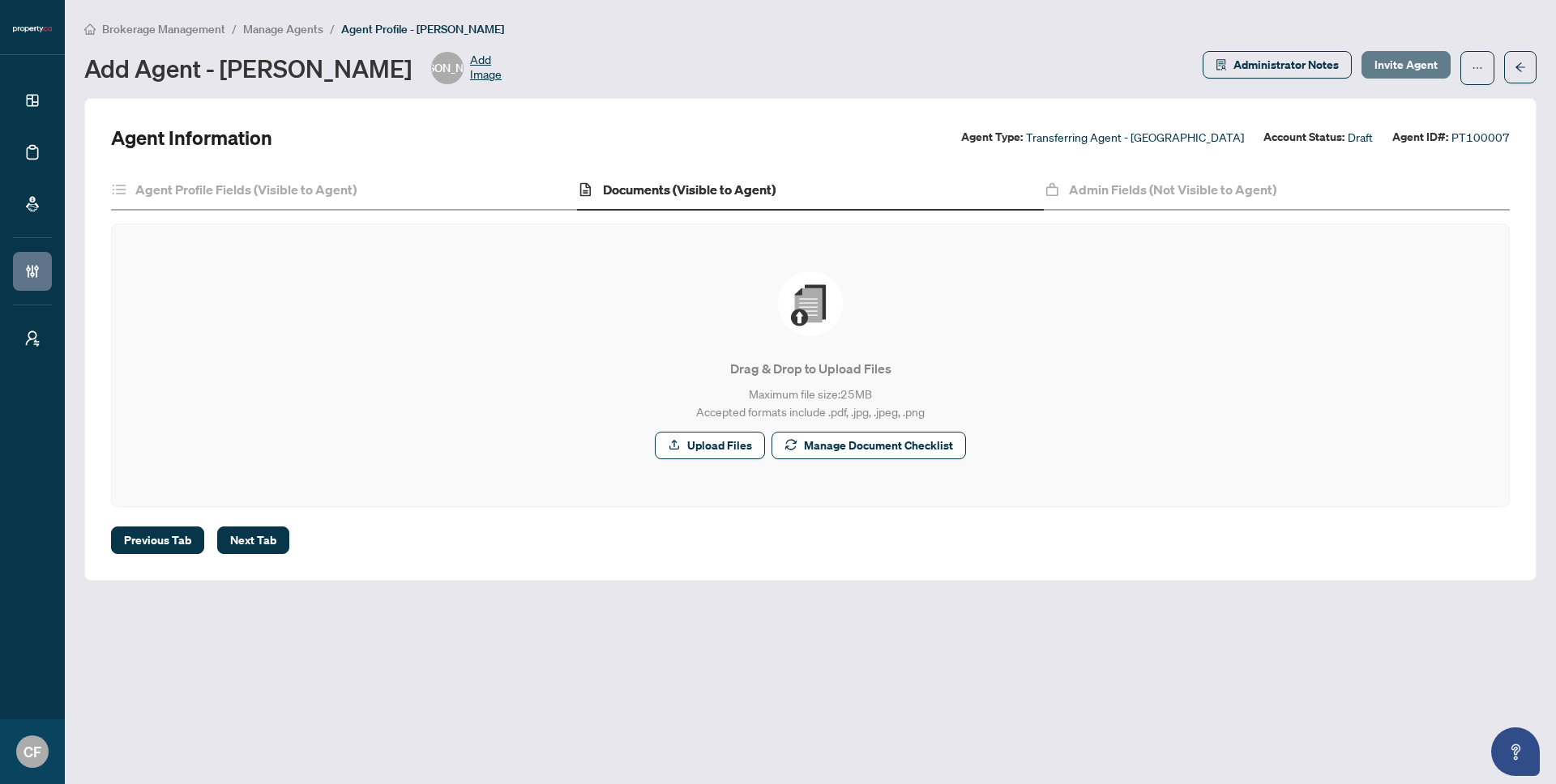
click at [1414, 65] on span "Invite Agent" at bounding box center [1406, 65] width 63 height 26
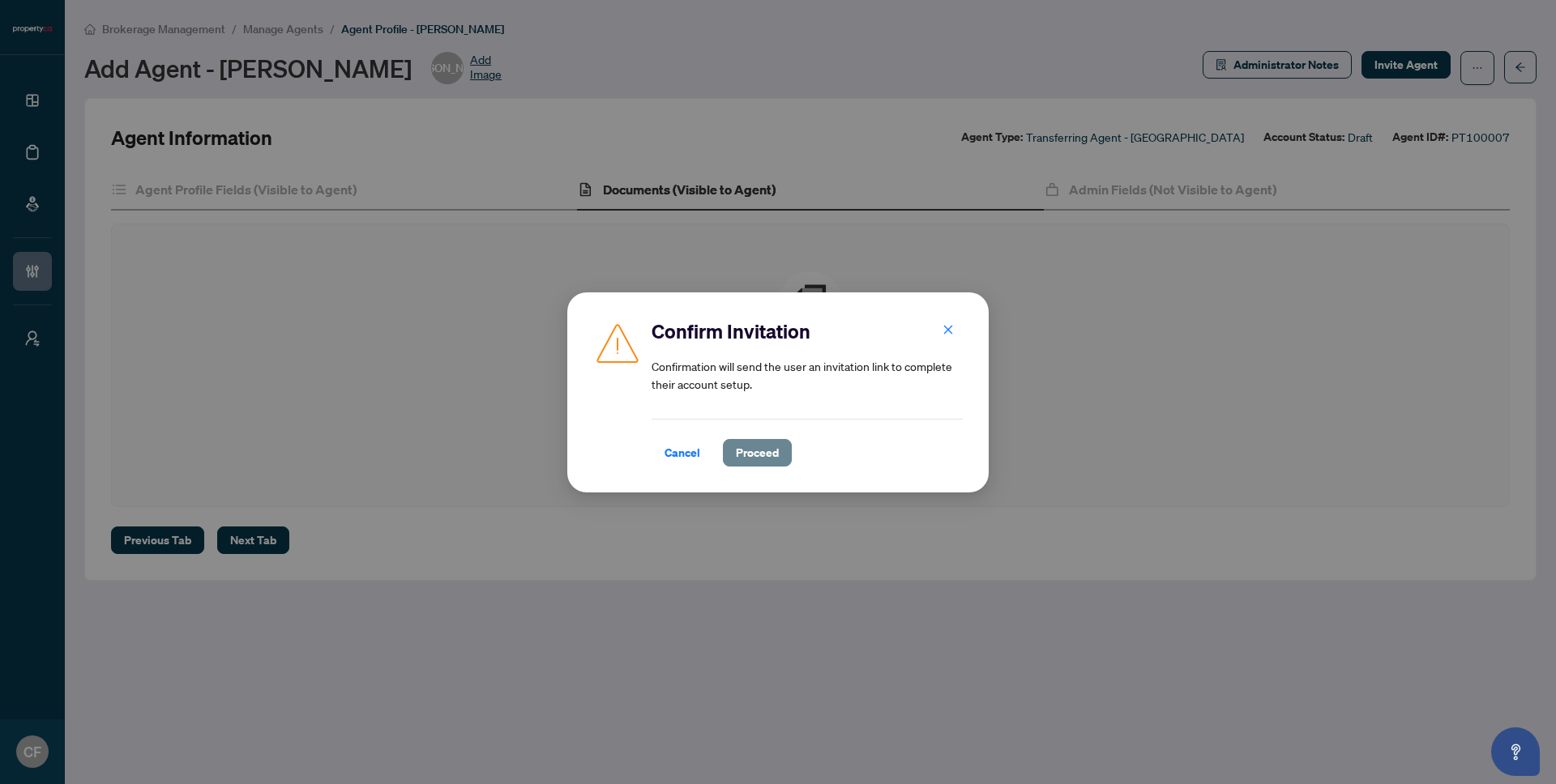
click at [747, 455] on span "Proceed" at bounding box center [756, 453] width 43 height 26
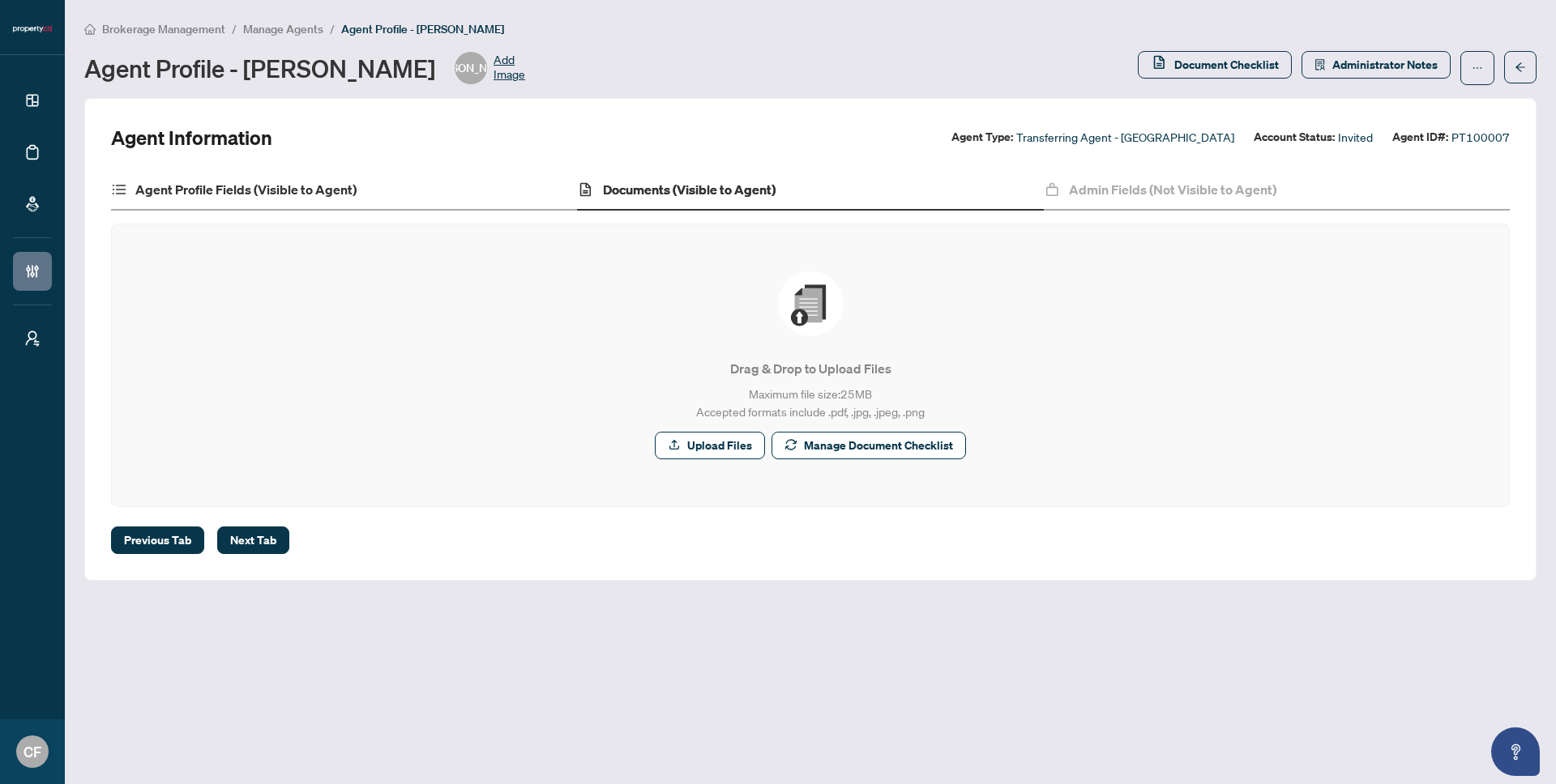
click at [365, 194] on div "Agent Profile Fields (Visible to Agent)" at bounding box center [344, 190] width 466 height 41
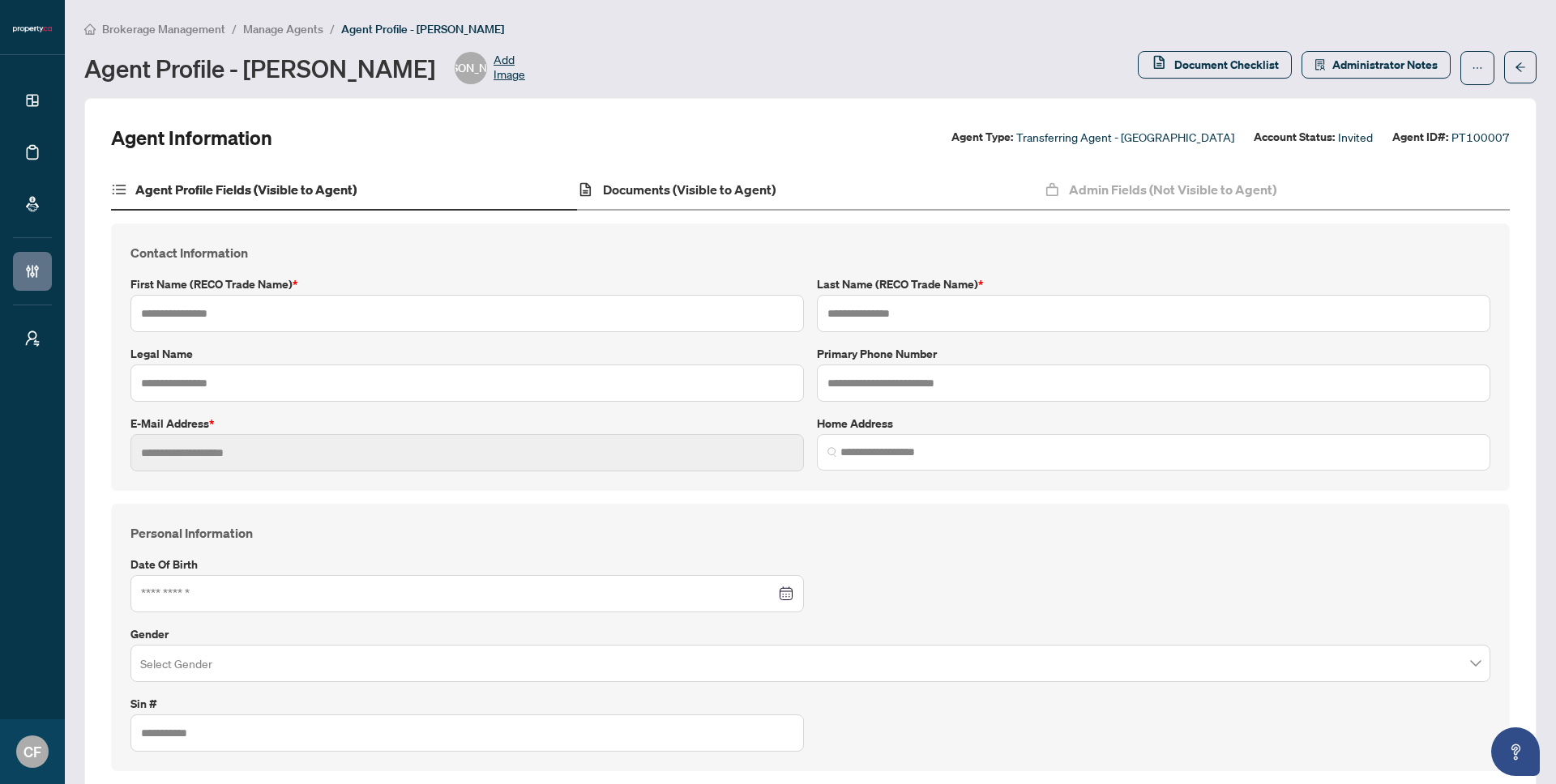
type input "****"
type input "*"
type input "**********"
click at [722, 188] on h4 "Documents (Visible to Agent)" at bounding box center [689, 189] width 173 height 19
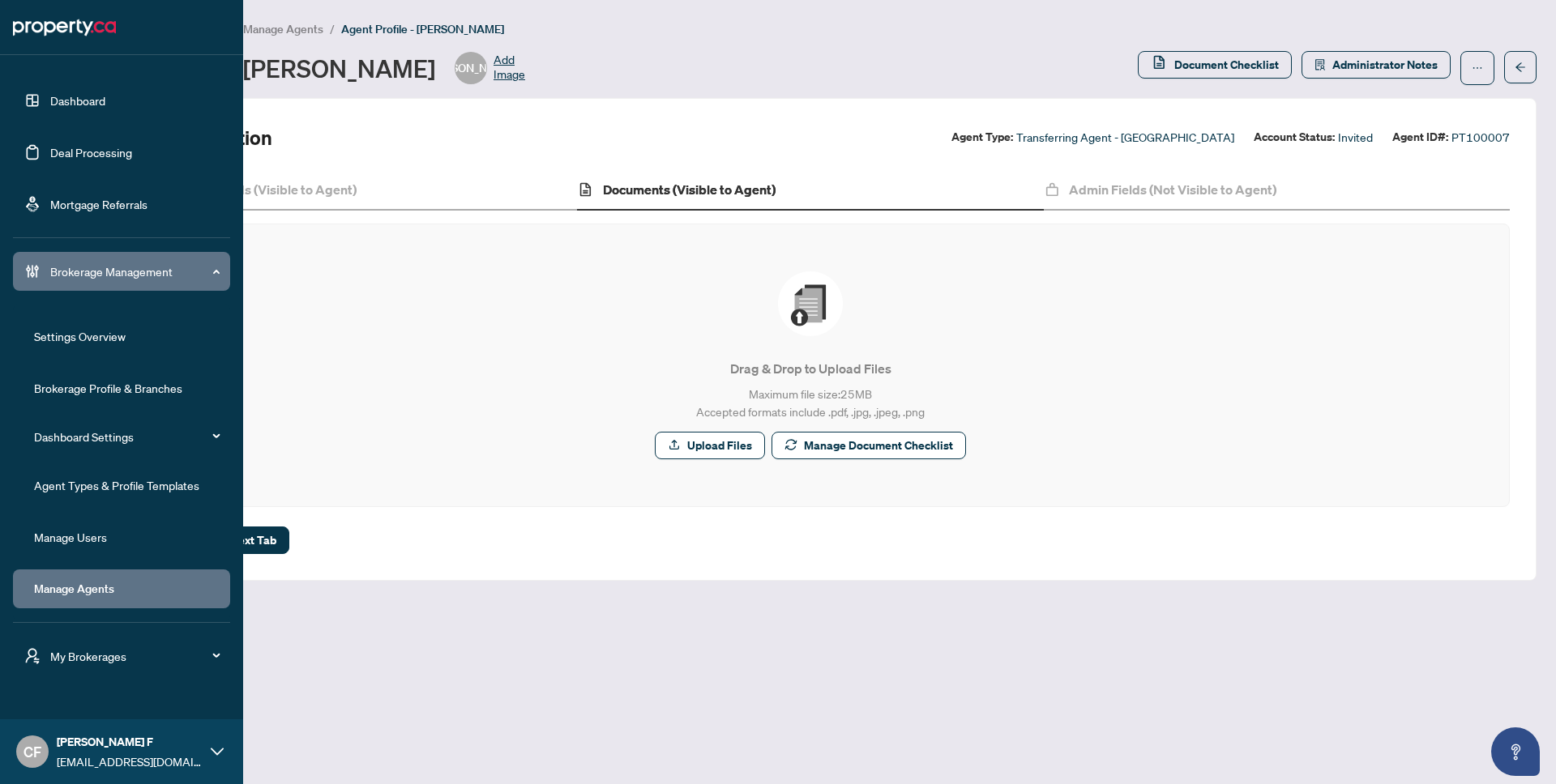
click at [173, 490] on link "Agent Types & Profile Templates" at bounding box center [116, 485] width 165 height 15
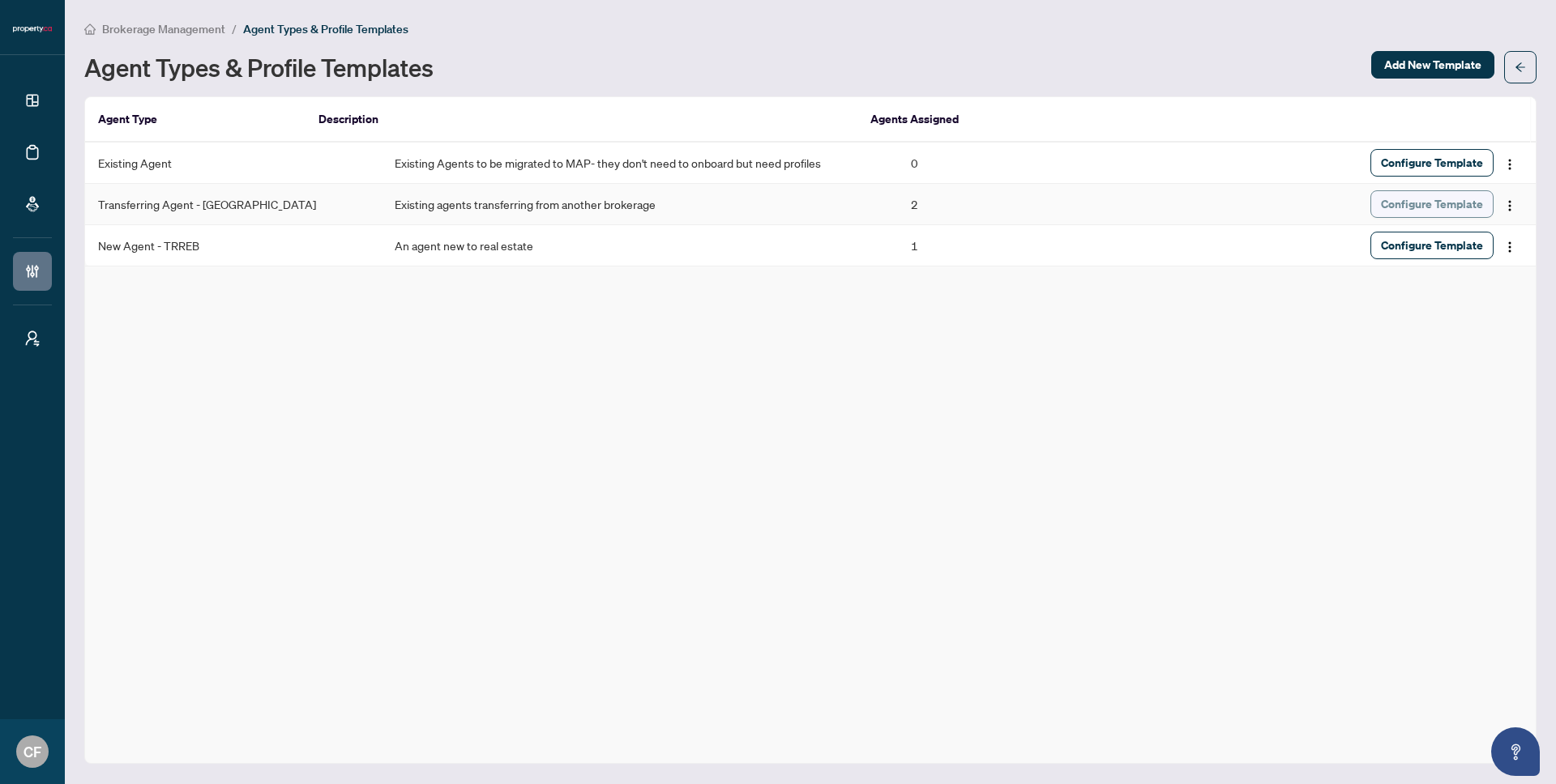
click at [1412, 194] on span "Configure Template" at bounding box center [1432, 204] width 102 height 26
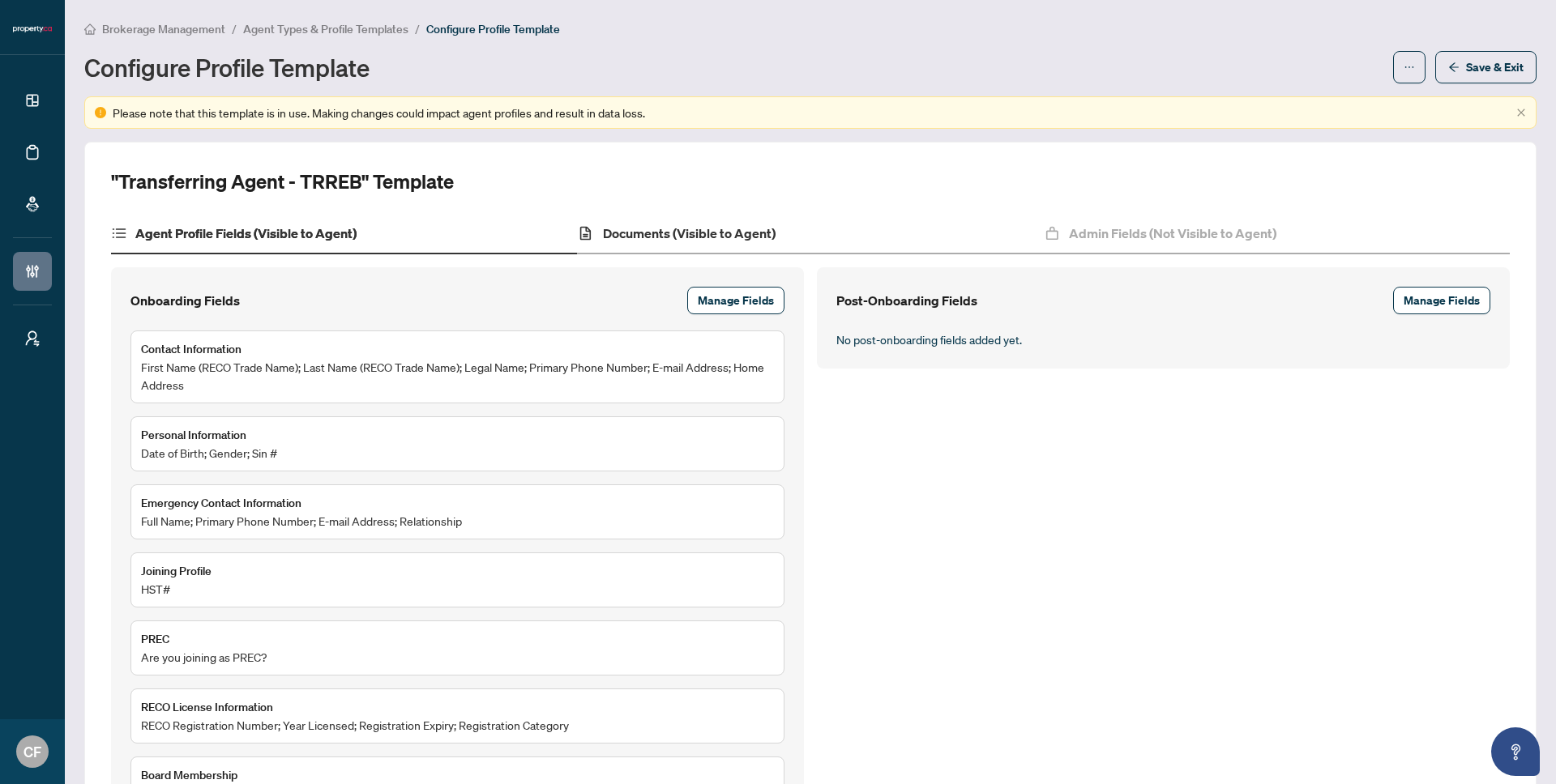
click at [866, 237] on div "Documents (Visible to Agent)" at bounding box center [809, 234] width 466 height 41
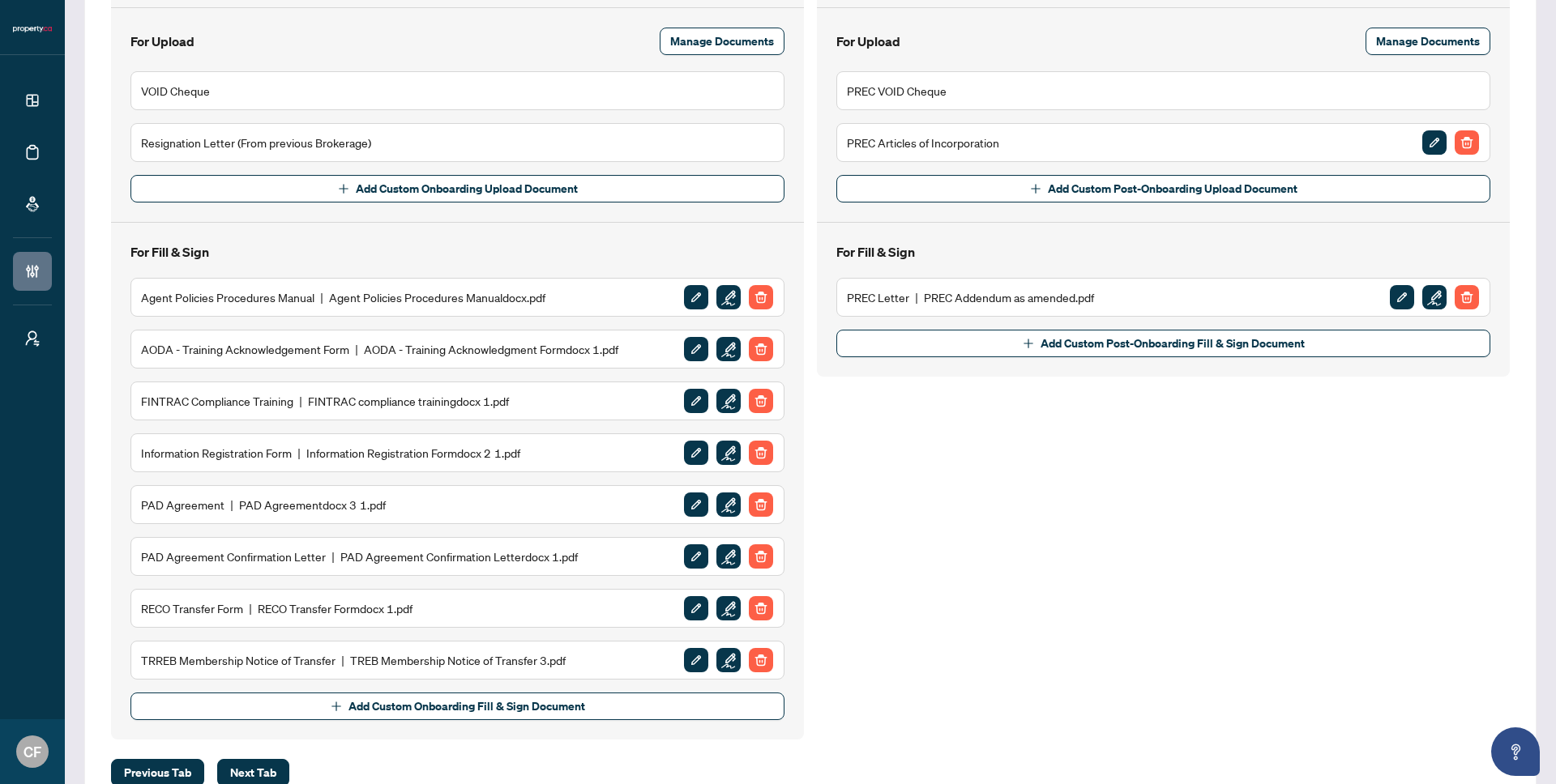
scroll to position [366, 0]
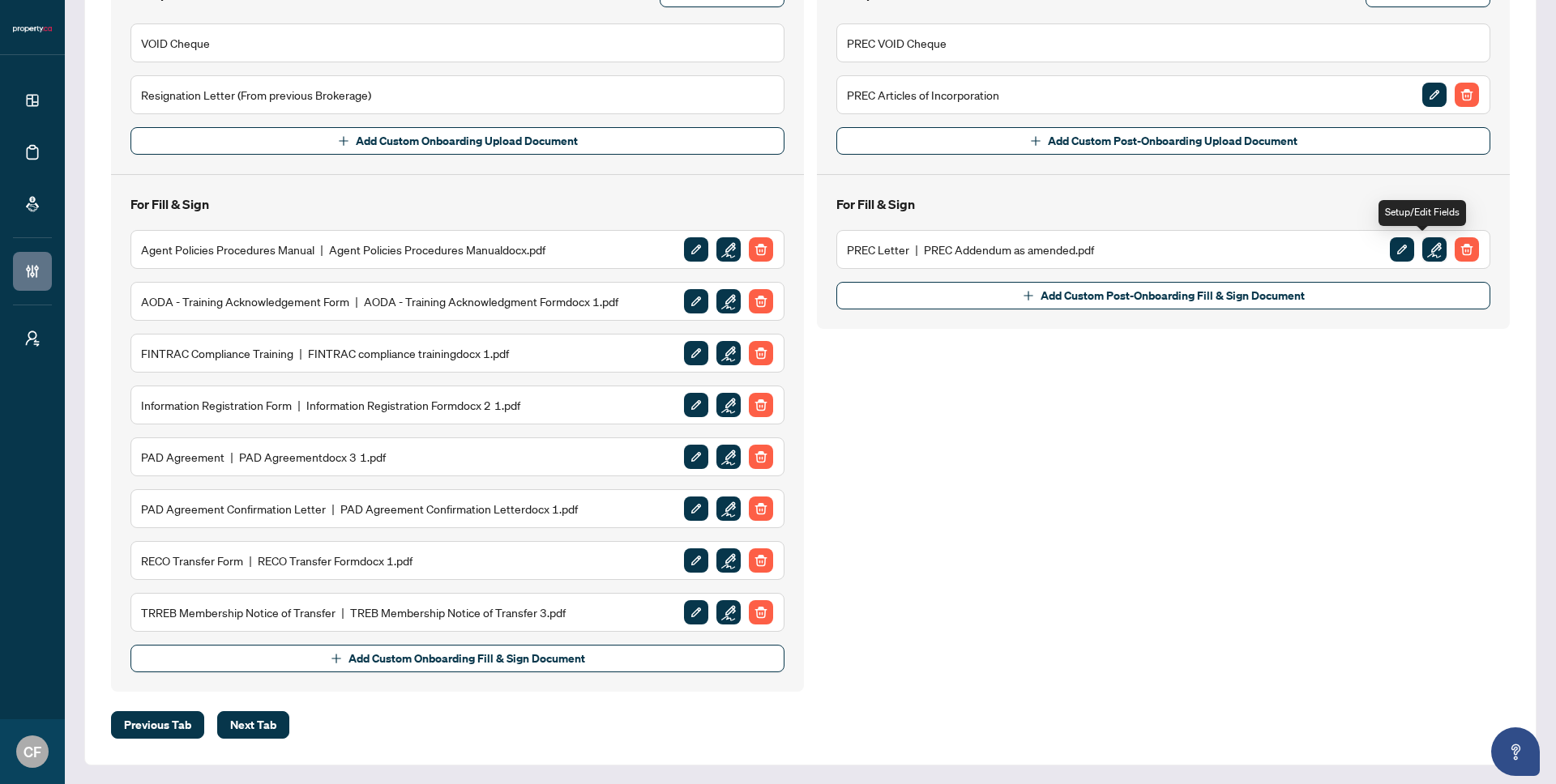
click at [1430, 247] on img "button" at bounding box center [1434, 249] width 24 height 24
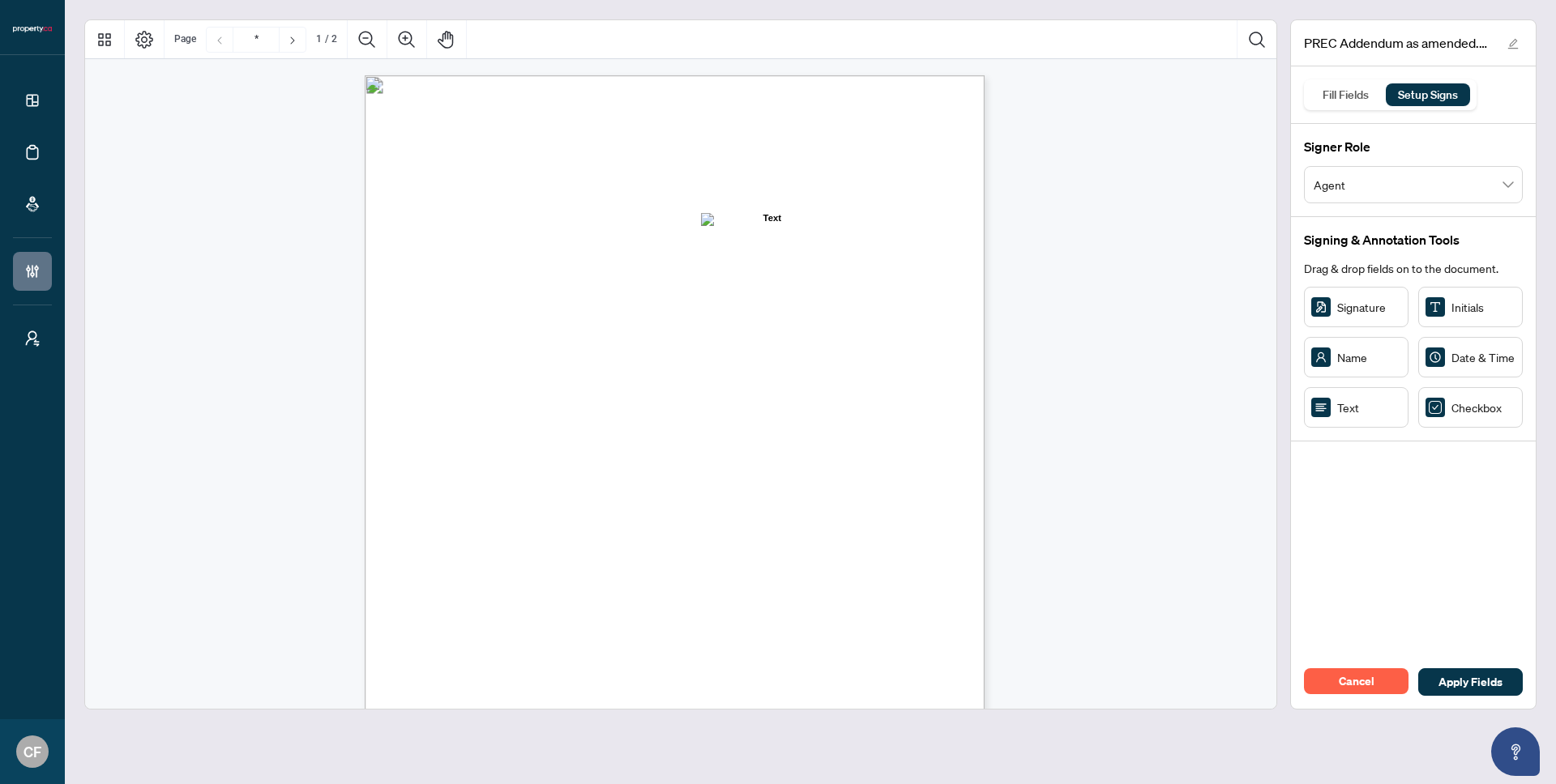
scroll to position [663, 0]
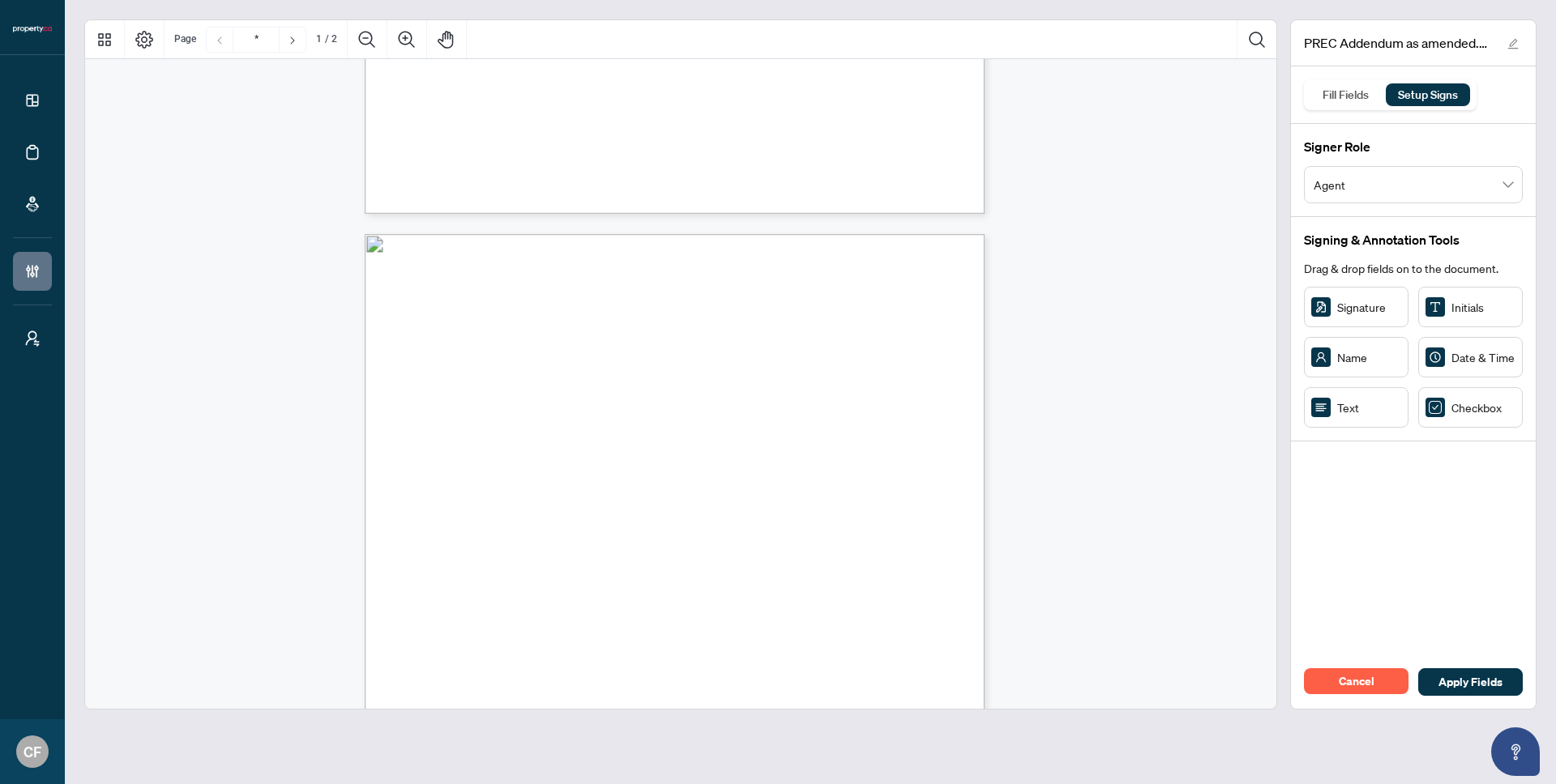
type input "*"
drag, startPoint x: 857, startPoint y: 277, endPoint x: 909, endPoint y: 277, distance: 52.0
click at [909, 277] on circle "Resize, Right" at bounding box center [909, 279] width 10 height 10
click at [837, 373] on div "In witness whereof, the parties have signed this on ___________________________…" at bounding box center [752, 735] width 775 height 1003
drag, startPoint x: 515, startPoint y: 326, endPoint x: 495, endPoint y: 326, distance: 20.0
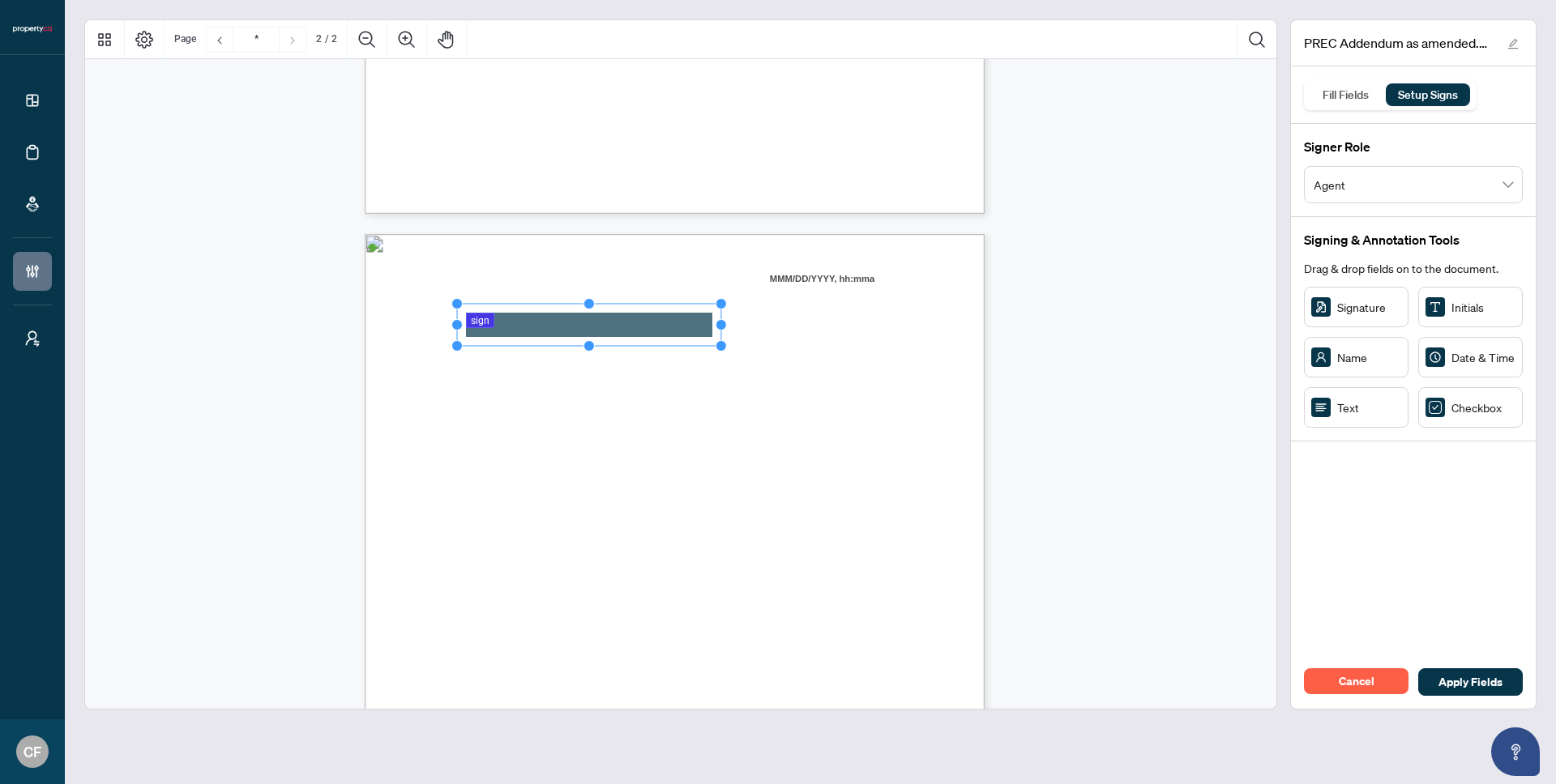
drag, startPoint x: 580, startPoint y: 318, endPoint x: 722, endPoint y: 320, distance: 142.0
click at [722, 320] on circle "Resize, Right" at bounding box center [722, 326] width 10 height 10
click at [603, 350] on span "Sales Representative/Broker" at bounding box center [530, 350] width 148 height 12
click at [517, 363] on span "Print Name:" at bounding box center [486, 364] width 61 height 12
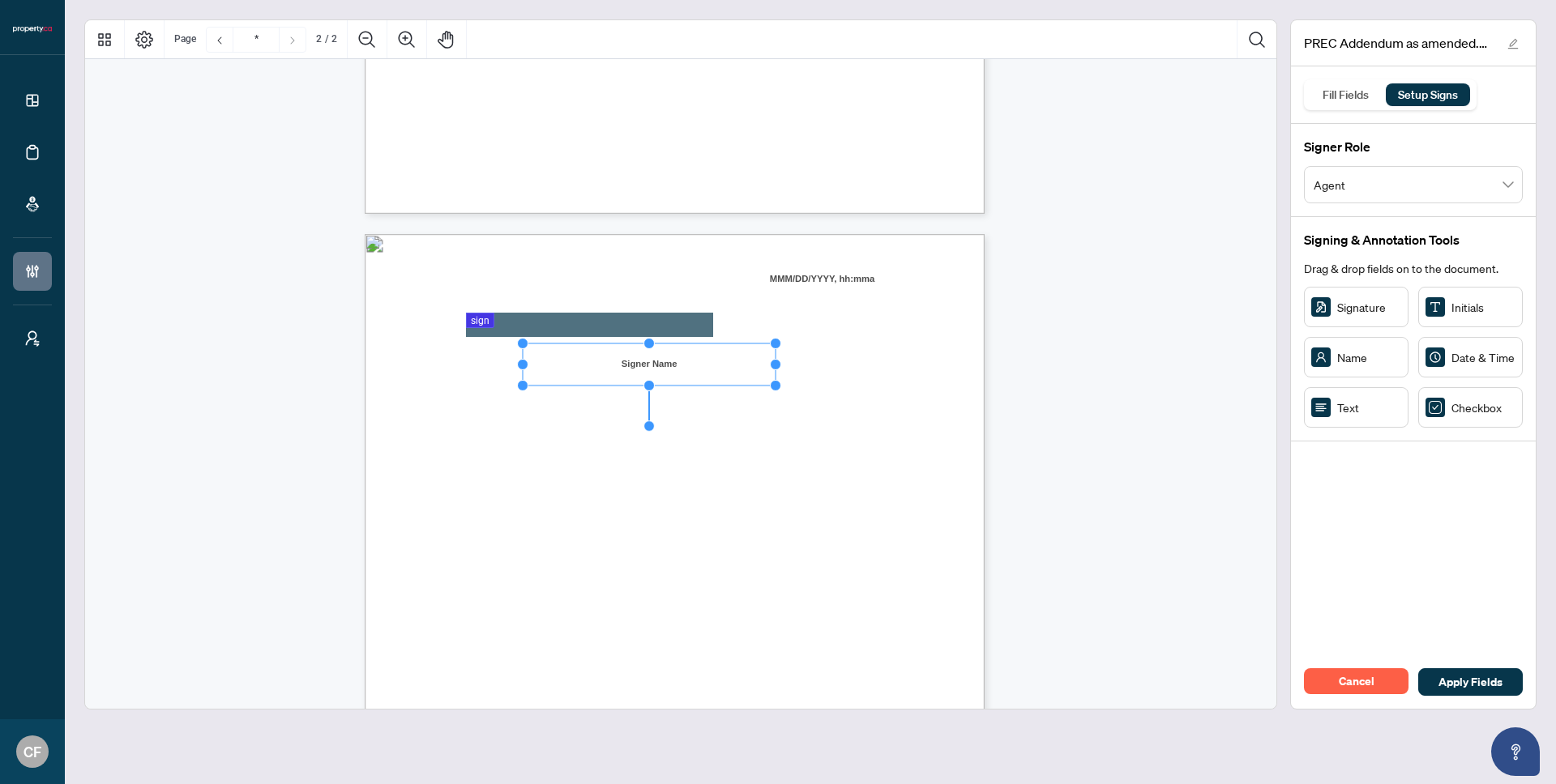
drag, startPoint x: 622, startPoint y: 365, endPoint x: 775, endPoint y: 354, distance: 153.4
click at [775, 354] on div "In witness whereof, the parties have signed this on ___________________________…" at bounding box center [675, 636] width 620 height 802
click at [812, 355] on div "In witness whereof, the parties have signed this on ___________________________…" at bounding box center [752, 735] width 775 height 1003
drag, startPoint x: 1374, startPoint y: 412, endPoint x: 503, endPoint y: 392, distance: 871.2
click at [503, 377] on circle "Resize, Top" at bounding box center [503, 377] width 10 height 10
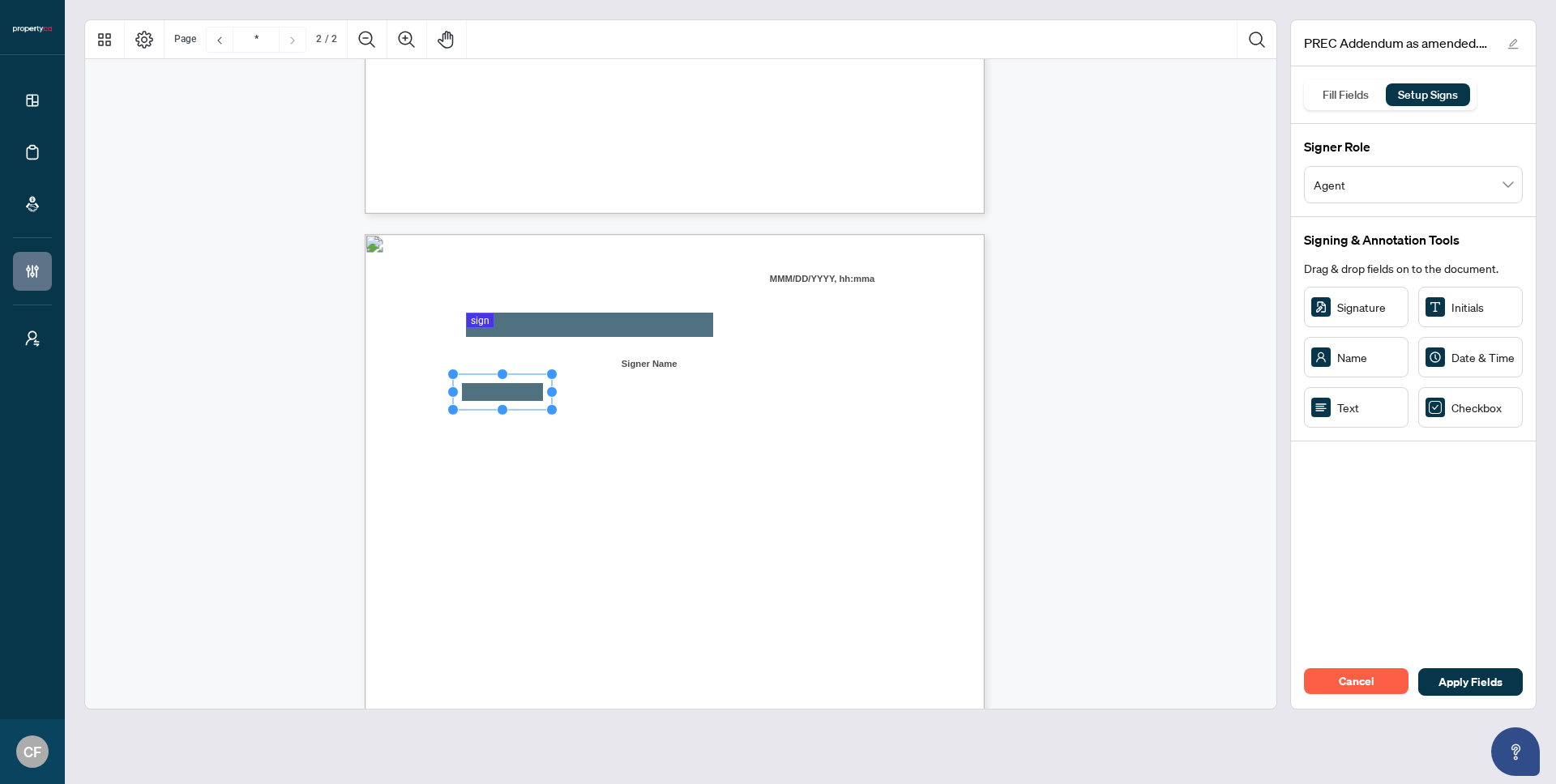
click at [504, 385] on rect "Page 2" at bounding box center [503, 392] width 99 height 36
drag, startPoint x: 550, startPoint y: 392, endPoint x: 741, endPoint y: 402, distance: 191.3
click at [741, 402] on div "In witness whereof, the parties have signed this on ___________________________…" at bounding box center [675, 636] width 620 height 802
drag, startPoint x: 692, startPoint y: 391, endPoint x: 701, endPoint y: 391, distance: 9.0
click at [701, 391] on rect "Page 2" at bounding box center [597, 392] width 272 height 36
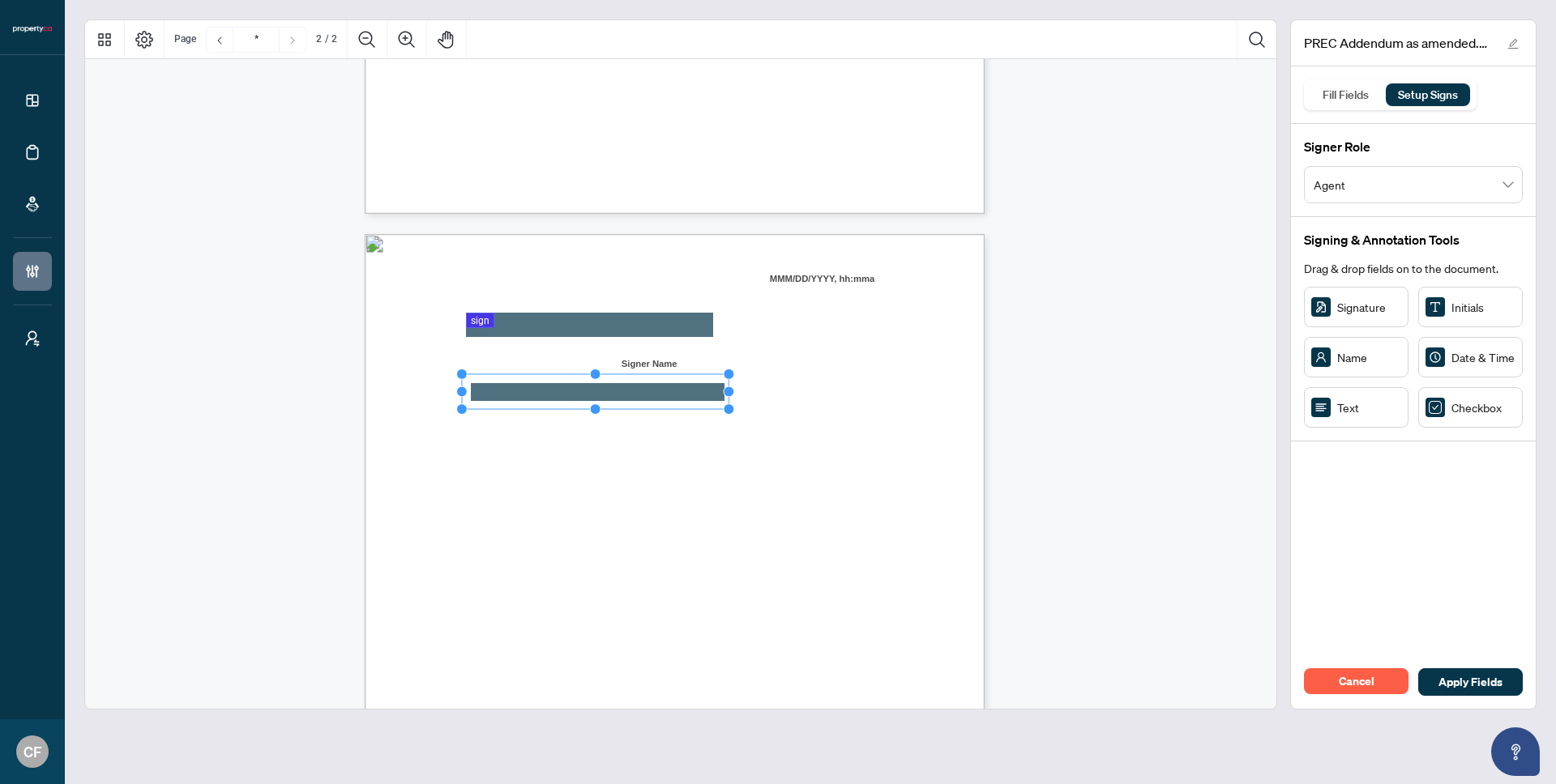
click at [612, 388] on rect "Page 2" at bounding box center [597, 392] width 272 height 36
click at [1341, 95] on div "Fill Fields" at bounding box center [1346, 95] width 64 height 23
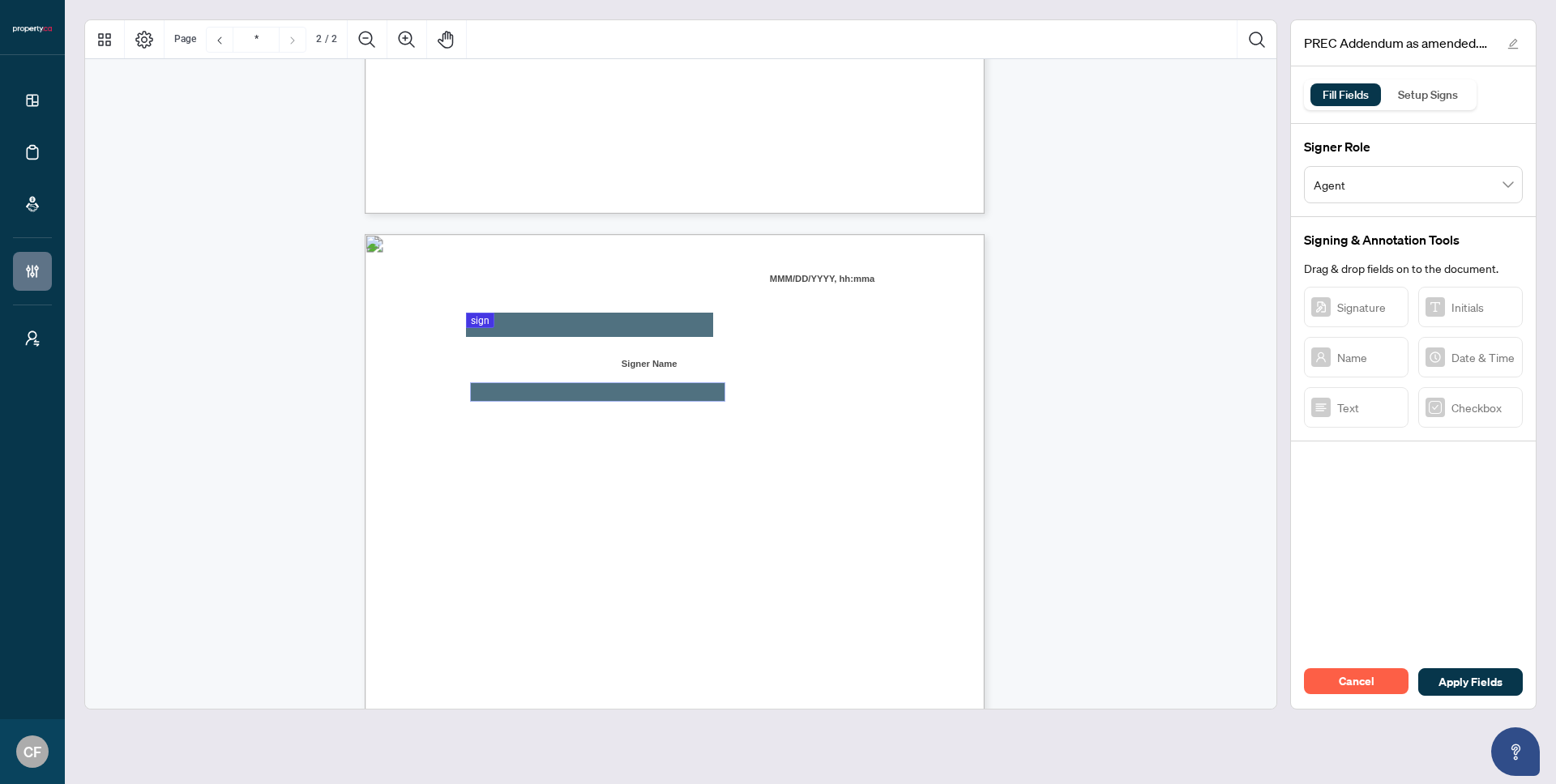
click at [524, 386] on textarea "01K2JB4WVK3QVV7V21ZEPN3FS5" at bounding box center [597, 392] width 254 height 18
click at [634, 396] on textarea "01K2JB4WVK3QVV7V21ZEPN3FS5" at bounding box center [597, 392] width 254 height 18
type textarea "**********"
click at [729, 445] on div "In witness whereof, the parties have signed this on ___________________________…" at bounding box center [752, 735] width 775 height 1003
click at [1333, 324] on div "Signature Initials Name Date & Time Text Checkbox" at bounding box center [1414, 357] width 219 height 141
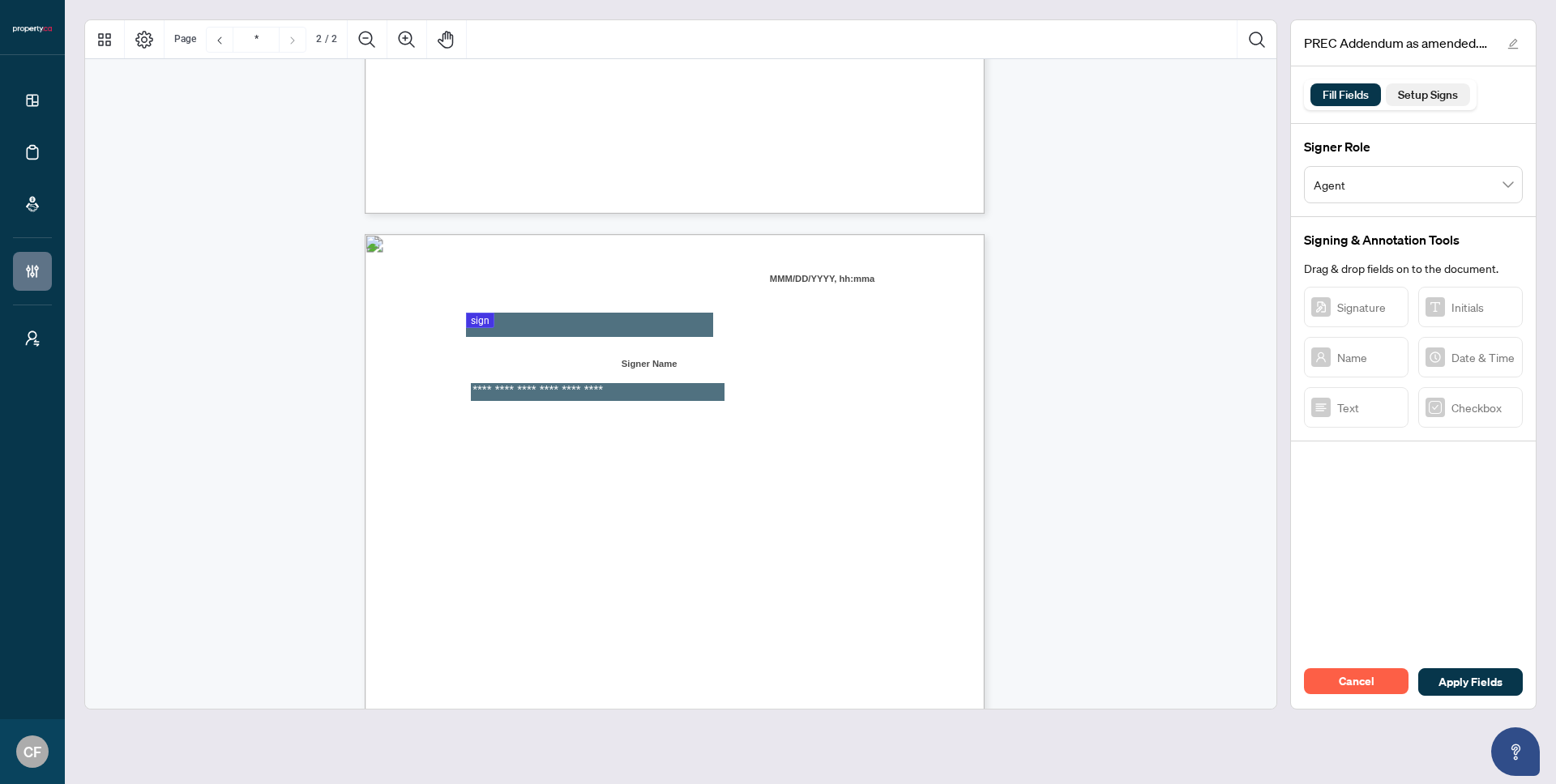
click at [1422, 102] on div "Setup Signs" at bounding box center [1428, 95] width 78 height 23
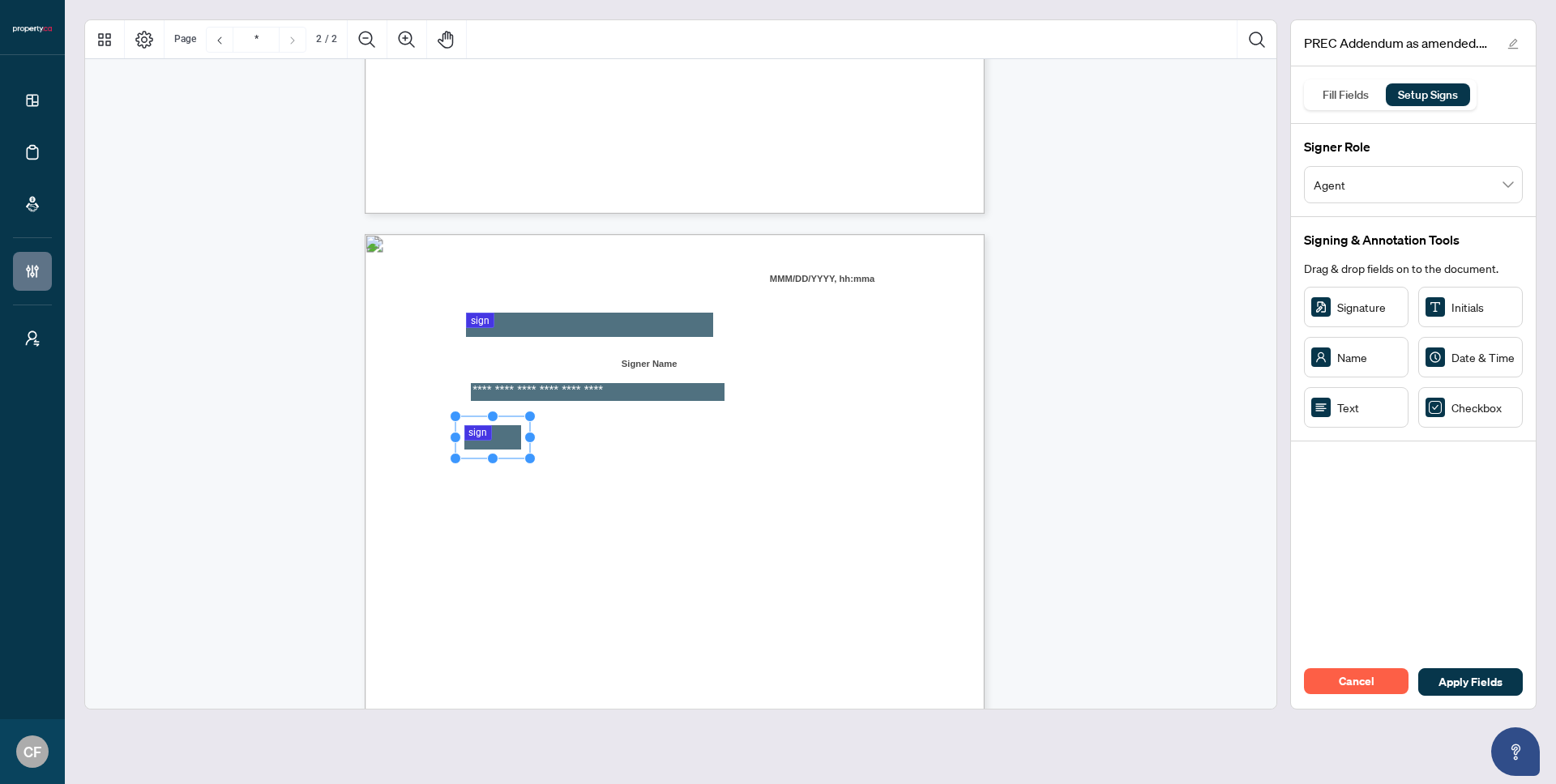
drag, startPoint x: 483, startPoint y: 426, endPoint x: 500, endPoint y: 437, distance: 20.2
drag, startPoint x: 528, startPoint y: 437, endPoint x: 758, endPoint y: 436, distance: 230.0
click at [758, 436] on div "**********" at bounding box center [675, 636] width 620 height 802
click at [758, 435] on div "In witness whereof, the parties have signed this on ___________________________…" at bounding box center [752, 735] width 775 height 1003
drag, startPoint x: 545, startPoint y: 471, endPoint x: 518, endPoint y: 456, distance: 30.9
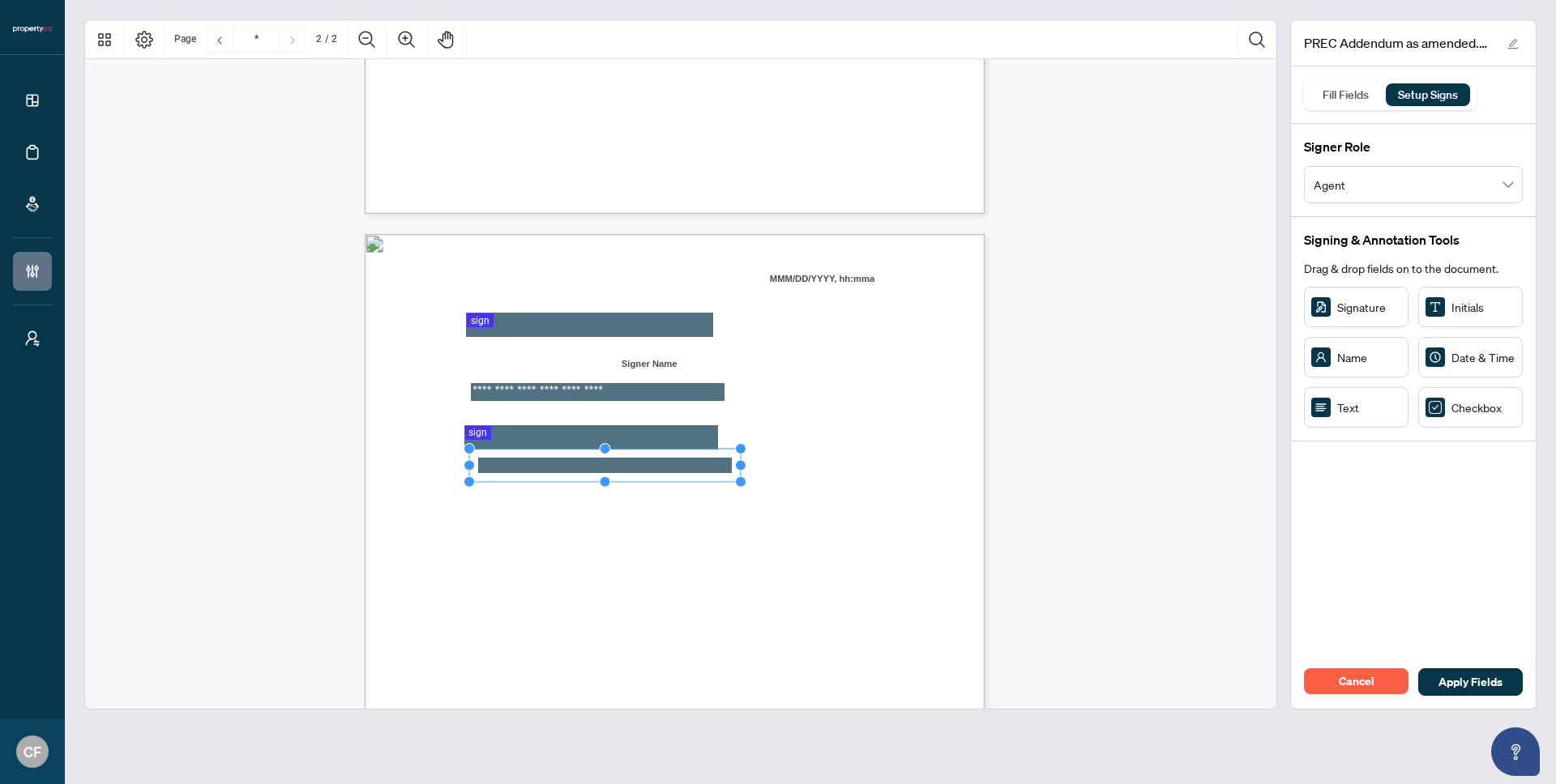
drag, startPoint x: 570, startPoint y: 433, endPoint x: 794, endPoint y: 445, distance: 224.3
click at [794, 445] on div "**********" at bounding box center [675, 636] width 620 height 802
click at [685, 461] on rect "Page 2" at bounding box center [603, 460] width 272 height 33
click at [693, 461] on rect "Page 2" at bounding box center [603, 460] width 272 height 33
click at [693, 463] on rect "Page 2" at bounding box center [603, 462] width 272 height 33
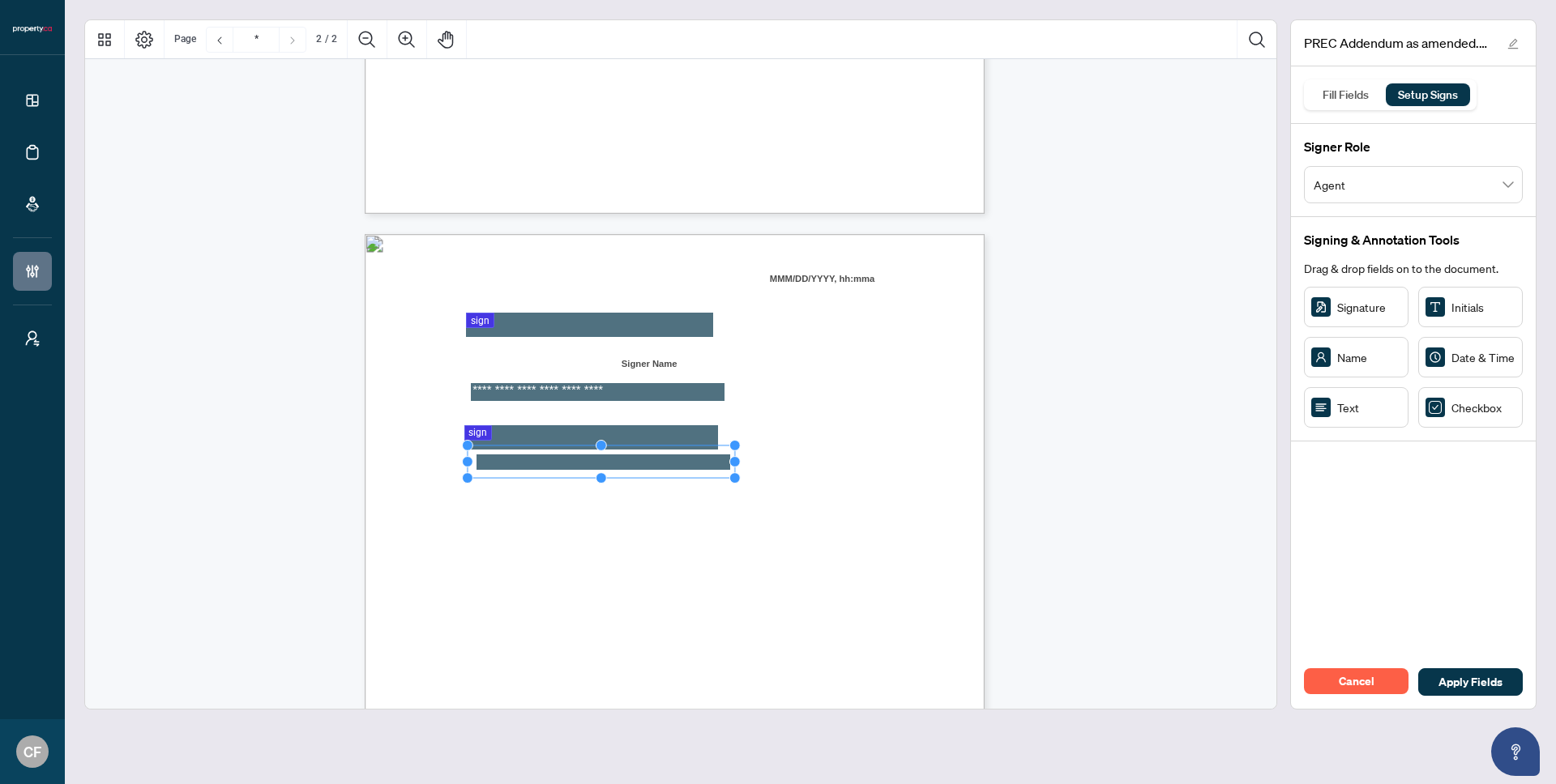
click at [693, 463] on rect "Page 2" at bounding box center [603, 462] width 272 height 33
click at [1348, 97] on div "Fill Fields" at bounding box center [1346, 95] width 64 height 23
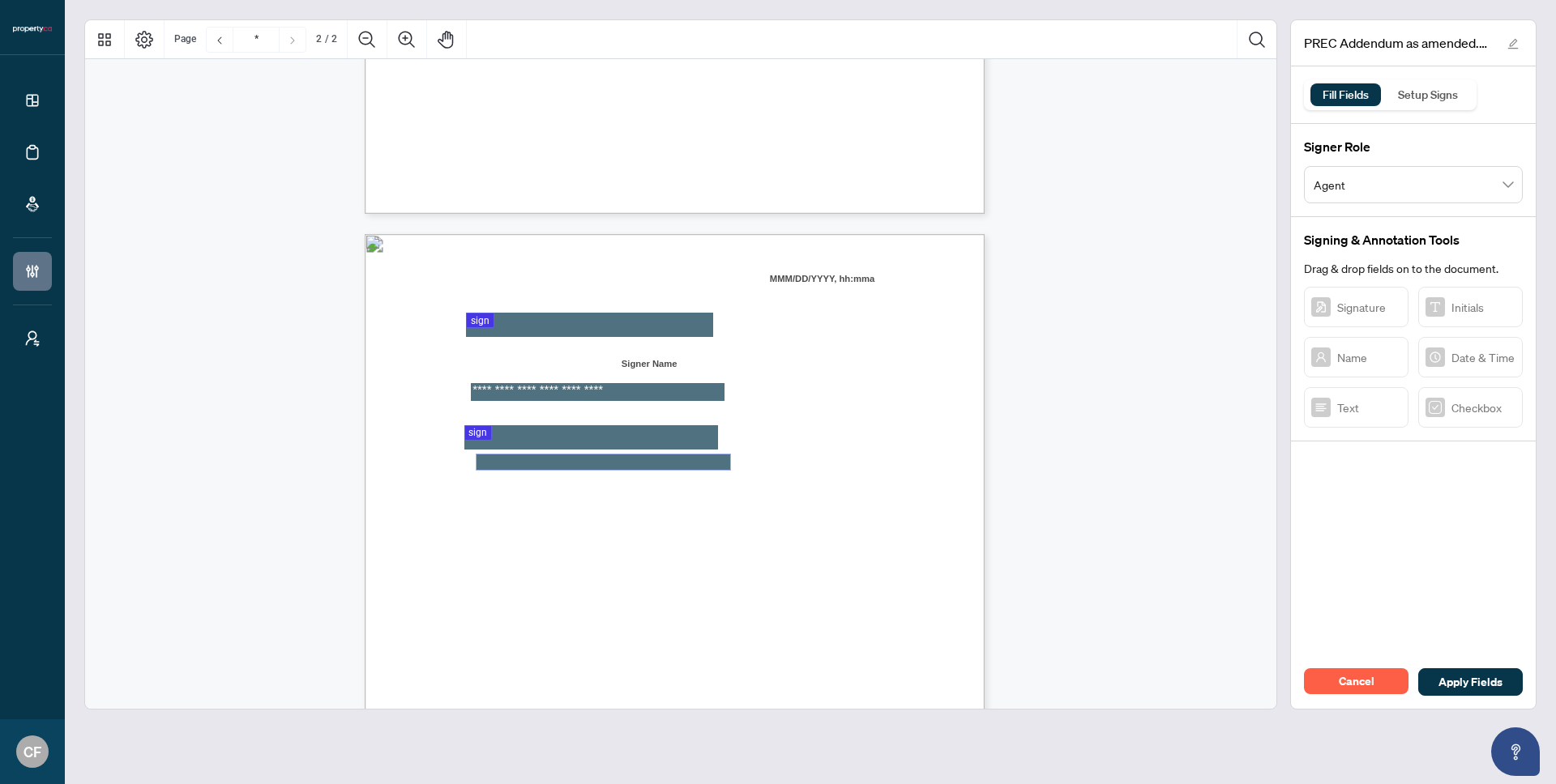
click at [585, 467] on textarea "01K2JB70RMJQ99R05HBJ4Y2ZTZ" at bounding box center [603, 463] width 254 height 16
type textarea "*****"
click at [476, 459] on span "Per:" at bounding box center [465, 462] width 19 height 12
click at [608, 465] on textarea "*****" at bounding box center [603, 463] width 254 height 16
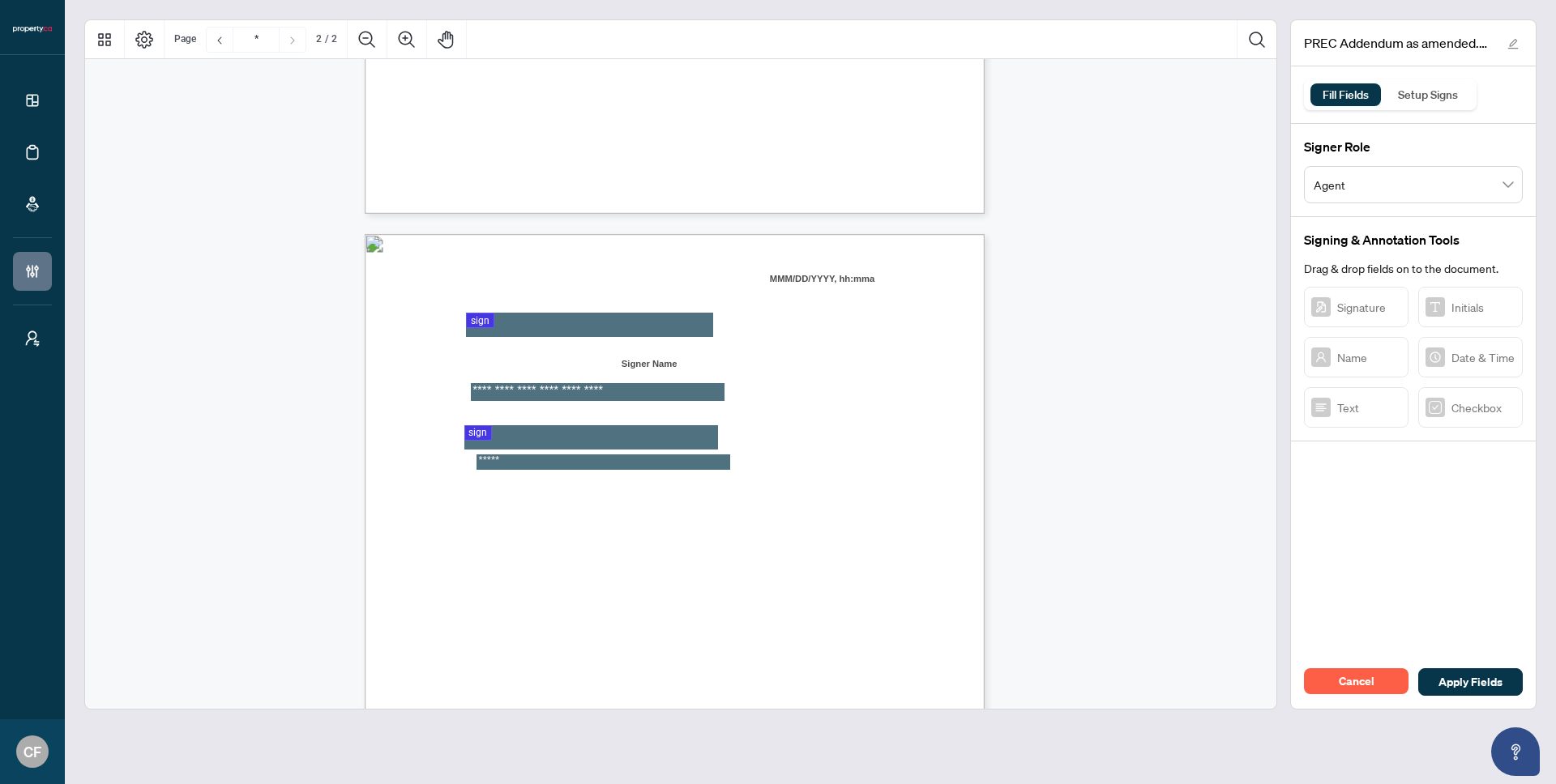
click at [820, 484] on div "In witness whereof, the parties have signed this on ___________________________…" at bounding box center [752, 735] width 775 height 1003
click at [1458, 91] on div "Setup Signs" at bounding box center [1428, 95] width 78 height 23
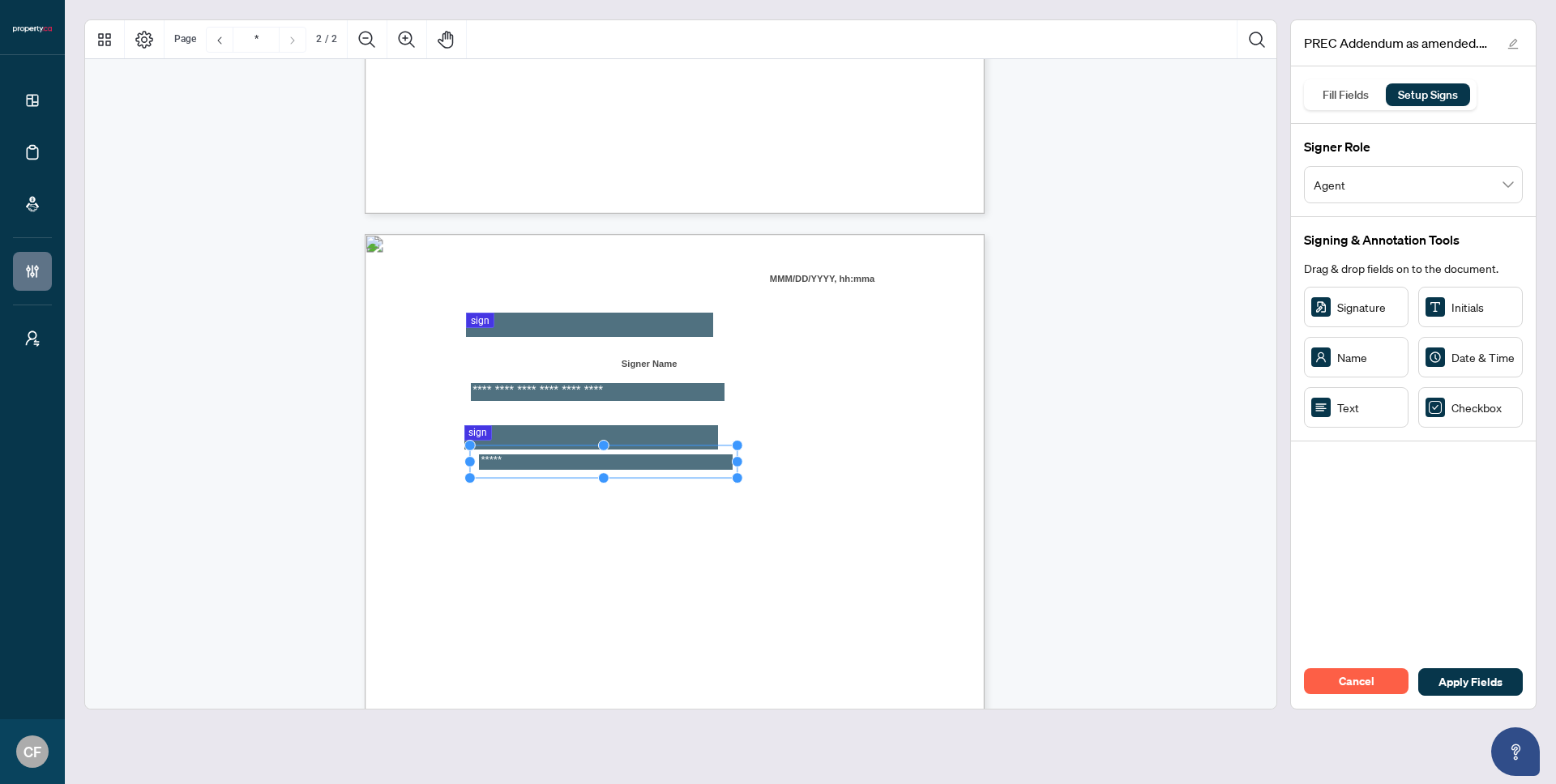
click at [808, 467] on div "In witness whereof, the parties have signed this on ___________________________…" at bounding box center [752, 735] width 775 height 1003
drag, startPoint x: 613, startPoint y: 482, endPoint x: 815, endPoint y: 482, distance: 202.0
click at [815, 482] on circle "Resize, Right" at bounding box center [817, 483] width 10 height 10
click at [517, 478] on span "Print Name:" at bounding box center [486, 476] width 61 height 12
drag, startPoint x: 679, startPoint y: 479, endPoint x: 697, endPoint y: 478, distance: 18.0
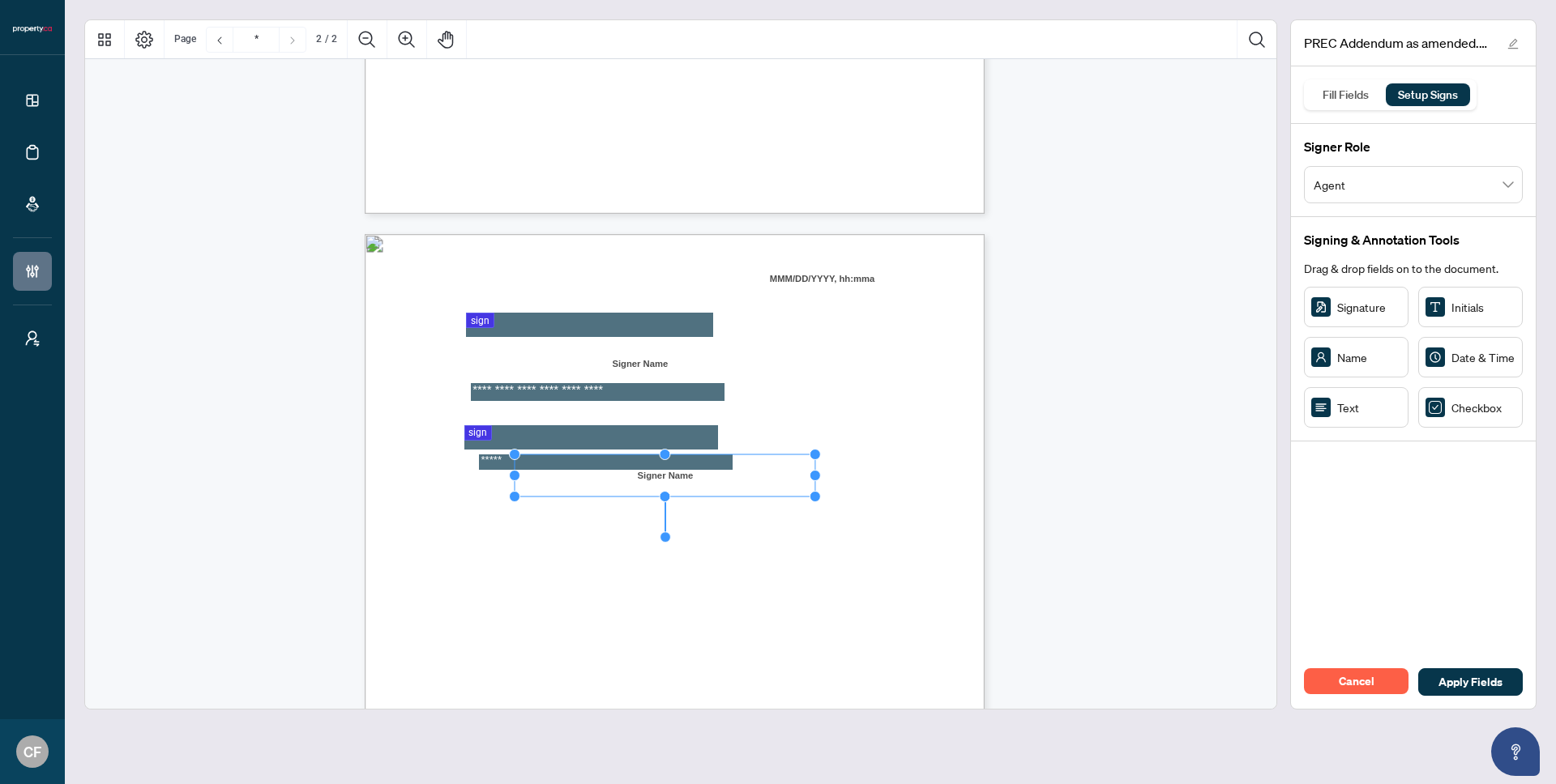
click at [697, 478] on rect "Page 2" at bounding box center [665, 476] width 300 height 43
drag, startPoint x: 816, startPoint y: 473, endPoint x: 777, endPoint y: 484, distance: 40.5
click at [777, 484] on div "**********" at bounding box center [675, 636] width 620 height 802
click at [646, 472] on rect "Page 2" at bounding box center [646, 478] width 261 height 43
click at [887, 491] on div "In witness whereof, the parties have signed this on ___________________________…" at bounding box center [752, 735] width 775 height 1003
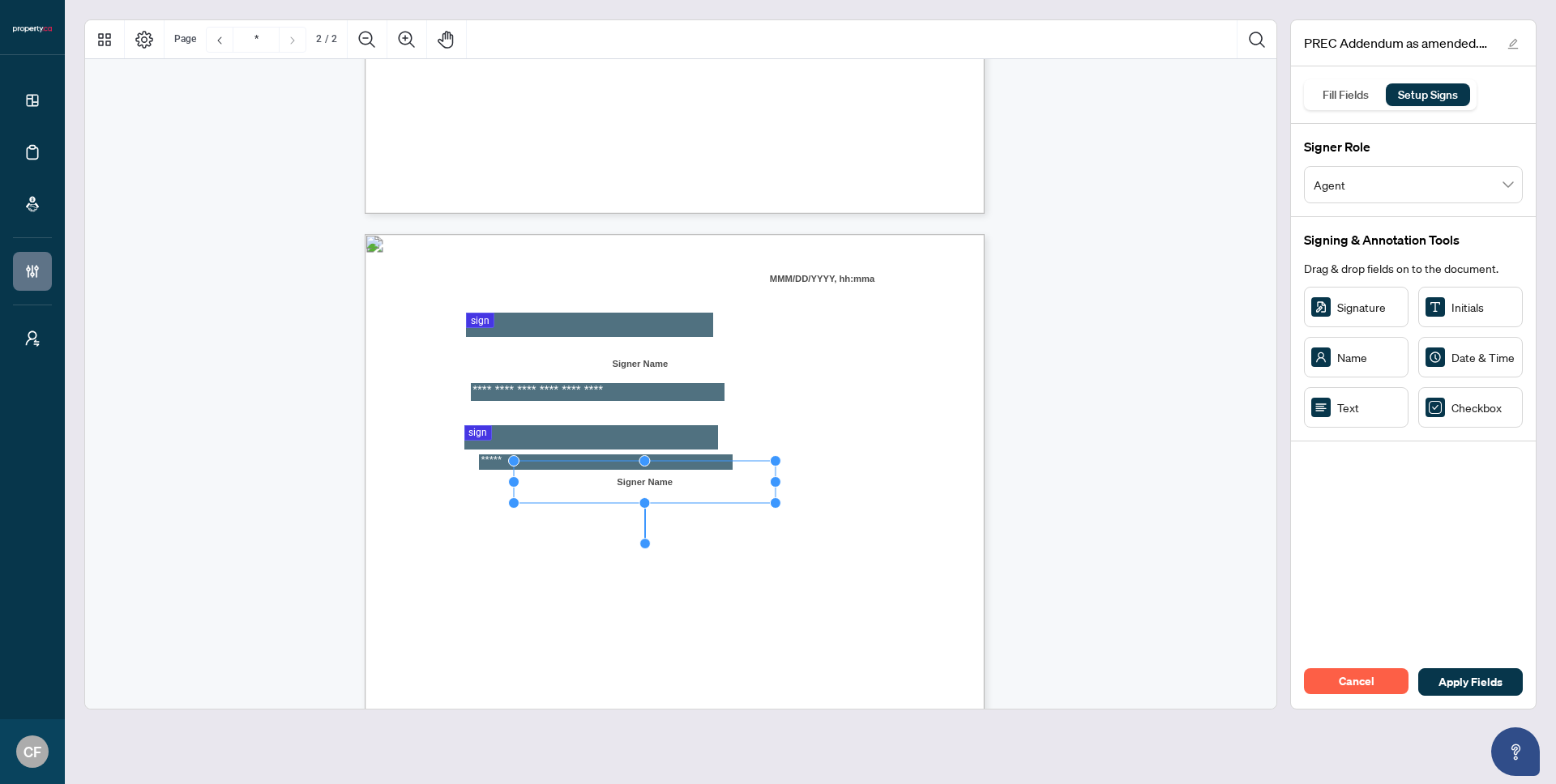
click at [517, 479] on span "Print Name:" at bounding box center [486, 476] width 61 height 12
click at [1463, 685] on span "Apply Fields" at bounding box center [1470, 682] width 64 height 26
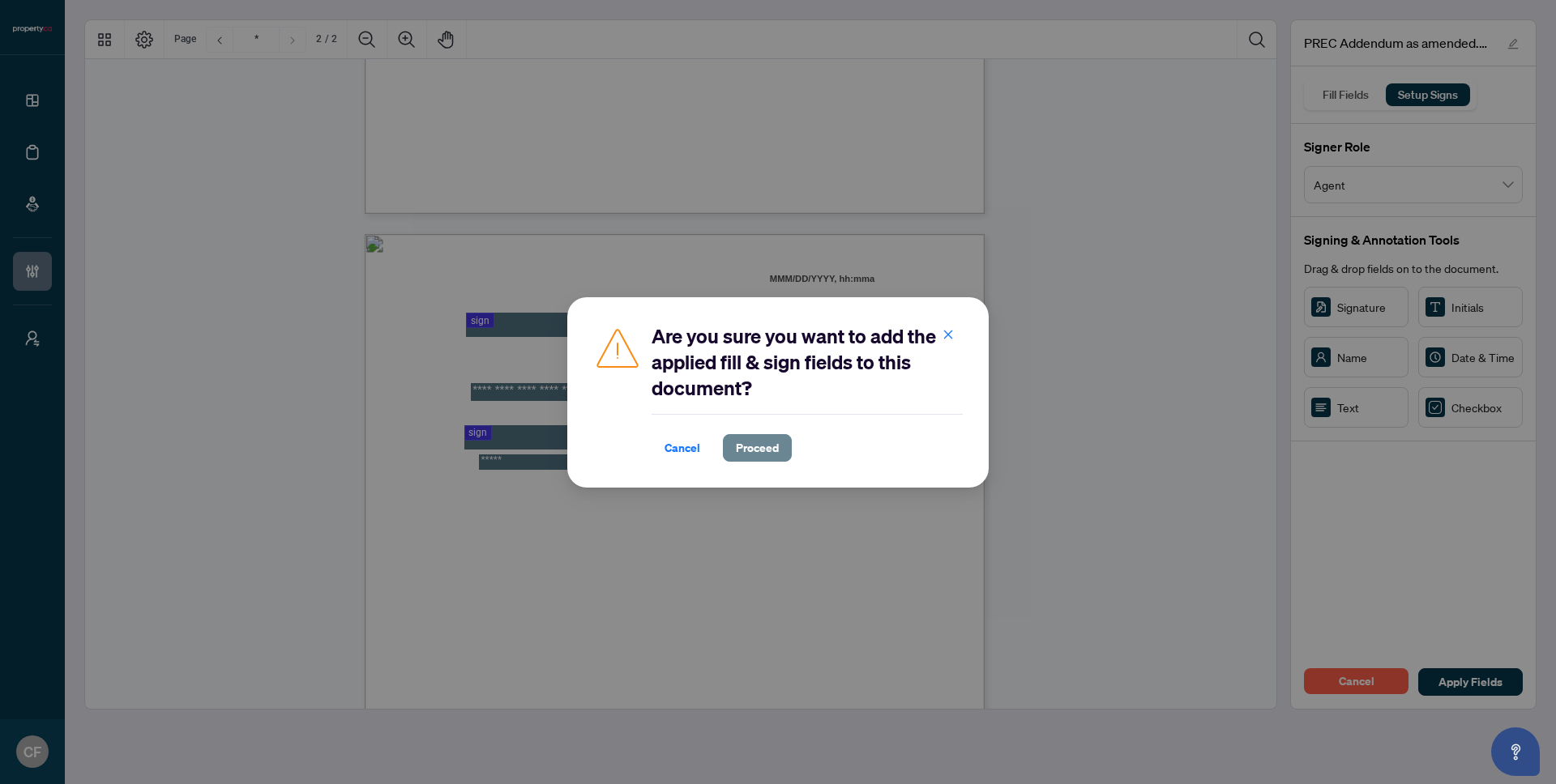
click at [746, 454] on span "Proceed" at bounding box center [756, 448] width 43 height 26
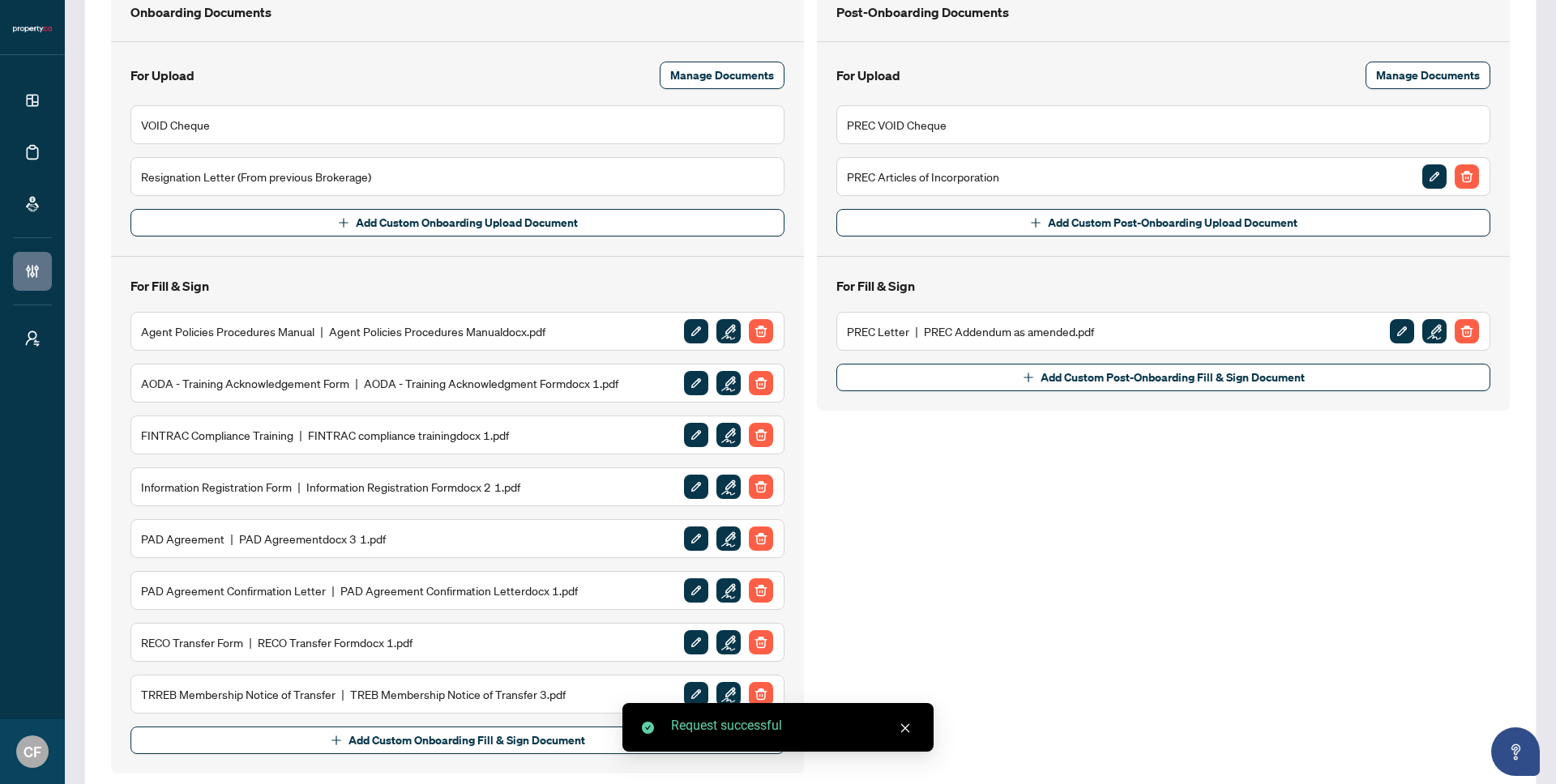
scroll to position [366, 0]
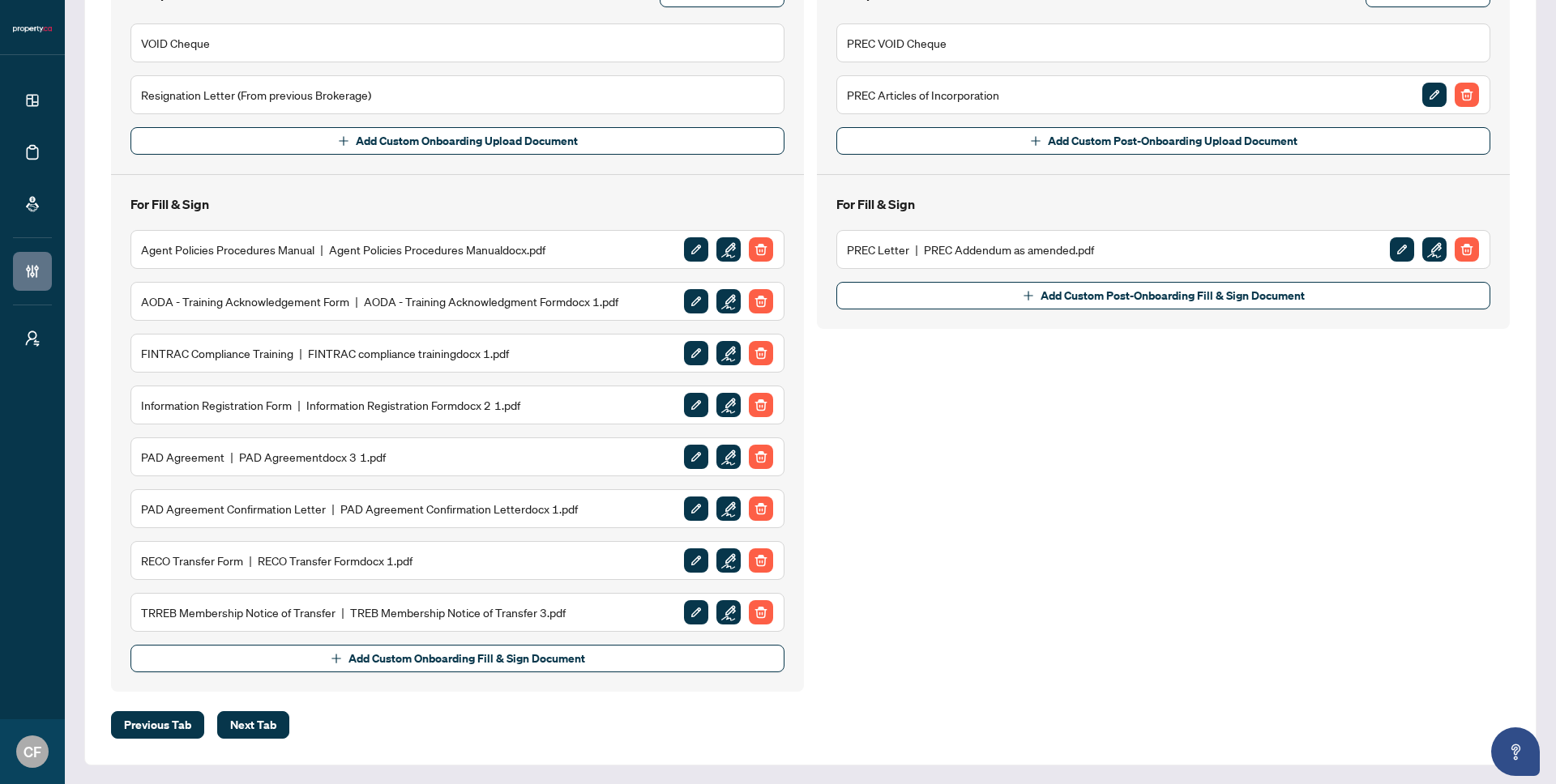
click at [715, 595] on div "TRREB Membership Notice of Transfer TREB Membership Notice of Transfer 3.pdf" at bounding box center [457, 612] width 654 height 39
click at [717, 614] on img "button" at bounding box center [729, 613] width 24 height 24
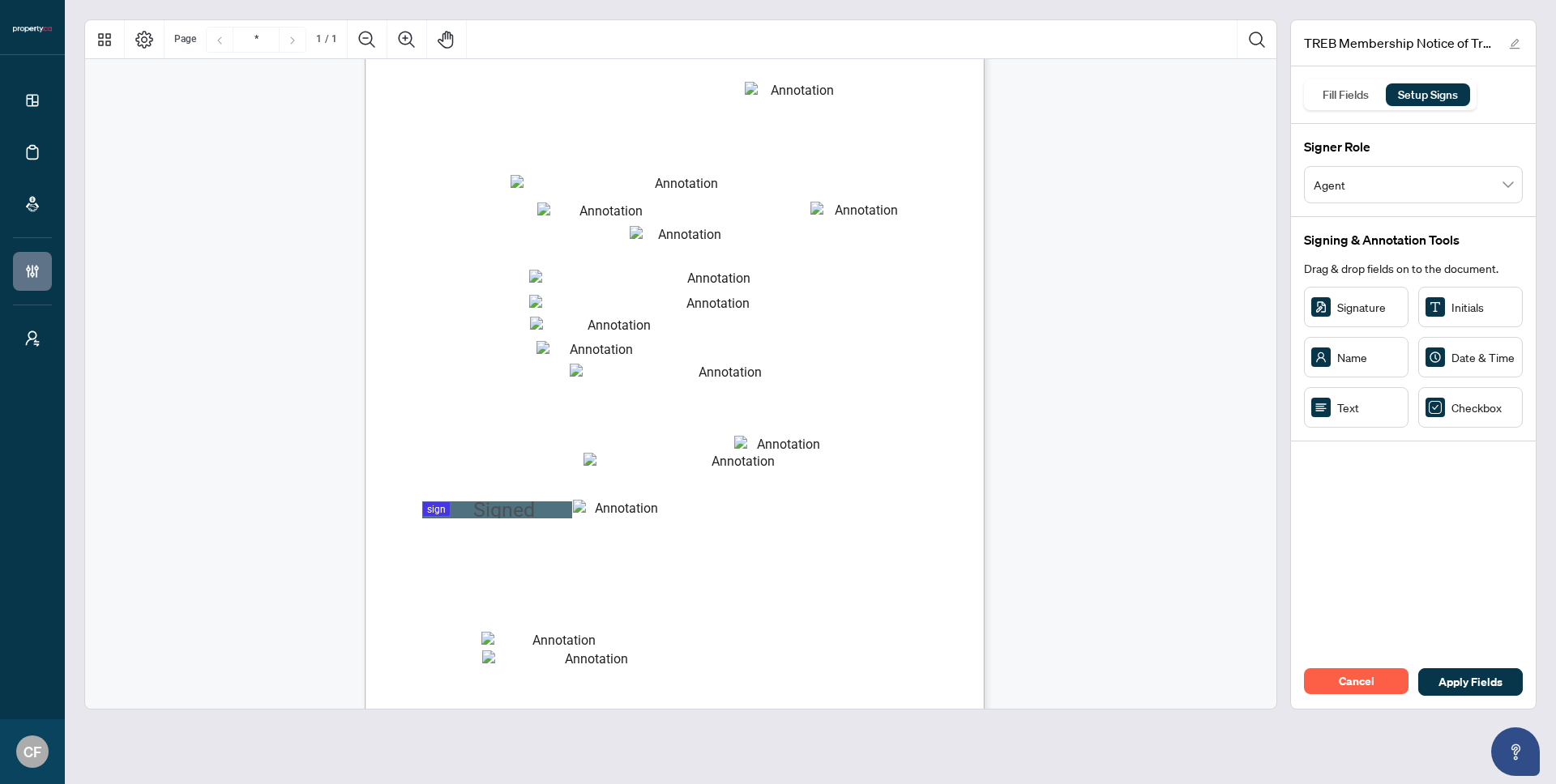
scroll to position [45, 0]
click at [575, 448] on span "Manager" at bounding box center [562, 446] width 25 height 9
click at [575, 445] on span "Manager" at bounding box center [562, 446] width 25 height 9
click at [1348, 89] on div "Fill Fields" at bounding box center [1346, 95] width 64 height 23
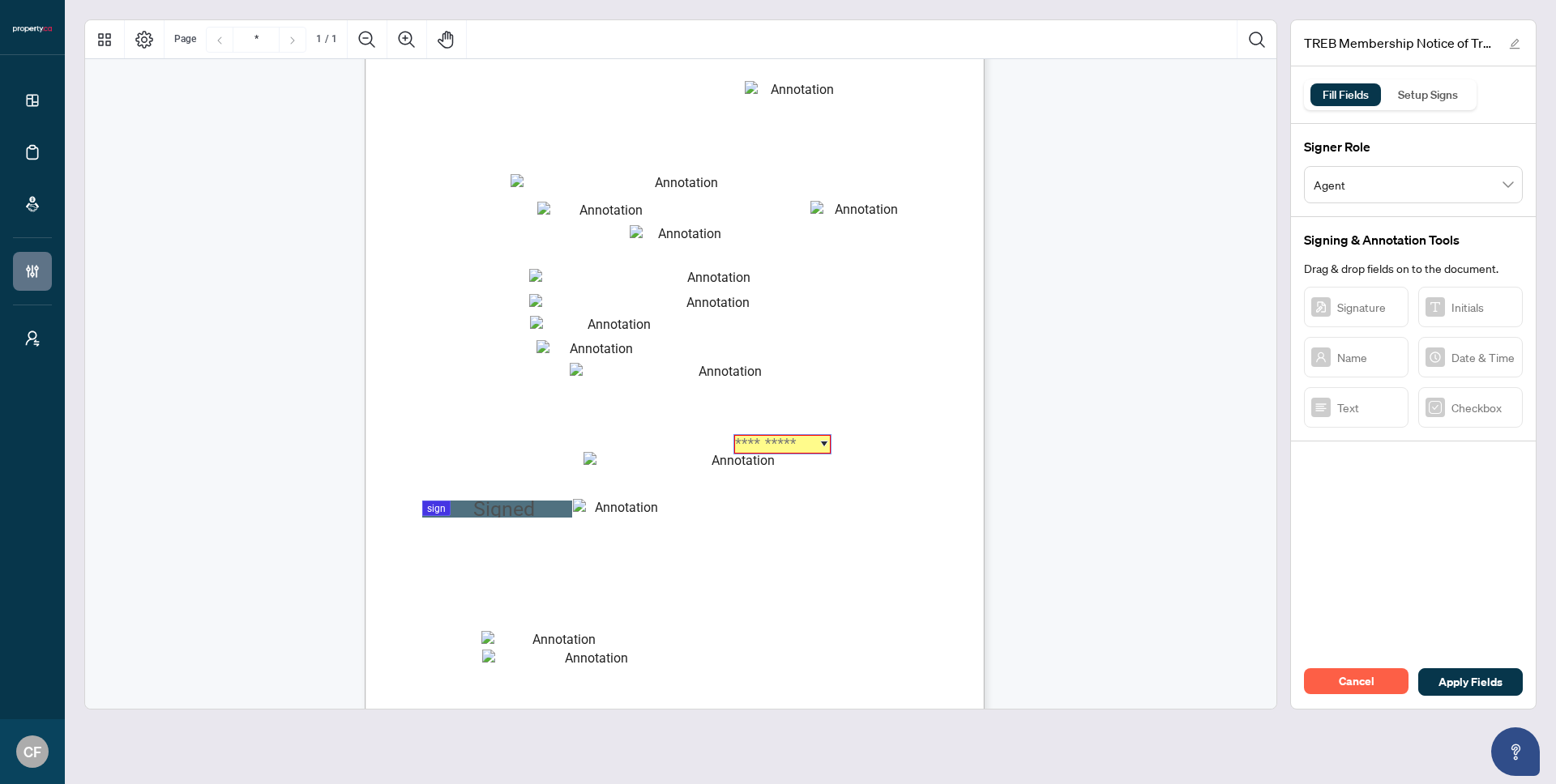
click at [774, 443] on input "Page 1" at bounding box center [781, 444] width 96 height 18
click at [821, 440] on input "Page 1" at bounding box center [817, 444] width 65 height 18
click at [1061, 541] on div "B rokerage Information NOTICE OF TRANSFER or REINSTATEMENT This form is valid o…" at bounding box center [681, 423] width 1191 height 819
click at [1405, 102] on div "Setup Signs" at bounding box center [1428, 95] width 78 height 23
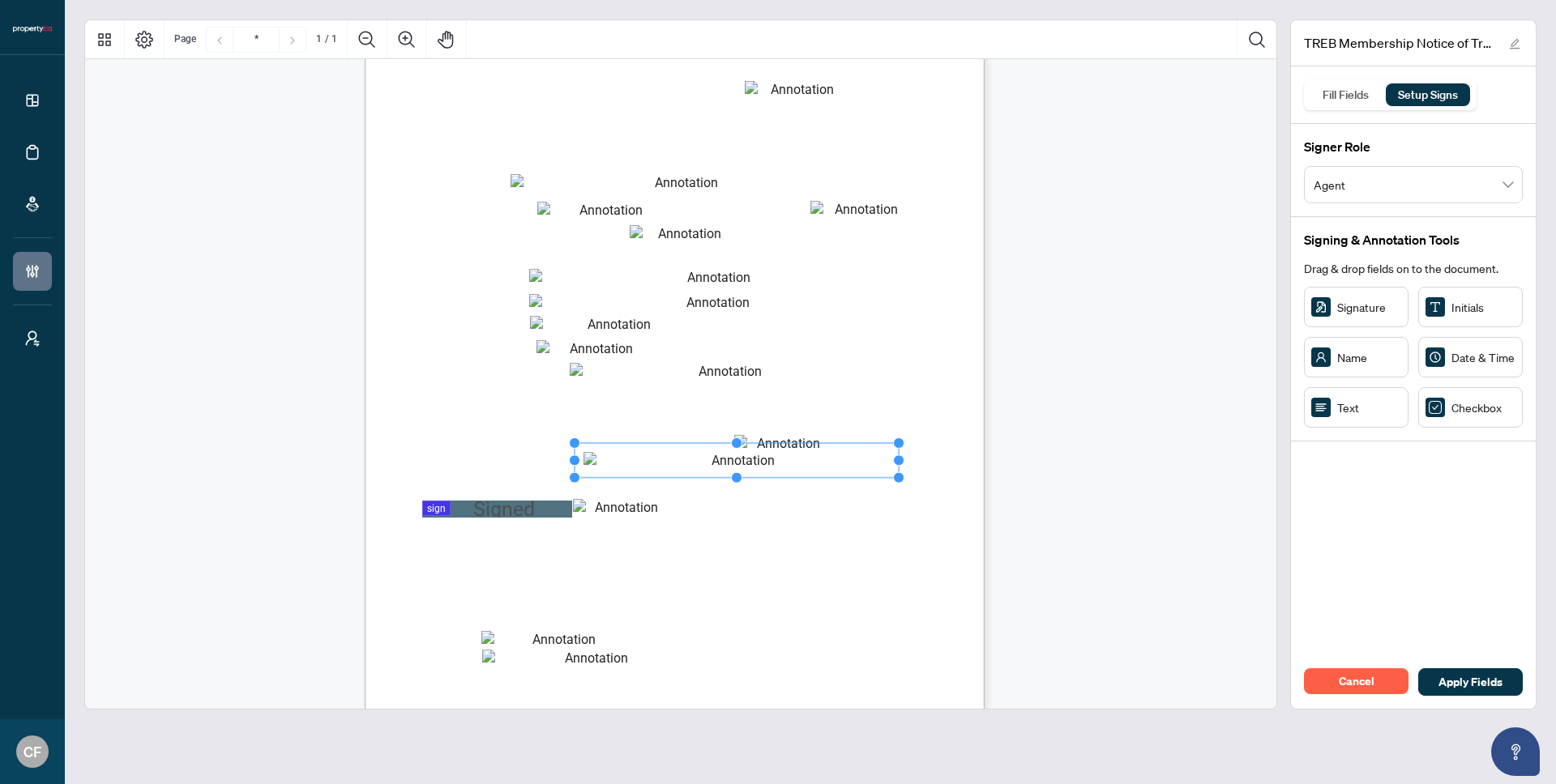
click at [1098, 464] on div "B rokerage Information NOTICE OF TRANSFER or REINSTATEMENT This form is valid o…" at bounding box center [681, 423] width 1191 height 819
click at [875, 443] on span "mm/dd/yyyy" at bounding box center [867, 441] width 43 height 11
click at [1342, 690] on span "Cancel" at bounding box center [1356, 682] width 36 height 26
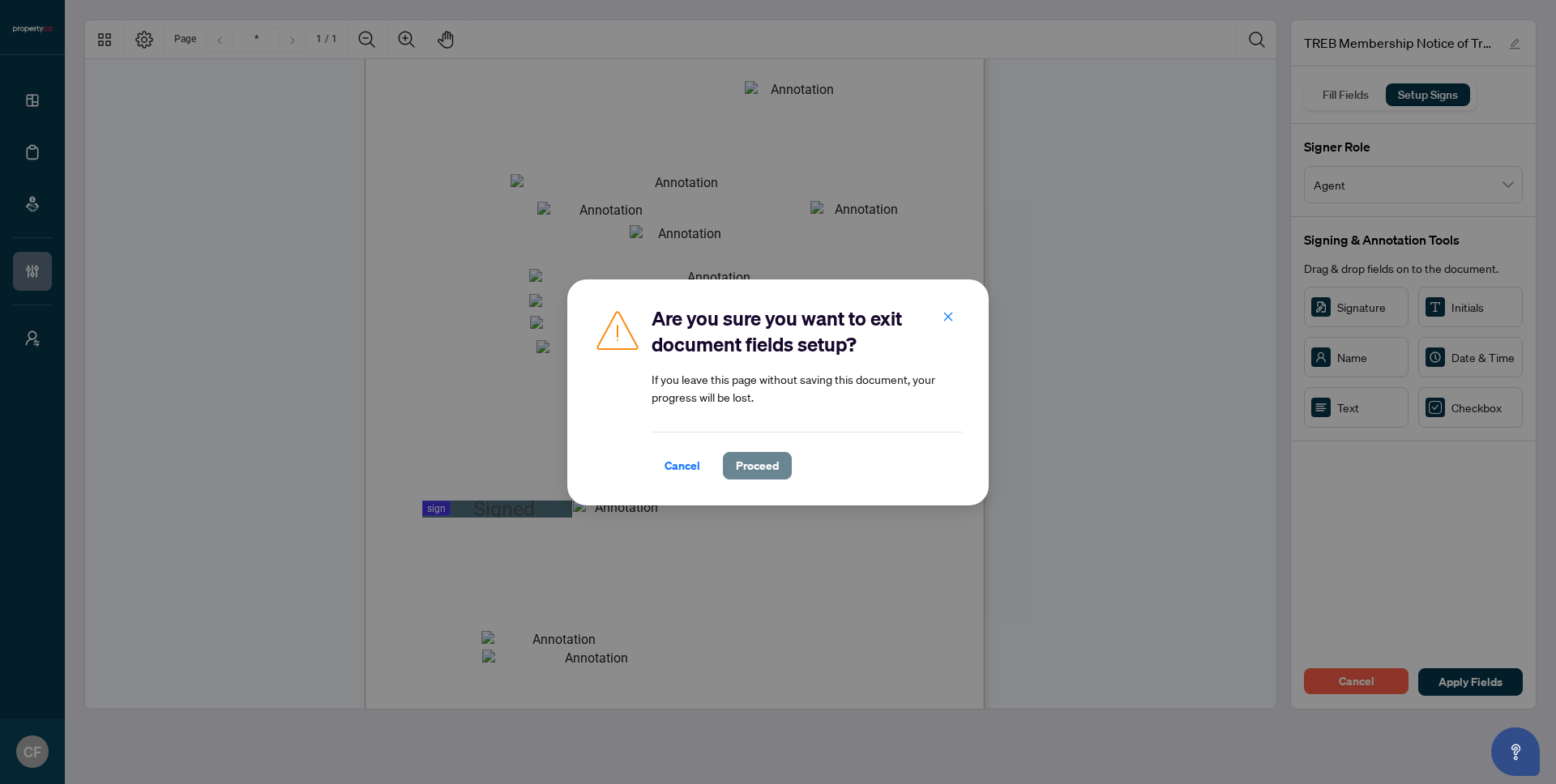
click at [788, 460] on button "Proceed" at bounding box center [756, 466] width 69 height 28
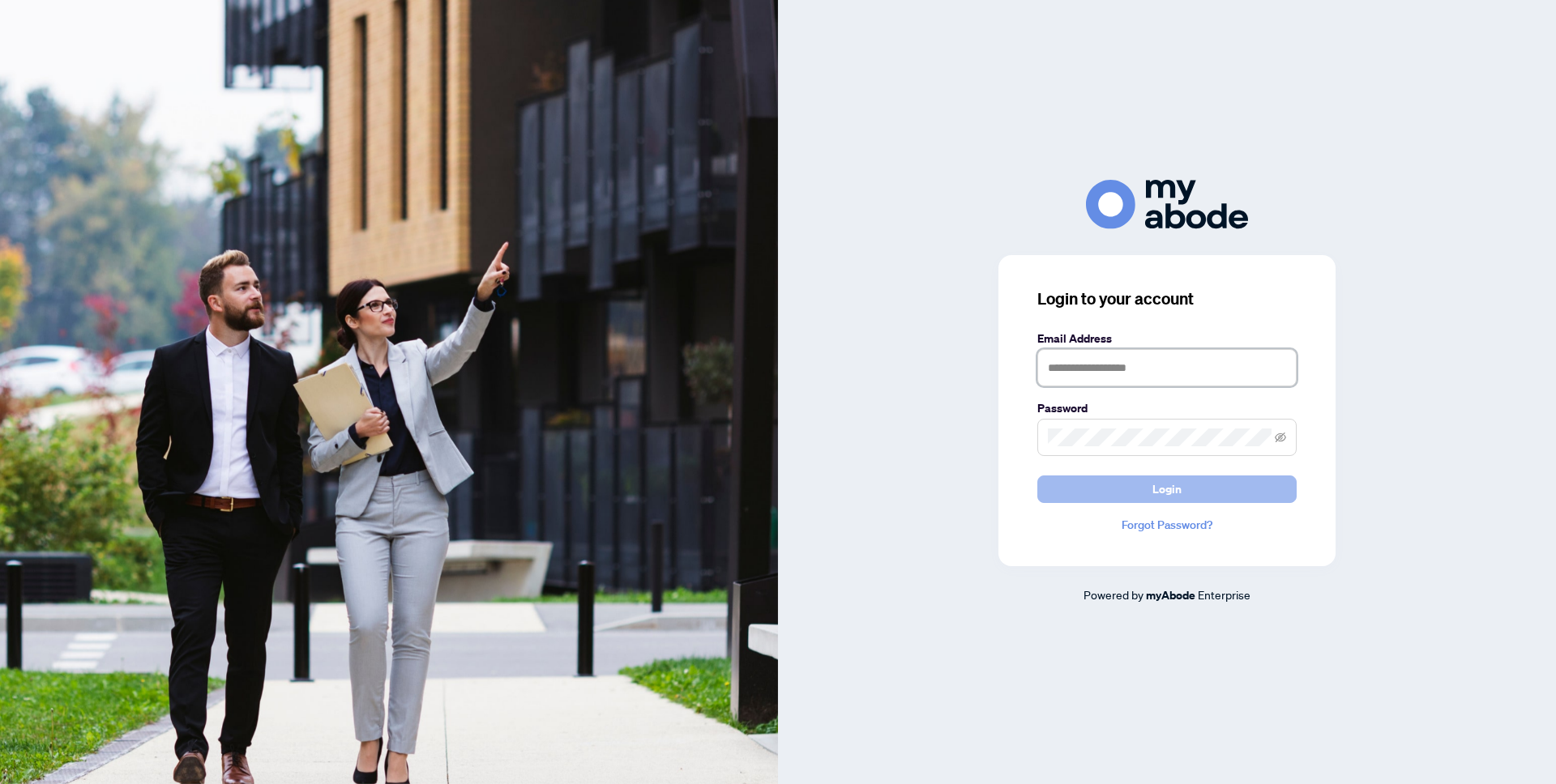
type input "**********"
click at [1195, 491] on button "Login" at bounding box center [1167, 490] width 260 height 28
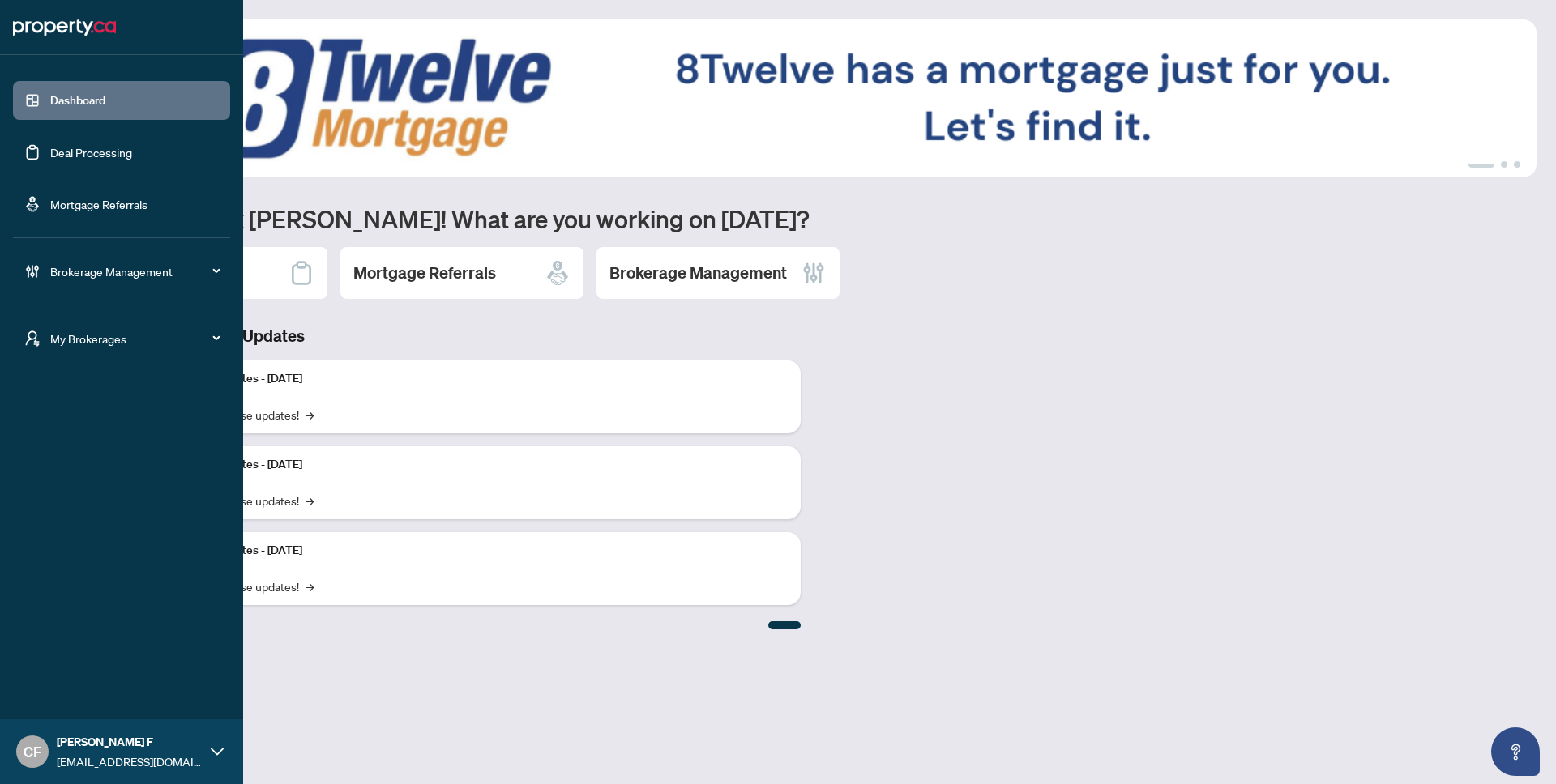
click at [67, 340] on span "My Brokerages" at bounding box center [135, 339] width 168 height 18
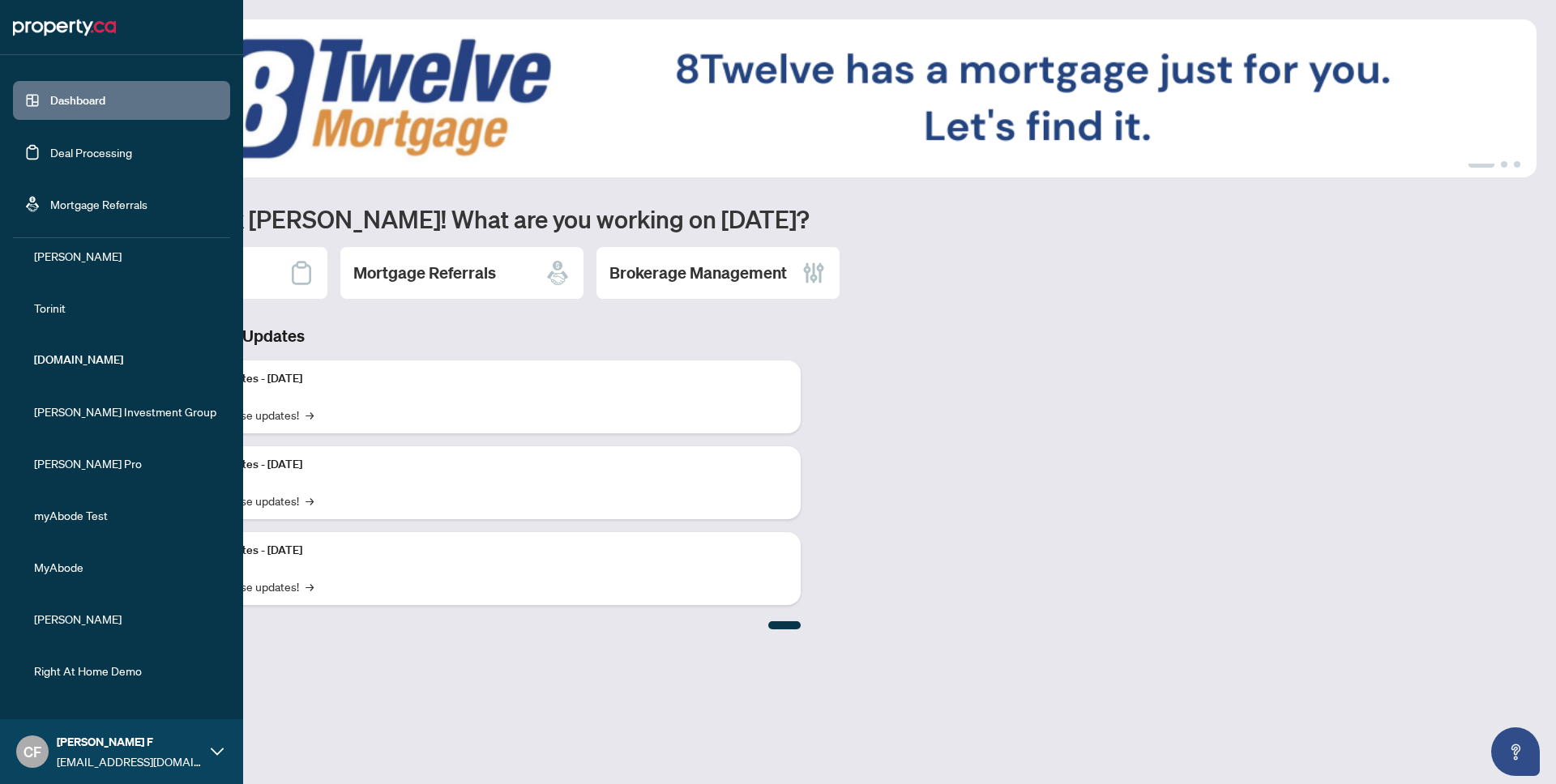
scroll to position [173, 0]
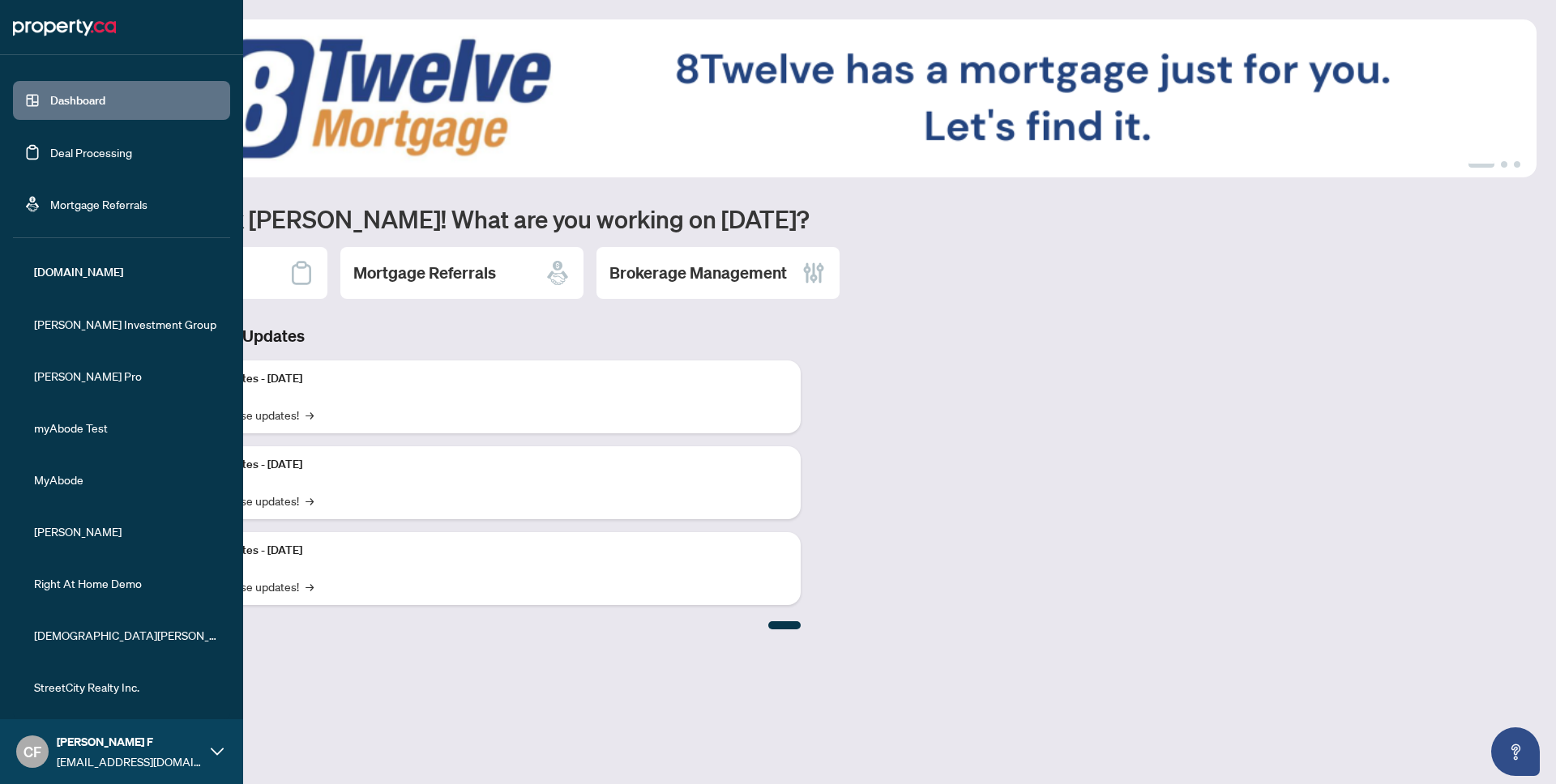
click at [98, 694] on span "StreetCity Realty Inc." at bounding box center [126, 687] width 185 height 18
